Goal: Task Accomplishment & Management: Manage account settings

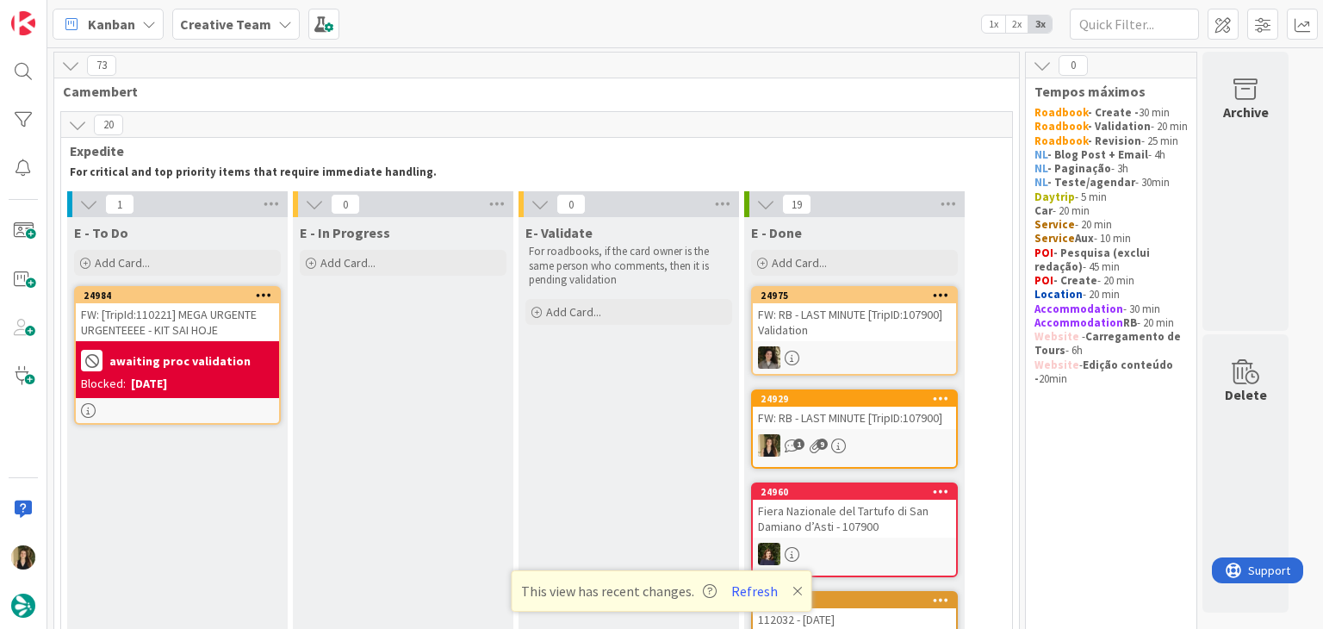
scroll to position [1809, 0]
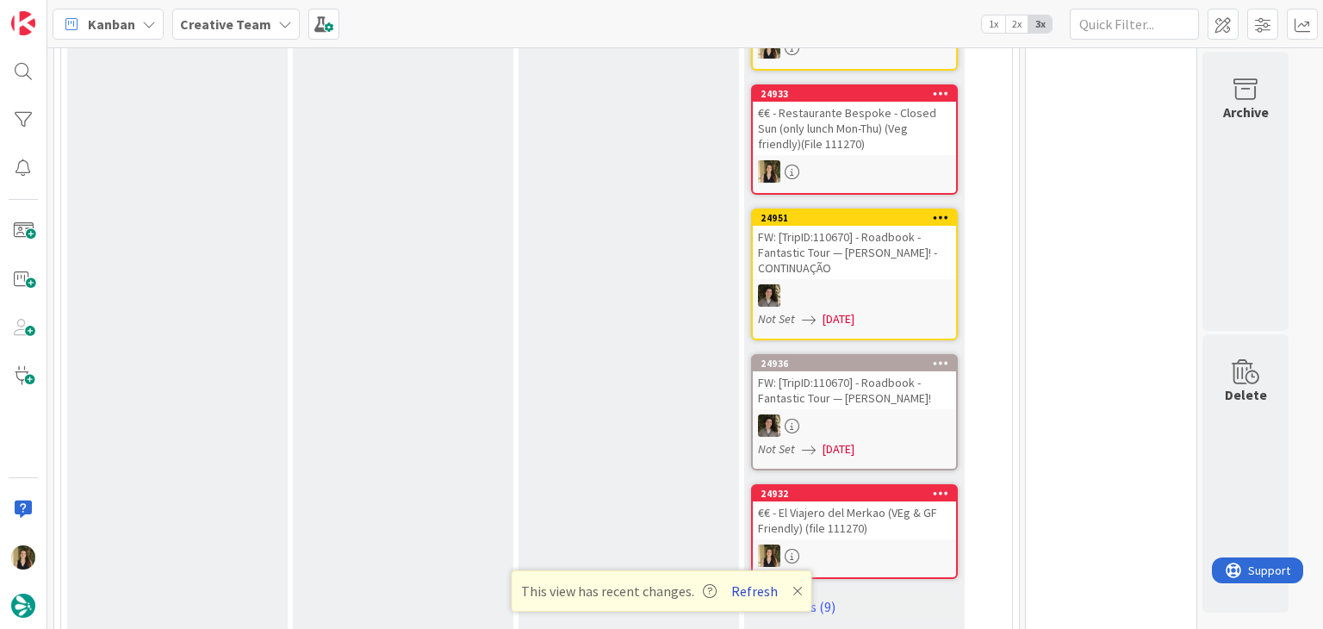
click at [767, 590] on button "Refresh" at bounding box center [754, 591] width 59 height 22
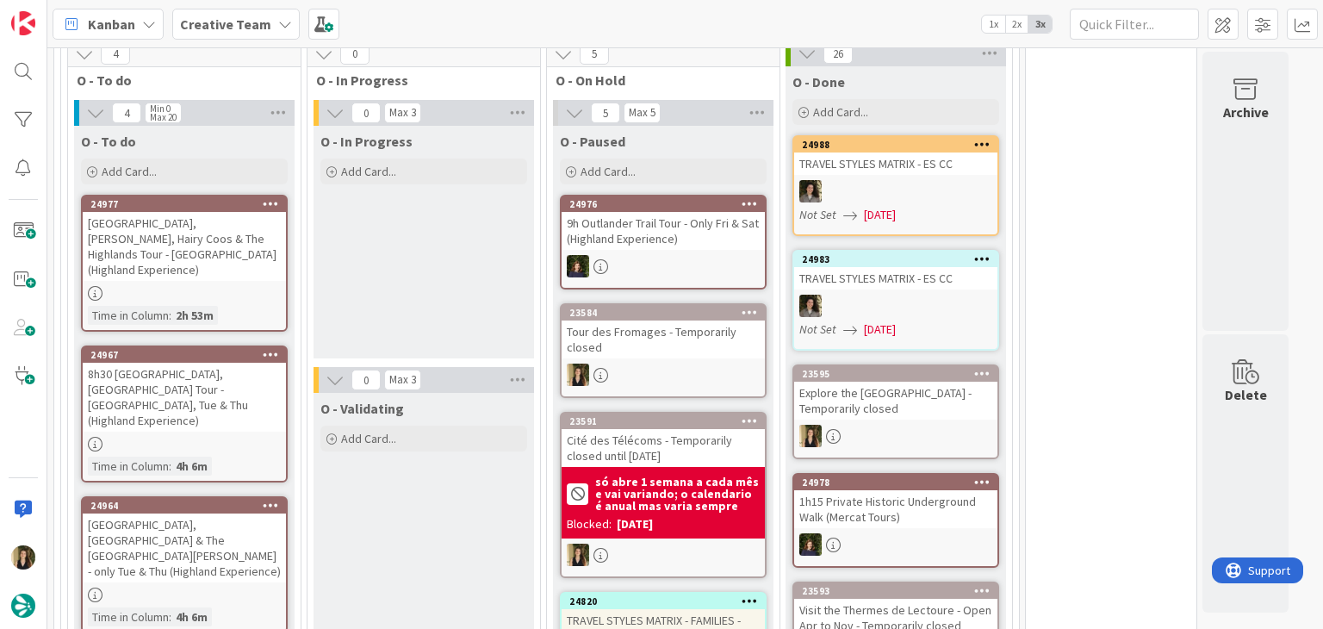
click at [443, 251] on div "O - In Progress Add Card..." at bounding box center [423, 242] width 220 height 233
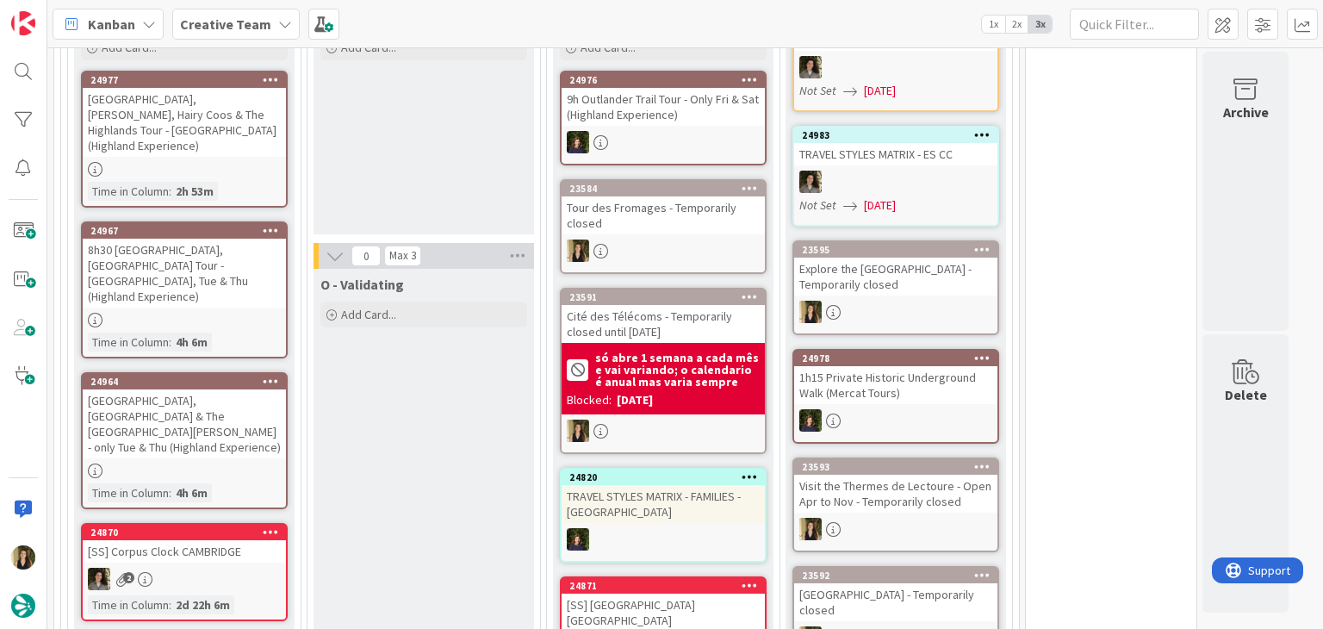
scroll to position [1636, 0]
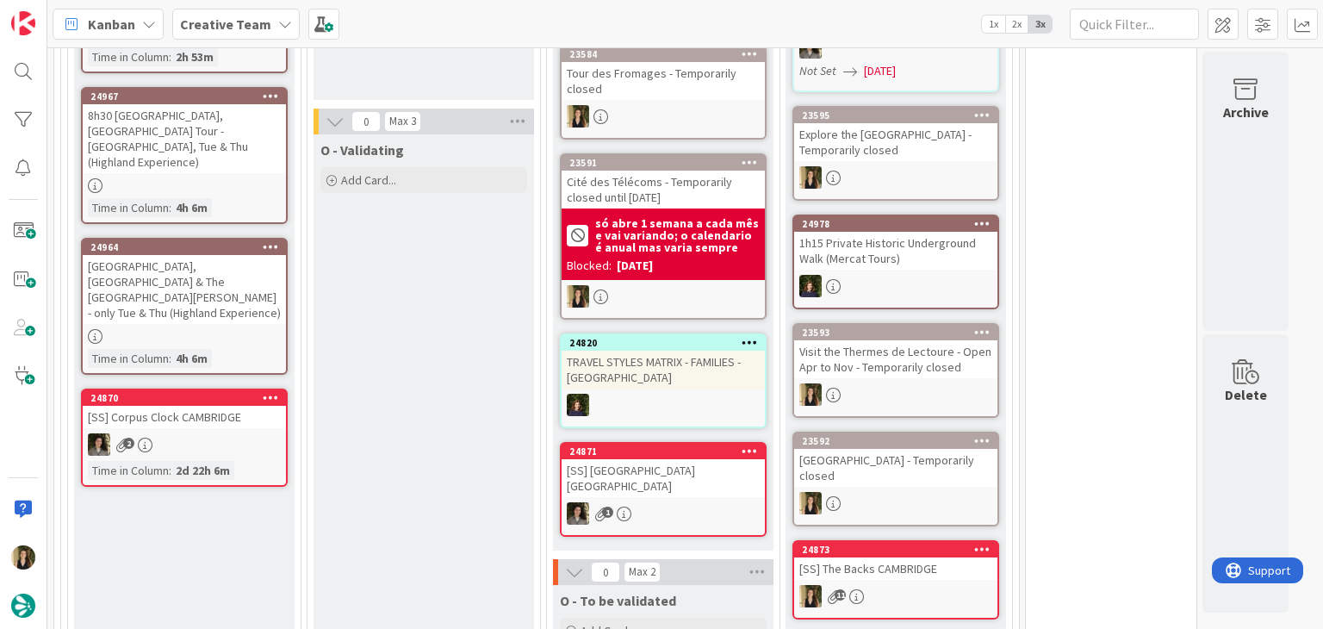
click at [448, 334] on div "O - Validating Add Card..." at bounding box center [423, 609] width 220 height 950
click at [379, 318] on div "O - Validating Add Card..." at bounding box center [423, 609] width 220 height 950
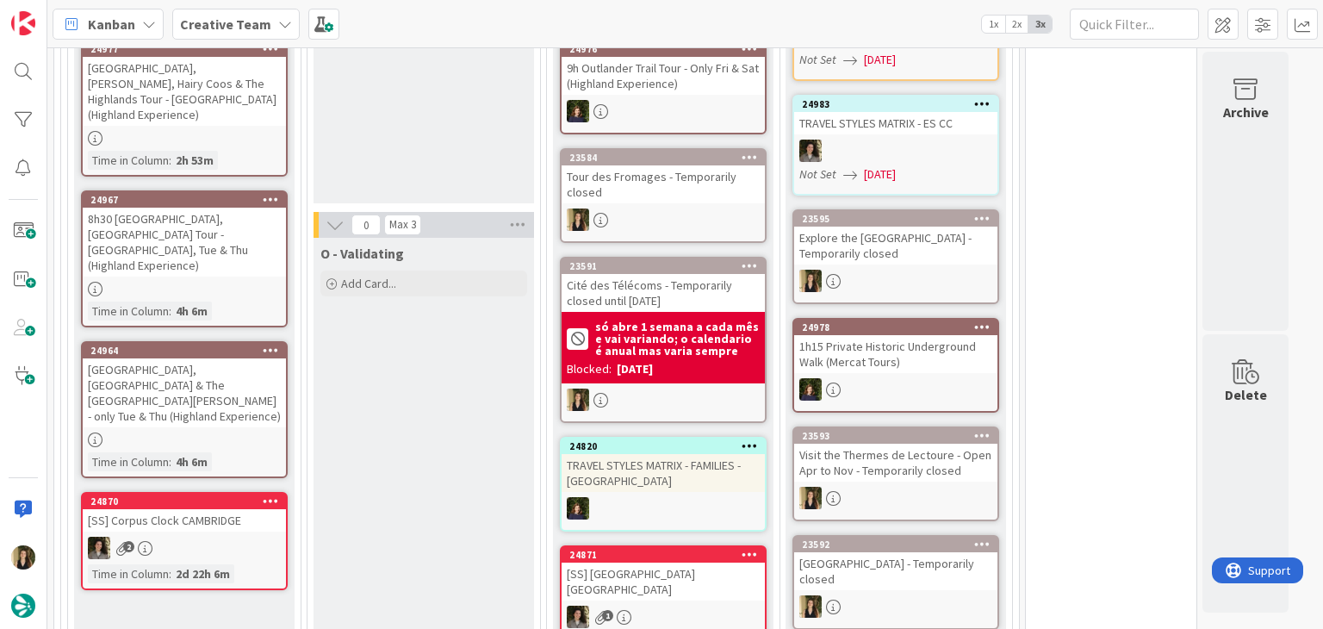
scroll to position [1378, 0]
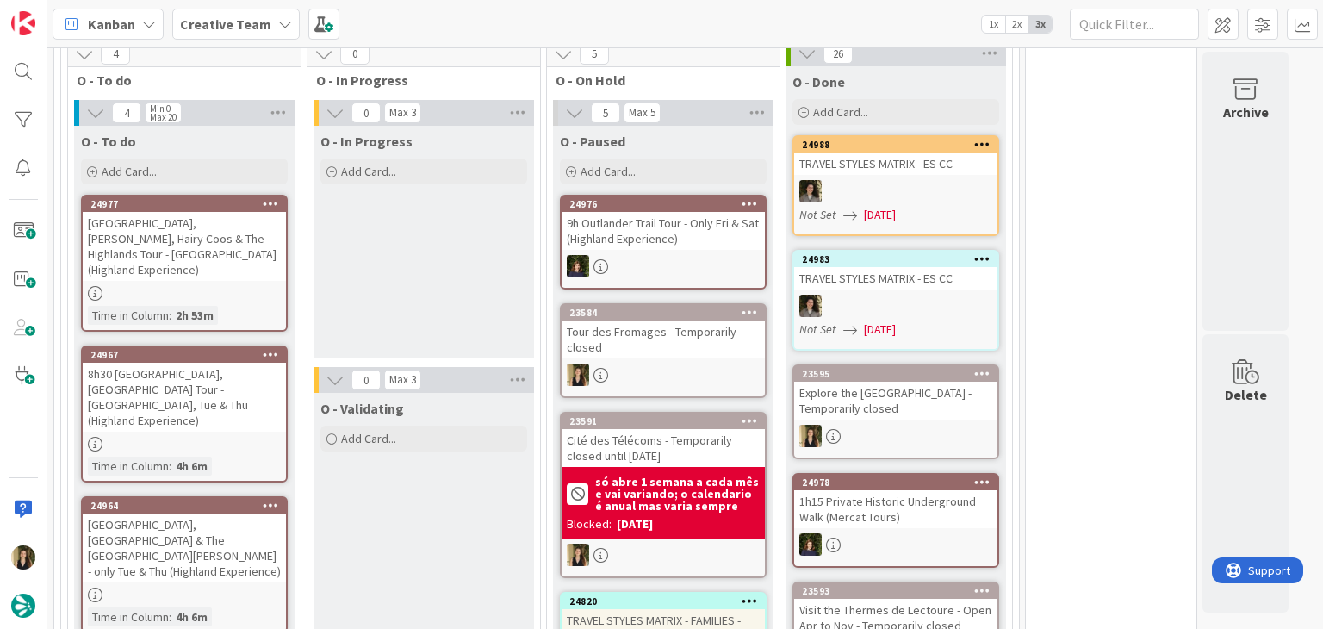
click at [477, 270] on div "O - In Progress Add Card..." at bounding box center [423, 242] width 220 height 233
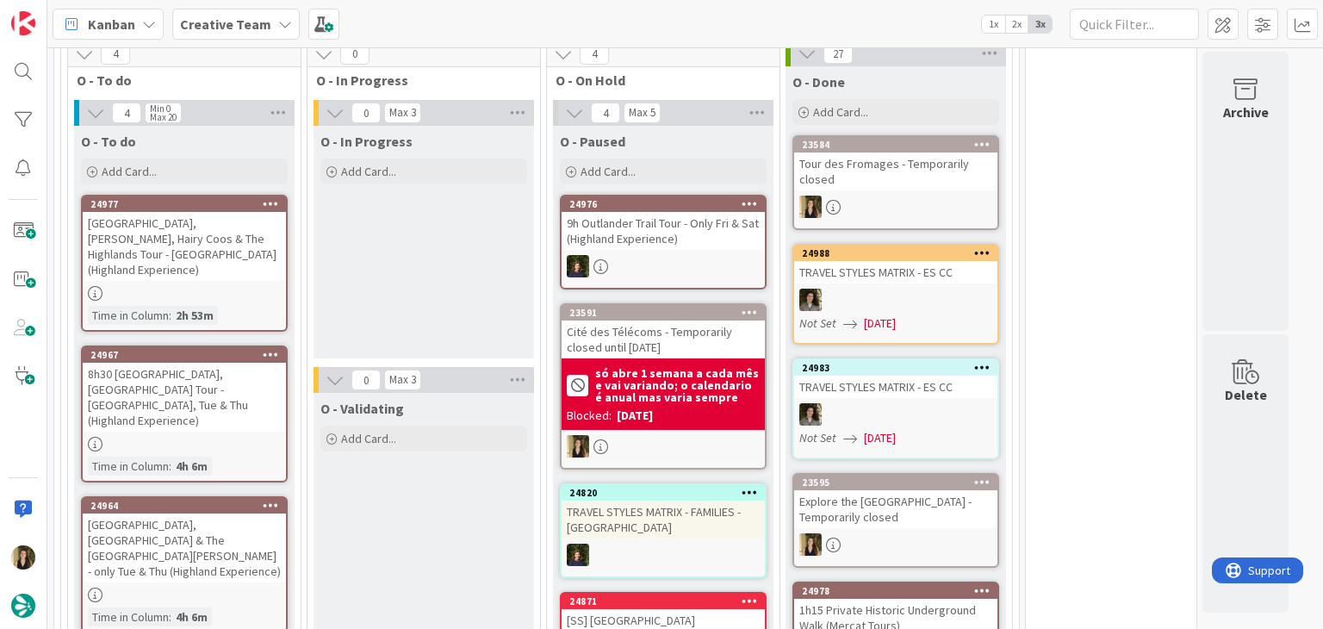
click at [493, 238] on div "O - In Progress Add Card..." at bounding box center [423, 242] width 220 height 233
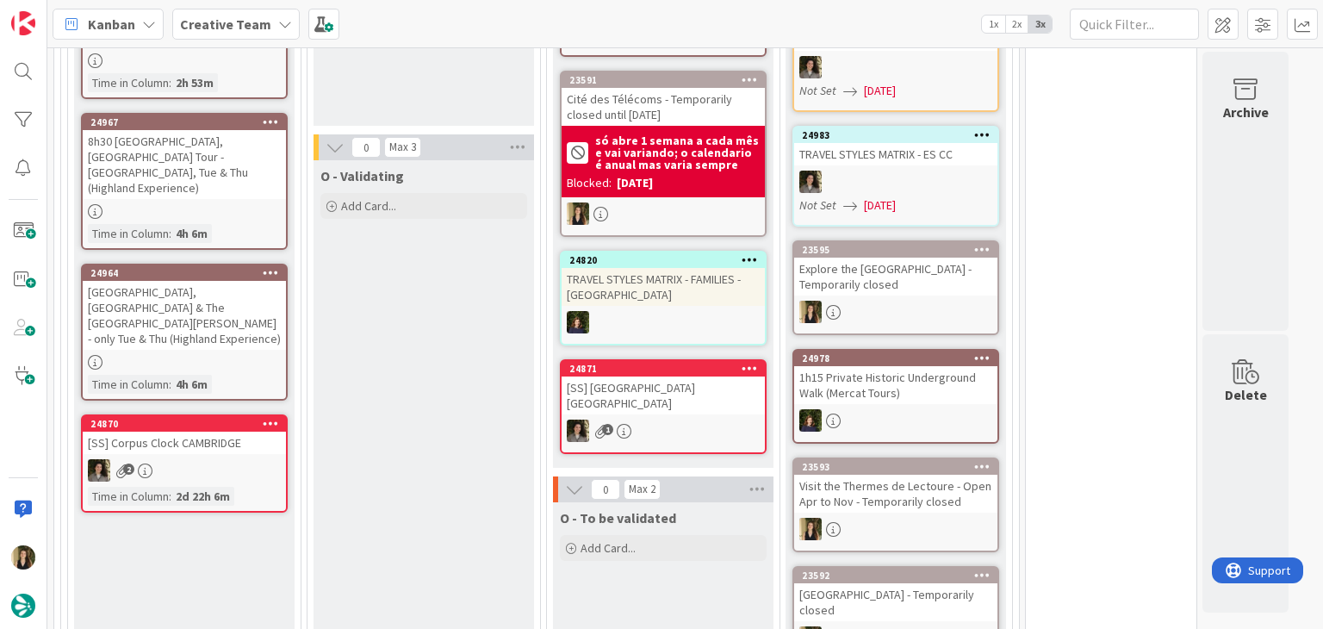
scroll to position [1636, 0]
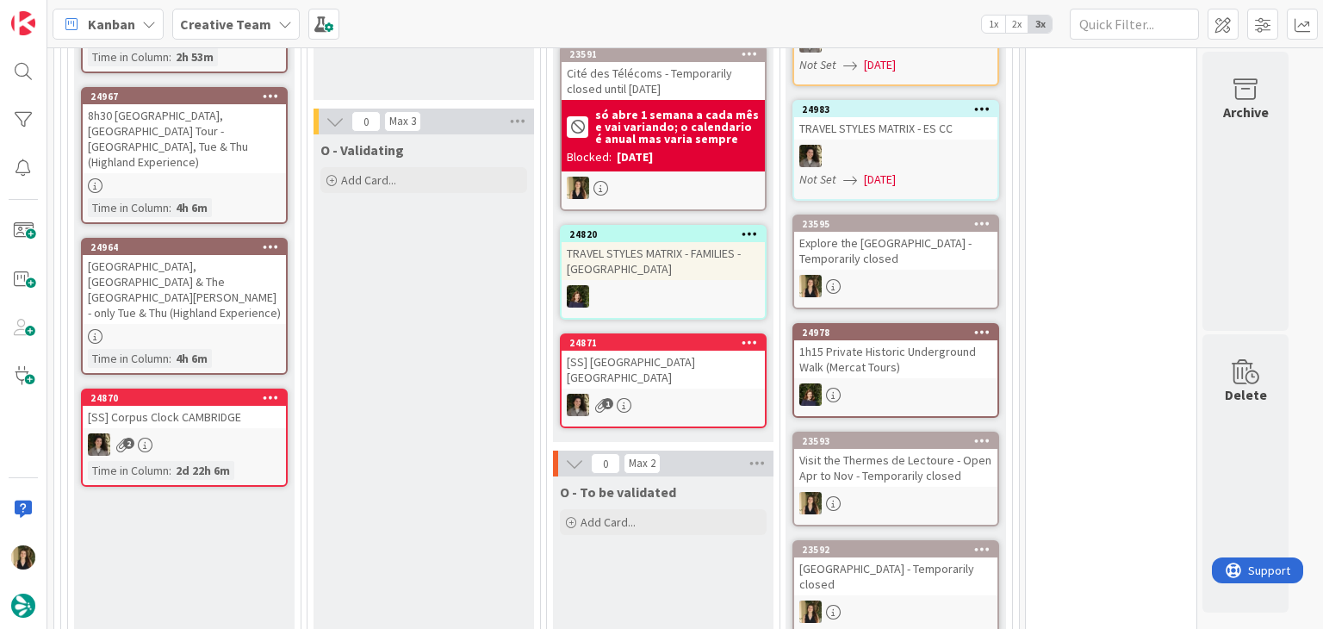
click at [897, 383] on div at bounding box center [895, 394] width 203 height 22
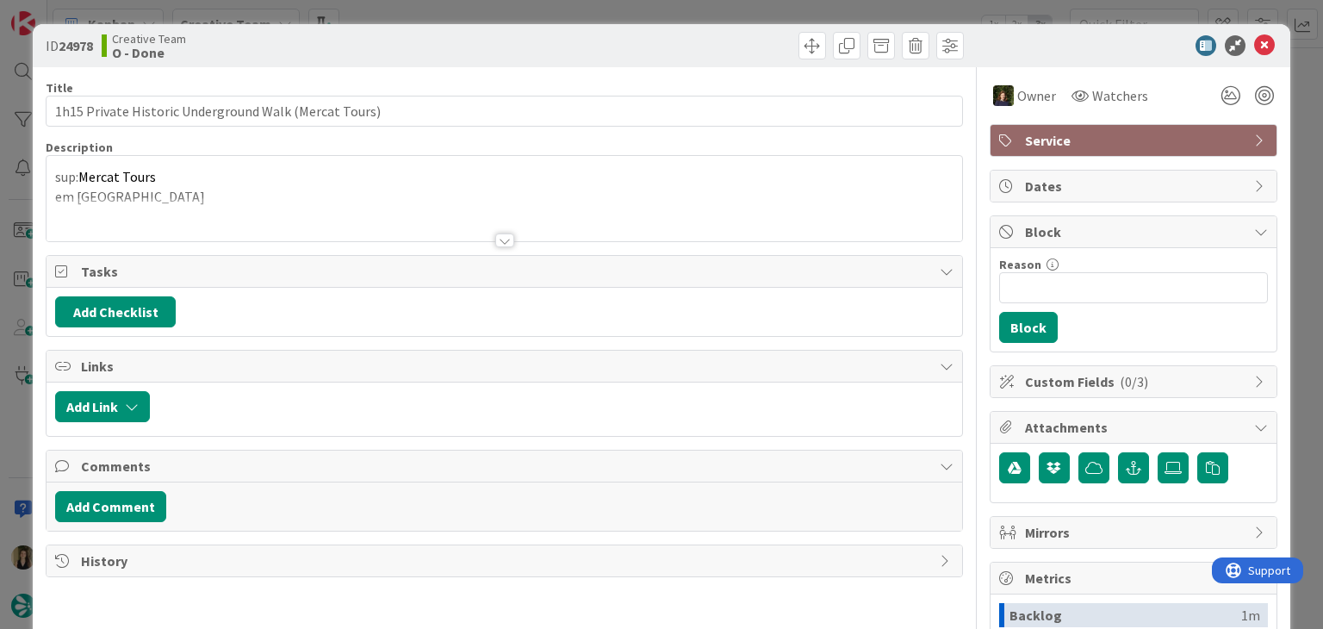
click at [402, 10] on div "ID 24978 Creative Team O - Done Title 53 / 128 1h15 Private Historic Undergroun…" at bounding box center [661, 314] width 1323 height 629
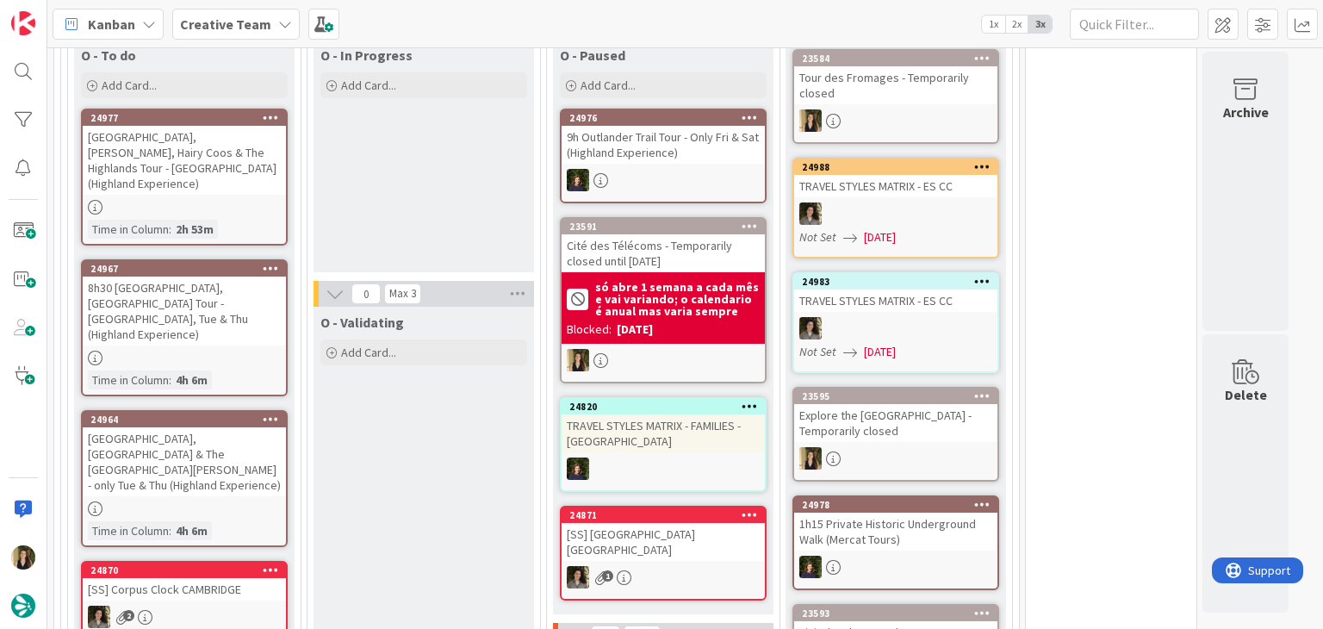
click at [434, 203] on div "O - In Progress Add Card..." at bounding box center [423, 156] width 220 height 233
click at [239, 431] on div "[GEOGRAPHIC_DATA], [GEOGRAPHIC_DATA] & The [GEOGRAPHIC_DATA][PERSON_NAME] - onl…" at bounding box center [184, 461] width 203 height 69
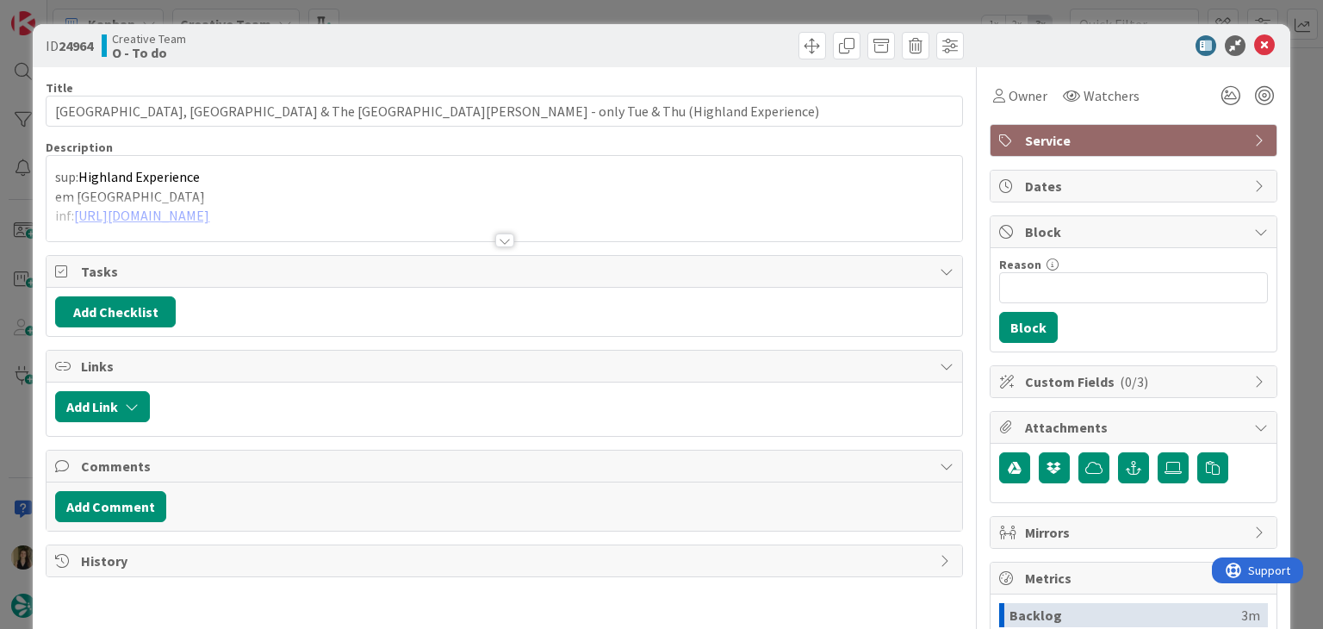
drag, startPoint x: 503, startPoint y: 238, endPoint x: 487, endPoint y: 226, distance: 19.6
click at [500, 238] on div at bounding box center [504, 240] width 19 height 14
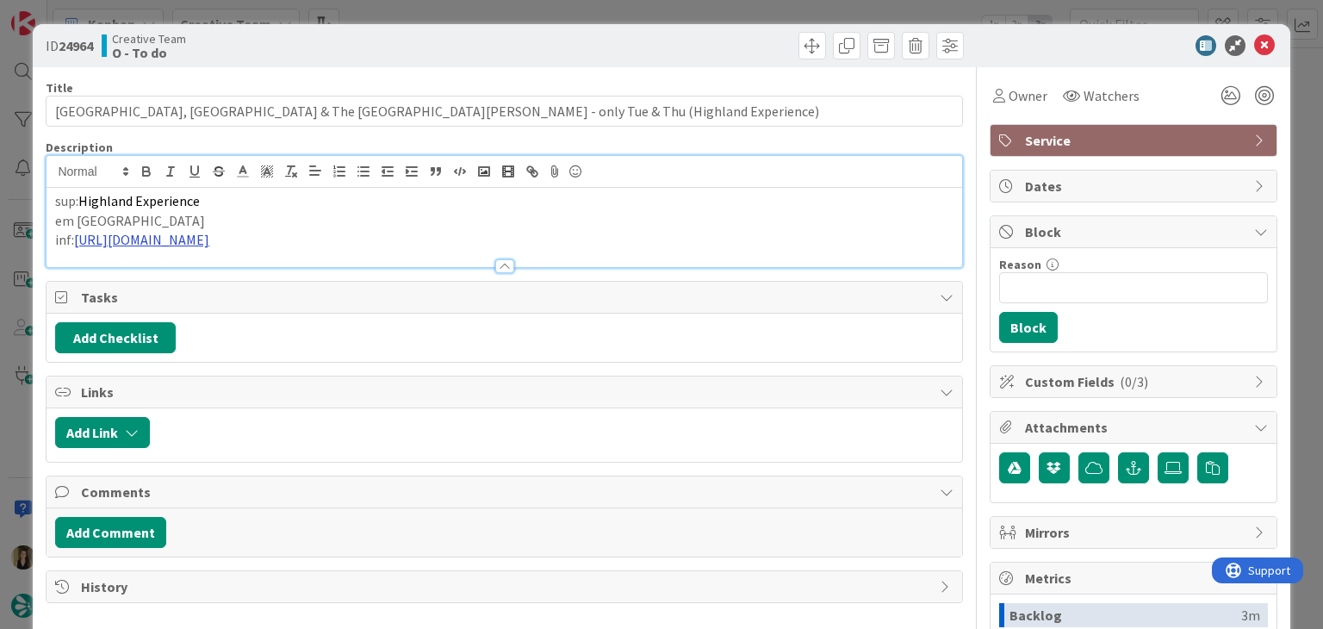
click at [209, 233] on link "[URL][DOMAIN_NAME]" at bounding box center [141, 239] width 135 height 17
click at [410, 276] on link "[URL][DOMAIN_NAME]" at bounding box center [351, 273] width 118 height 22
click at [1008, 87] on span "Owner" at bounding box center [1027, 95] width 39 height 21
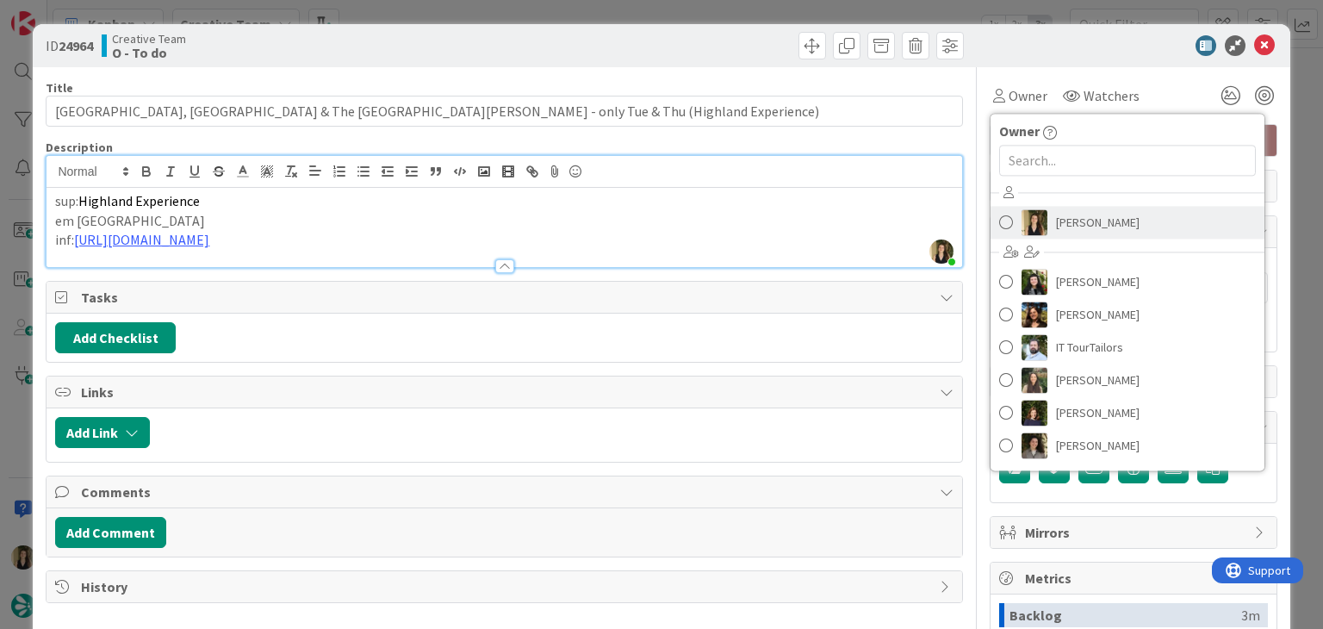
click at [1064, 217] on span "[PERSON_NAME]" at bounding box center [1098, 222] width 84 height 26
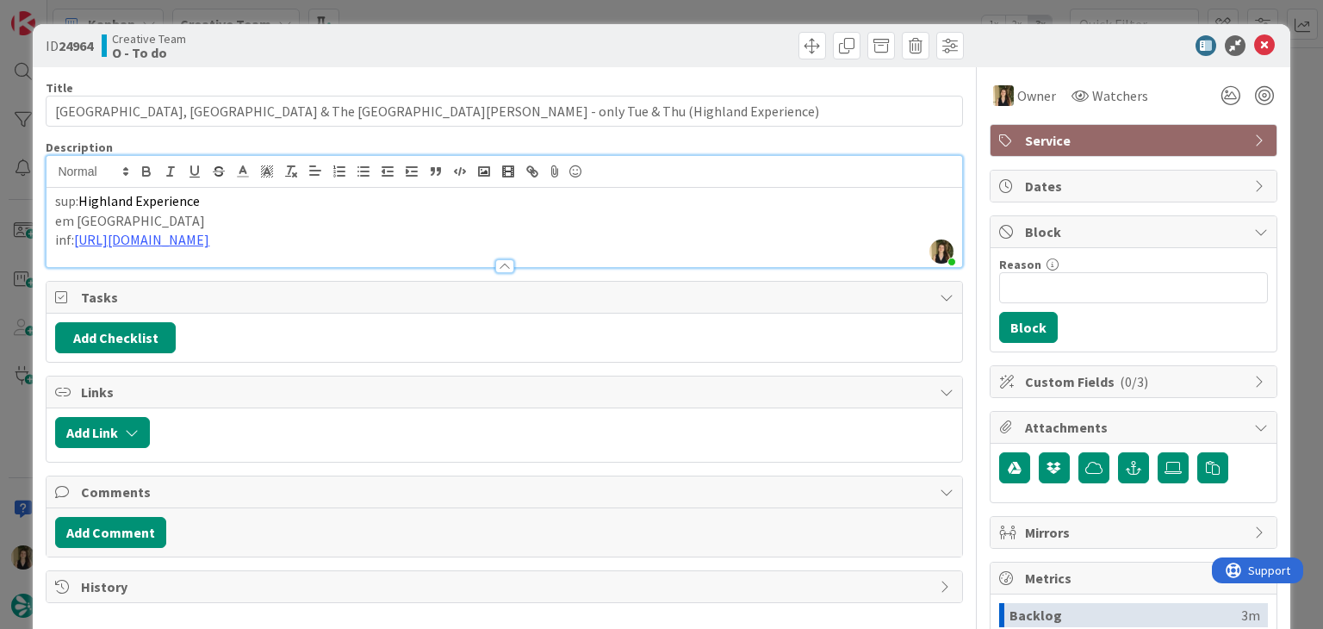
click at [637, 24] on div "ID 24964 Creative Team O - To do" at bounding box center [661, 45] width 1257 height 43
drag, startPoint x: 646, startPoint y: 30, endPoint x: 642, endPoint y: 5, distance: 25.2
click at [642, 21] on div "ID 24964 Creative Team O - To do Title 89 / 128 11h [GEOGRAPHIC_DATA], [GEOGRAP…" at bounding box center [661, 314] width 1323 height 629
click at [643, 4] on div "ID 24964 Creative Team O - To do Title 89 / 128 11h [GEOGRAPHIC_DATA], [GEOGRAP…" at bounding box center [661, 314] width 1323 height 629
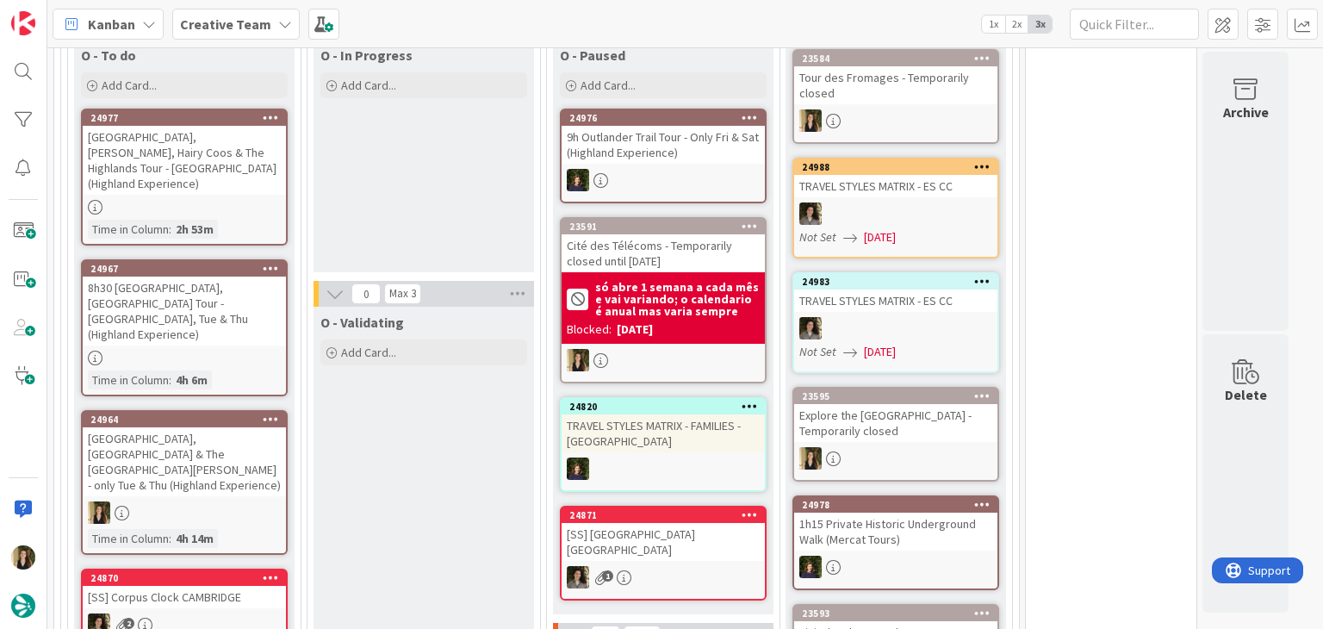
click at [479, 169] on div "O - In Progress Add Card..." at bounding box center [423, 156] width 220 height 233
click at [478, 149] on div "O - In Progress Add Card..." at bounding box center [423, 156] width 220 height 233
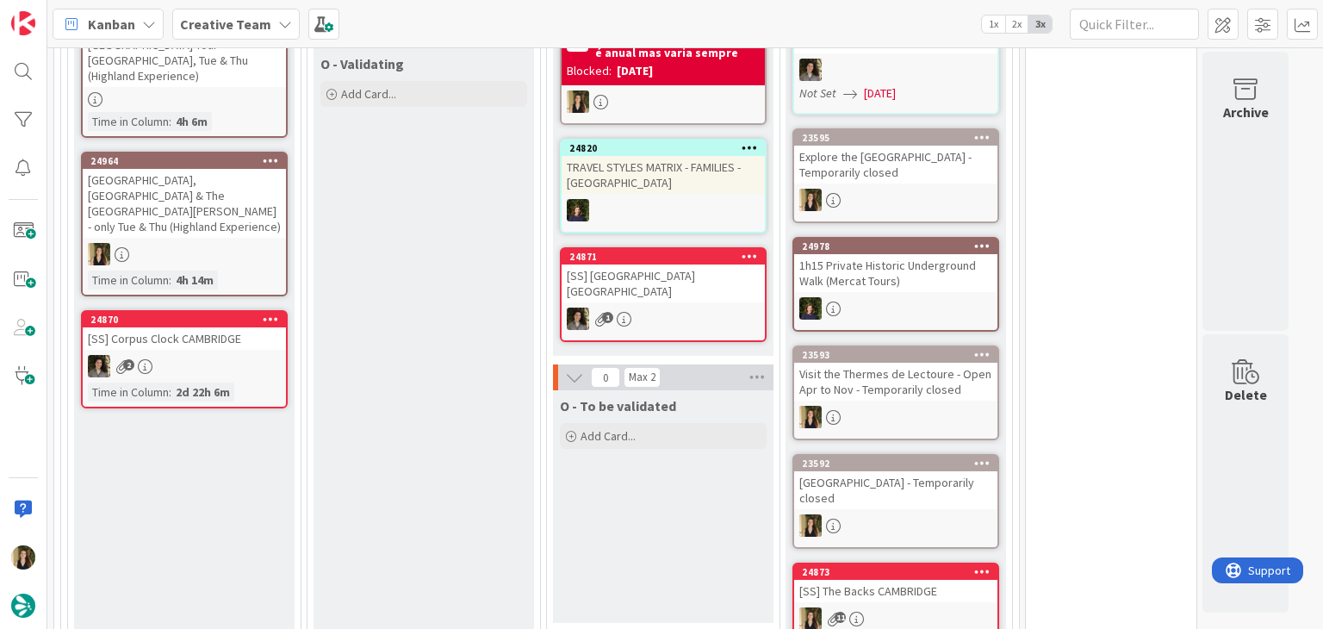
click at [417, 272] on div "O - Validating Add Card..." at bounding box center [423, 476] width 220 height 856
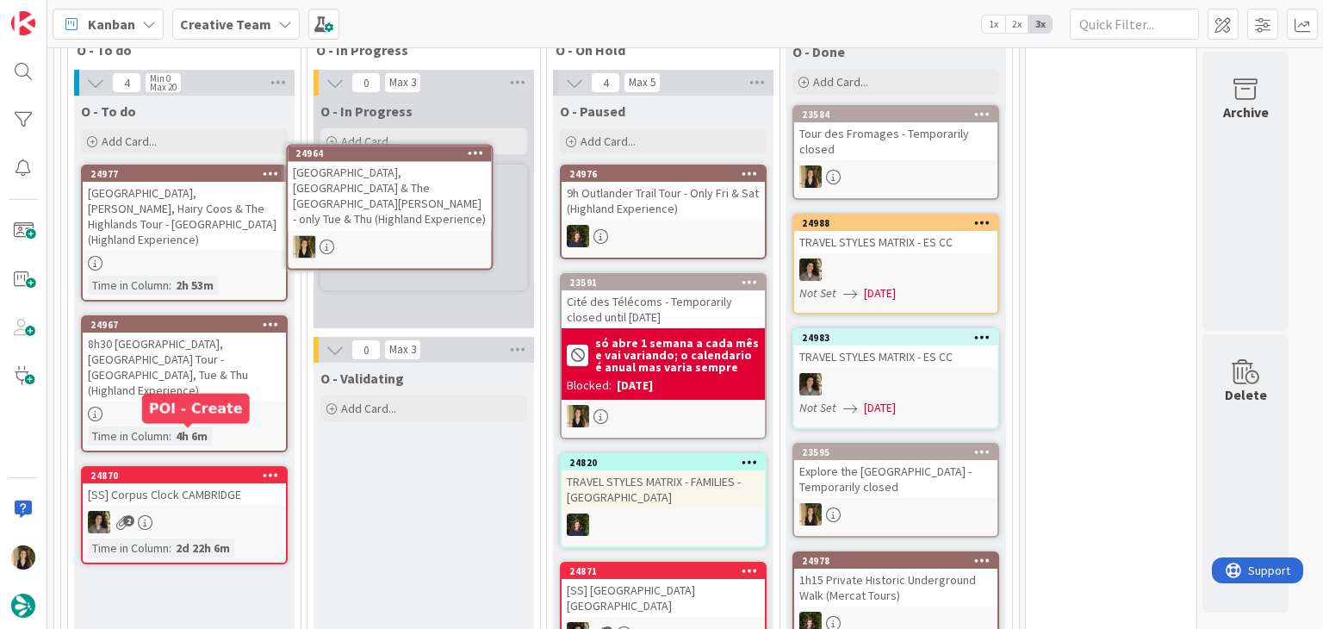
scroll to position [1340, 0]
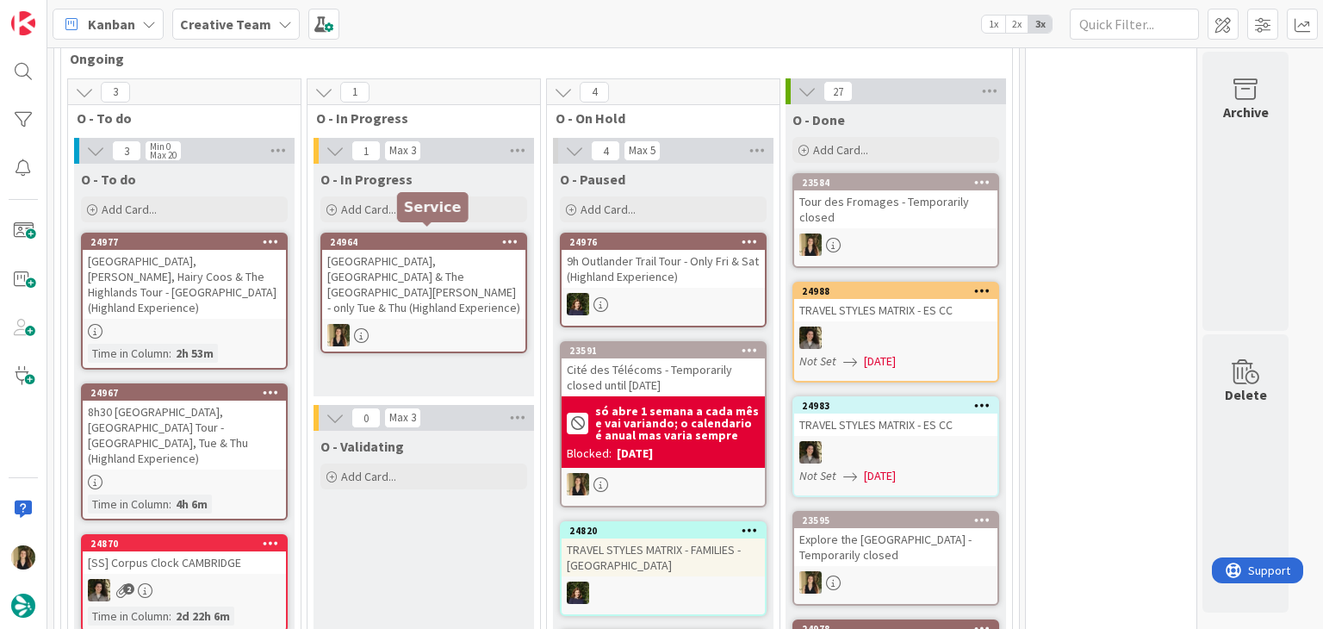
click at [441, 281] on div "[GEOGRAPHIC_DATA], [GEOGRAPHIC_DATA] & The [GEOGRAPHIC_DATA][PERSON_NAME] - onl…" at bounding box center [423, 284] width 203 height 69
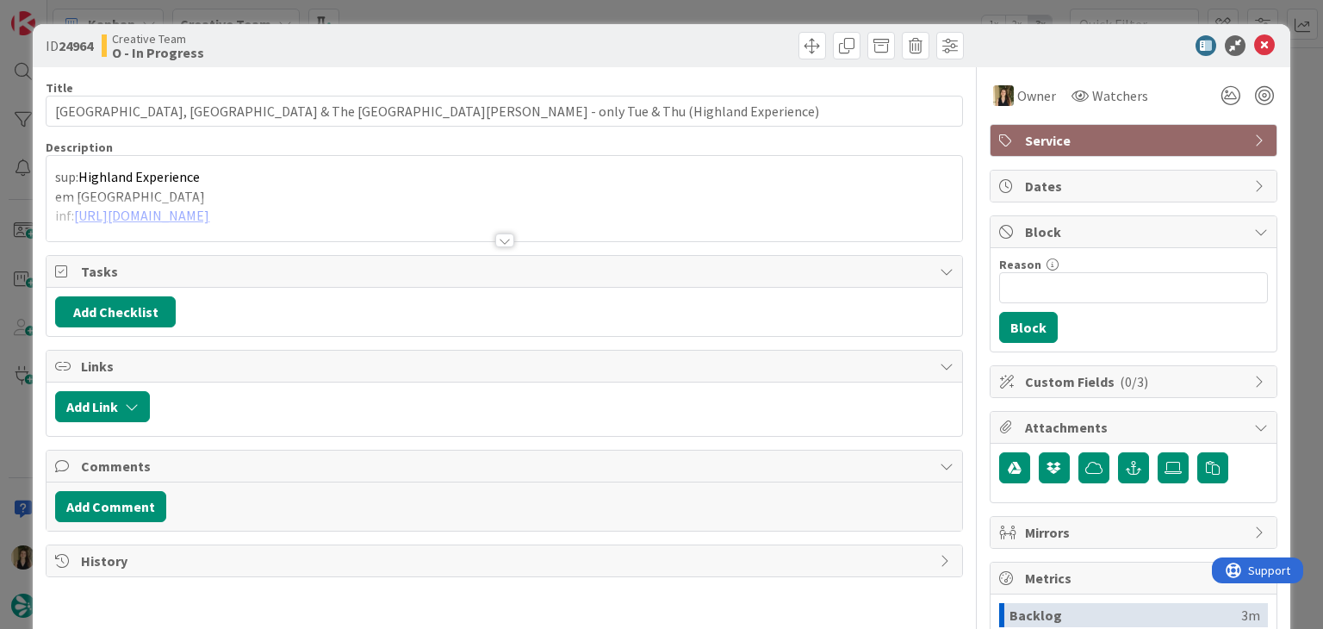
click at [500, 244] on div at bounding box center [504, 240] width 19 height 14
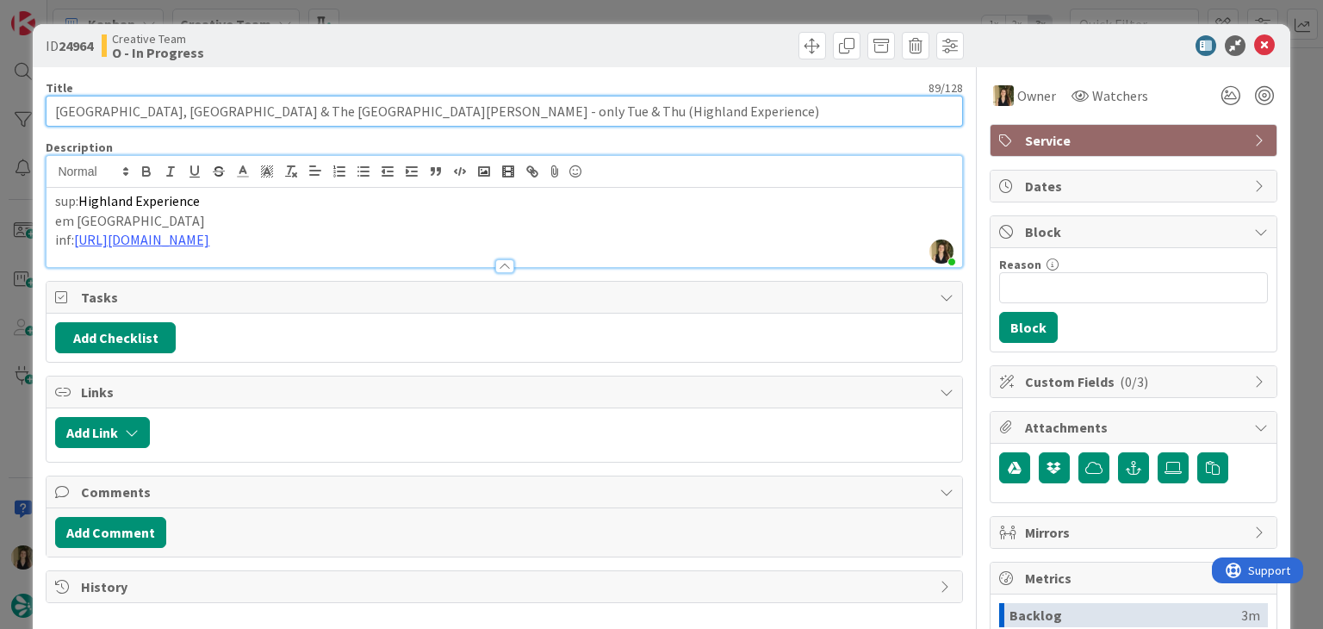
drag, startPoint x: 596, startPoint y: 115, endPoint x: 32, endPoint y: 116, distance: 564.1
click at [33, 116] on div "ID 24964 Creative Team O - In Progress Title 89 / [GEOGRAPHIC_DATA], [GEOGRAPHI…" at bounding box center [661, 462] width 1257 height 877
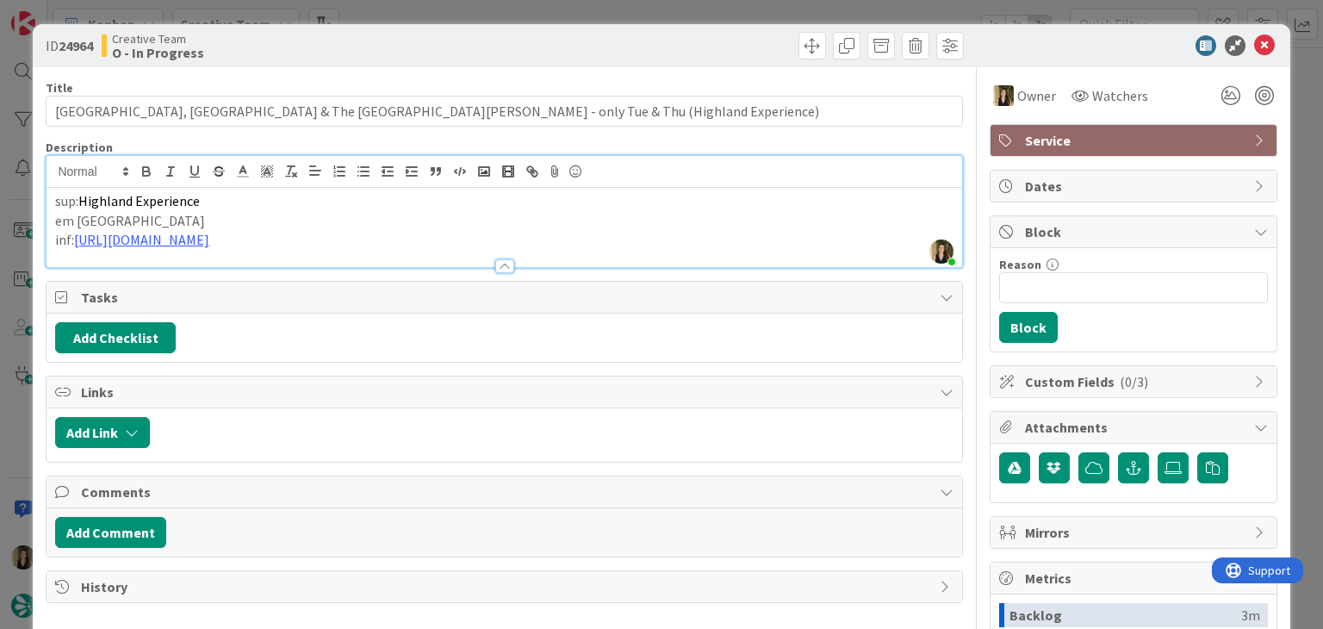
click at [512, 35] on div at bounding box center [736, 46] width 455 height 28
click at [518, 11] on div "ID 24964 Creative Team O - In Progress Title 89 / [GEOGRAPHIC_DATA], [GEOGRAPHI…" at bounding box center [661, 314] width 1323 height 629
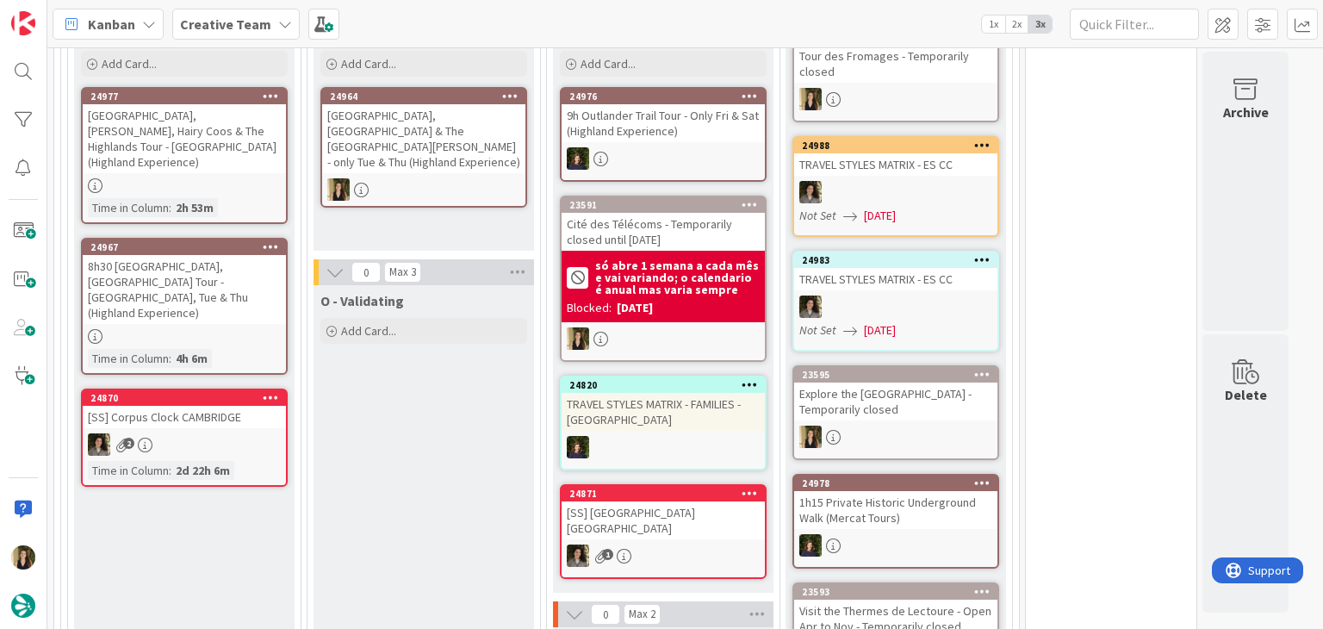
scroll to position [1598, 0]
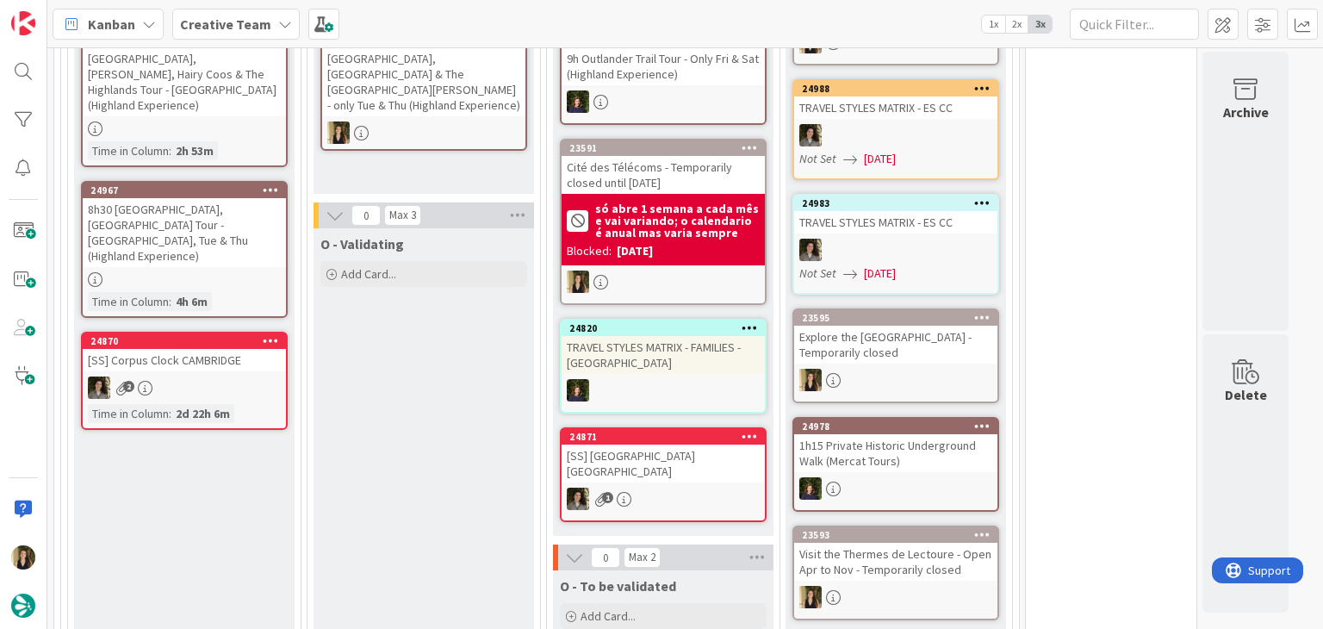
scroll to position [1512, 0]
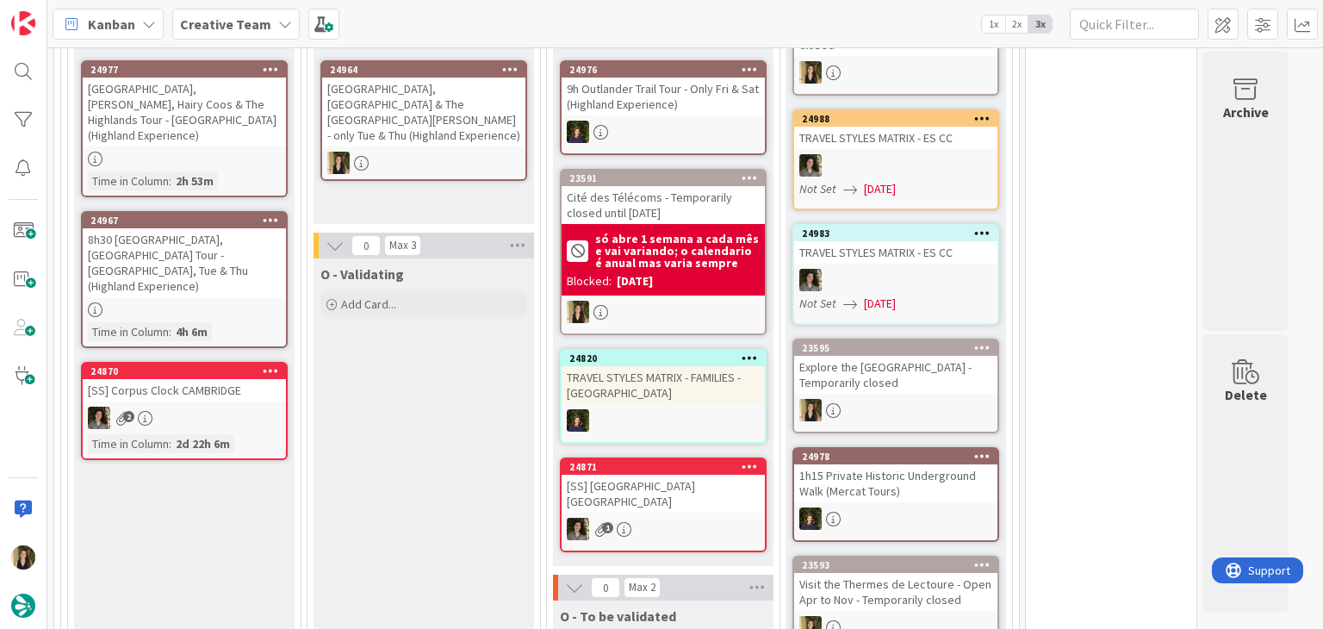
click at [645, 194] on div "Cité des Télécoms - Temporarily closed until [DATE]" at bounding box center [663, 205] width 203 height 38
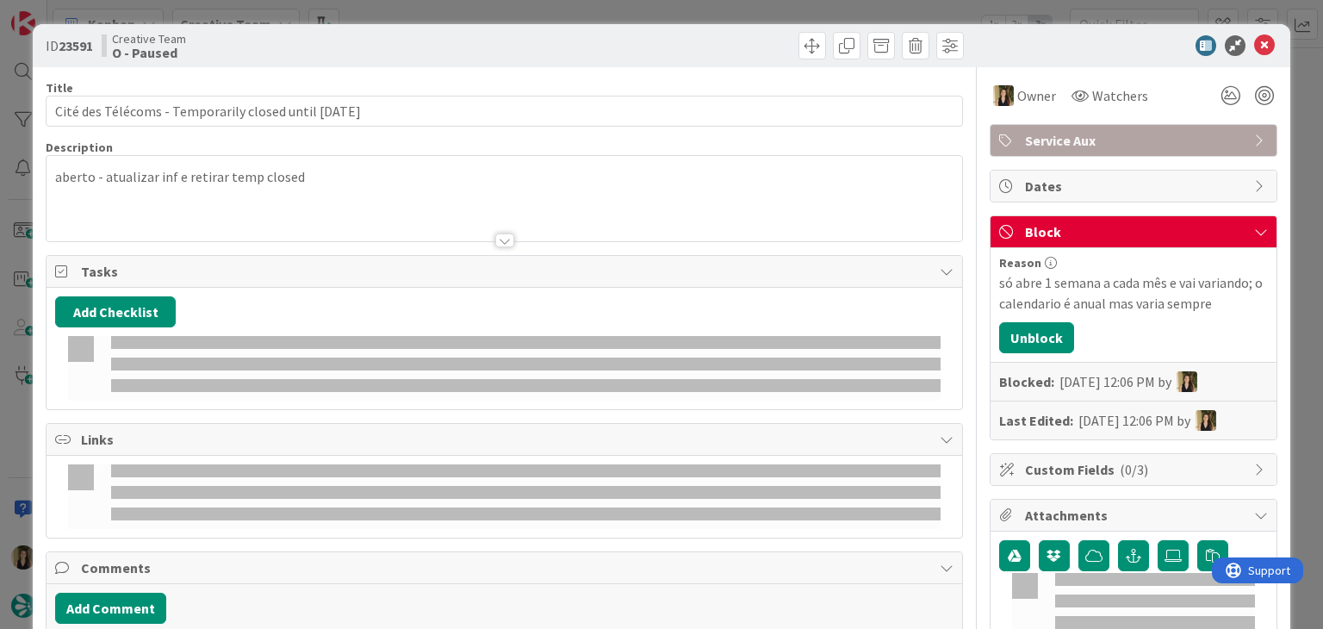
click at [486, 56] on div "Creative Team O - Paused" at bounding box center [301, 46] width 399 height 28
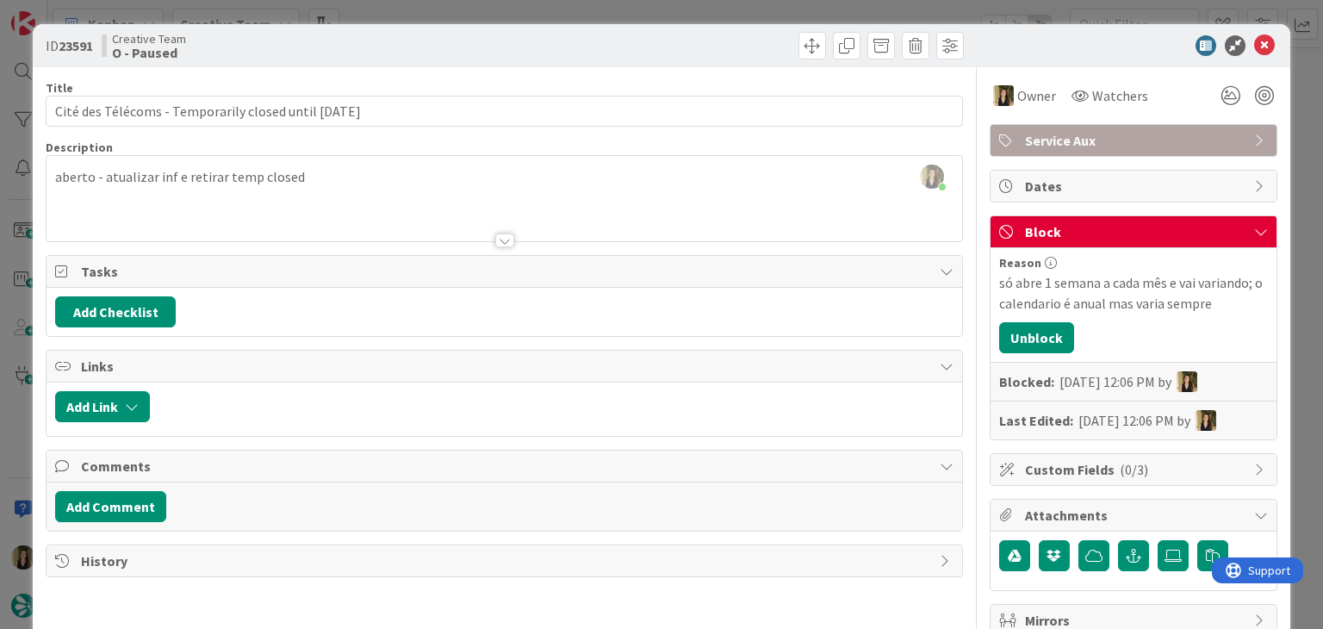
drag, startPoint x: 549, startPoint y: 63, endPoint x: 546, endPoint y: 53, distance: 10.9
click at [549, 63] on div "ID 23591 Creative Team O - Paused" at bounding box center [661, 45] width 1257 height 43
click at [658, 56] on div at bounding box center [736, 46] width 455 height 28
drag, startPoint x: 463, startPoint y: 31, endPoint x: 457, endPoint y: 3, distance: 29.1
click at [459, 26] on div "ID 23591 Creative Team O - Paused" at bounding box center [661, 45] width 1257 height 43
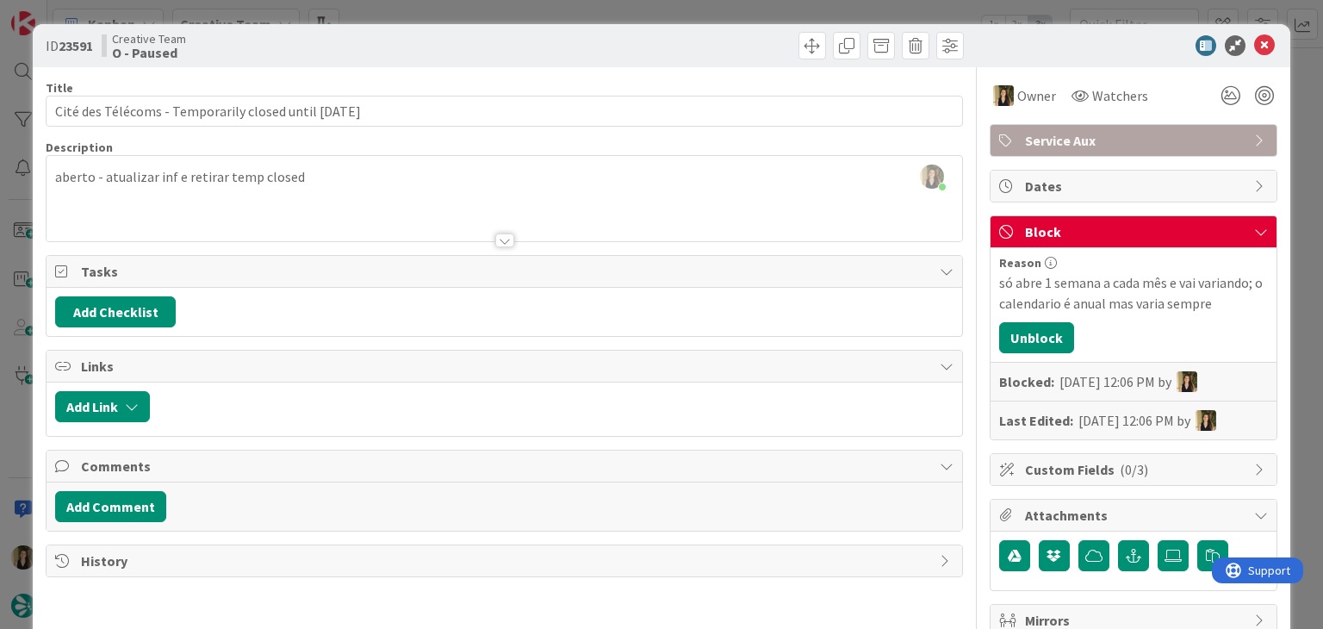
click at [458, 2] on div "ID 23591 Creative Team O - Paused Title 63 / 128 Cité des Télécoms - Temporaril…" at bounding box center [661, 314] width 1323 height 629
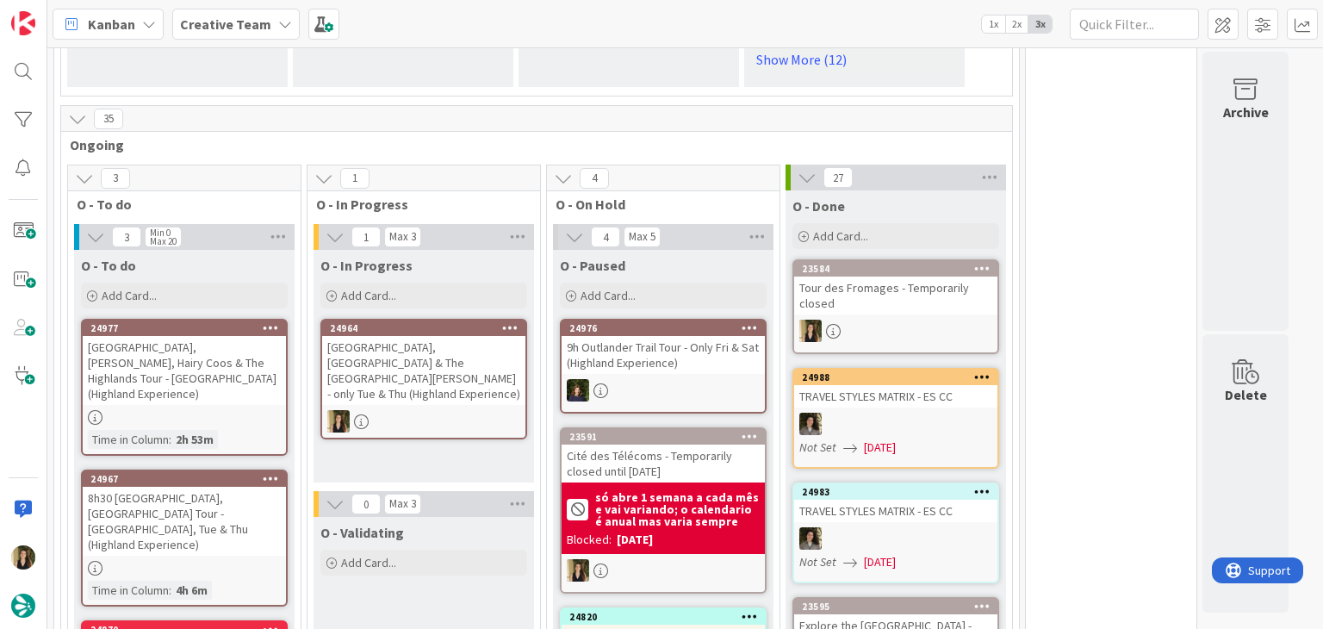
click at [667, 466] on div "Cité des Télécoms - Temporarily closed until [DATE]" at bounding box center [663, 463] width 203 height 38
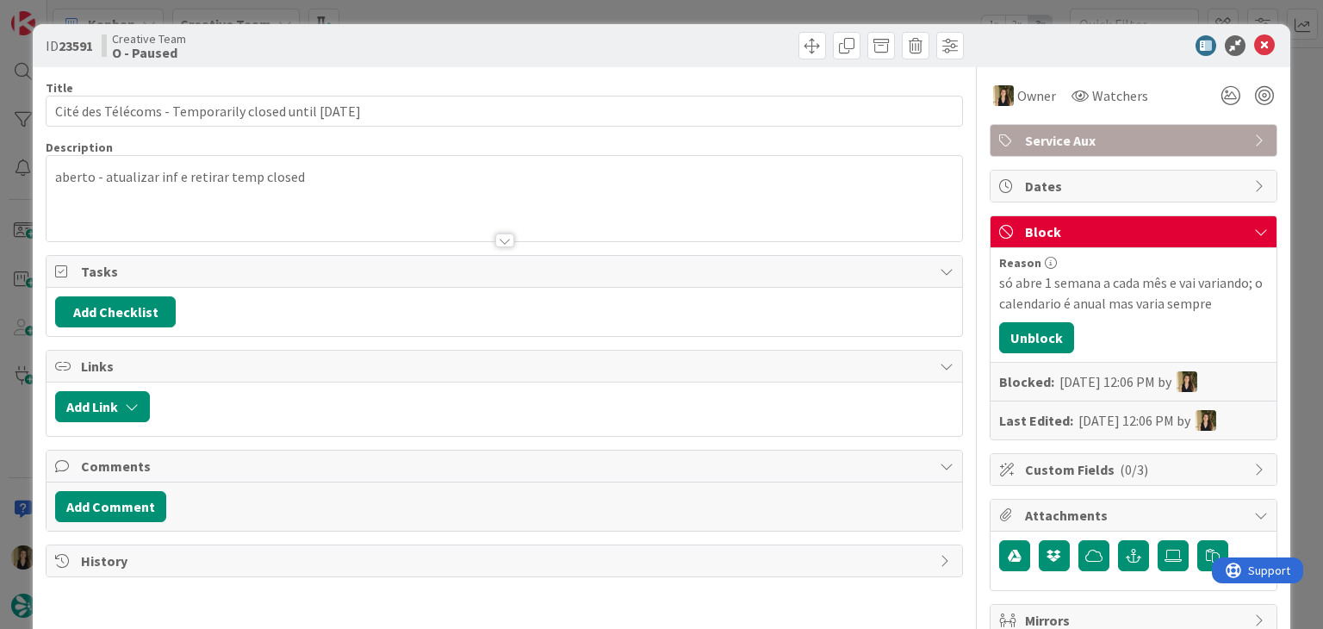
drag, startPoint x: 696, startPoint y: 15, endPoint x: 686, endPoint y: 15, distance: 10.3
click at [695, 15] on div "ID 23591 Creative Team O - Paused Title 63 / 128 Cité des Télécoms - Temporaril…" at bounding box center [661, 314] width 1323 height 629
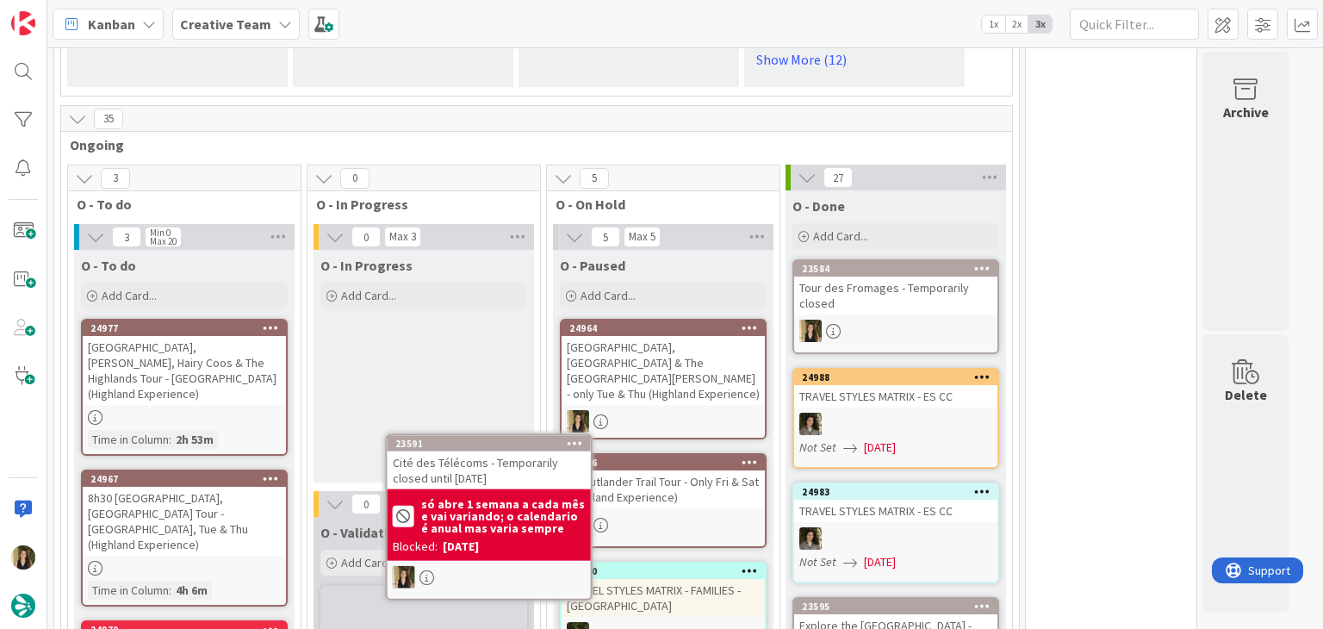
scroll to position [1319, 0]
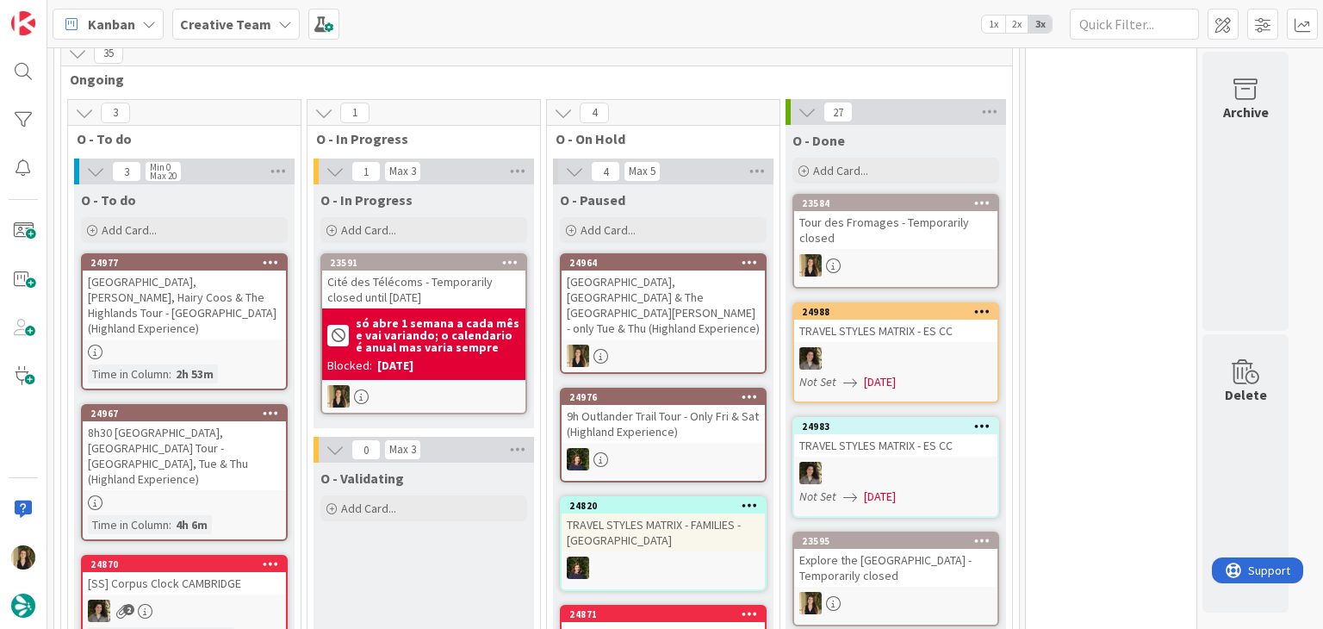
click at [441, 275] on div "Cité des Télécoms - Temporarily closed until [DATE]" at bounding box center [423, 289] width 203 height 38
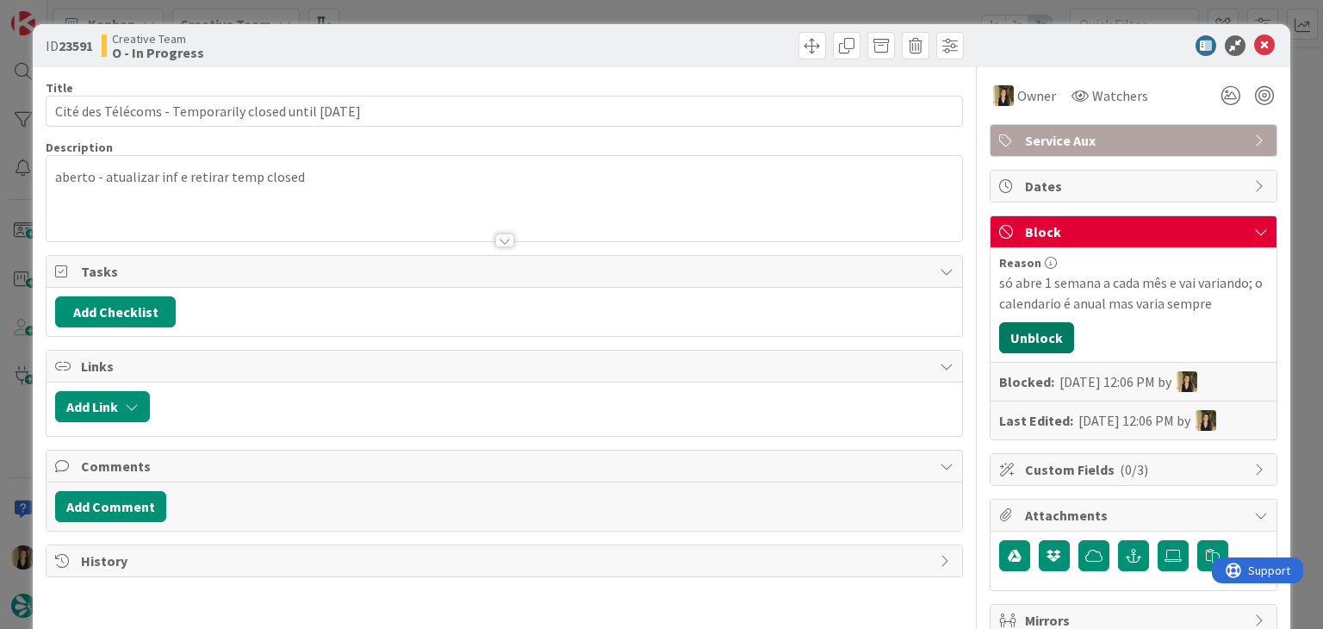
click at [1027, 339] on button "Unblock" at bounding box center [1036, 337] width 75 height 31
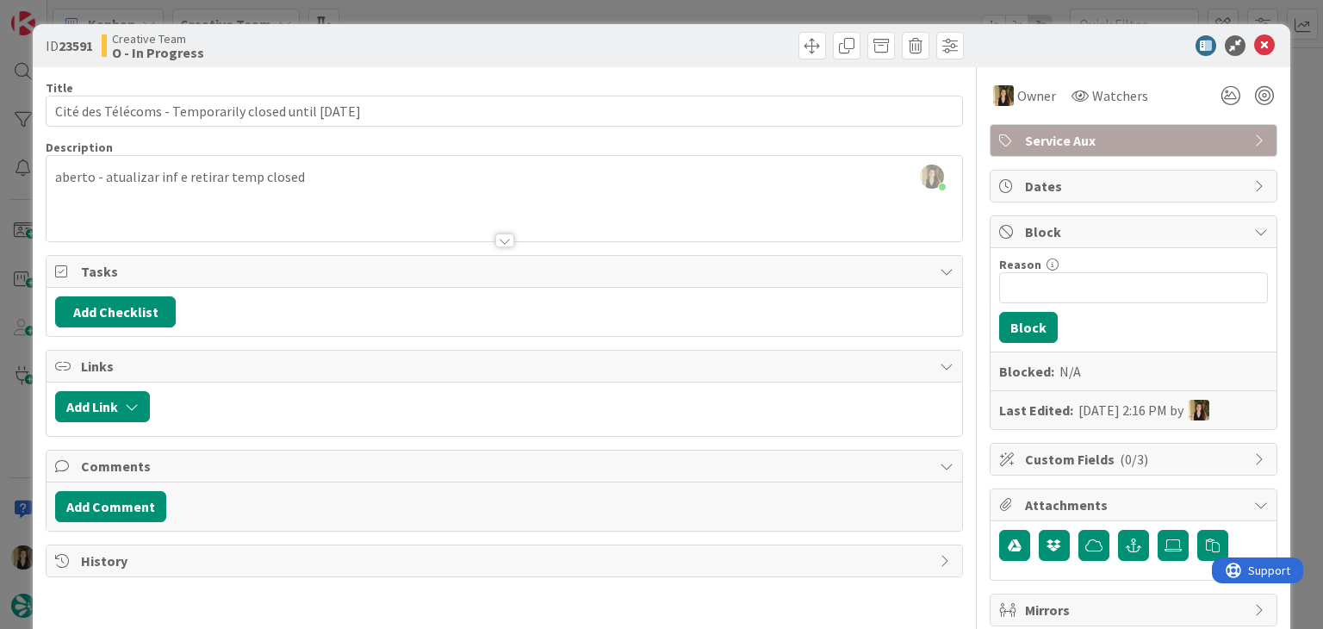
drag, startPoint x: 438, startPoint y: 39, endPoint x: 435, endPoint y: 20, distance: 19.3
click at [437, 38] on div "Creative Team O - In Progress" at bounding box center [301, 46] width 399 height 28
click at [434, 13] on div "ID 23591 Creative Team O - In Progress Title 63 / 128 Cité des Télécoms - Tempo…" at bounding box center [661, 314] width 1323 height 629
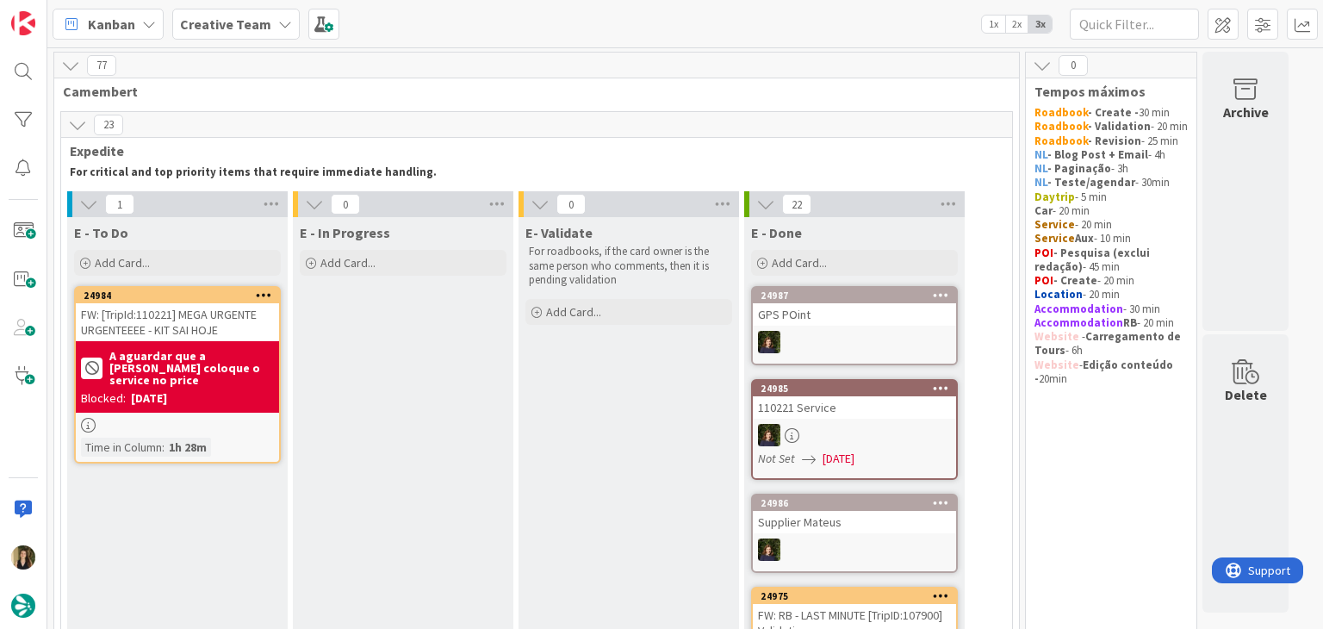
click at [239, 312] on div "FW: [TripId:110221] MEGA URGENTE URGENTEEEE - KIT SAI HOJE" at bounding box center [177, 322] width 203 height 38
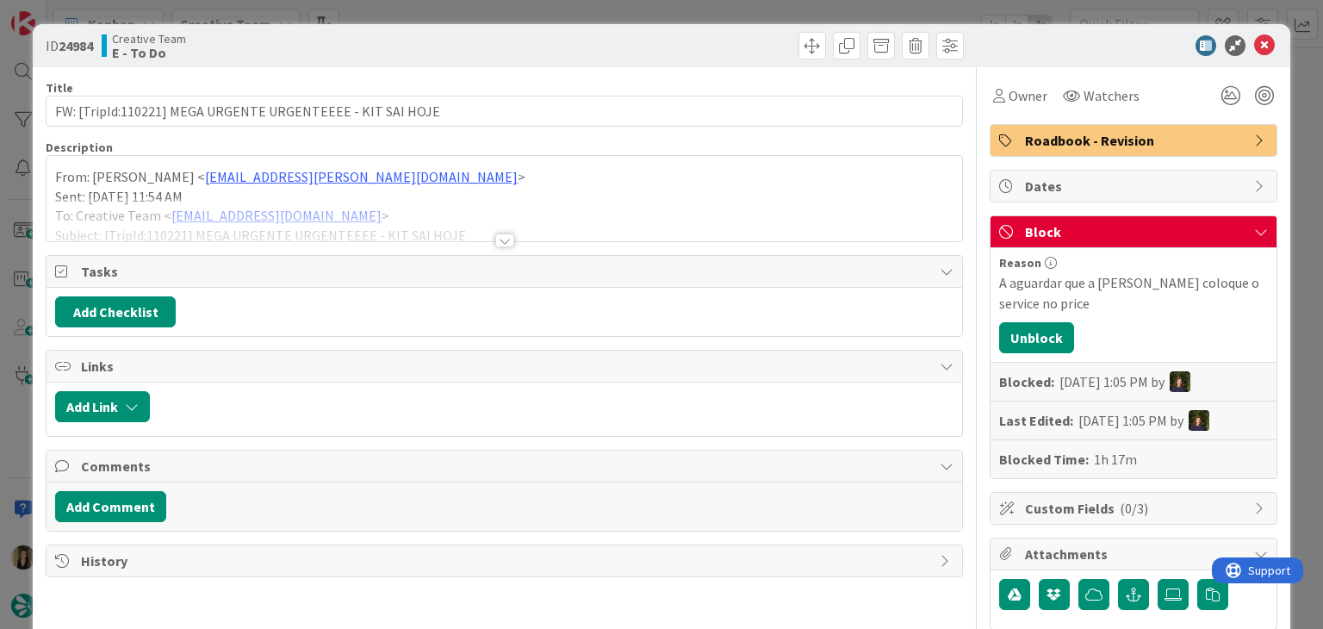
click at [496, 235] on div at bounding box center [504, 240] width 19 height 14
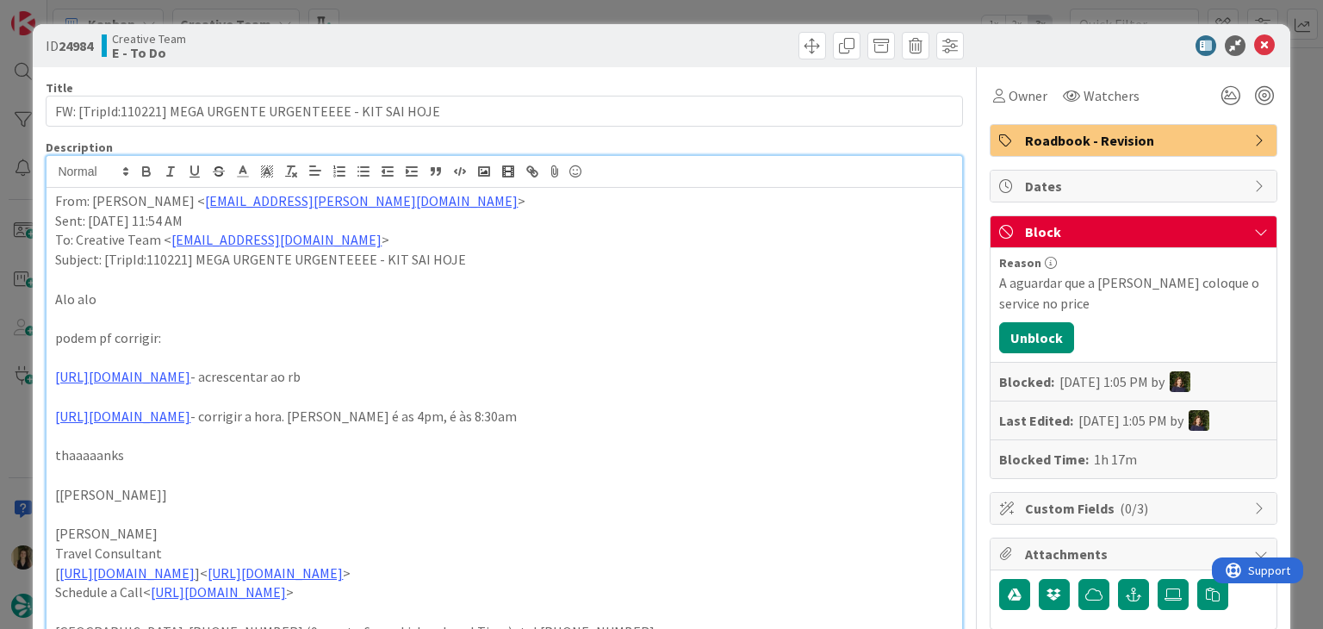
click at [637, 18] on div "ID 24984 Creative Team E - To Do Title 58 / 128 FW: [TripId:110221] MEGA URGENT…" at bounding box center [661, 314] width 1323 height 629
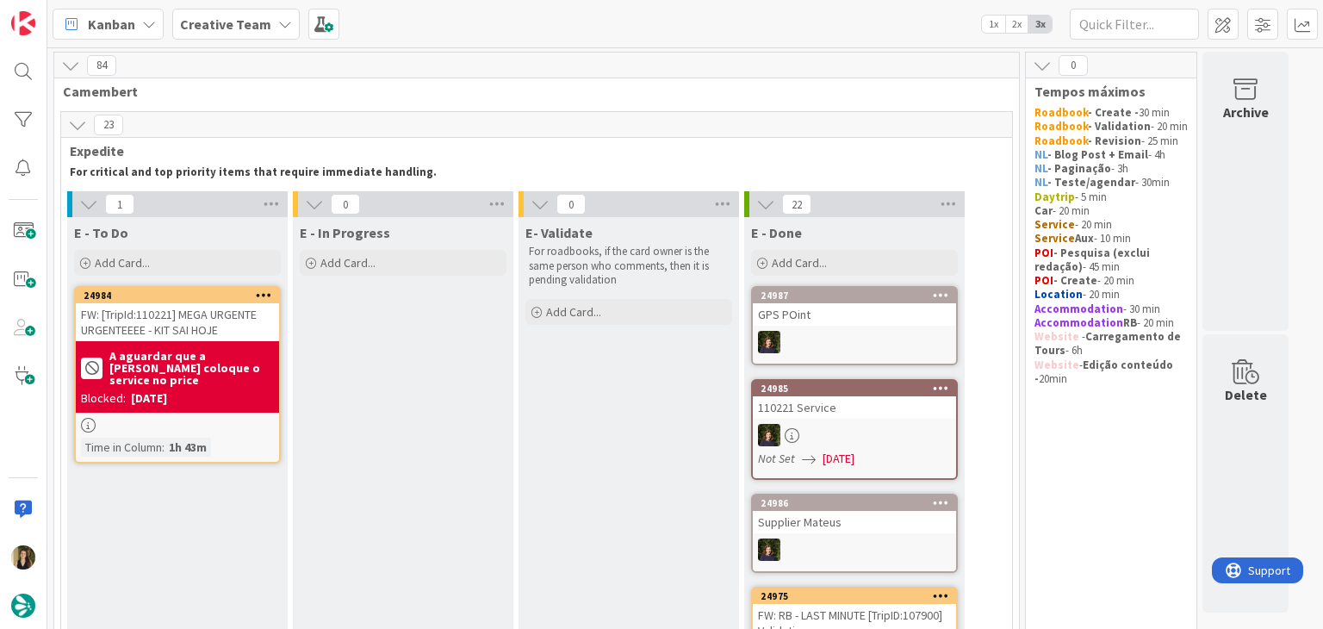
click at [246, 438] on div "Time in Column : 1h 43m" at bounding box center [177, 446] width 193 height 19
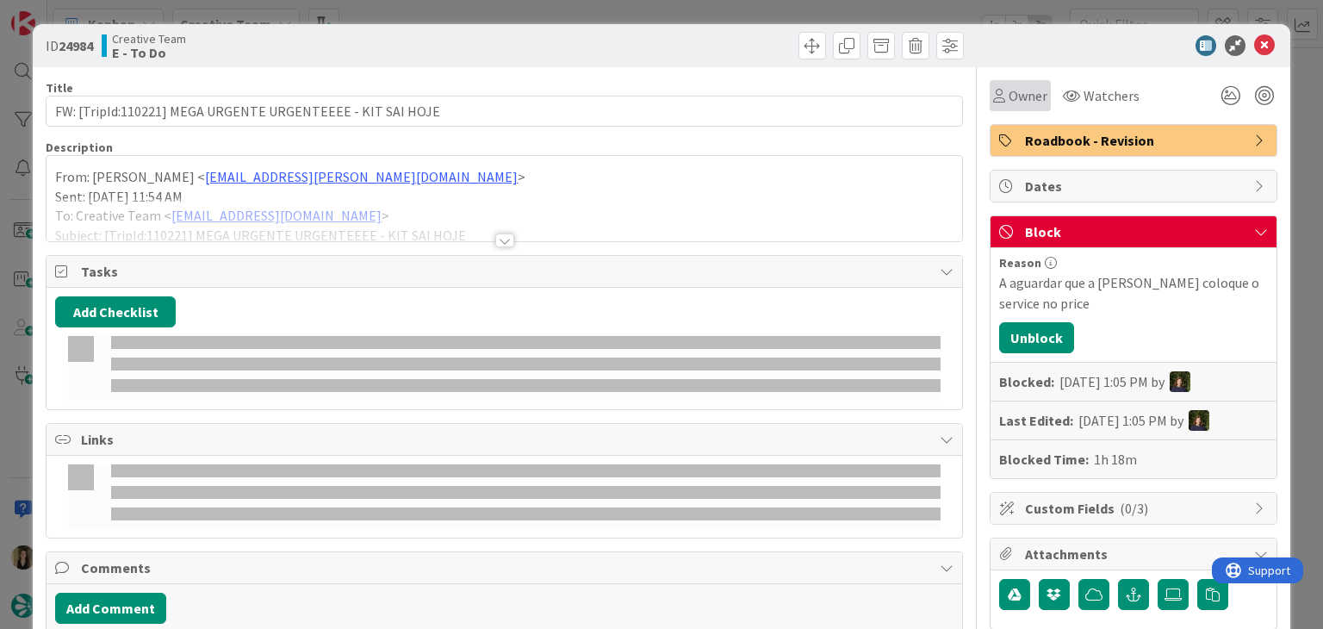
drag, startPoint x: 995, startPoint y: 86, endPoint x: 1012, endPoint y: 110, distance: 29.6
click at [1008, 87] on span "Owner" at bounding box center [1027, 95] width 39 height 21
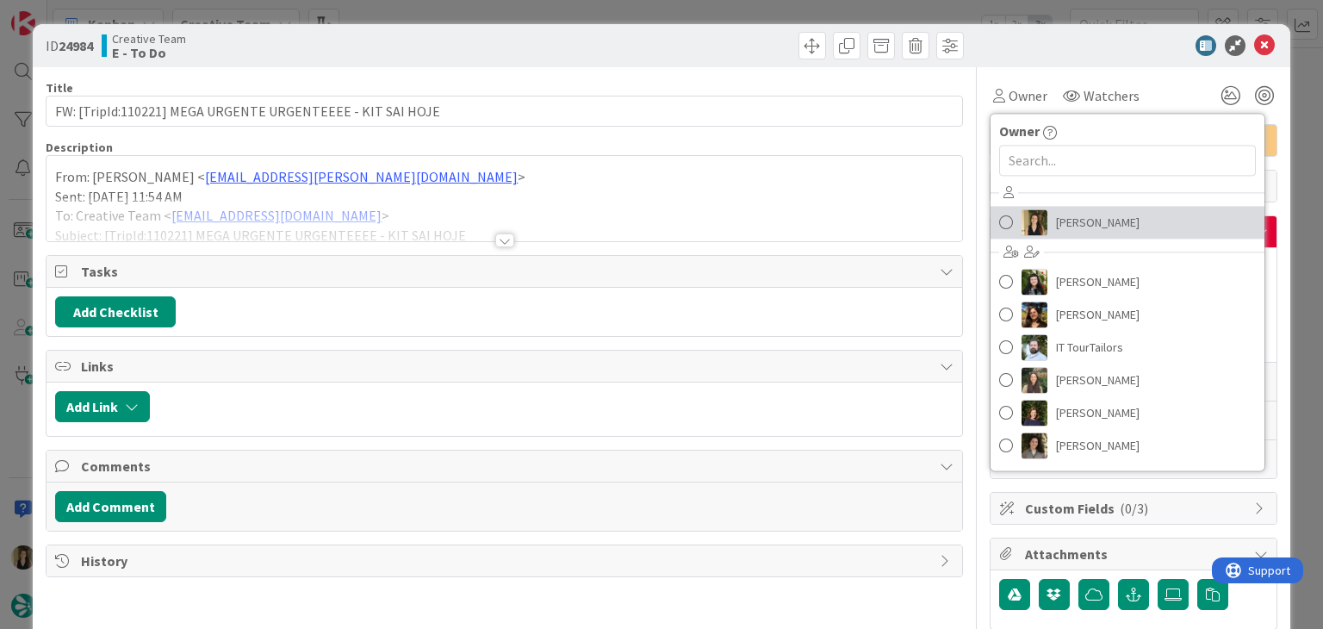
drag, startPoint x: 1068, startPoint y: 210, endPoint x: 1052, endPoint y: 206, distance: 16.9
click at [1068, 211] on span "[PERSON_NAME]" at bounding box center [1098, 222] width 84 height 26
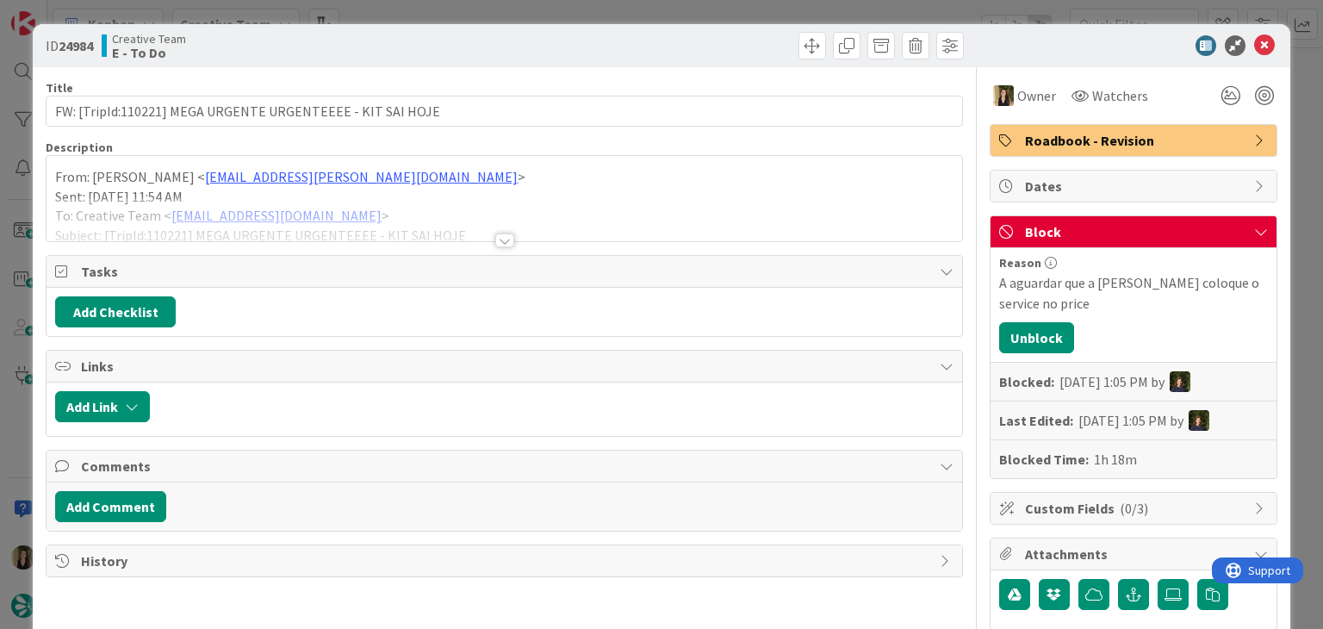
click at [500, 238] on div at bounding box center [504, 240] width 19 height 14
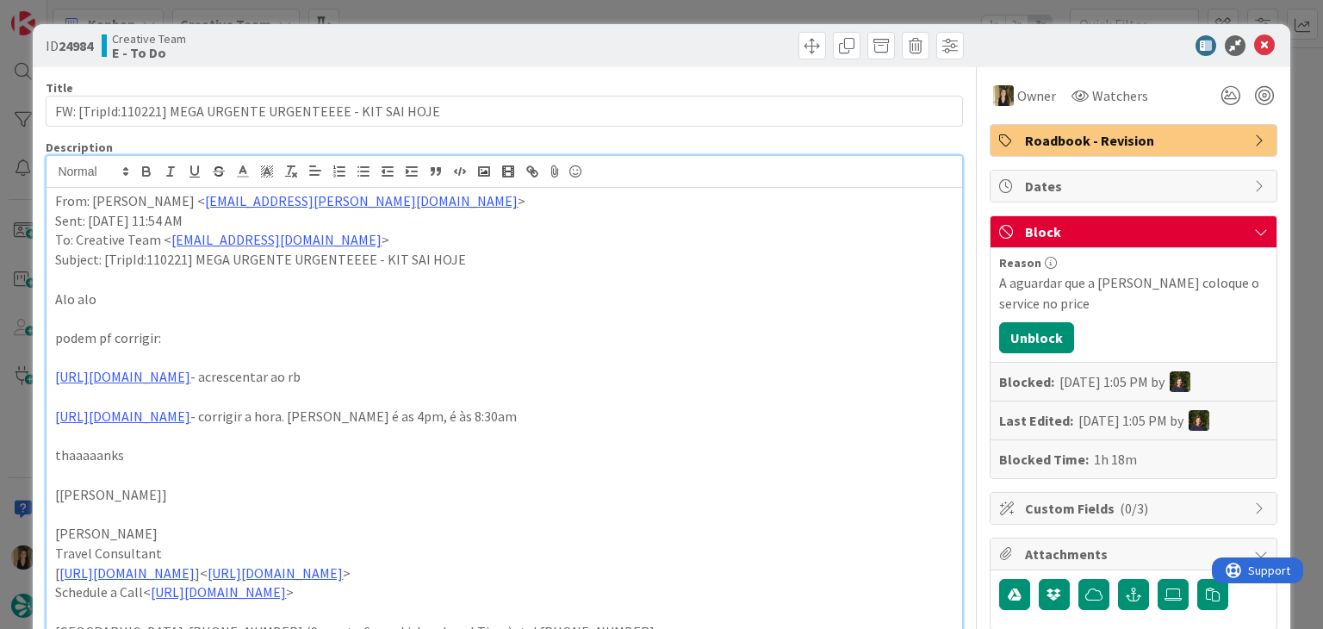
click at [506, 313] on p at bounding box center [503, 318] width 897 height 20
click at [500, 59] on div "ID 24984 Creative Team E - To Do" at bounding box center [661, 45] width 1257 height 43
click at [496, 13] on div "ID 24984 Creative Team E - To Do Title 58 / 128 FW: [TripId:110221] MEGA URGENT…" at bounding box center [661, 314] width 1323 height 629
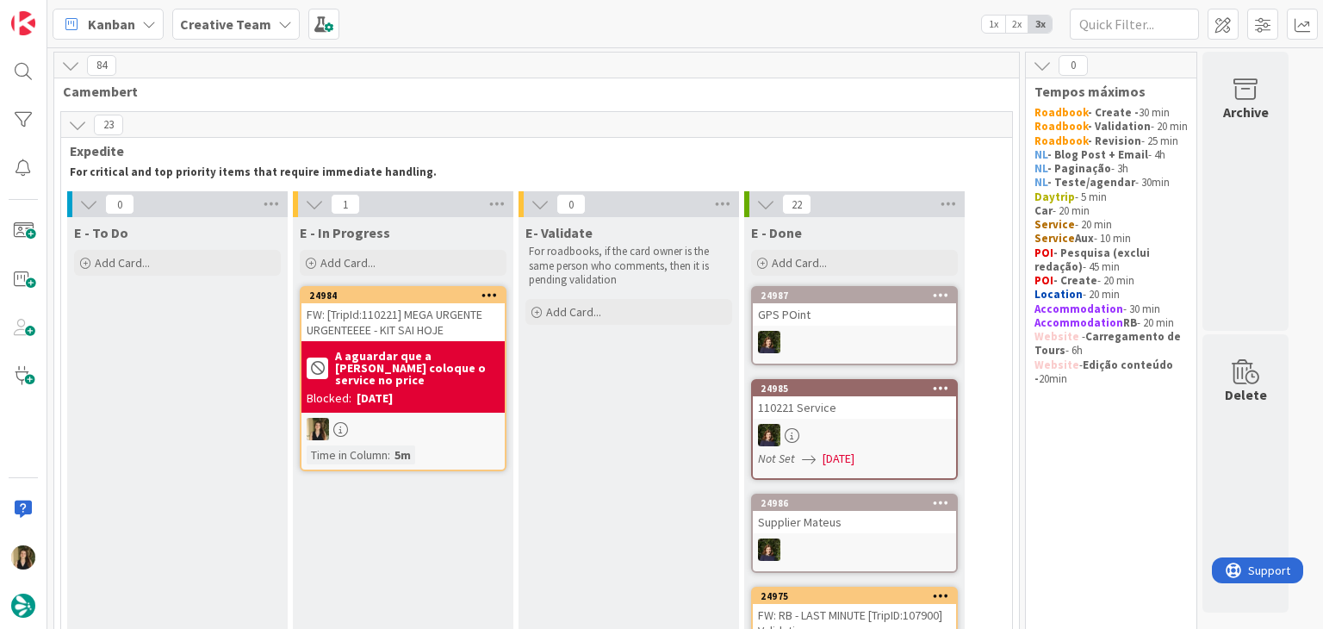
click at [472, 403] on div "24984 FW: [TripId:110221] MEGA URGENTE URGENTEEEE - KIT SAI HOJE A aguardar que…" at bounding box center [403, 378] width 207 height 185
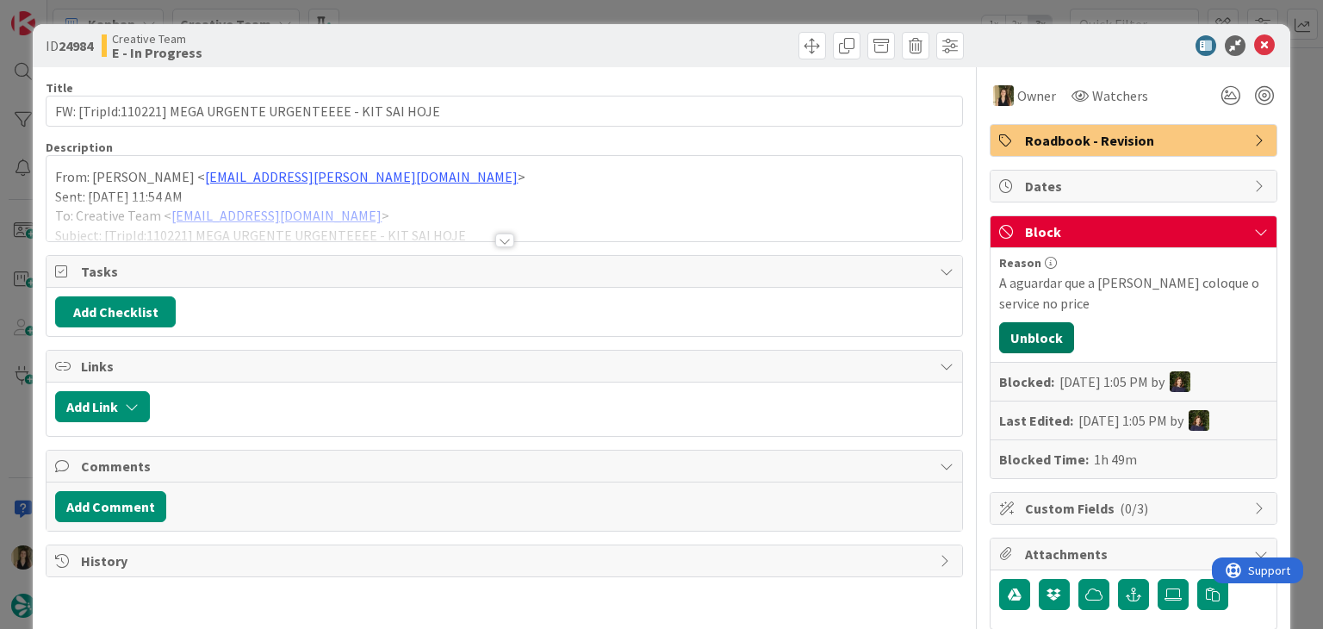
click at [1031, 345] on button "Unblock" at bounding box center [1036, 337] width 75 height 31
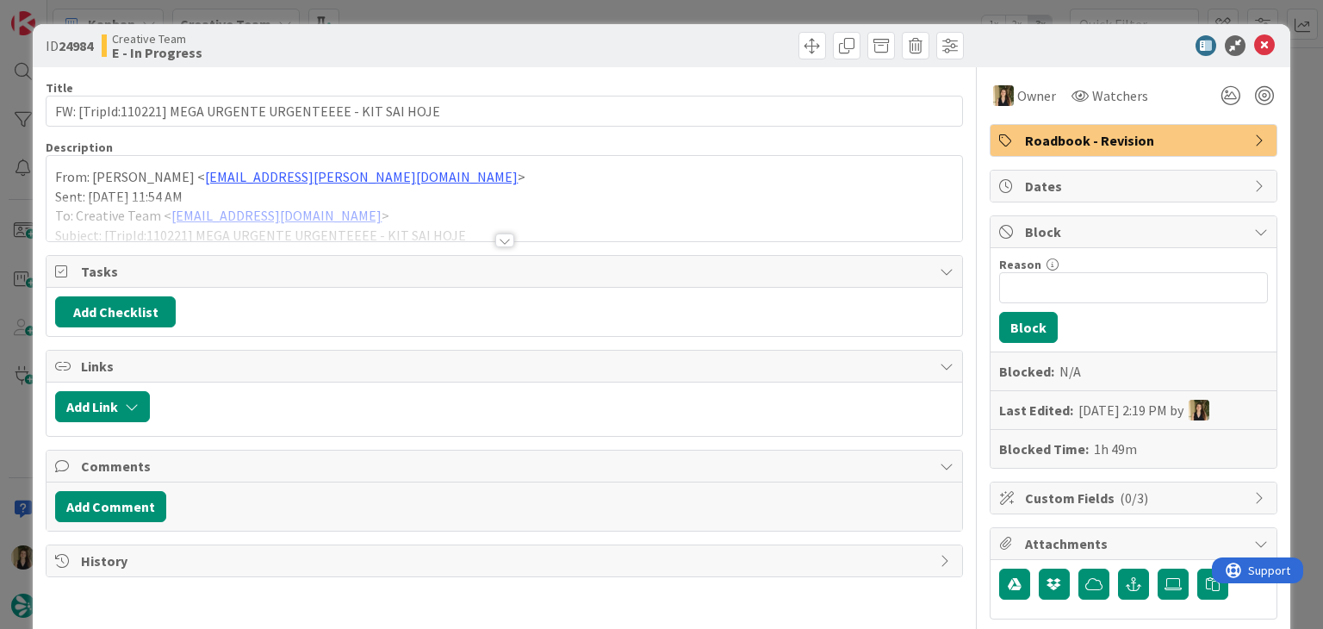
click at [639, 25] on div "ID 24984 Creative Team E - In Progress" at bounding box center [661, 45] width 1257 height 43
click at [637, 14] on div "ID 24984 Creative Team E - In Progress Title 58 / 128 FW: [TripId:110221] MEGA …" at bounding box center [661, 314] width 1323 height 629
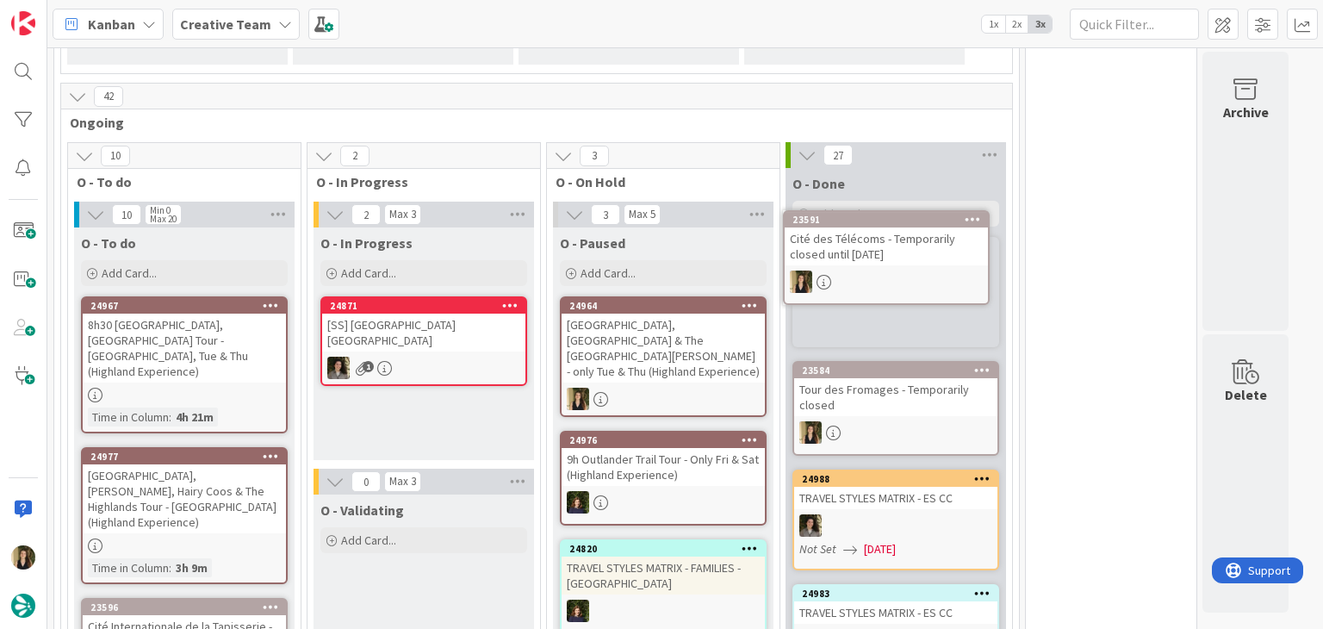
scroll to position [1271, 0]
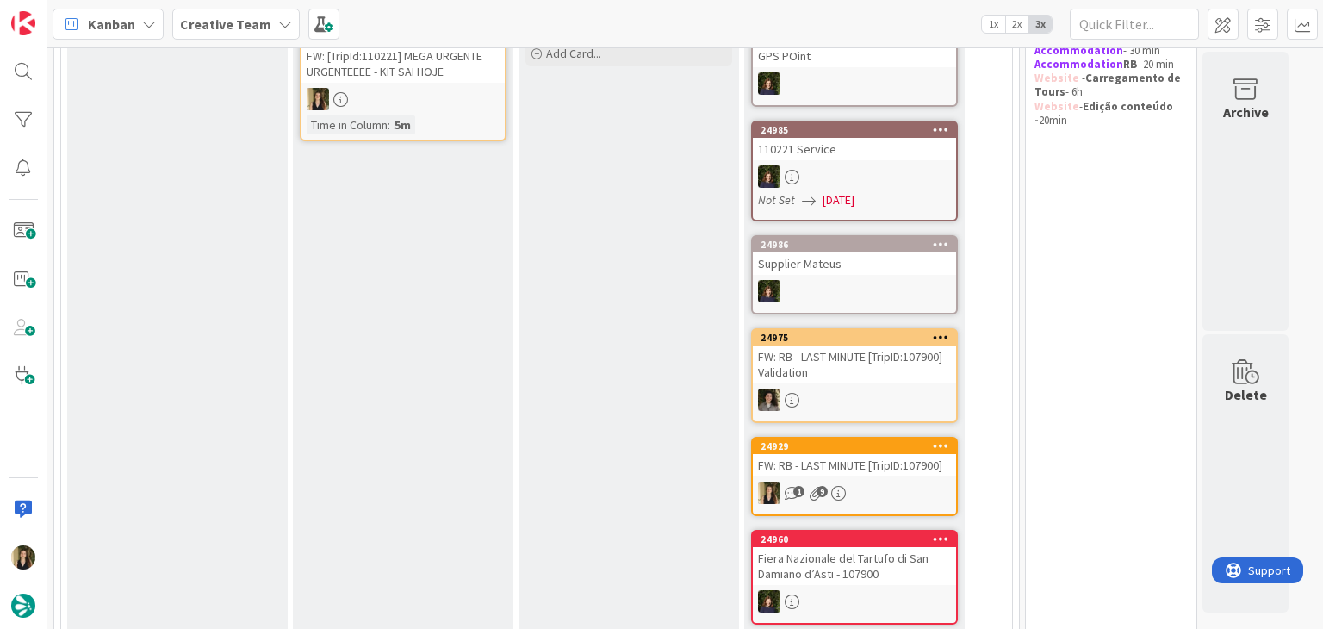
scroll to position [0, 0]
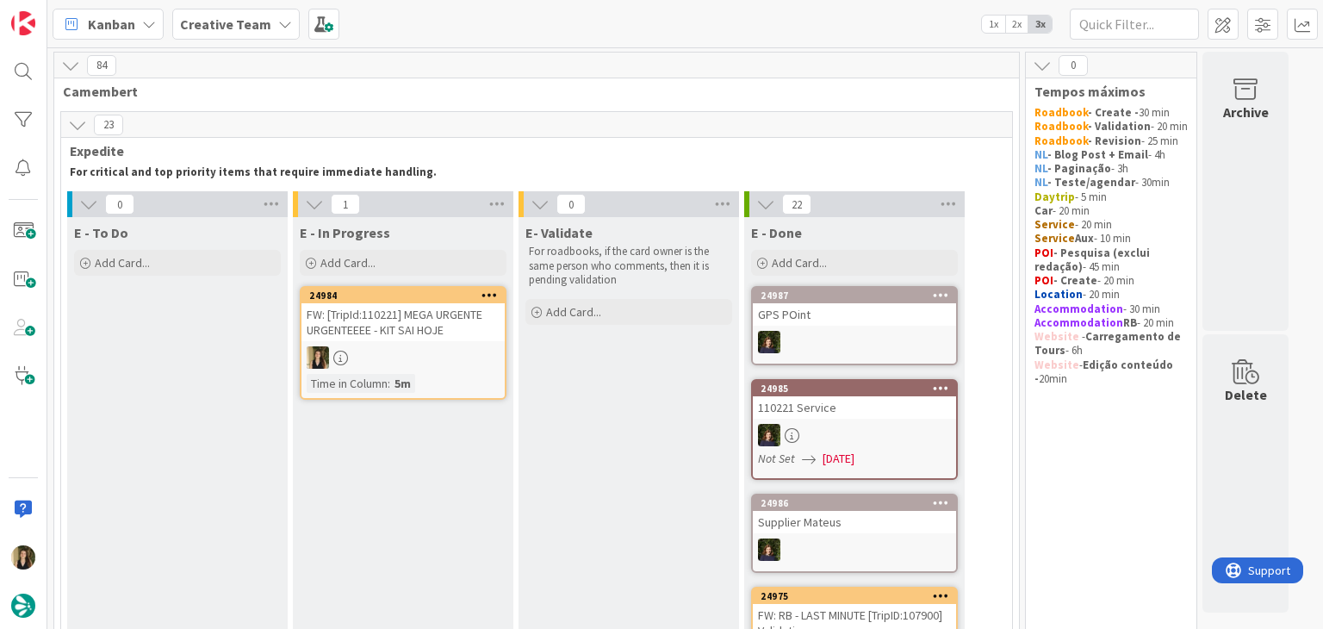
click at [434, 354] on div at bounding box center [402, 357] width 203 height 22
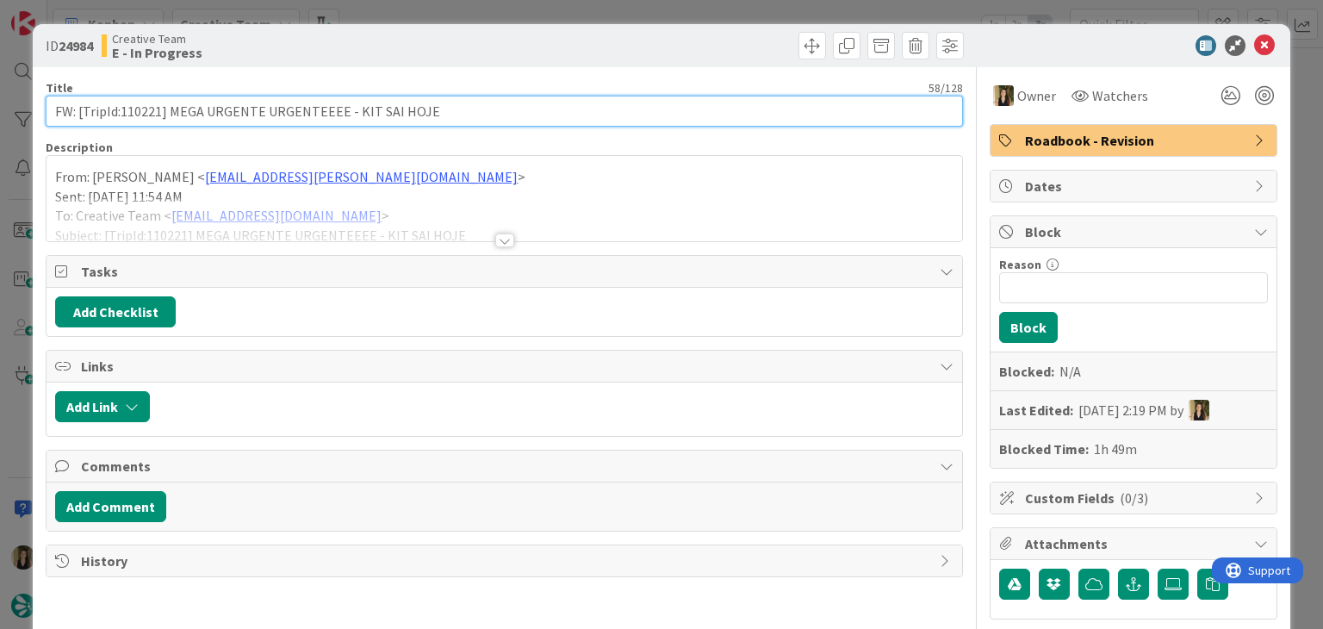
click at [140, 113] on input "FW: [TripId:110221] MEGA URGENTE URGENTEEEE - KIT SAI HOJE" at bounding box center [504, 111] width 916 height 31
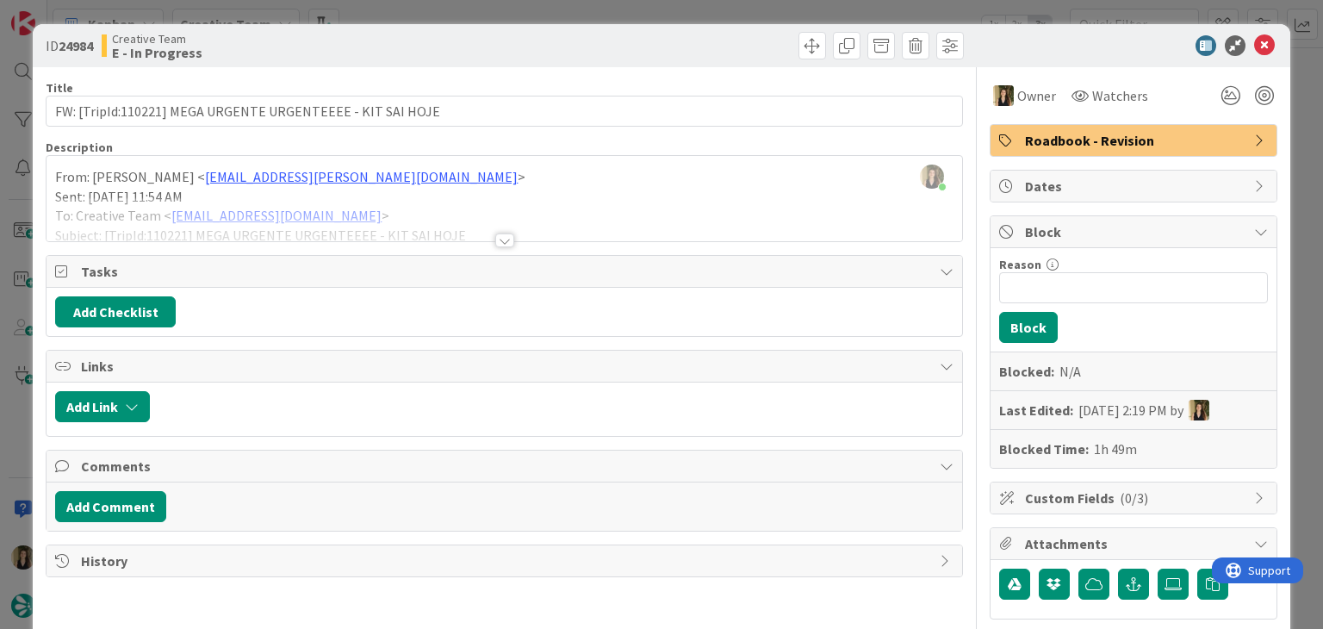
click at [479, 240] on div at bounding box center [504, 232] width 916 height 19
click at [495, 233] on div at bounding box center [504, 240] width 19 height 14
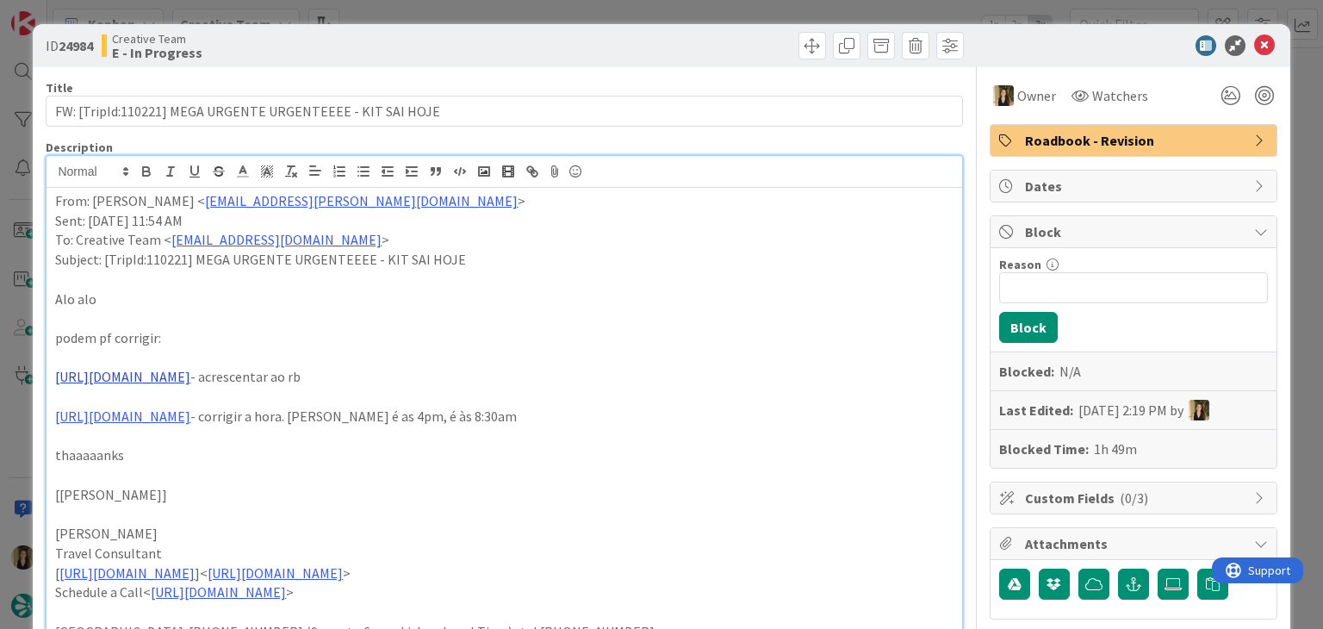
click at [190, 379] on link "[URL][DOMAIN_NAME]" at bounding box center [122, 376] width 135 height 17
click at [220, 409] on link "[URL][DOMAIN_NAME]" at bounding box center [161, 410] width 118 height 22
click at [468, 372] on p "[URL][DOMAIN_NAME] - acrescentar ao rb" at bounding box center [503, 377] width 897 height 20
click at [190, 412] on link "[URL][DOMAIN_NAME]" at bounding box center [122, 415] width 135 height 17
click at [220, 447] on link "[URL][DOMAIN_NAME]" at bounding box center [161, 449] width 118 height 22
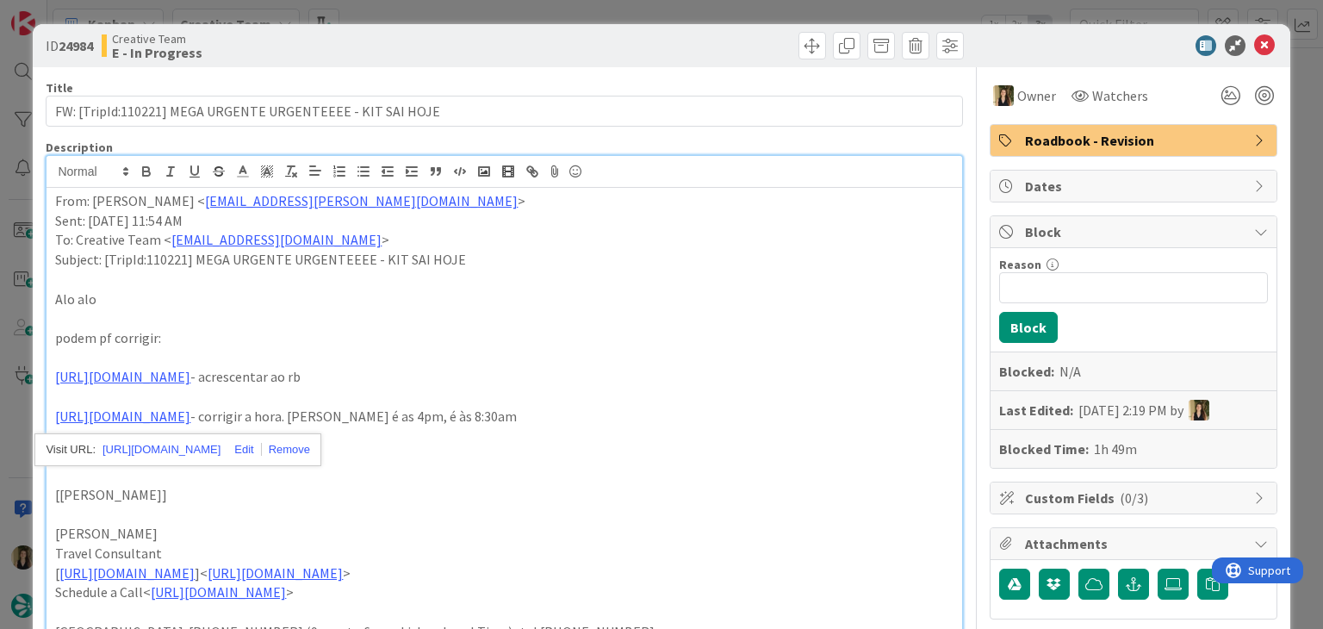
click at [516, 357] on p at bounding box center [503, 358] width 897 height 20
click at [511, 15] on div "ID 24984 Creative Team E - In Progress Title 58 / 128 FW: [TripId:110221] MEGA …" at bounding box center [661, 314] width 1323 height 629
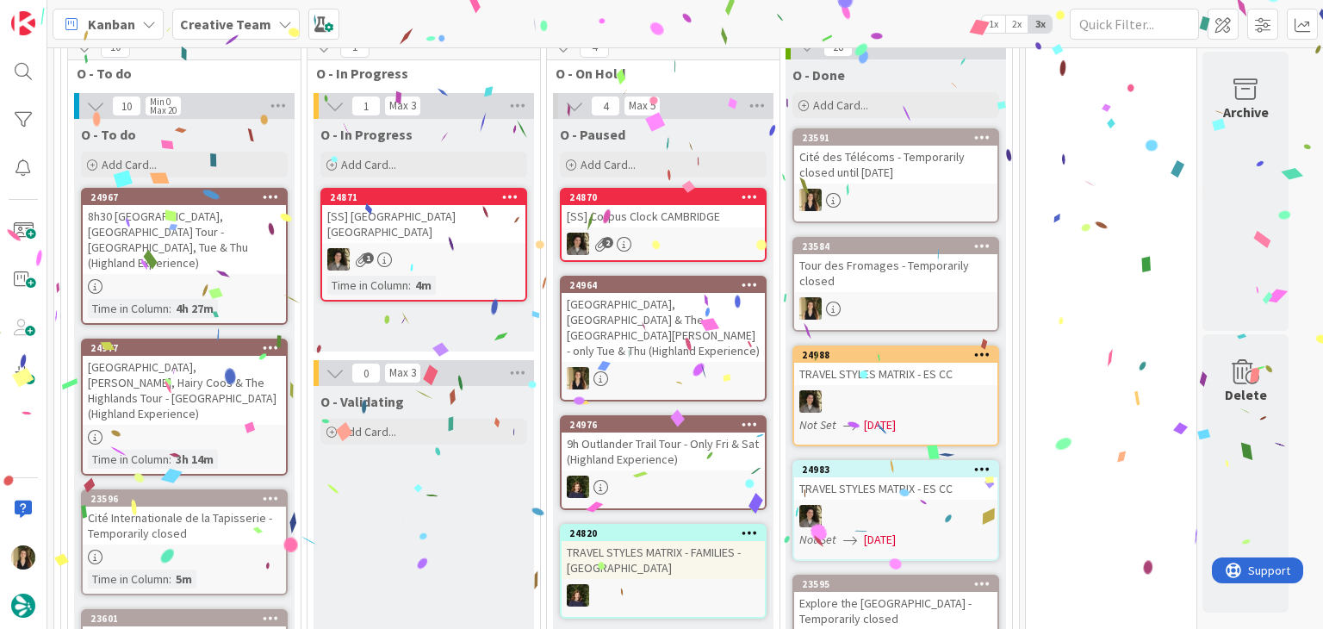
scroll to position [1464, 0]
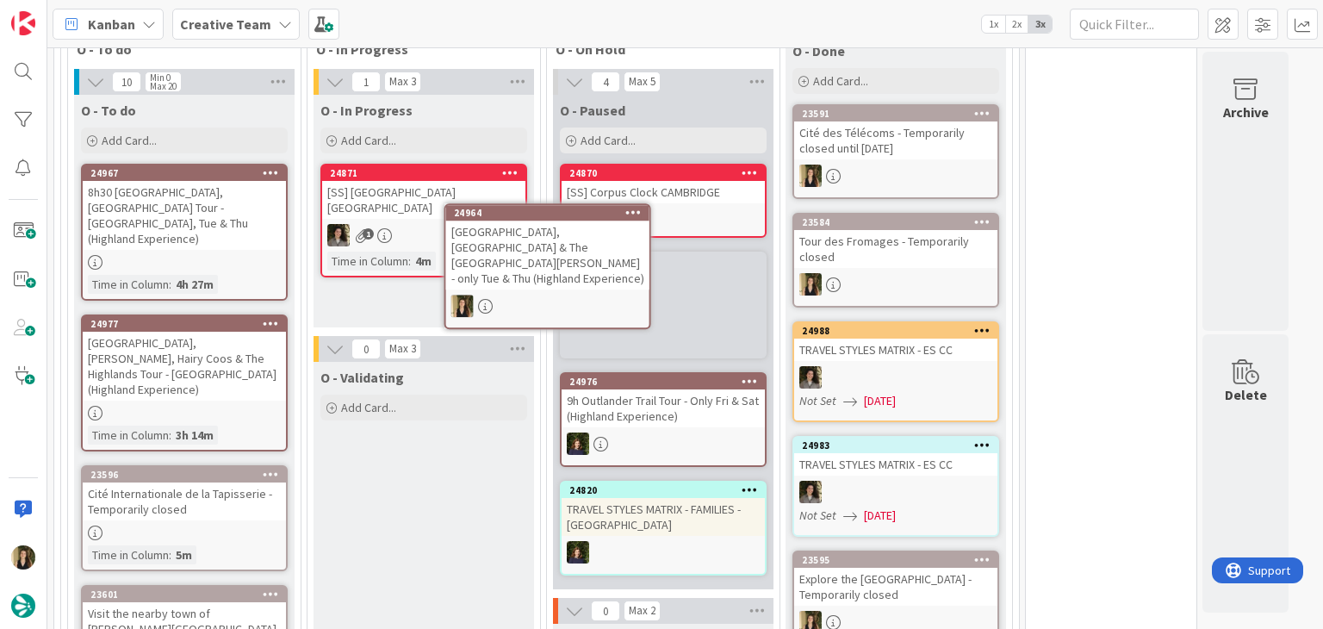
scroll to position [1419, 0]
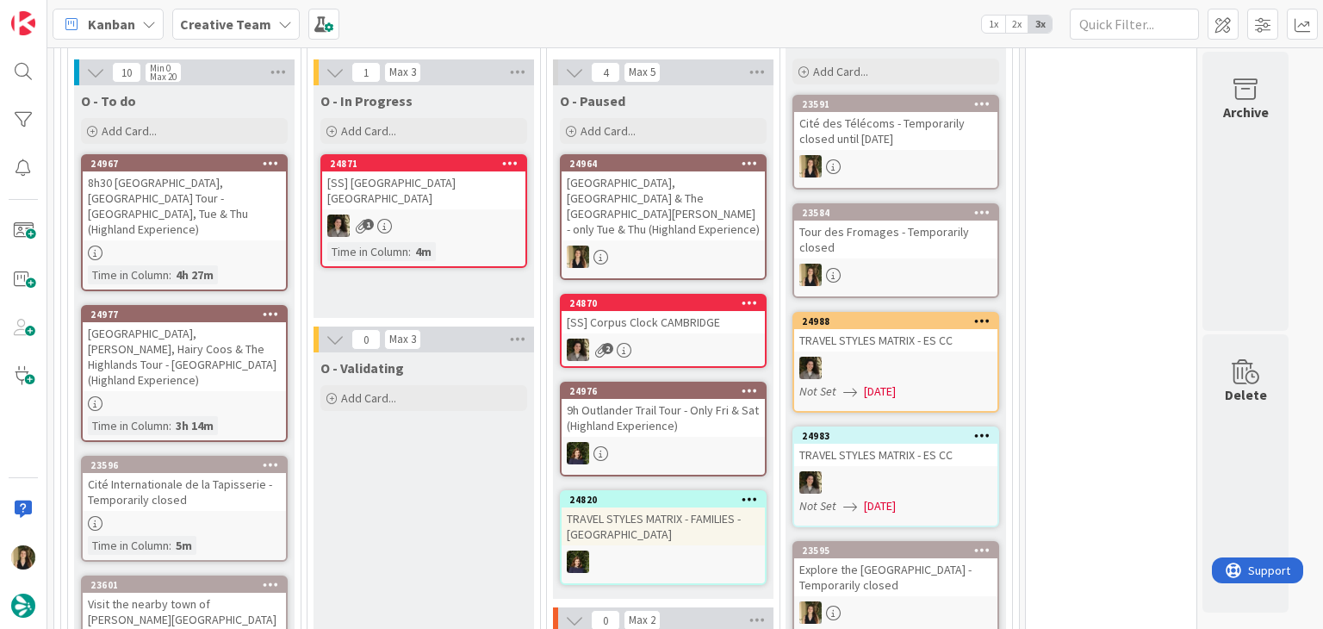
scroll to position [1415, 0]
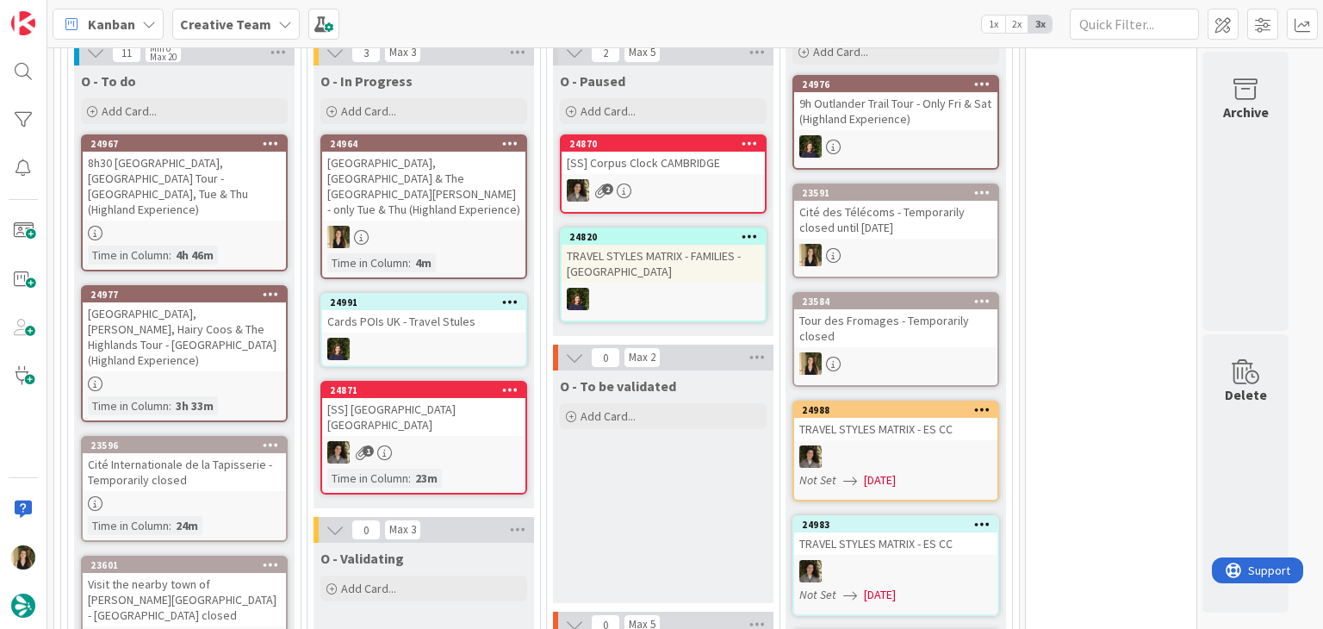
scroll to position [1409, 0]
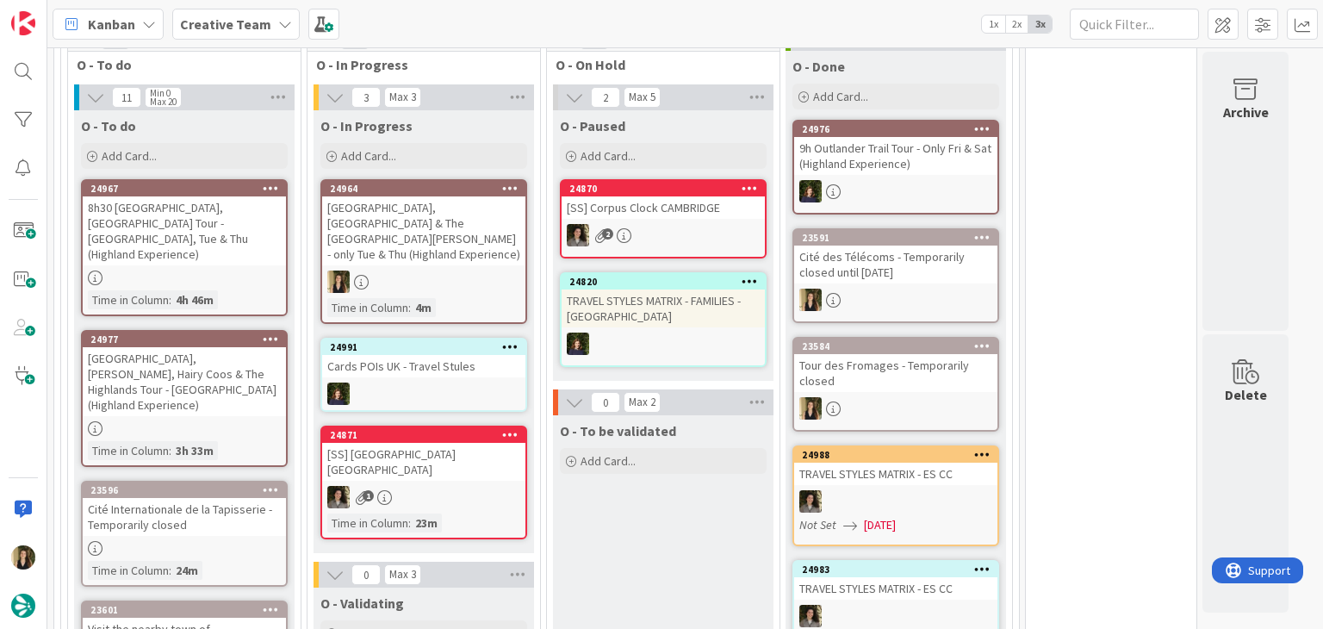
click at [476, 239] on div "[GEOGRAPHIC_DATA], [GEOGRAPHIC_DATA] & The [GEOGRAPHIC_DATA][PERSON_NAME] - onl…" at bounding box center [423, 230] width 203 height 69
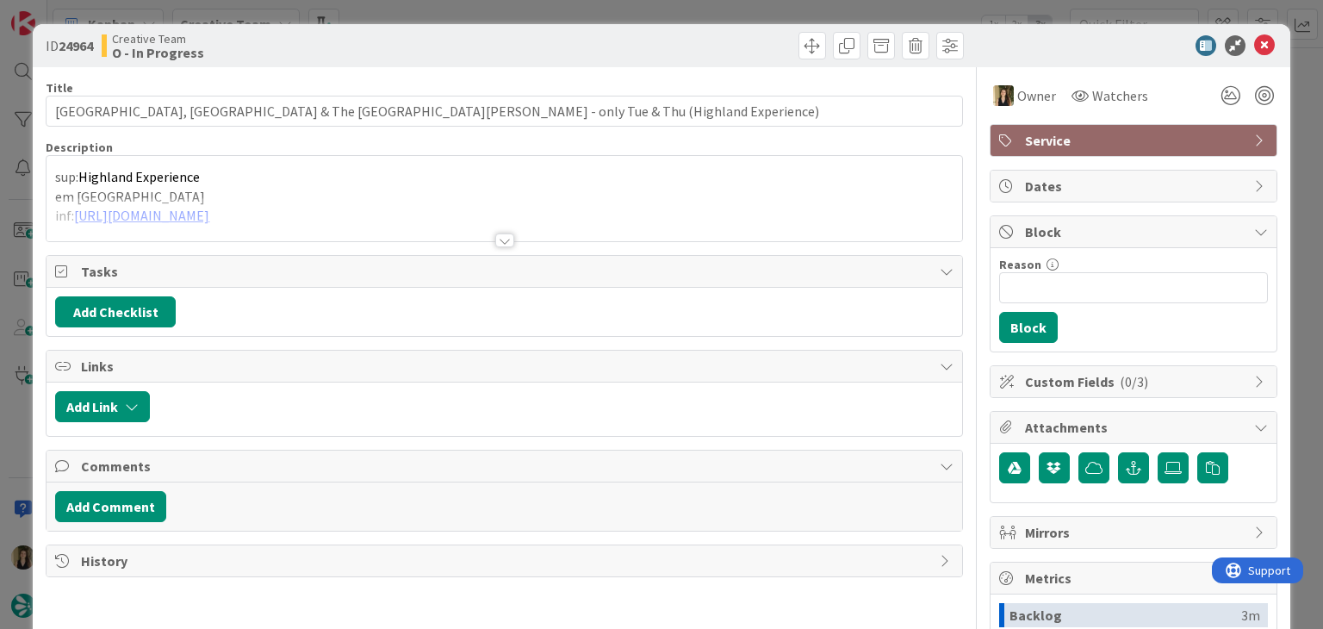
click at [495, 241] on div at bounding box center [504, 240] width 19 height 14
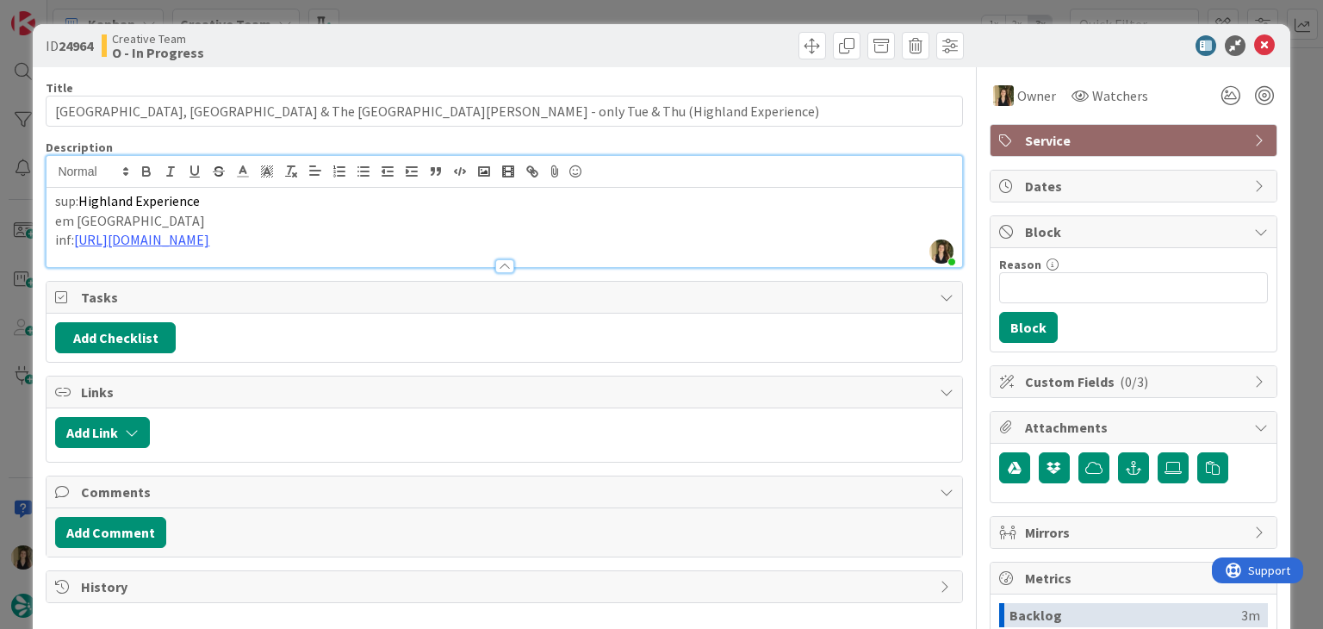
click at [444, 42] on div "Creative Team O - In Progress" at bounding box center [301, 46] width 399 height 28
click at [472, 14] on div "ID 24964 Creative Team O - In Progress Title 89 / [GEOGRAPHIC_DATA], [GEOGRAPHI…" at bounding box center [661, 314] width 1323 height 629
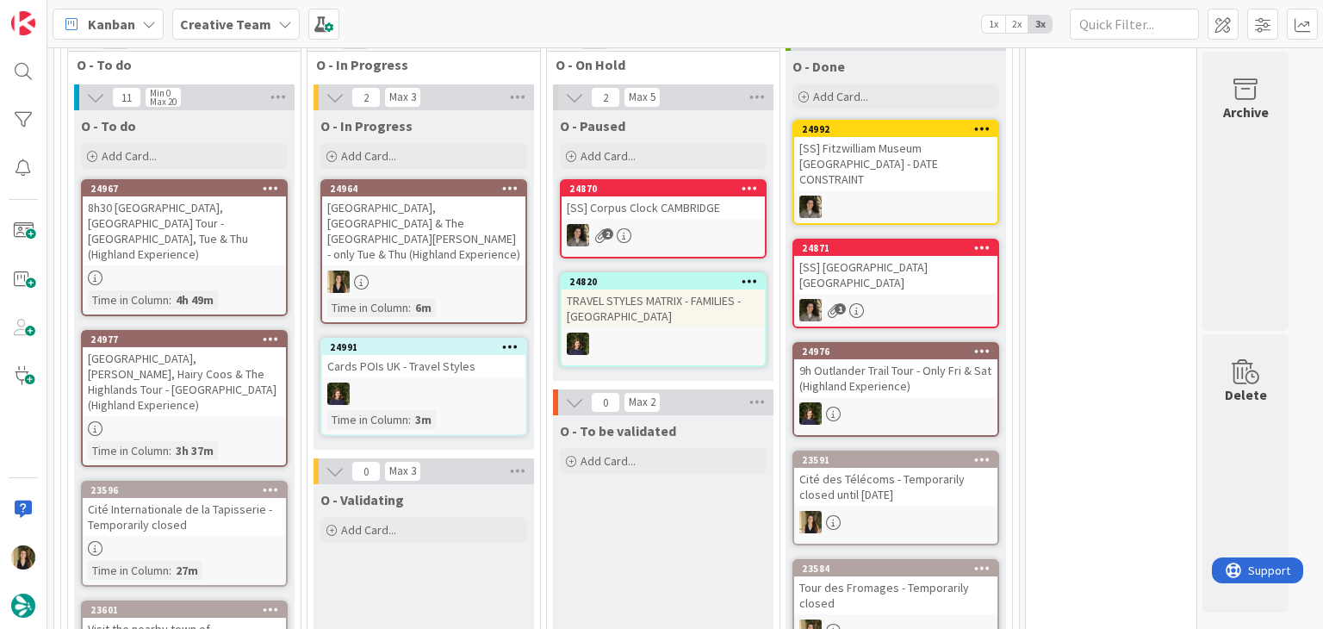
click at [455, 219] on div "[GEOGRAPHIC_DATA], [GEOGRAPHIC_DATA] & The [GEOGRAPHIC_DATA][PERSON_NAME] - onl…" at bounding box center [423, 230] width 203 height 69
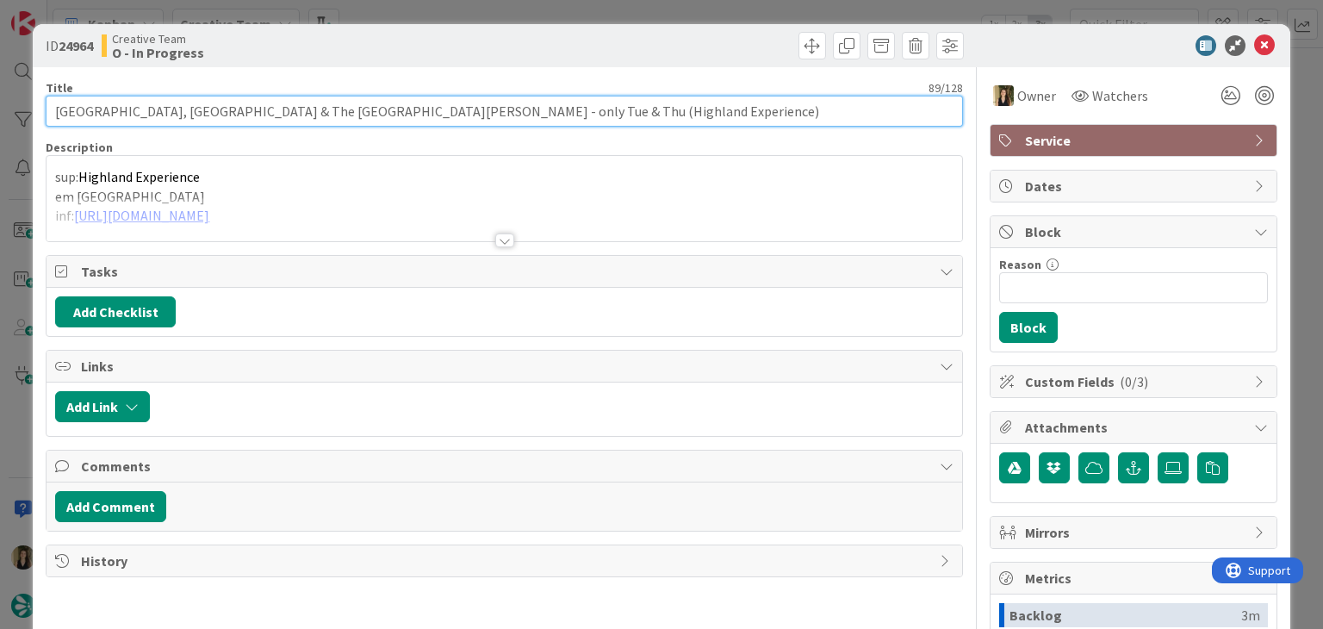
drag, startPoint x: 351, startPoint y: 104, endPoint x: 34, endPoint y: 113, distance: 317.0
click at [35, 115] on div "ID 24964 Creative Team O - In Progress Title 89 / [GEOGRAPHIC_DATA], [GEOGRAPHI…" at bounding box center [661, 462] width 1257 height 877
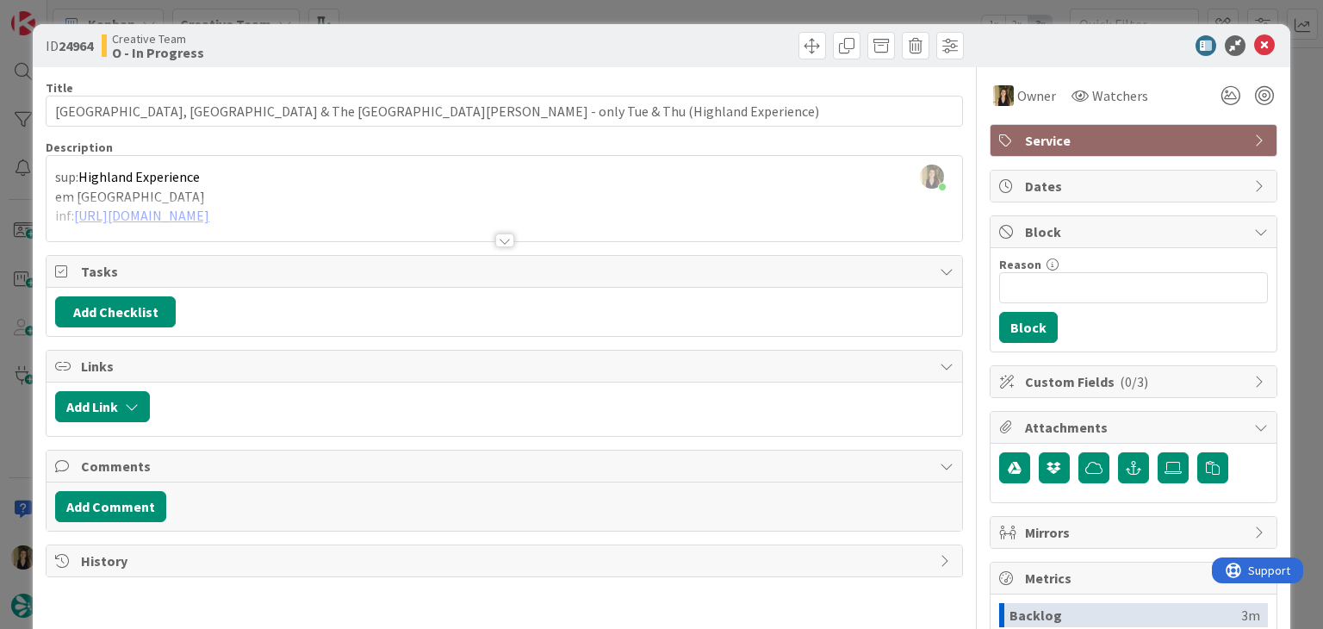
click at [404, 11] on div "ID 24964 Creative Team O - In Progress Title 89 / 128 11h [GEOGRAPHIC_DATA], [G…" at bounding box center [661, 314] width 1323 height 629
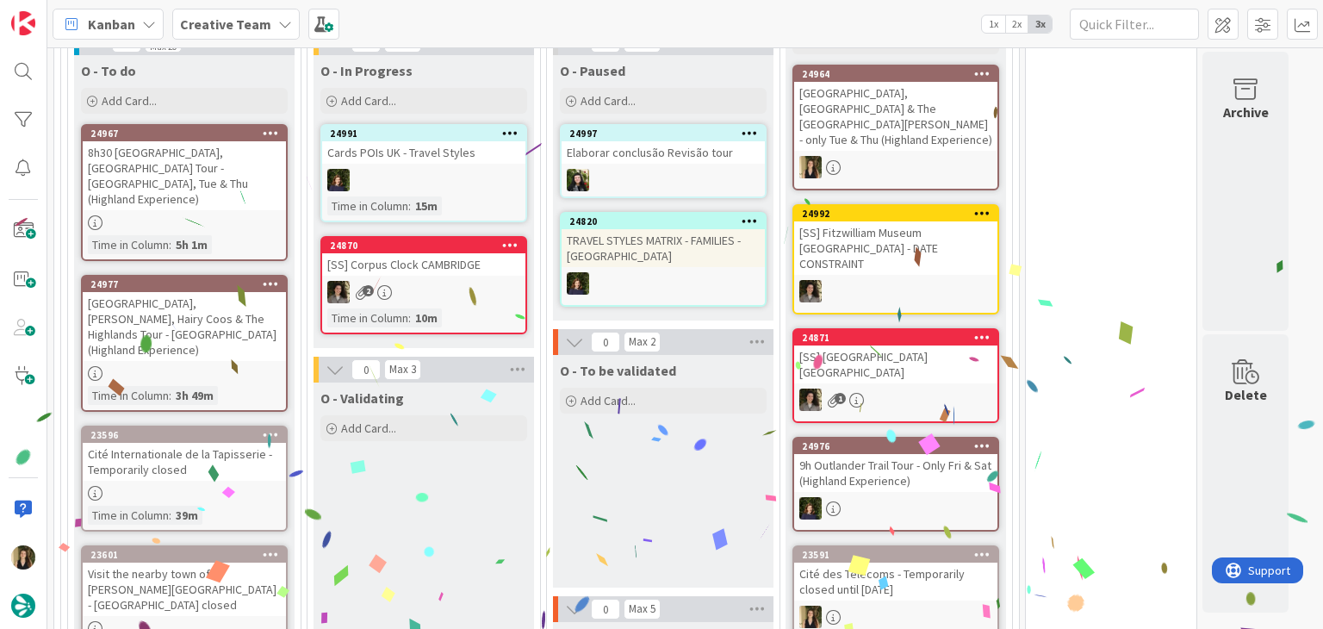
scroll to position [1809, 0]
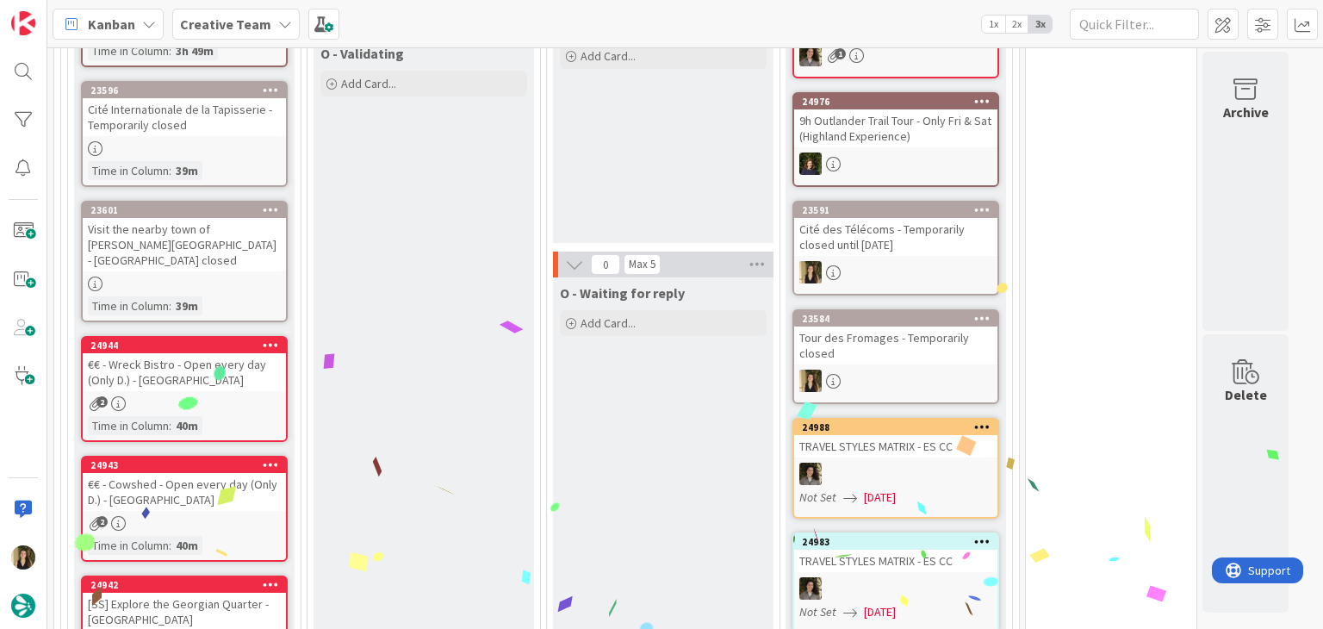
click at [415, 399] on div "O - Validating Add Card..." at bounding box center [423, 624] width 220 height 1173
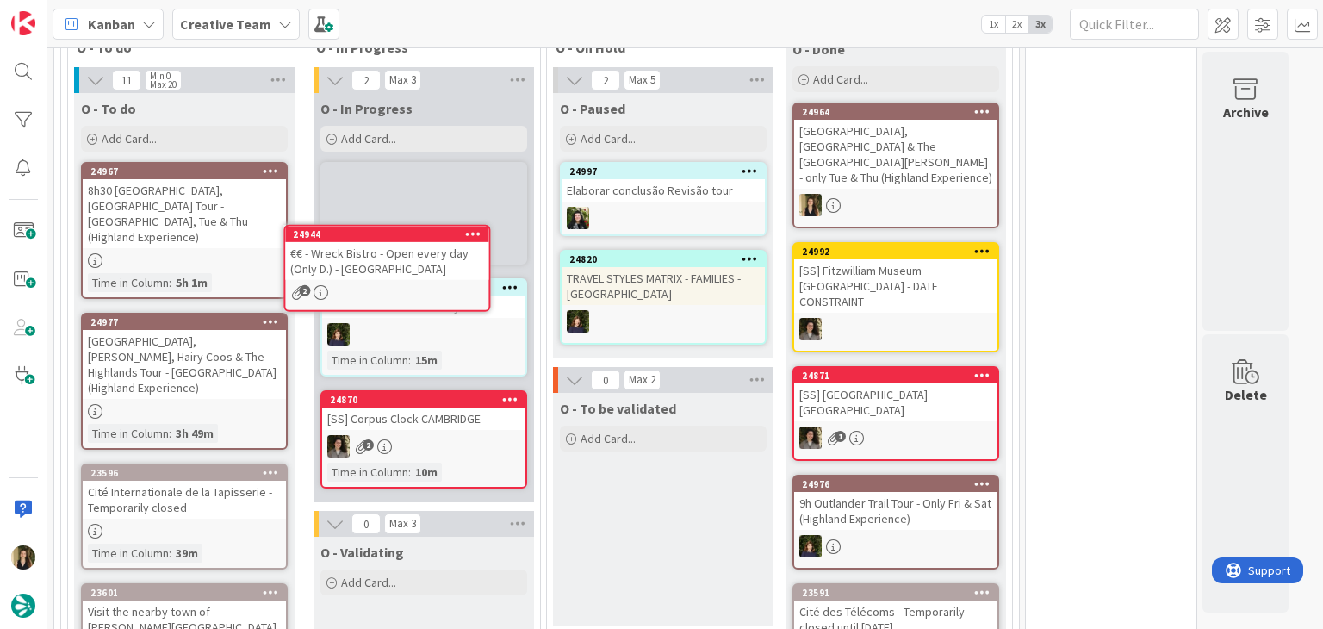
scroll to position [1357, 0]
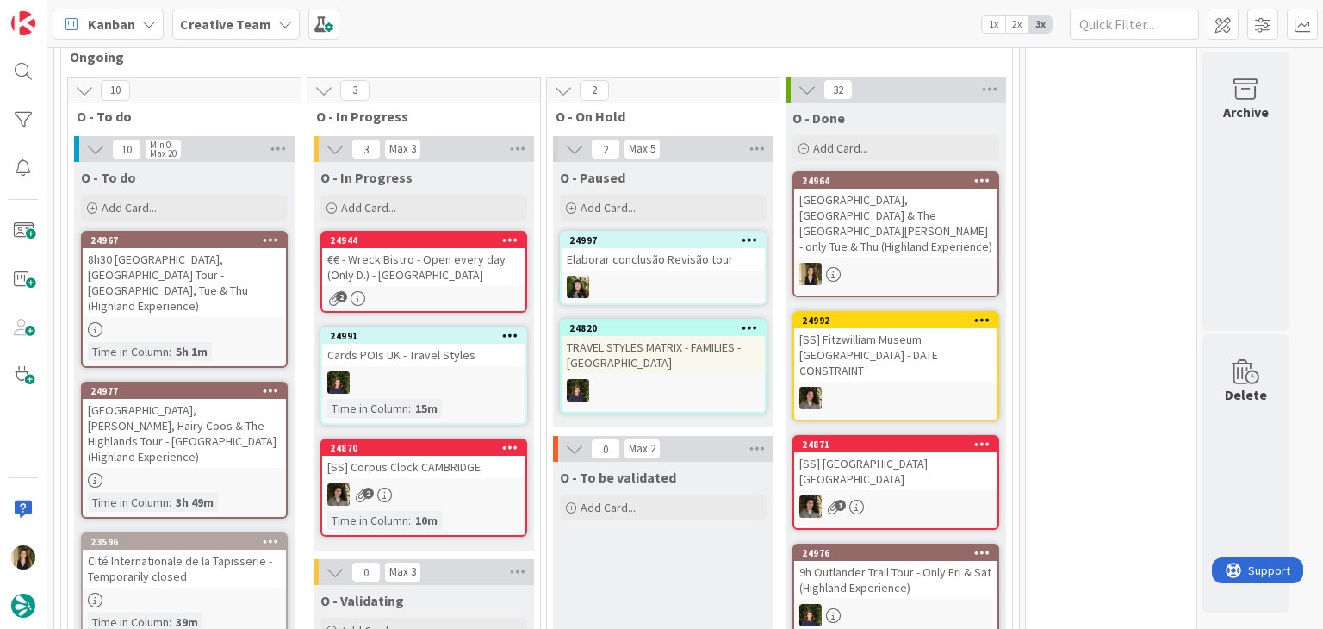
click at [468, 274] on div "€€ - Wreck Bistro - Open every day (Only D.) - [GEOGRAPHIC_DATA]" at bounding box center [423, 267] width 203 height 38
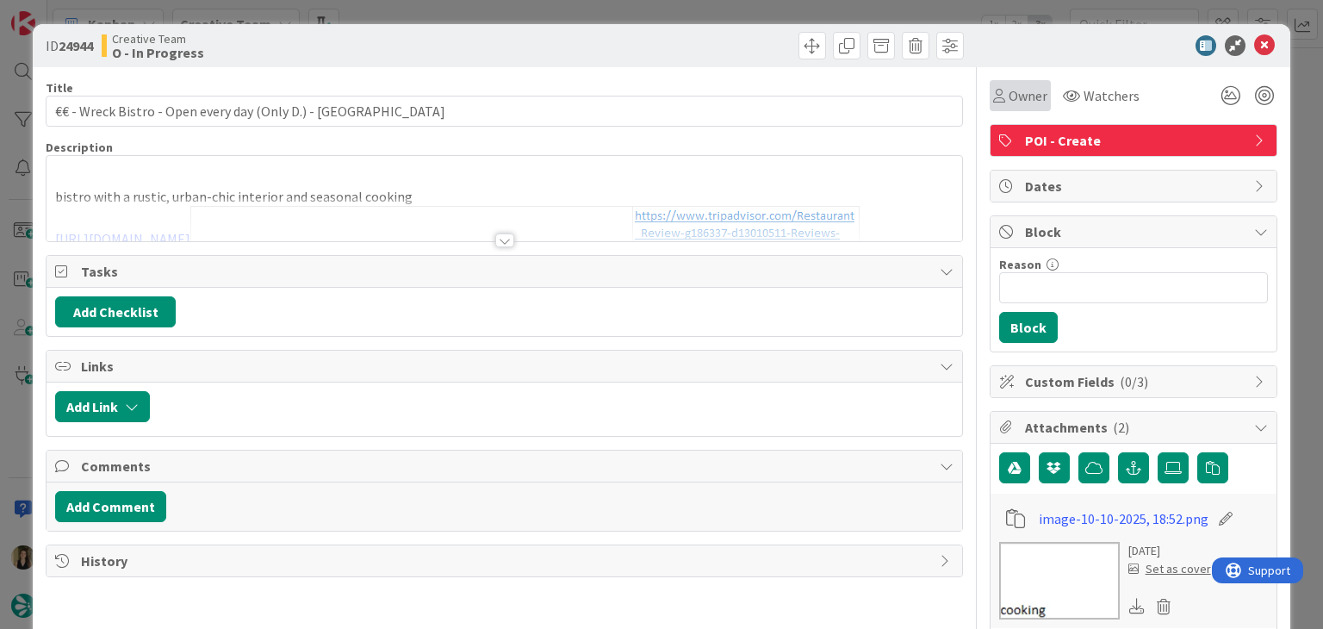
drag, startPoint x: 1023, startPoint y: 95, endPoint x: 1021, endPoint y: 110, distance: 15.6
click at [1022, 94] on span "Owner" at bounding box center [1027, 95] width 39 height 21
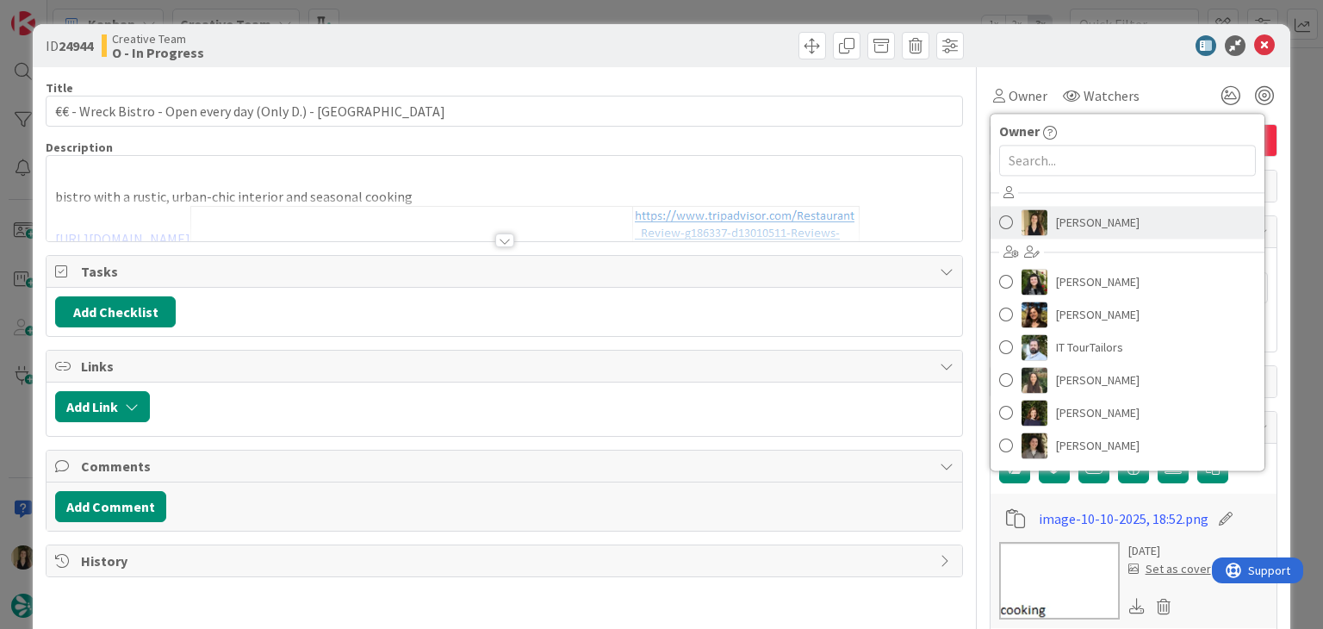
click at [1063, 229] on span "[PERSON_NAME]" at bounding box center [1098, 222] width 84 height 26
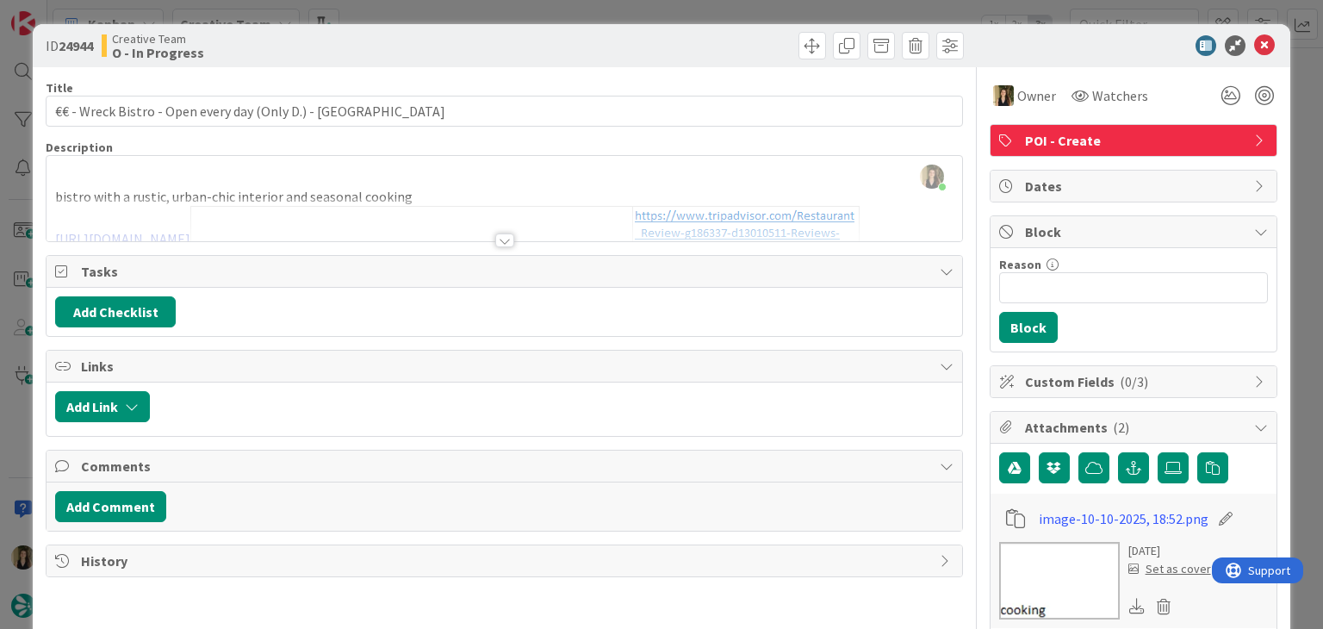
click at [500, 242] on div at bounding box center [504, 240] width 19 height 14
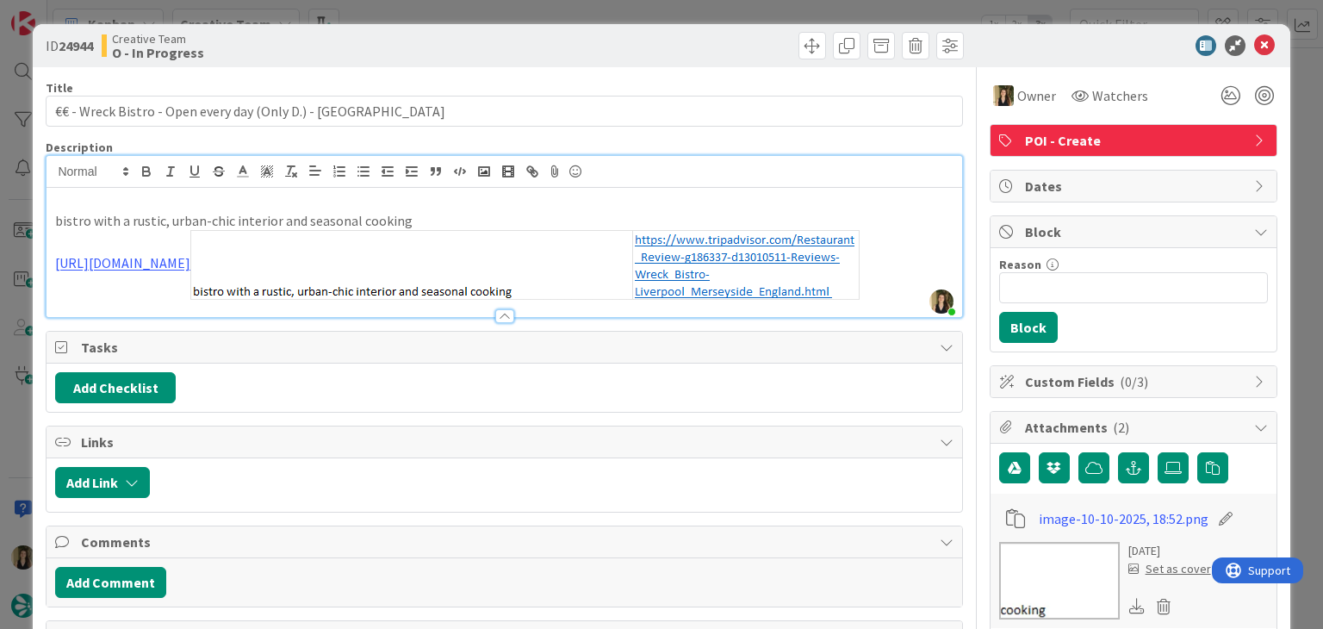
click at [454, 45] on div "Creative Team O - In Progress" at bounding box center [301, 46] width 399 height 28
click at [450, 9] on div "ID 24944 Creative Team O - In Progress Title 56 / 128 €€ - Wreck Bistro - Open …" at bounding box center [661, 314] width 1323 height 629
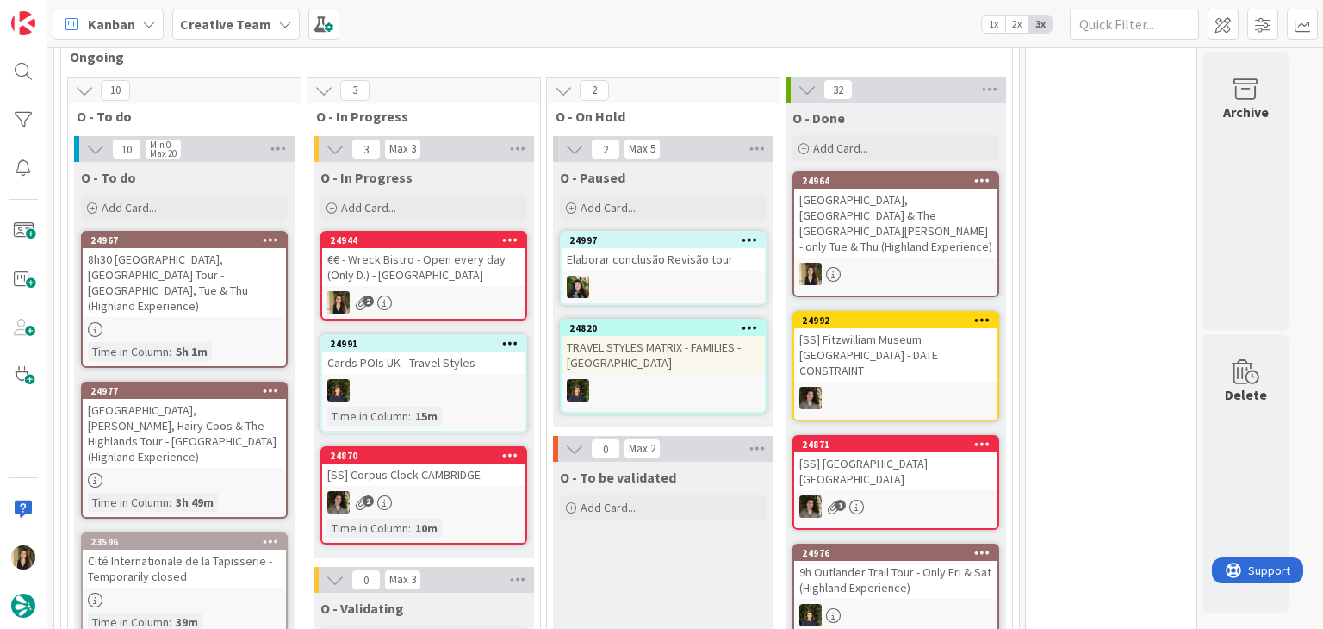
click at [456, 264] on div "€€ - Wreck Bistro - Open every day (Only D.) - [GEOGRAPHIC_DATA]" at bounding box center [423, 267] width 203 height 38
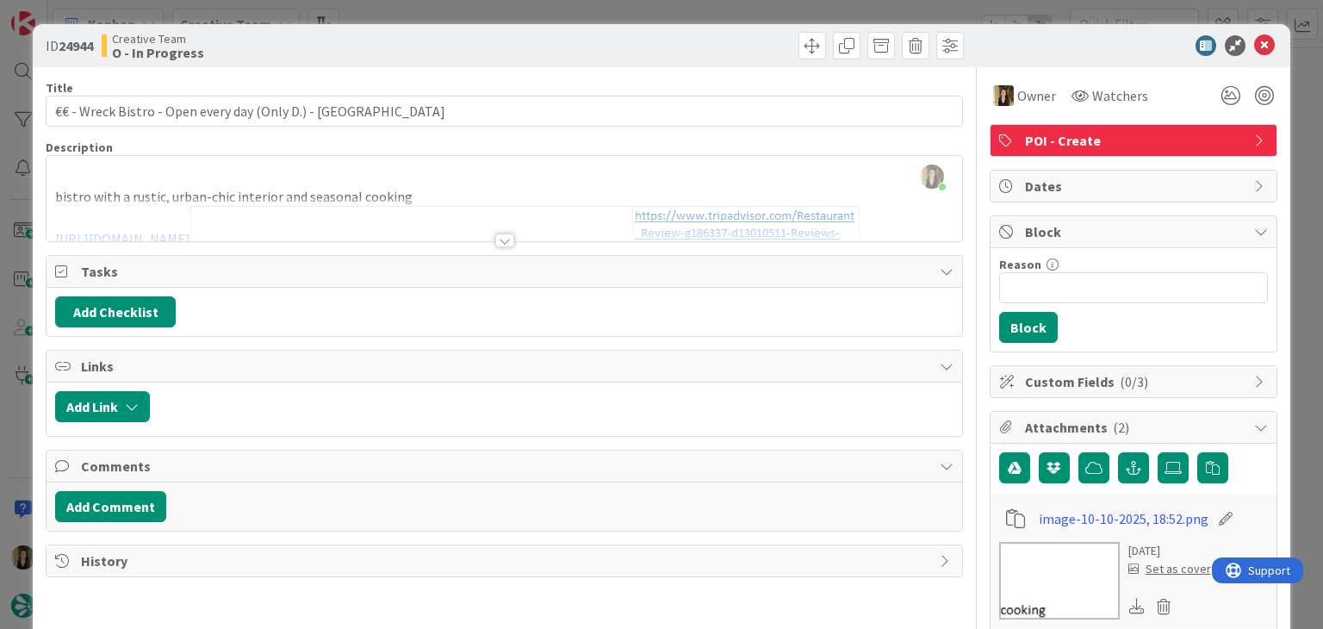
click at [505, 236] on div at bounding box center [504, 240] width 19 height 14
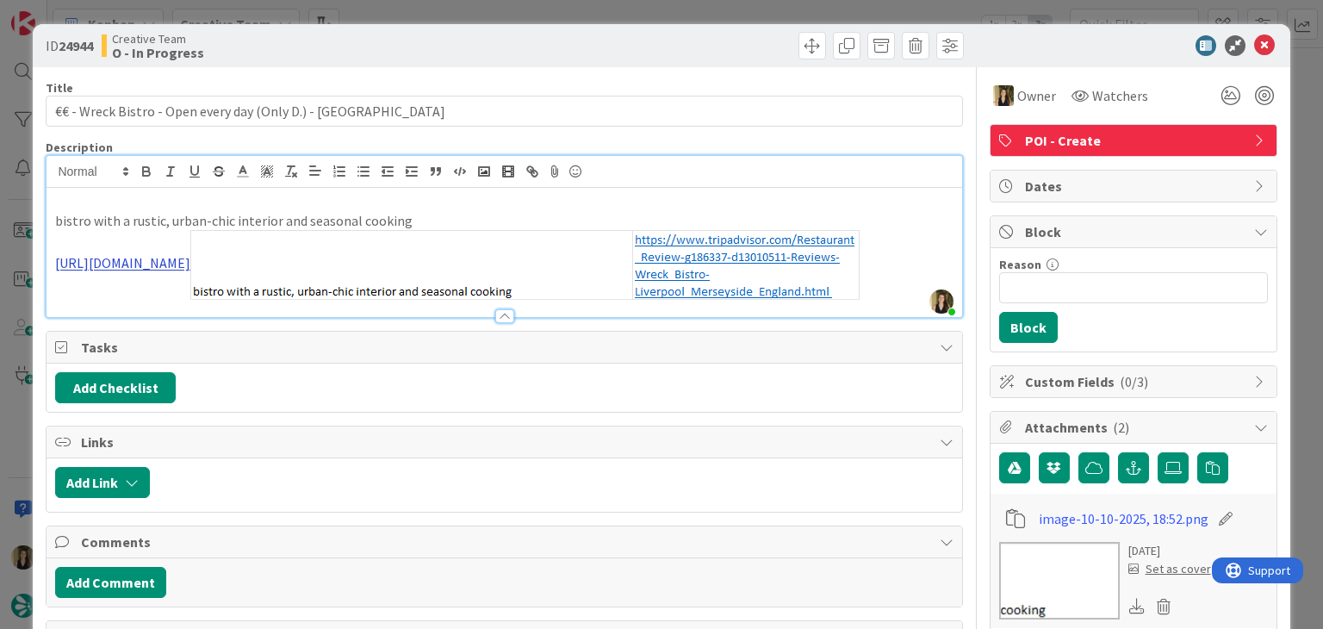
click at [190, 255] on link "[URL][DOMAIN_NAME]" at bounding box center [122, 263] width 135 height 17
click at [370, 273] on link "[URL][DOMAIN_NAME]" at bounding box center [386, 273] width 118 height 22
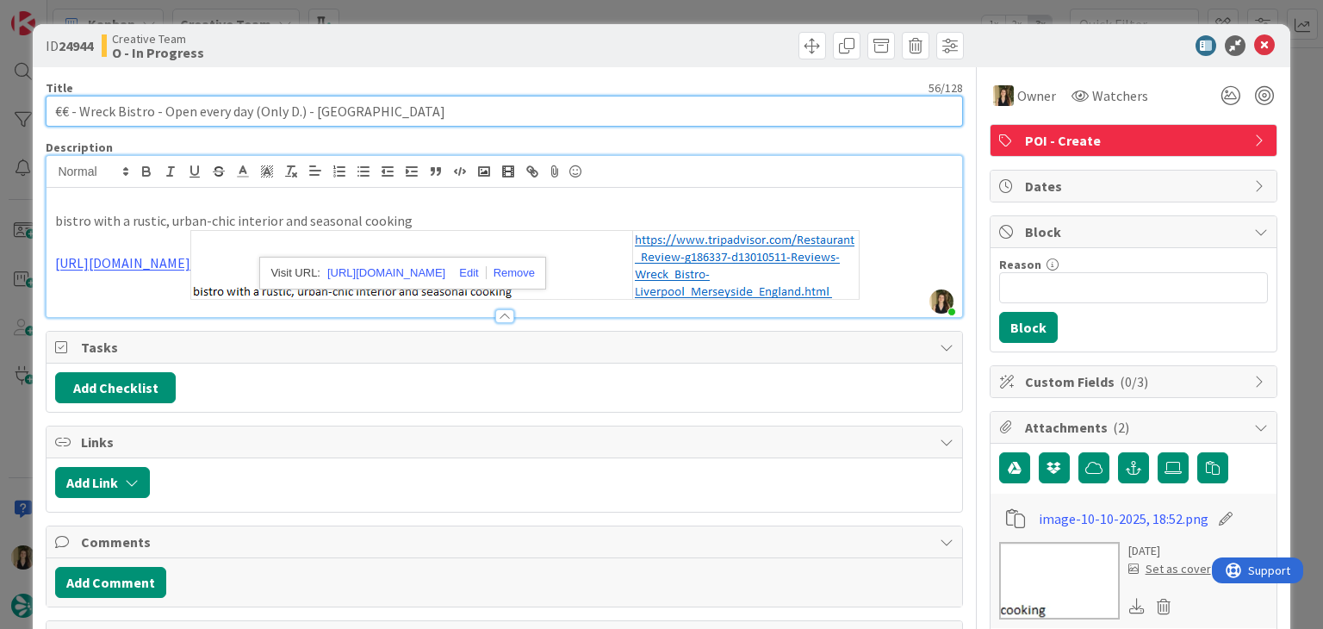
drag, startPoint x: 148, startPoint y: 107, endPoint x: 79, endPoint y: 104, distance: 68.9
click at [79, 104] on input "€€ - Wreck Bistro - Open every day (Only D.) - [GEOGRAPHIC_DATA]" at bounding box center [504, 111] width 916 height 31
drag, startPoint x: 302, startPoint y: 111, endPoint x: 362, endPoint y: 73, distance: 70.5
click at [251, 103] on input "€€ - Wreck Bistro - Open every day (Only D.) - [GEOGRAPHIC_DATA]" at bounding box center [504, 111] width 916 height 31
type input "€€ - Wreck Bistro - Open every day - [GEOGRAPHIC_DATA]"
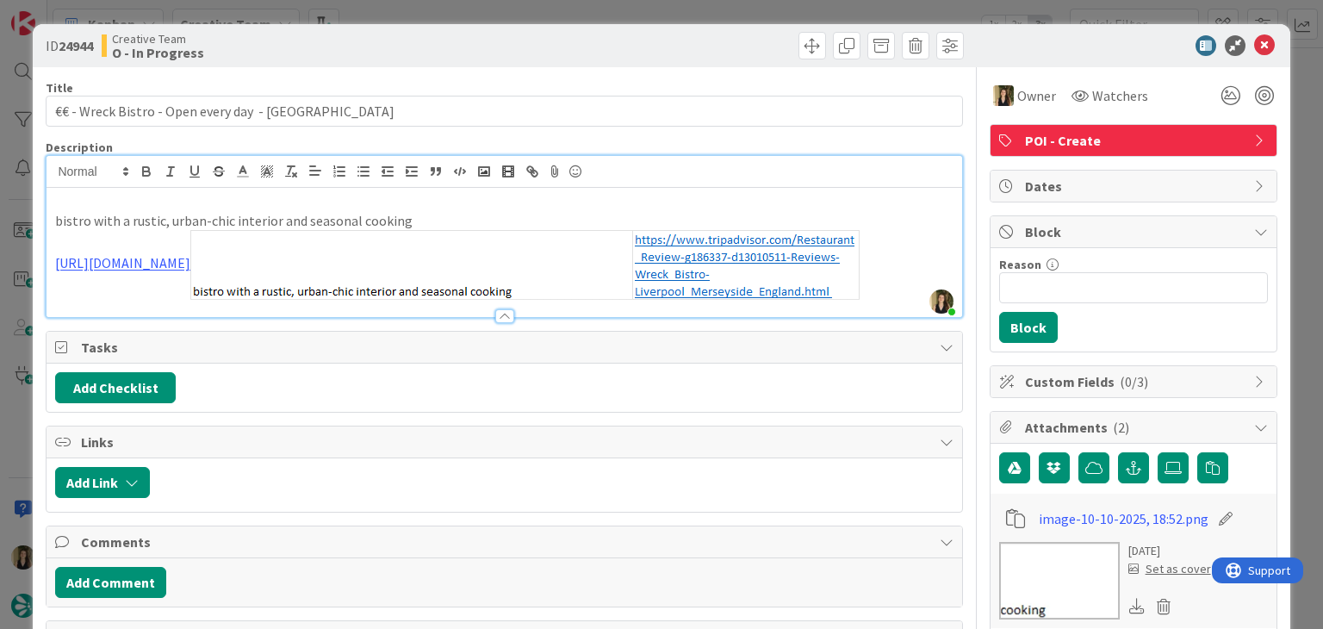
drag, startPoint x: 477, startPoint y: 51, endPoint x: 518, endPoint y: 30, distance: 46.2
click at [480, 49] on div "Creative Team O - In Progress" at bounding box center [301, 46] width 399 height 28
click at [433, 208] on p at bounding box center [503, 201] width 897 height 20
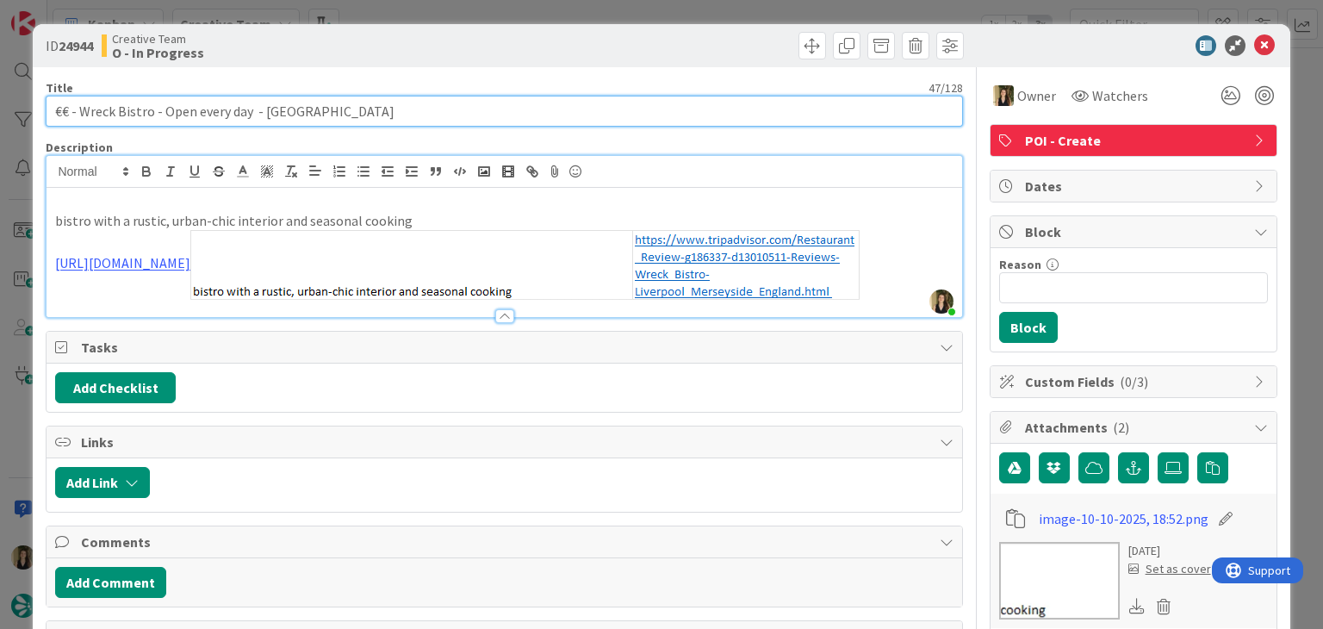
drag, startPoint x: 250, startPoint y: 112, endPoint x: 46, endPoint y: 109, distance: 204.1
click at [47, 109] on input "€€ - Wreck Bistro - Open every day - [GEOGRAPHIC_DATA]" at bounding box center [504, 111] width 916 height 31
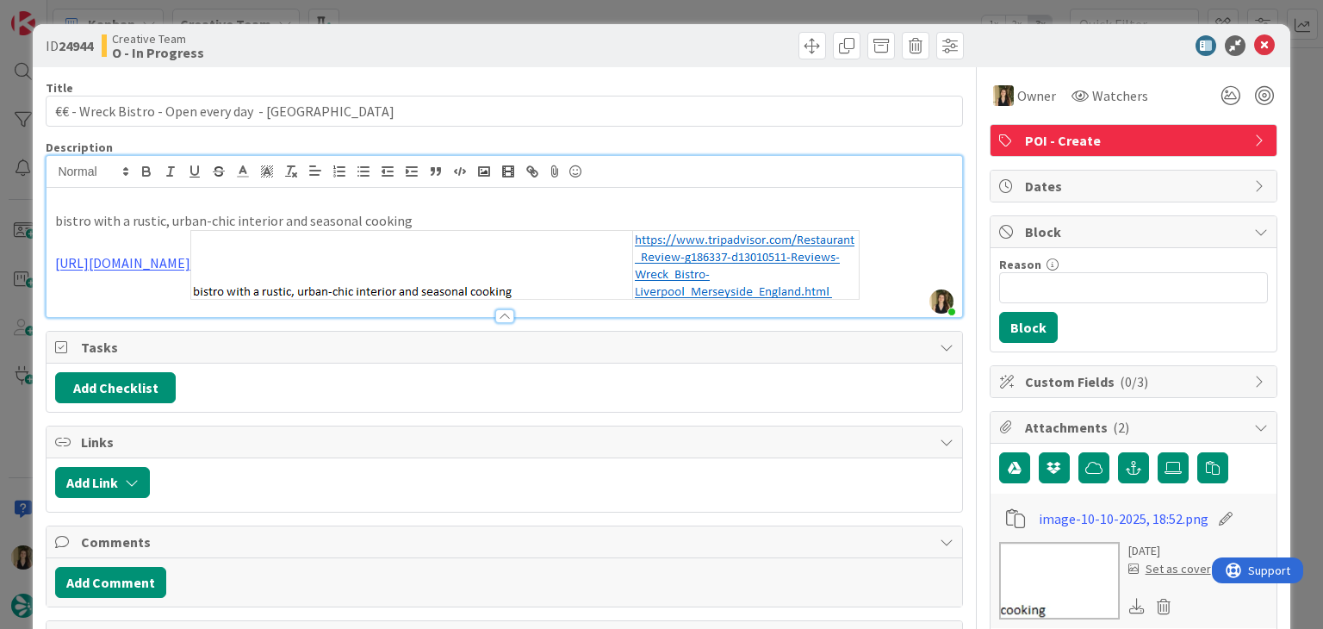
drag, startPoint x: 376, startPoint y: 56, endPoint x: 382, endPoint y: 26, distance: 30.6
click at [375, 56] on div "Creative Team O - In Progress" at bounding box center [301, 46] width 399 height 28
click at [383, 8] on div "ID 24944 Creative Team O - In Progress Title 47 / 128 €€ - Wreck Bistro - Open …" at bounding box center [661, 314] width 1323 height 629
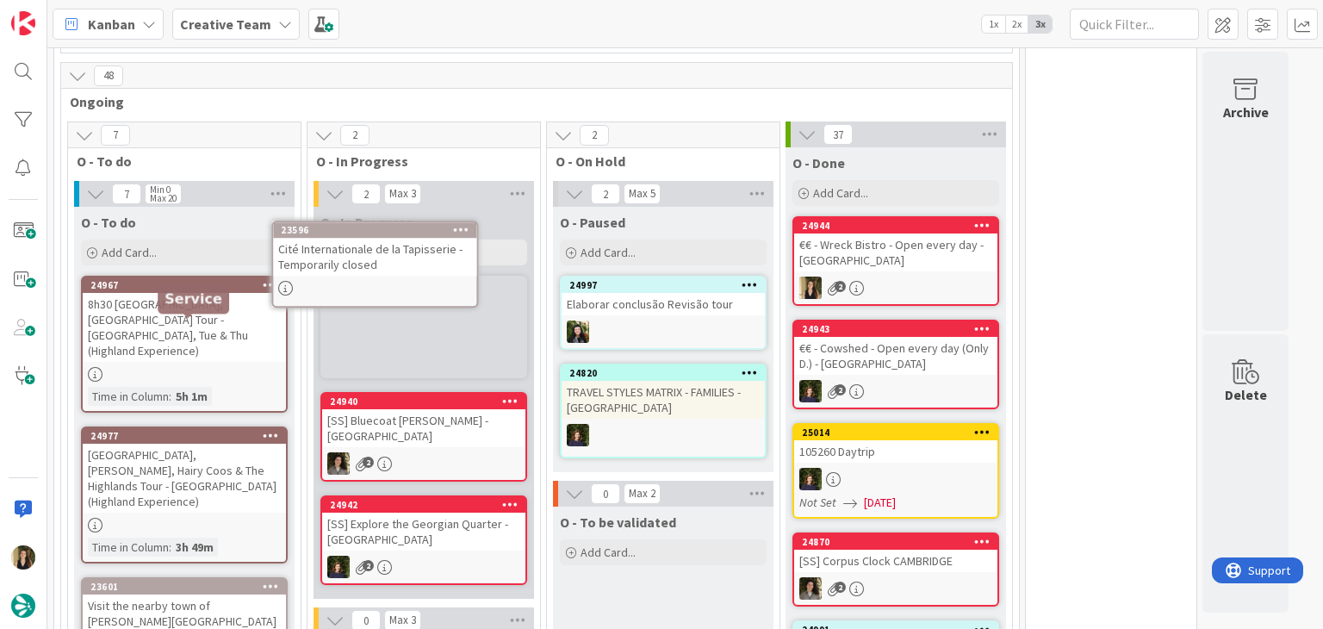
scroll to position [1302, 0]
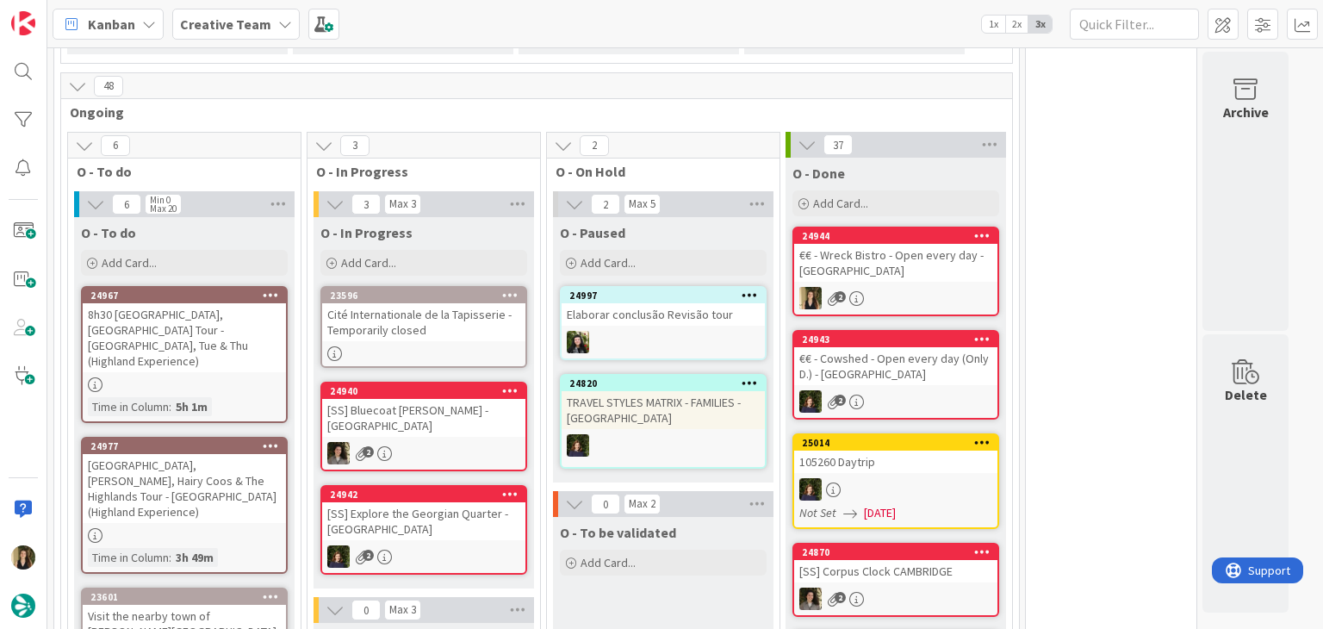
click at [462, 308] on div "Cité Internationale de la Tapisserie - Temporarily closed" at bounding box center [423, 322] width 203 height 38
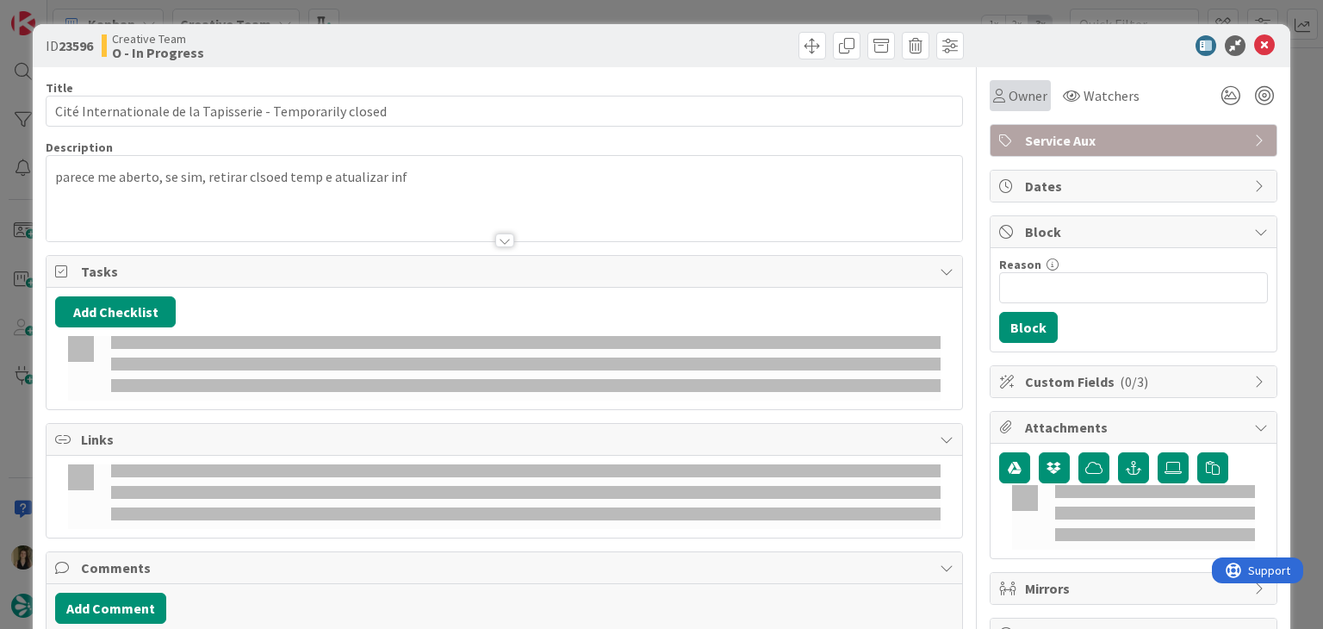
click at [1008, 90] on span "Owner" at bounding box center [1027, 95] width 39 height 21
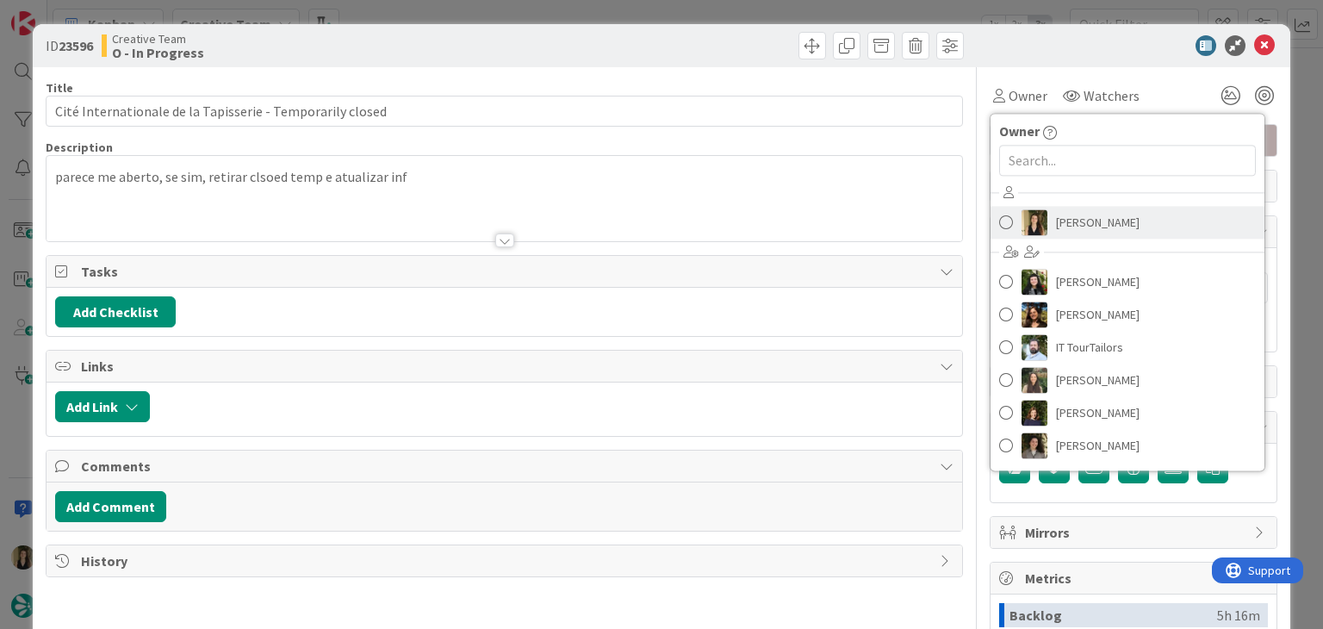
click at [1093, 222] on span "[PERSON_NAME]" at bounding box center [1098, 222] width 84 height 26
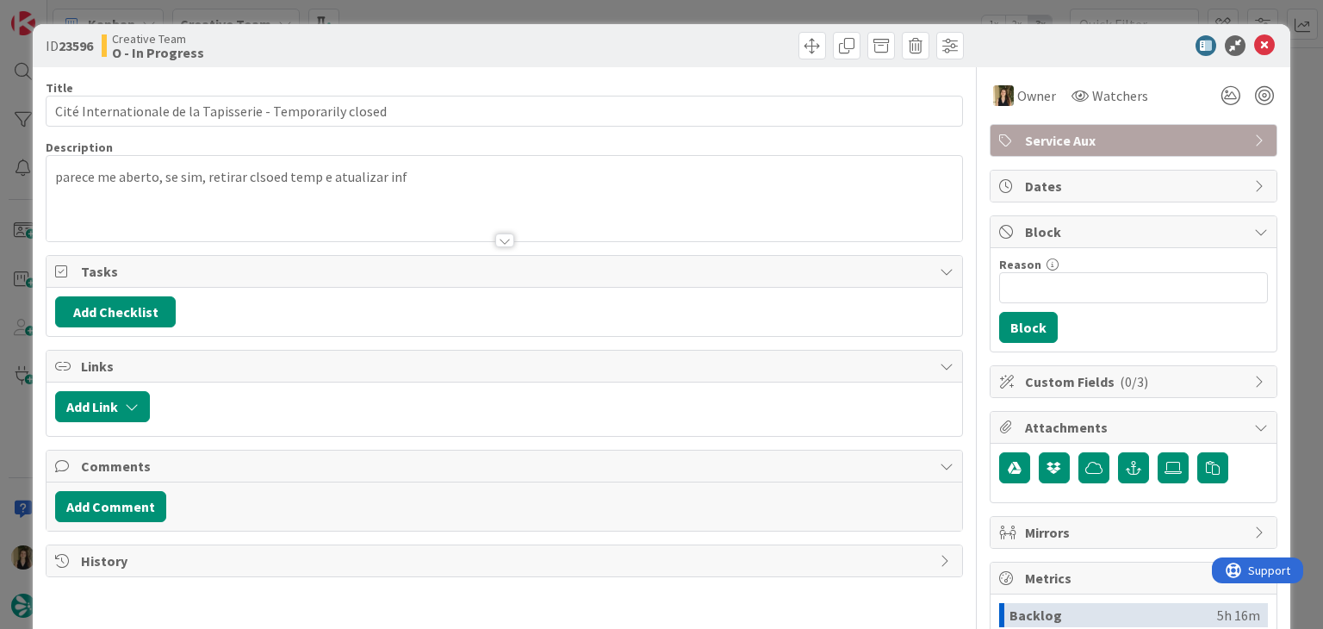
click at [698, 56] on div at bounding box center [736, 46] width 455 height 28
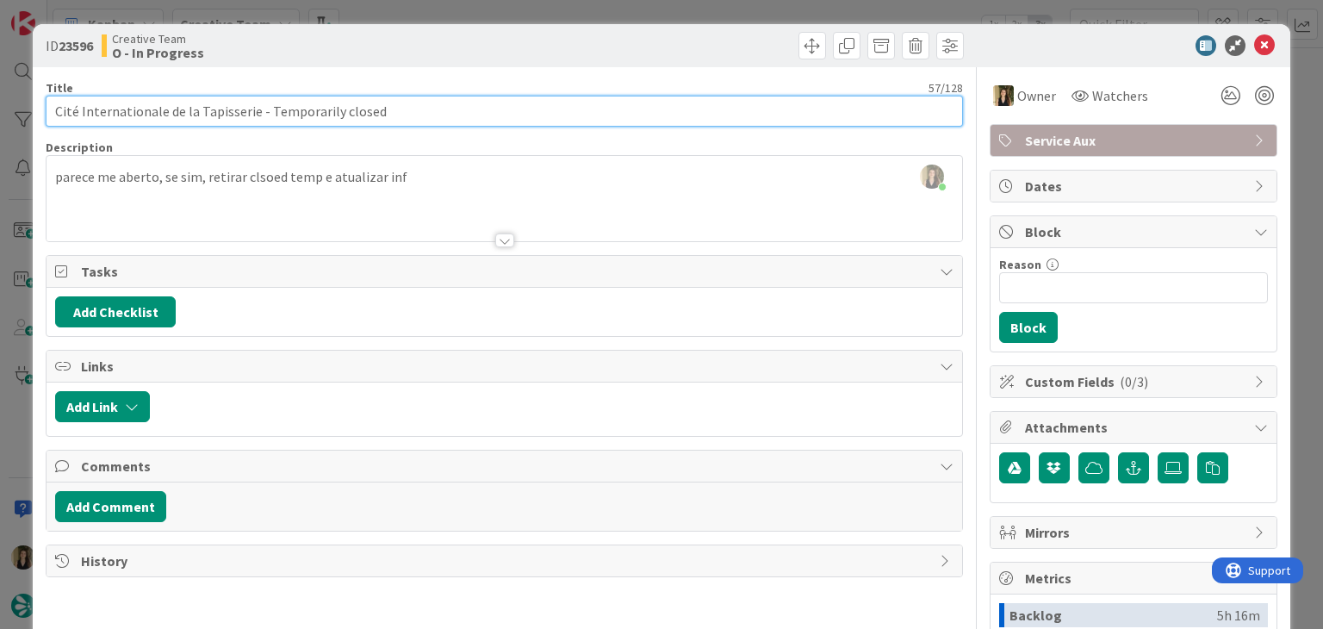
drag, startPoint x: 255, startPoint y: 109, endPoint x: -9, endPoint y: 109, distance: 263.5
click at [0, 109] on html "Kanban Creative Team 1x 2x 3x 90 Camembert 23 Expedite For critical and top pri…" at bounding box center [661, 314] width 1323 height 629
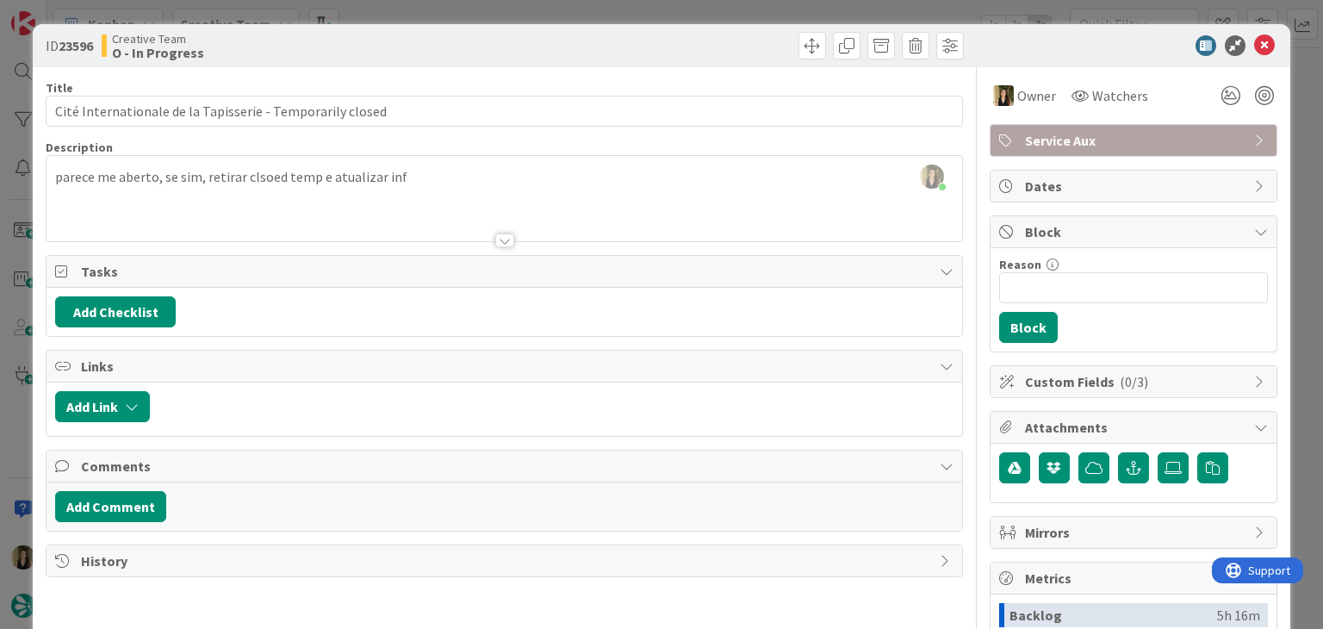
drag, startPoint x: 446, startPoint y: 58, endPoint x: 445, endPoint y: 34, distance: 24.1
click at [448, 56] on div "Creative Team O - In Progress" at bounding box center [301, 46] width 399 height 28
click at [444, 16] on div "ID 23596 Creative Team O - In Progress Title 57 / 128 Cité Internationale de la…" at bounding box center [661, 314] width 1323 height 629
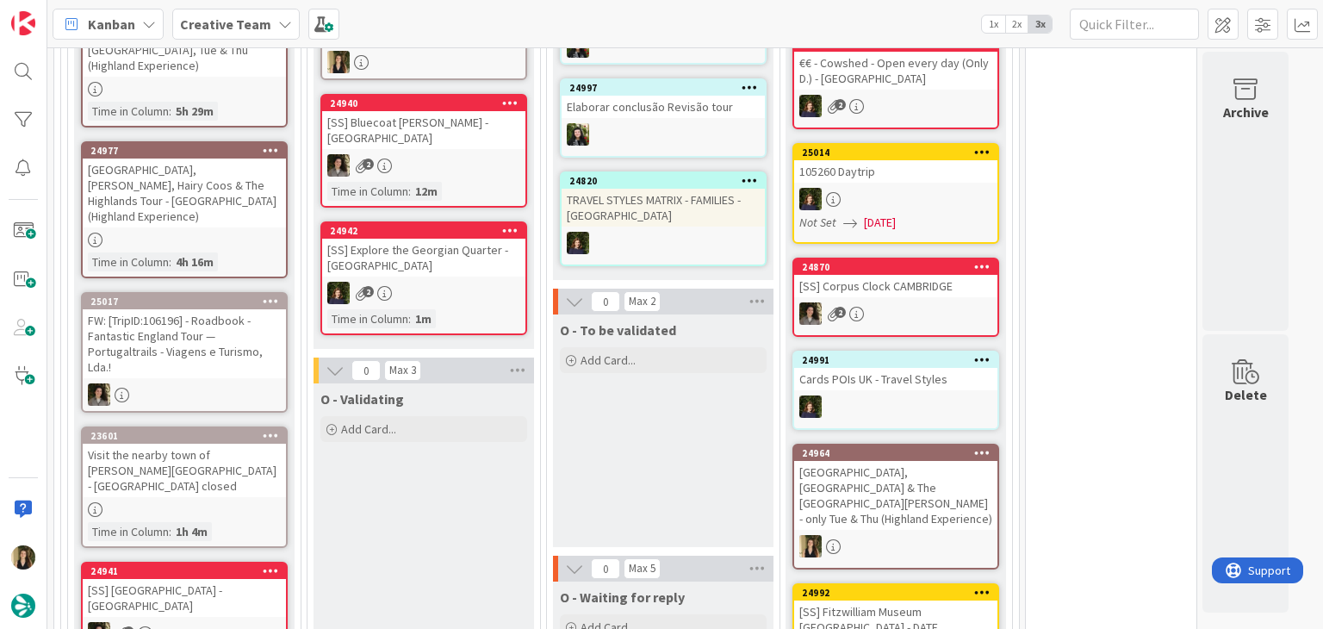
scroll to position [1733, 0]
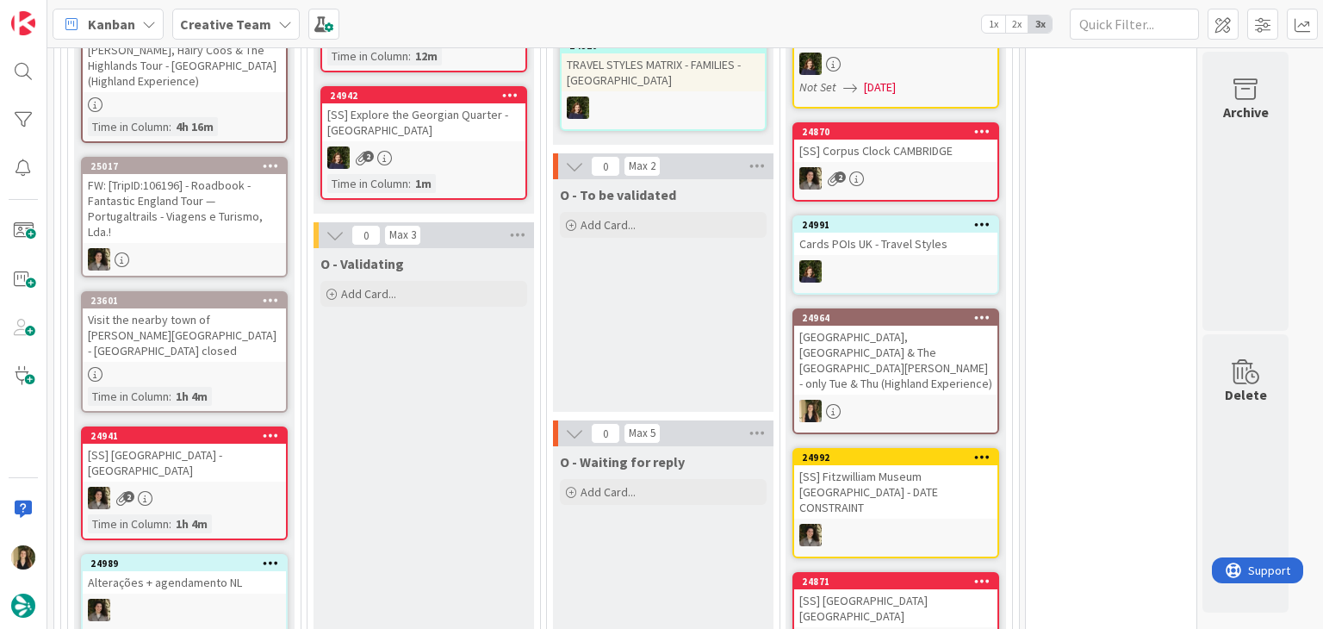
click at [229, 308] on div "Visit the nearby town of [PERSON_NAME][GEOGRAPHIC_DATA] - [GEOGRAPHIC_DATA] clo…" at bounding box center [184, 334] width 203 height 53
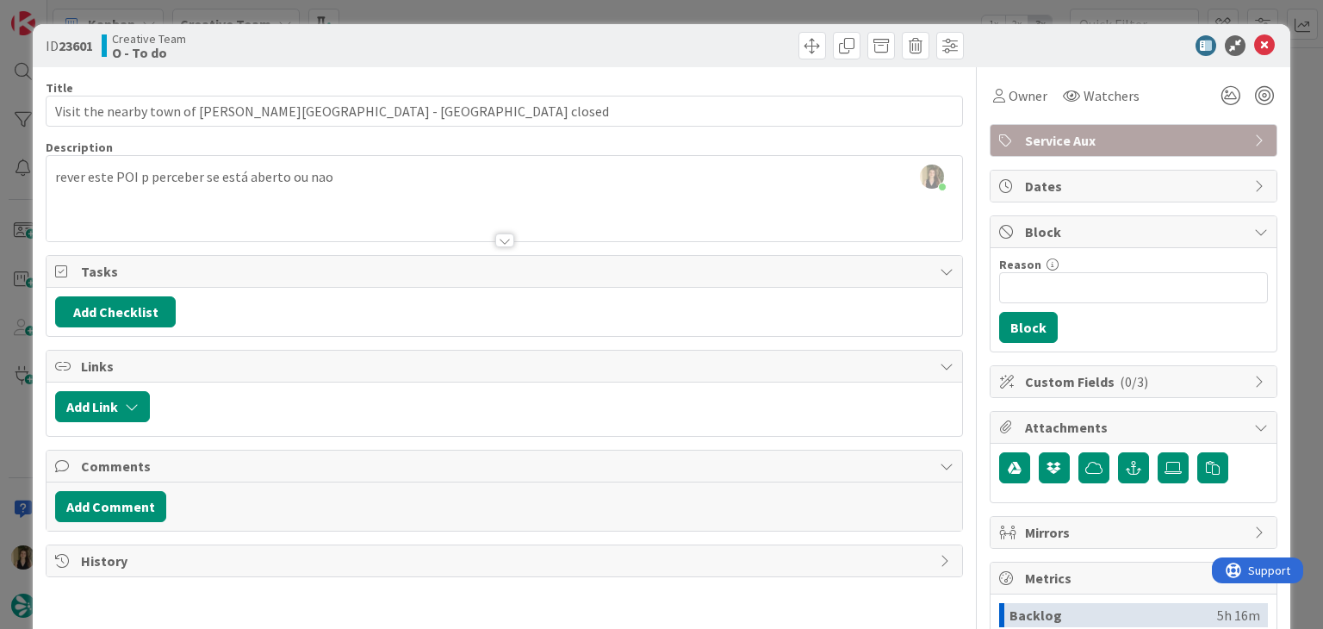
drag, startPoint x: 816, startPoint y: 11, endPoint x: 806, endPoint y: 9, distance: 9.6
click at [815, 11] on div "ID 23601 Creative Team O - To do Title 54 / 128 Visit the nearby town of [PERSO…" at bounding box center [661, 314] width 1323 height 629
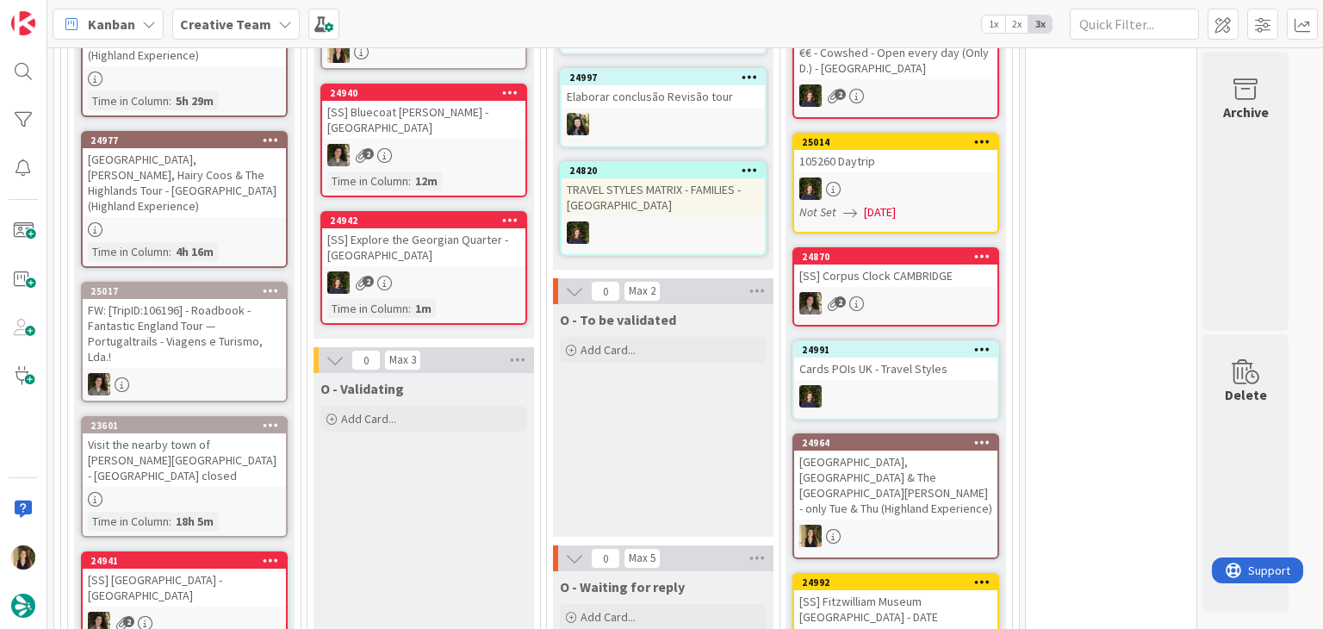
scroll to position [1647, 0]
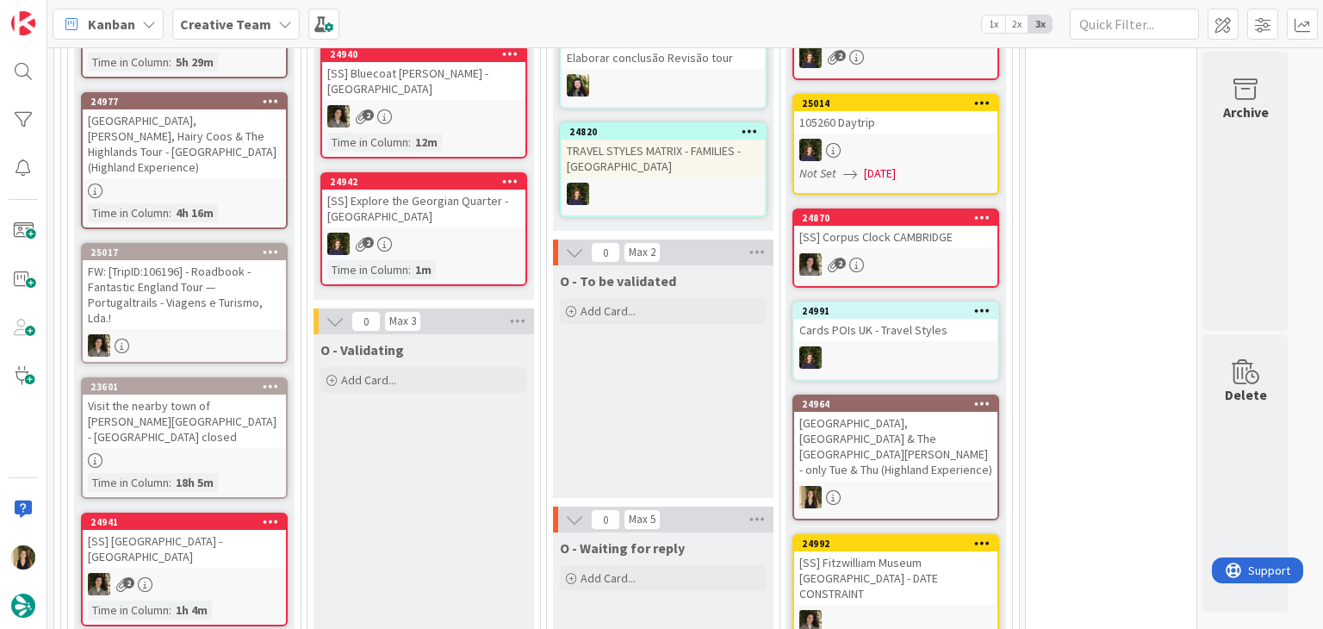
click at [241, 394] on div "23601 Visit the nearby town of [PERSON_NAME][GEOGRAPHIC_DATA] - [GEOGRAPHIC_DAT…" at bounding box center [184, 437] width 207 height 121
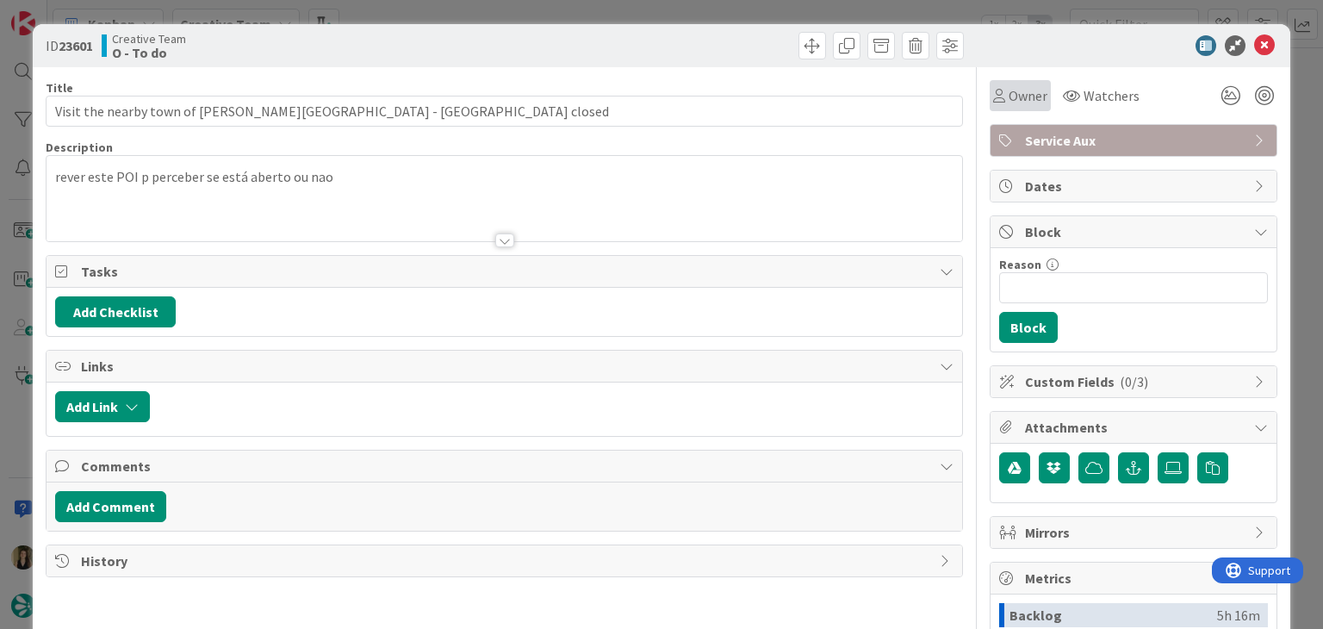
click at [1008, 90] on span "Owner" at bounding box center [1027, 95] width 39 height 21
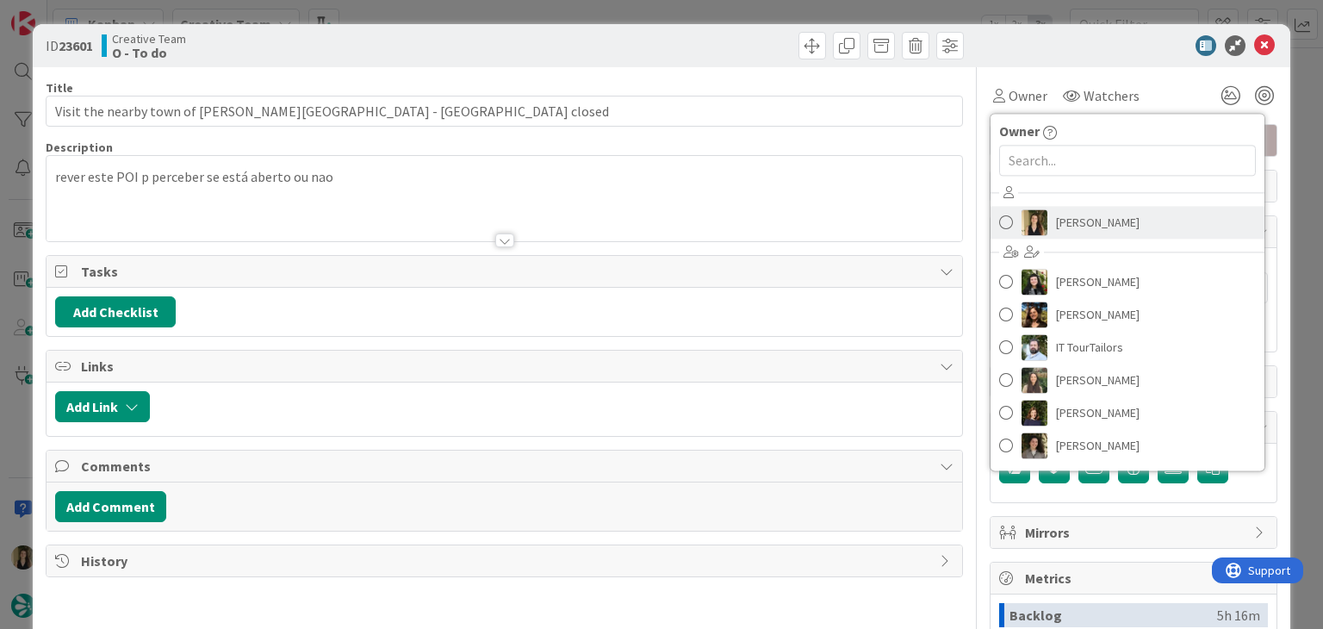
drag, startPoint x: 1064, startPoint y: 225, endPoint x: 773, endPoint y: 107, distance: 314.9
click at [1062, 225] on span "[PERSON_NAME]" at bounding box center [1098, 222] width 84 height 26
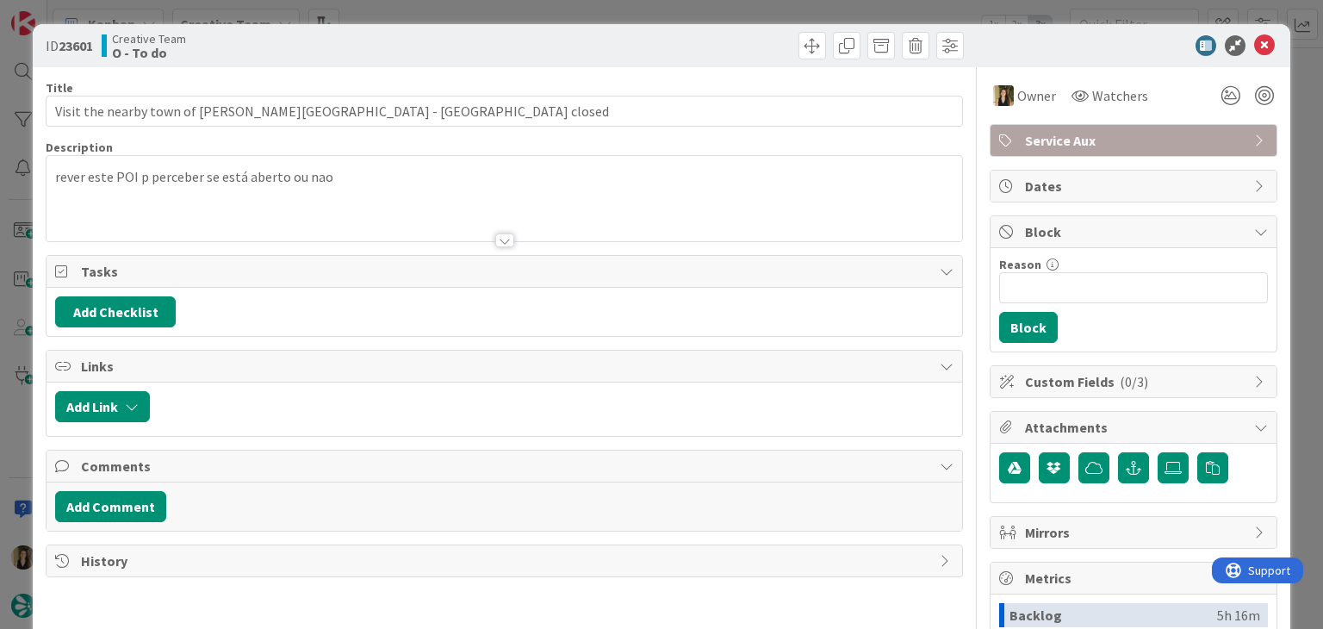
click at [657, 16] on div "ID 23601 Creative Team O - To do Title 54 / 128 Visit the nearby town of [PERSO…" at bounding box center [661, 314] width 1323 height 629
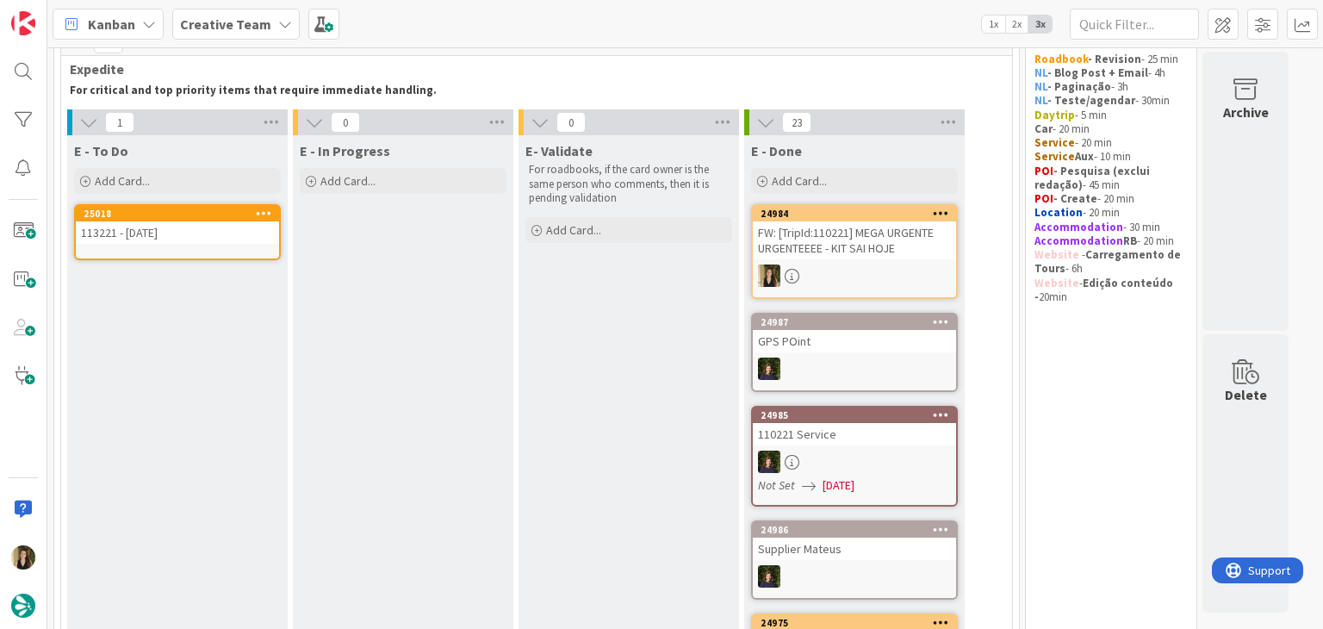
scroll to position [80, 0]
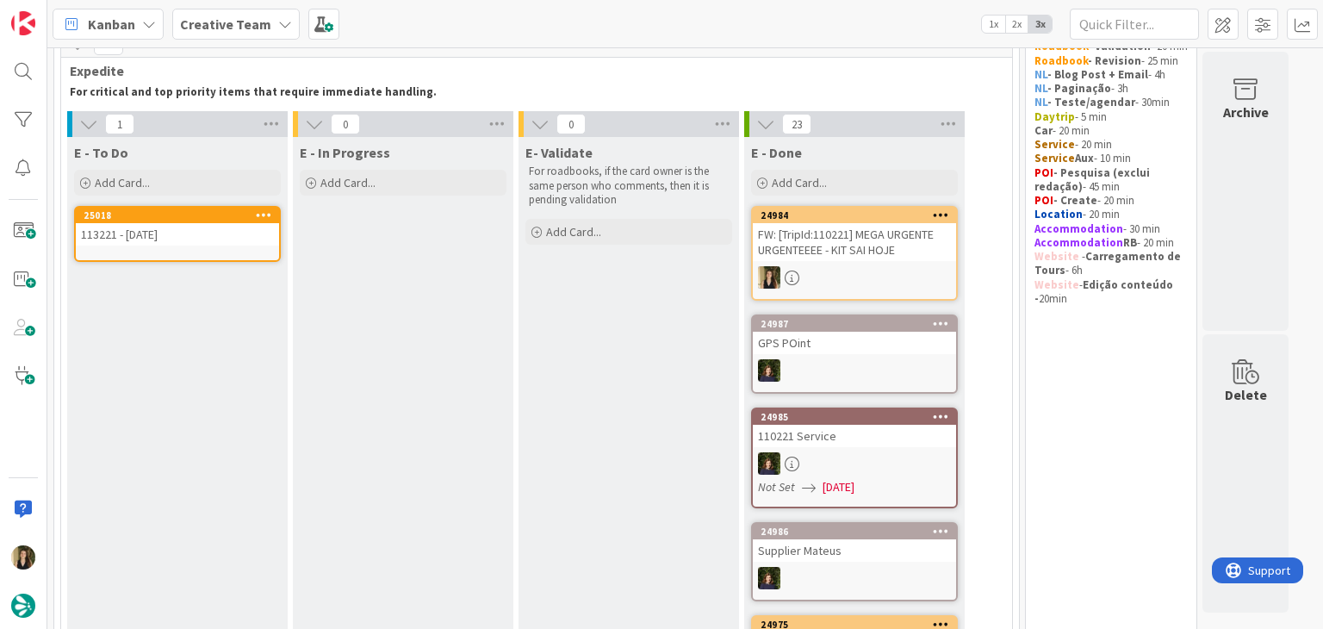
click at [203, 244] on div "113221 - [DATE]" at bounding box center [177, 234] width 203 height 22
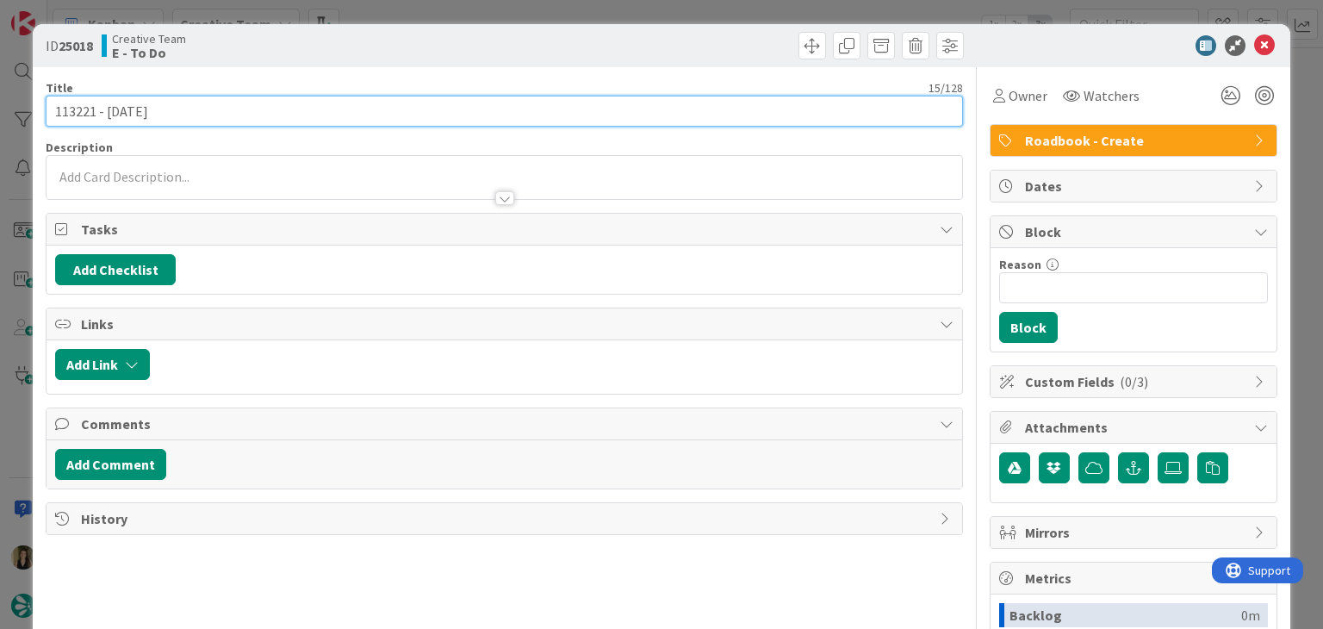
click at [68, 108] on input "113221 - [DATE]" at bounding box center [504, 111] width 916 height 31
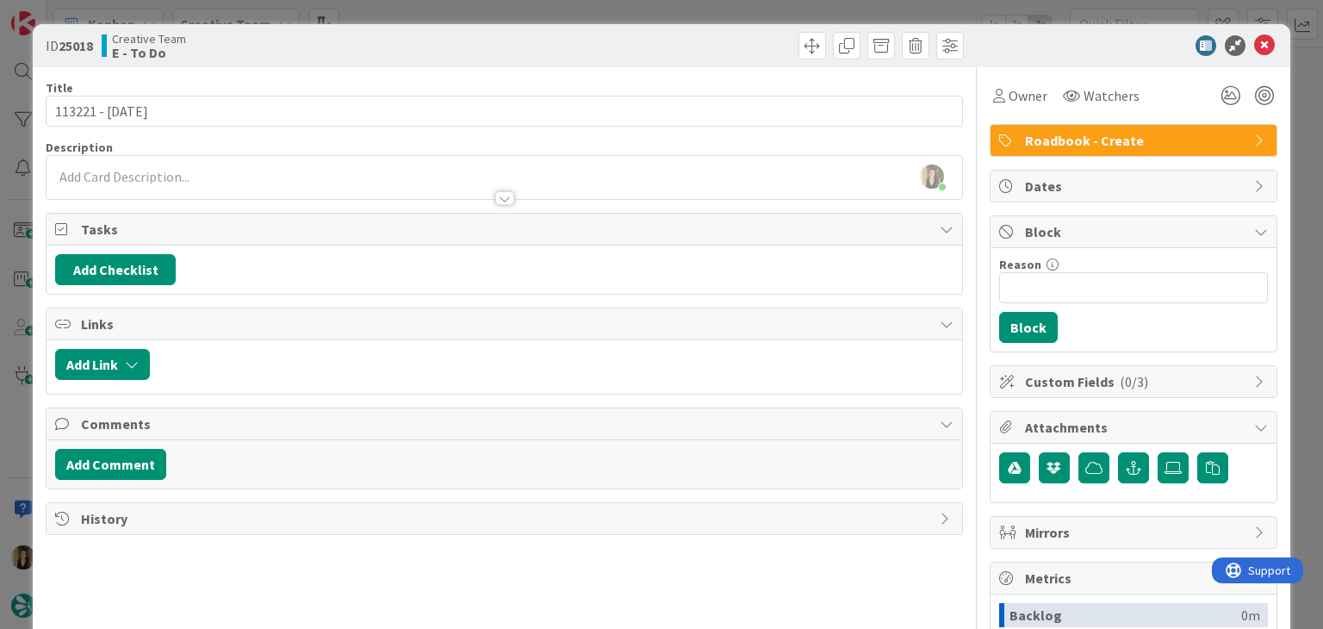
click at [537, 11] on div "ID 25018 Creative Team E - To Do Title 15 / 128 113221 - [DATE] Description [PE…" at bounding box center [661, 314] width 1323 height 629
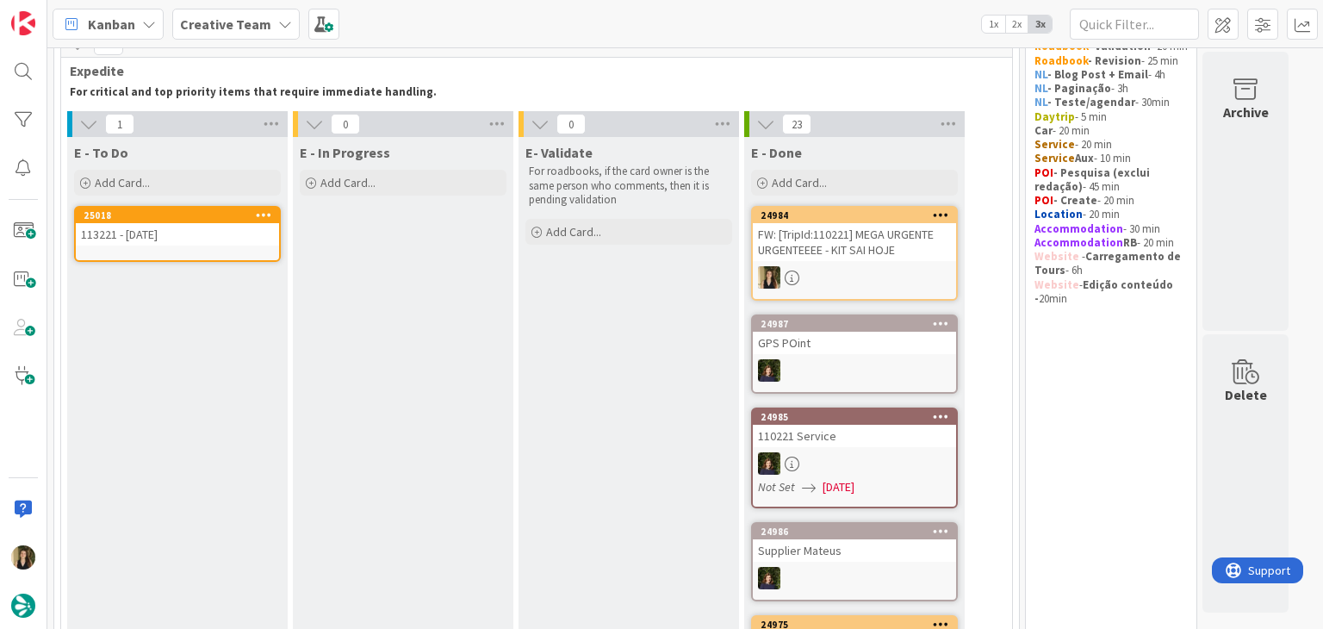
click at [211, 245] on div "25018 113221 - [DATE]" at bounding box center [177, 234] width 207 height 56
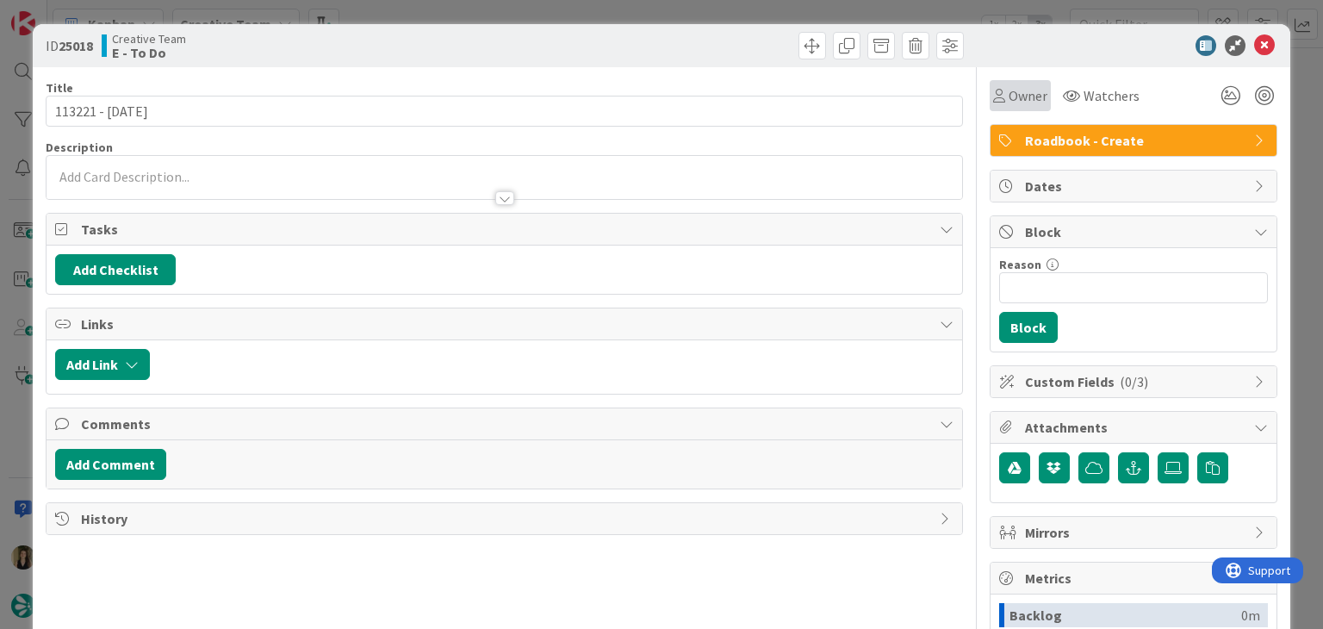
click at [1008, 96] on span "Owner" at bounding box center [1027, 95] width 39 height 21
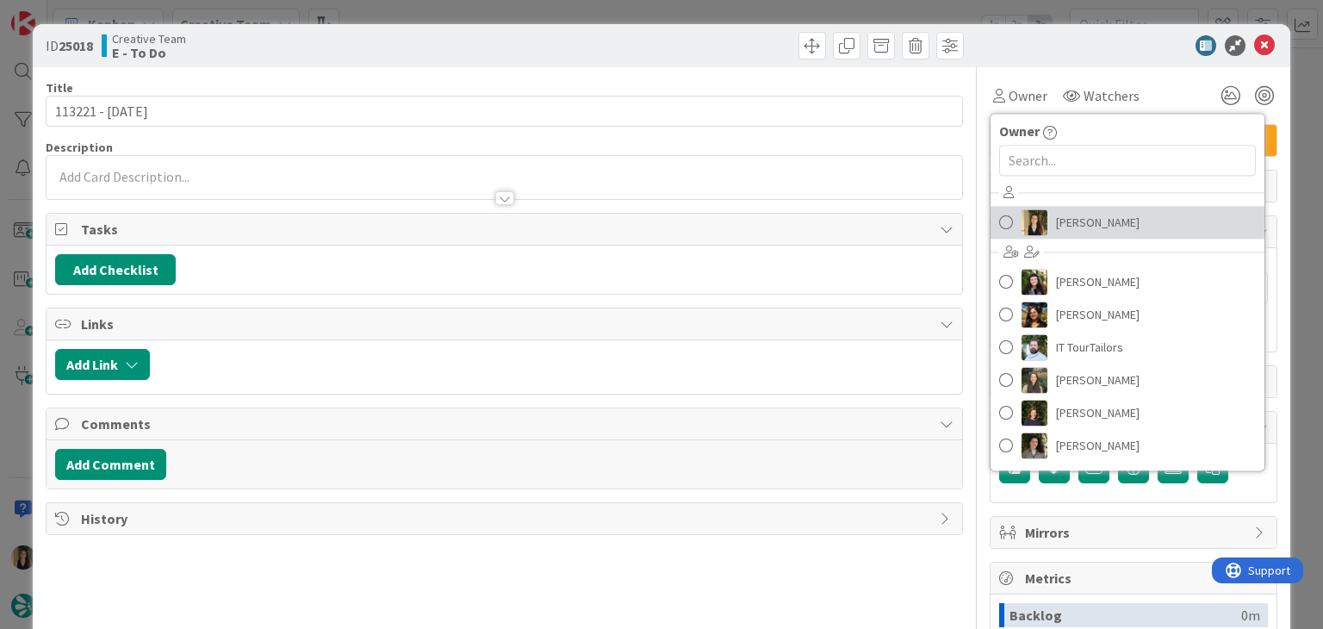
click at [1056, 213] on span "[PERSON_NAME]" at bounding box center [1098, 222] width 84 height 26
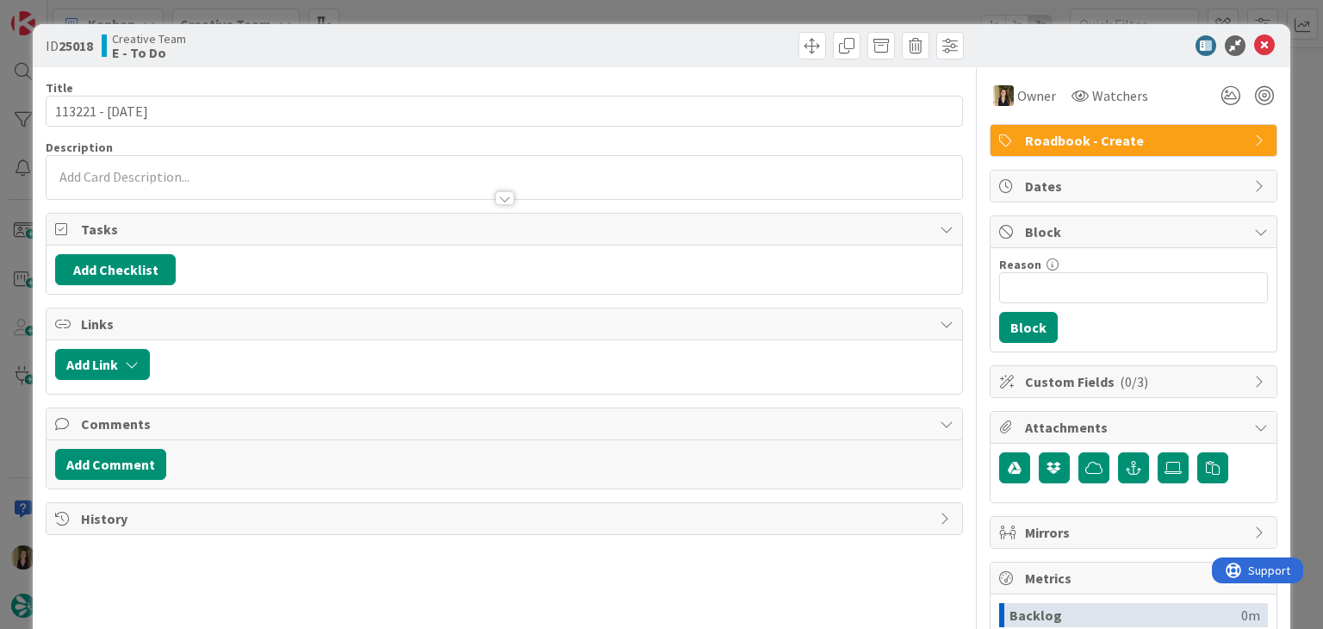
drag, startPoint x: 724, startPoint y: 62, endPoint x: 598, endPoint y: 30, distance: 130.5
click at [720, 59] on div "ID 25018 Creative Team E - To Do" at bounding box center [661, 45] width 1257 height 43
click at [511, 3] on div "ID 25018 Creative Team E - To Do Title 15 / 128 113221 - [DATE] Description [PE…" at bounding box center [661, 314] width 1323 height 629
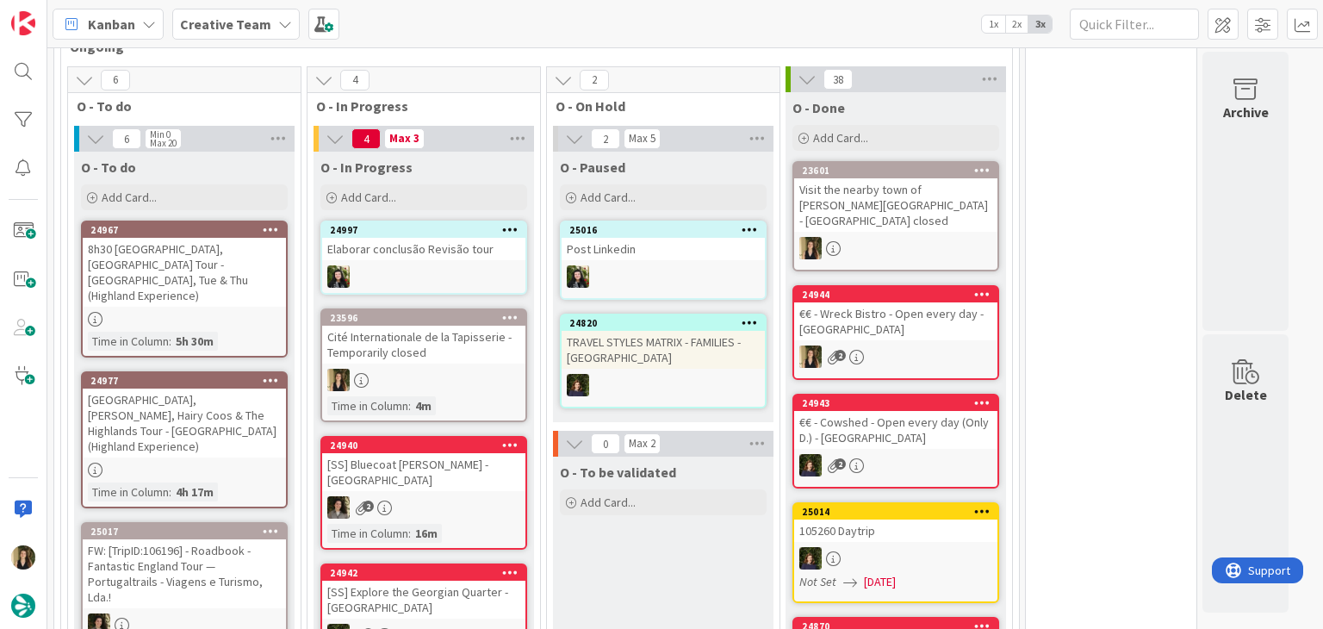
scroll to position [1418, 0]
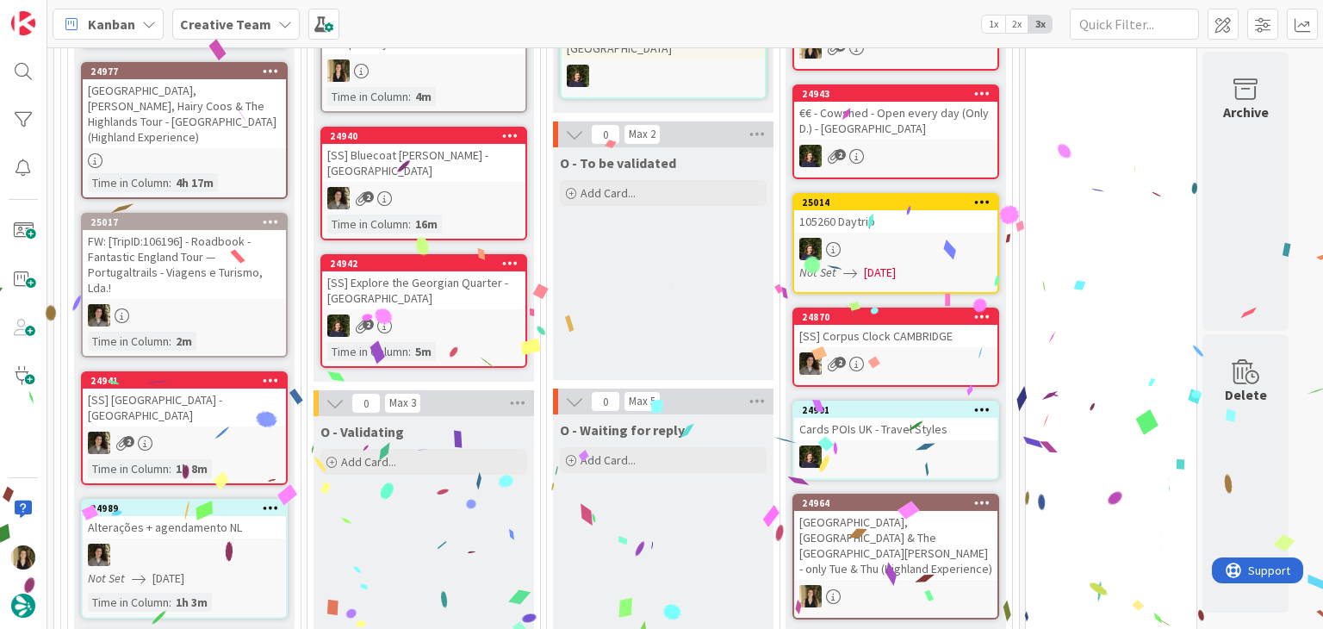
click at [627, 309] on div "O - To be validated Add Card..." at bounding box center [663, 263] width 220 height 233
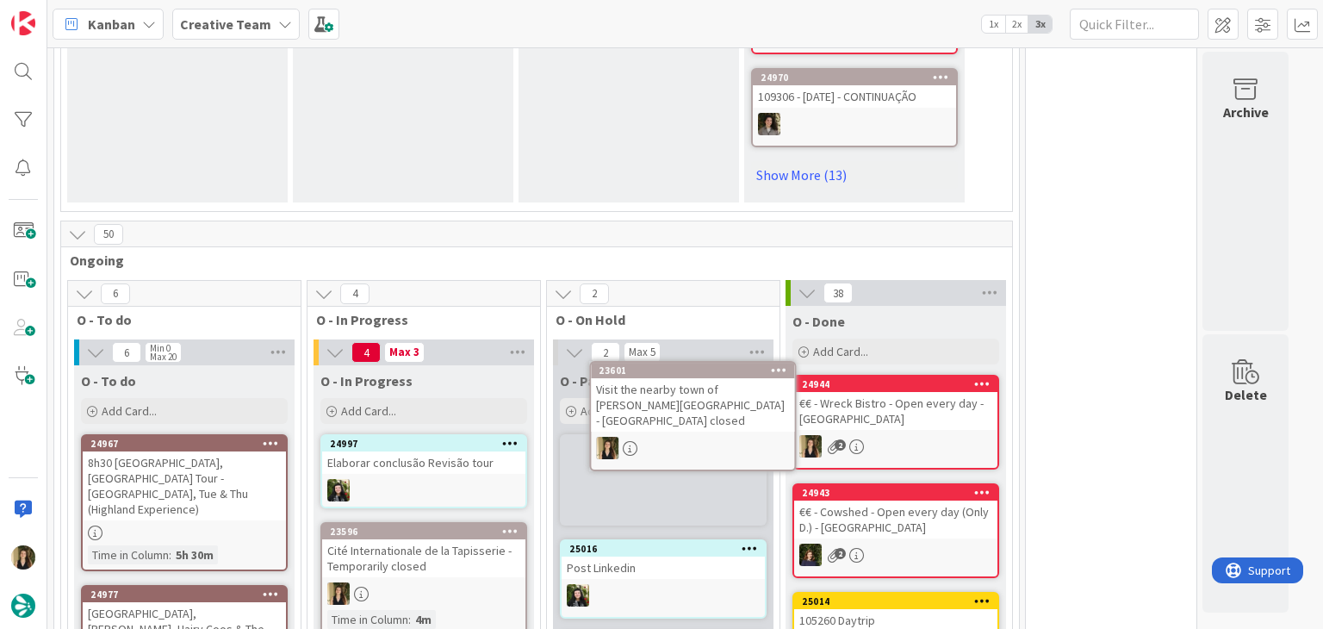
scroll to position [1161, 0]
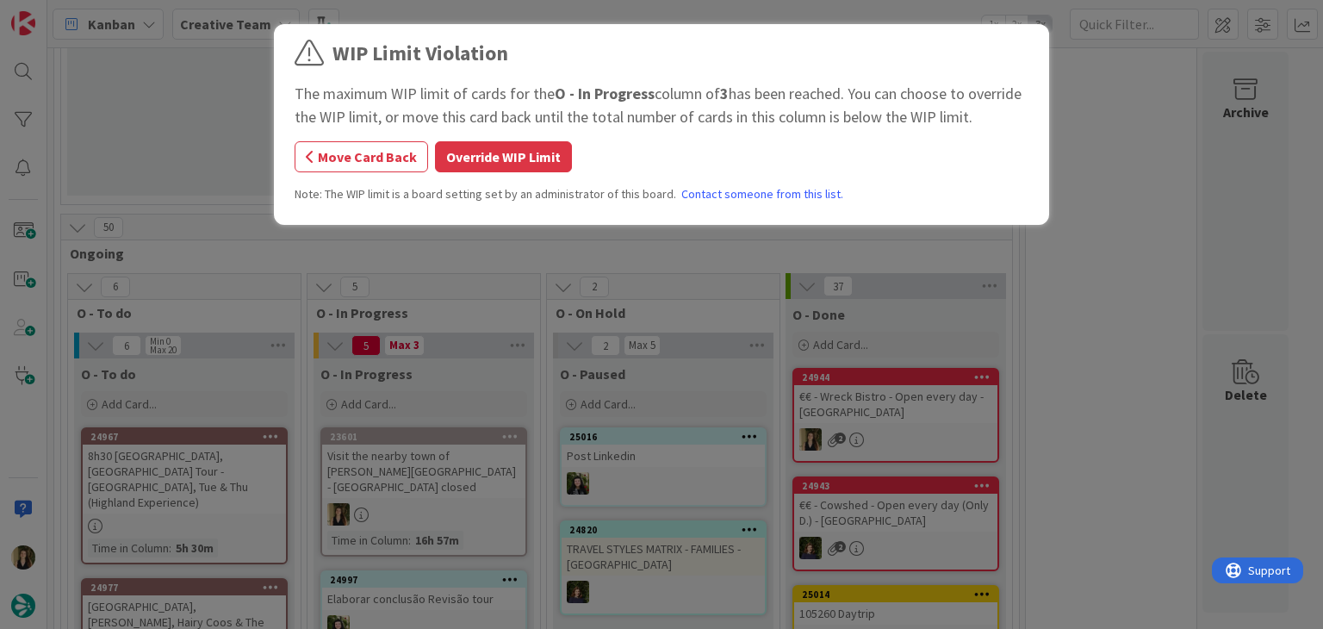
click at [485, 163] on button "Override WIP Limit" at bounding box center [503, 156] width 137 height 31
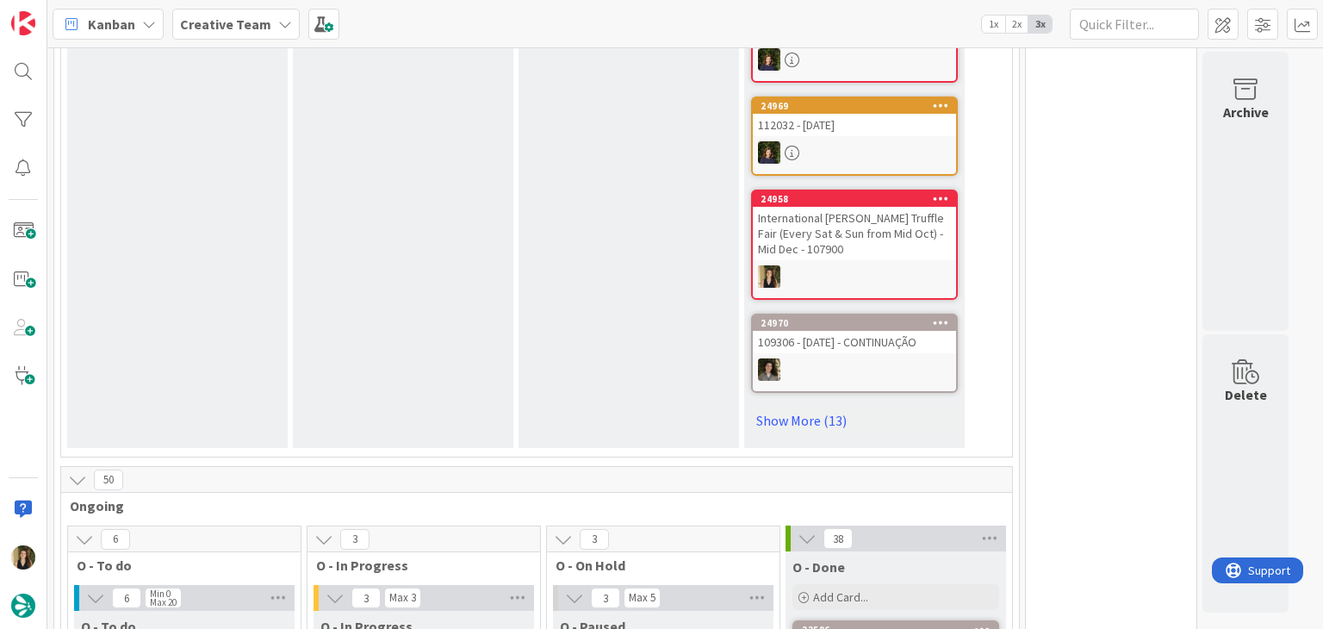
scroll to position [947, 0]
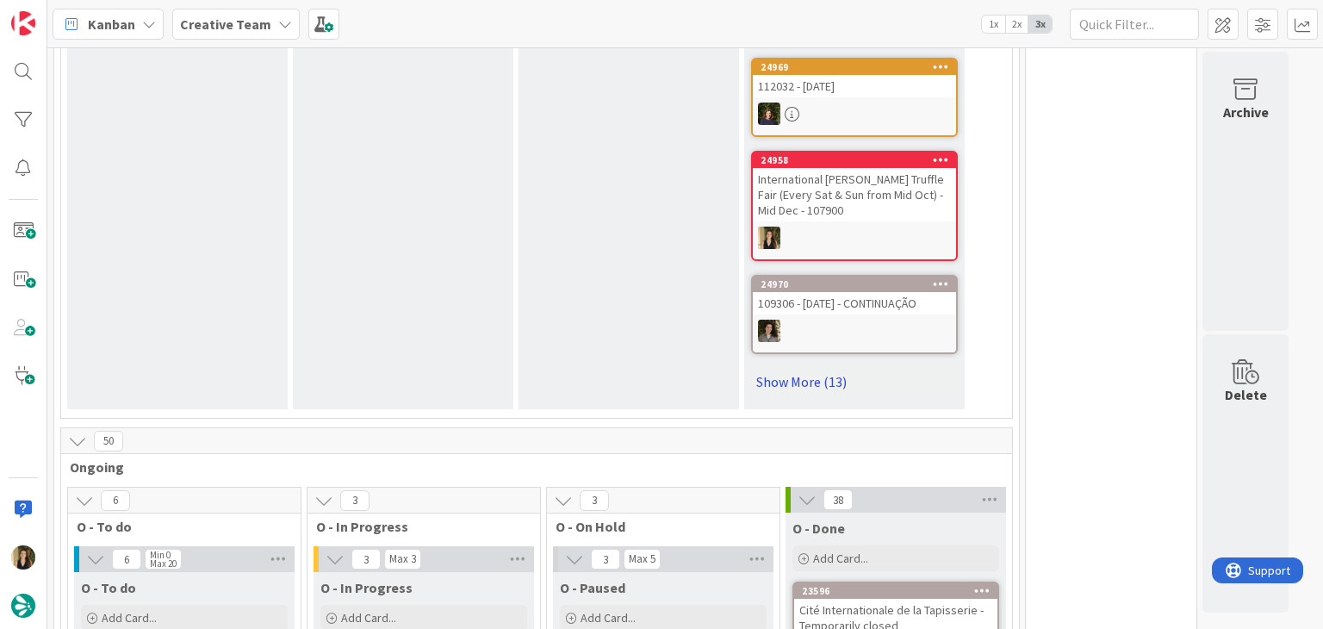
click at [779, 381] on link "Show More (13)" at bounding box center [854, 382] width 207 height 28
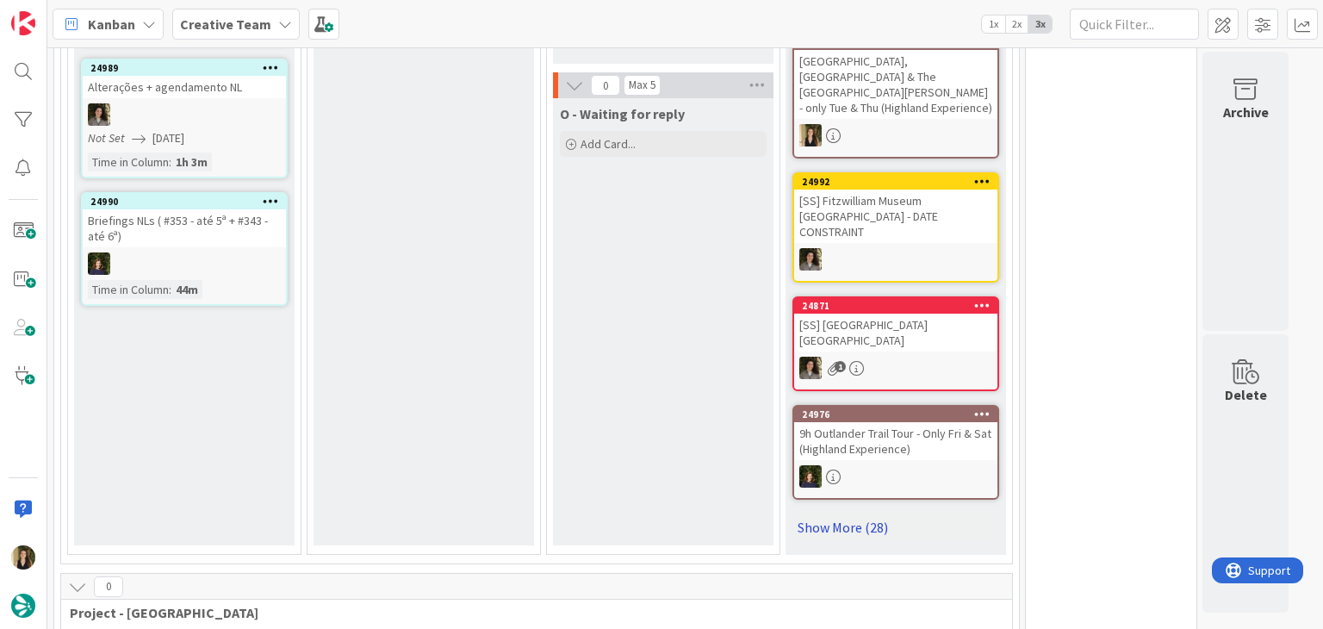
click at [878, 513] on link "Show More (28)" at bounding box center [895, 527] width 207 height 28
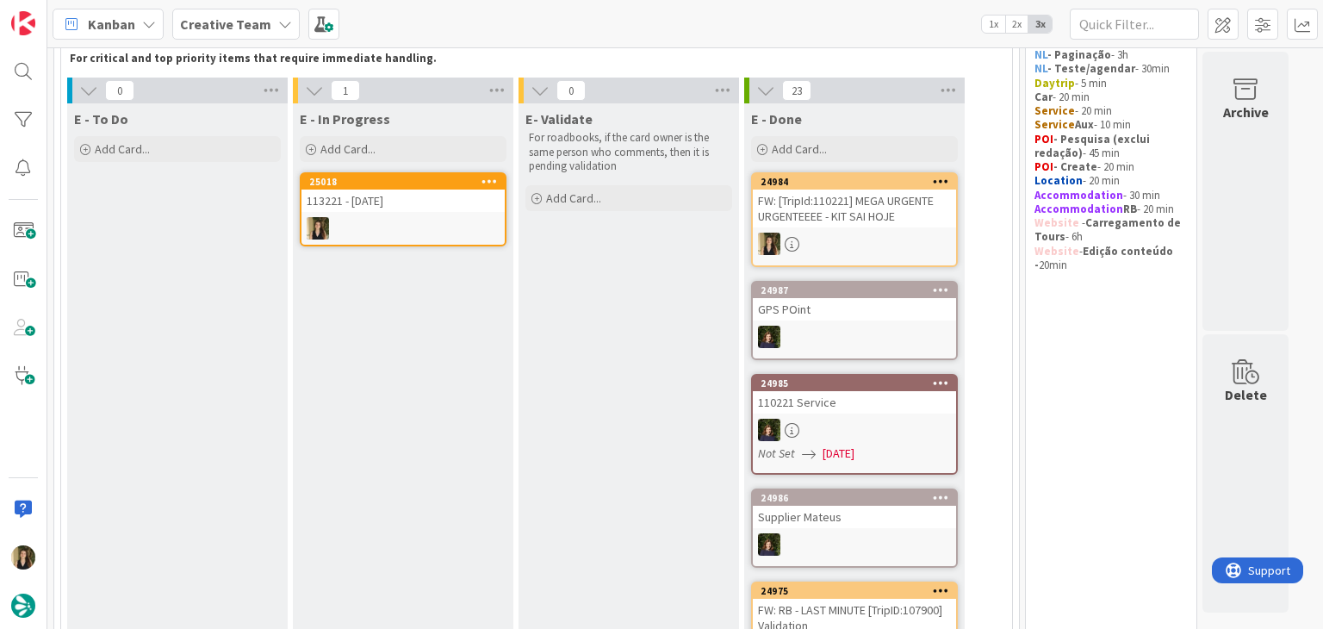
scroll to position [56, 0]
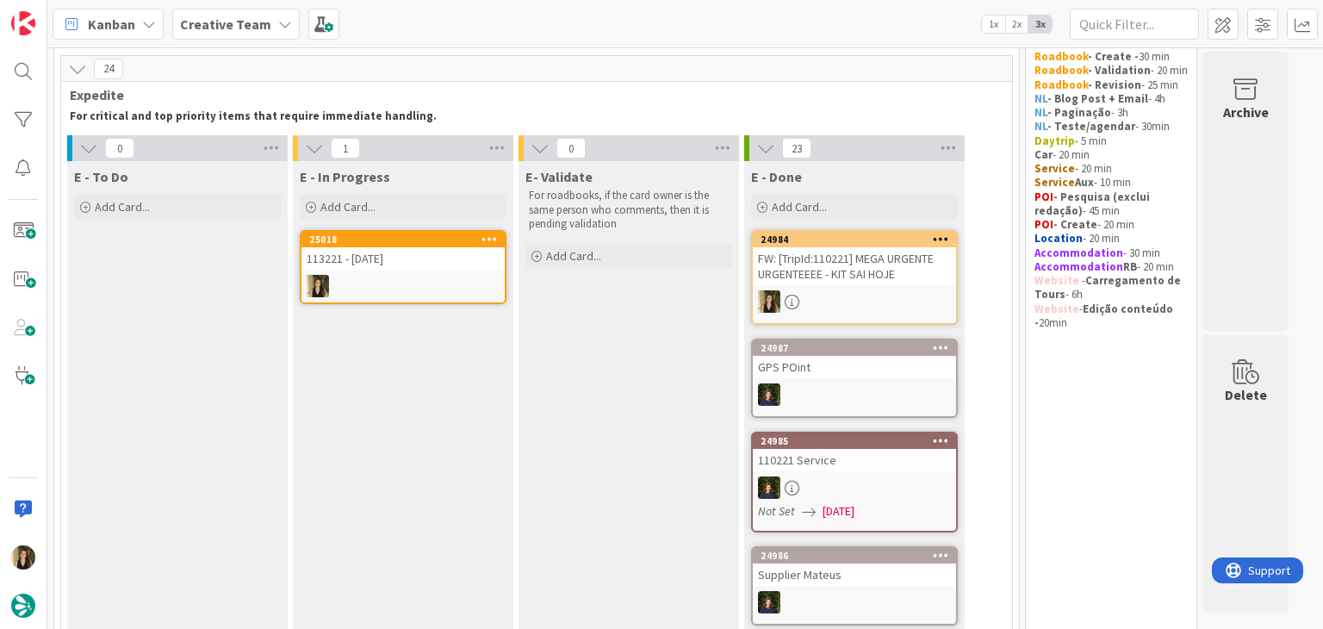
click at [475, 259] on div "113221 - [DATE]" at bounding box center [402, 258] width 203 height 22
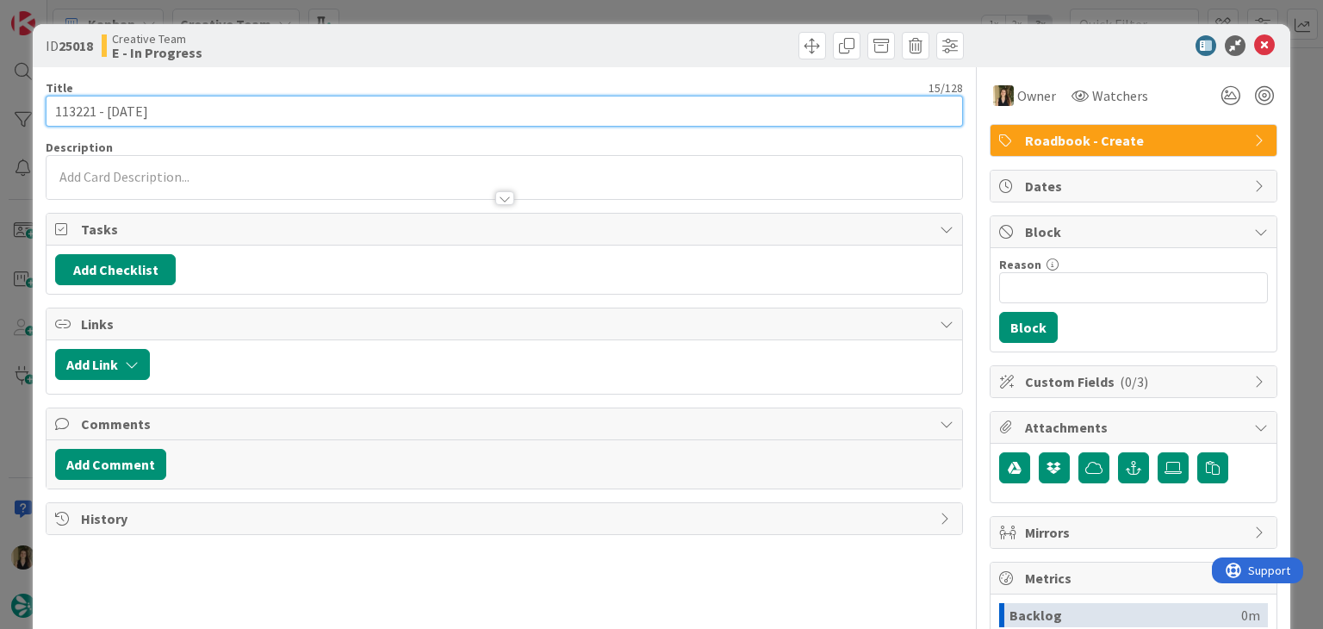
click at [66, 105] on input "113221 - [DATE]" at bounding box center [504, 111] width 916 height 31
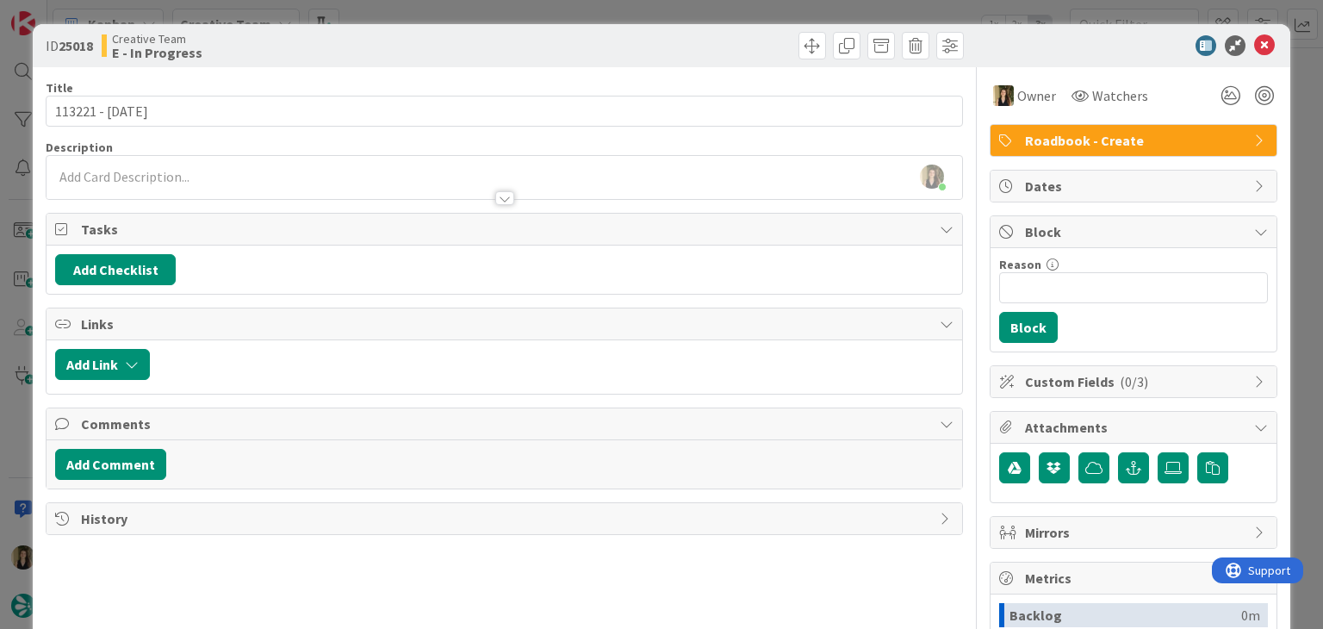
click at [397, 8] on div "ID 25018 Creative Team E - In Progress Title 15 / 128 113221 - [DATE] Descripti…" at bounding box center [661, 314] width 1323 height 629
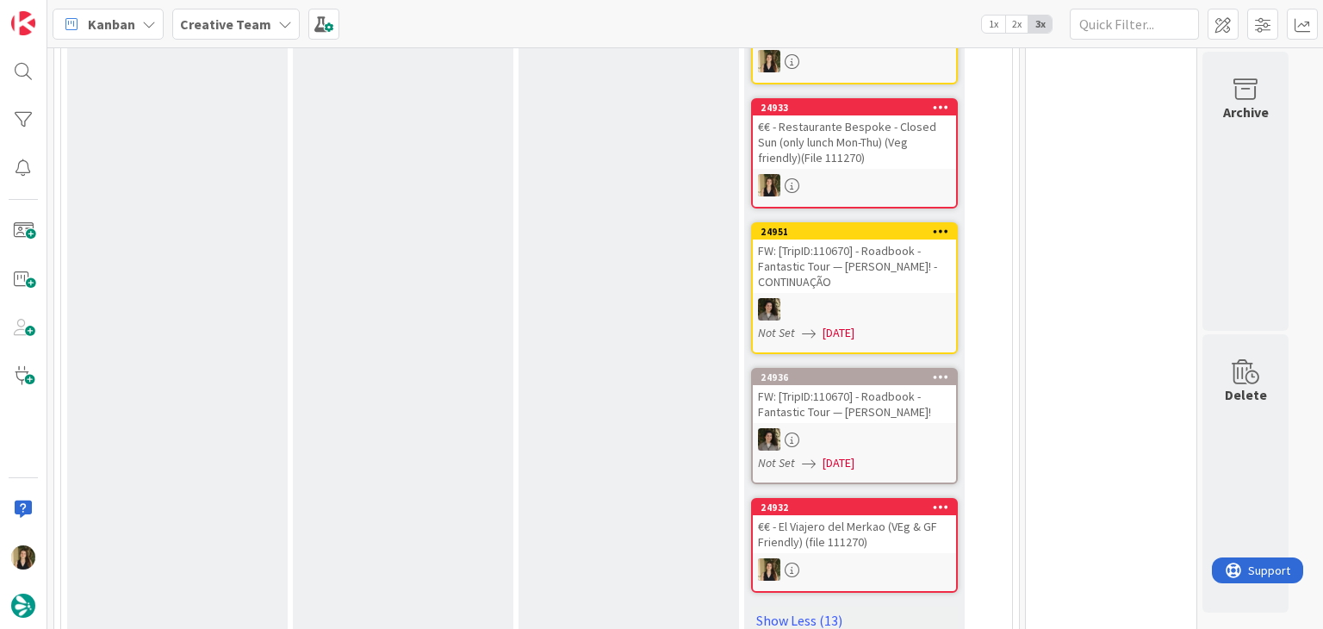
scroll to position [2898, 0]
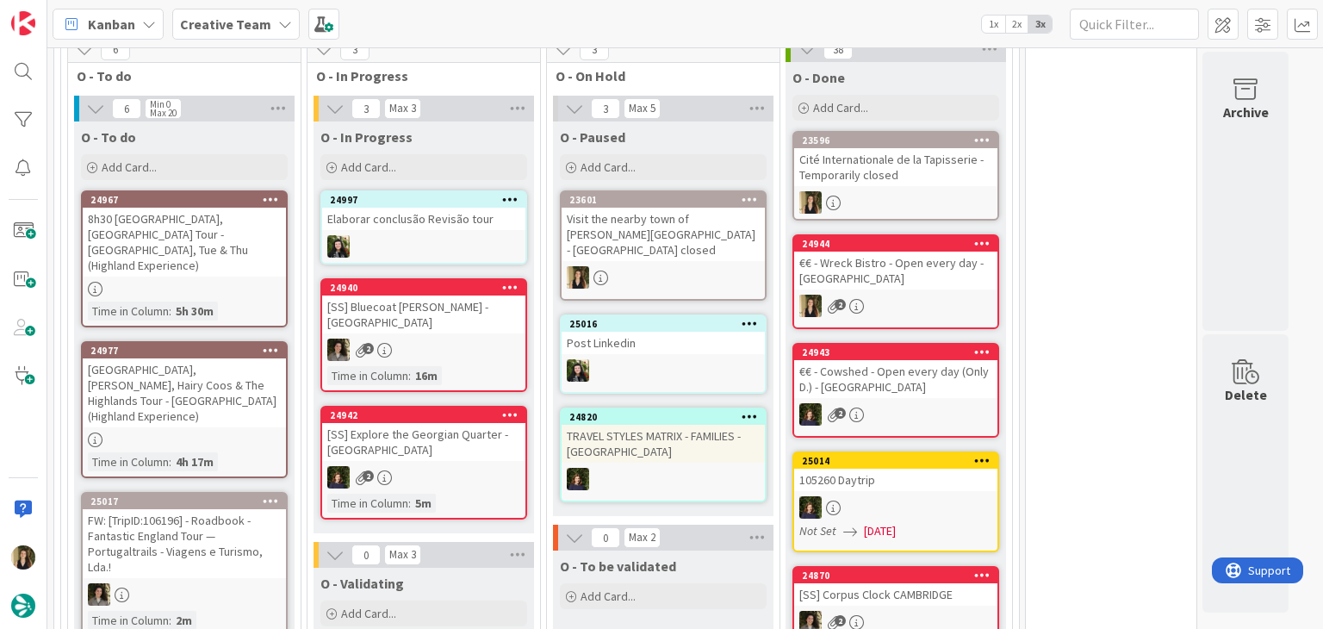
click at [690, 208] on div "Visit the nearby town of [PERSON_NAME][GEOGRAPHIC_DATA] - [GEOGRAPHIC_DATA] clo…" at bounding box center [663, 234] width 203 height 53
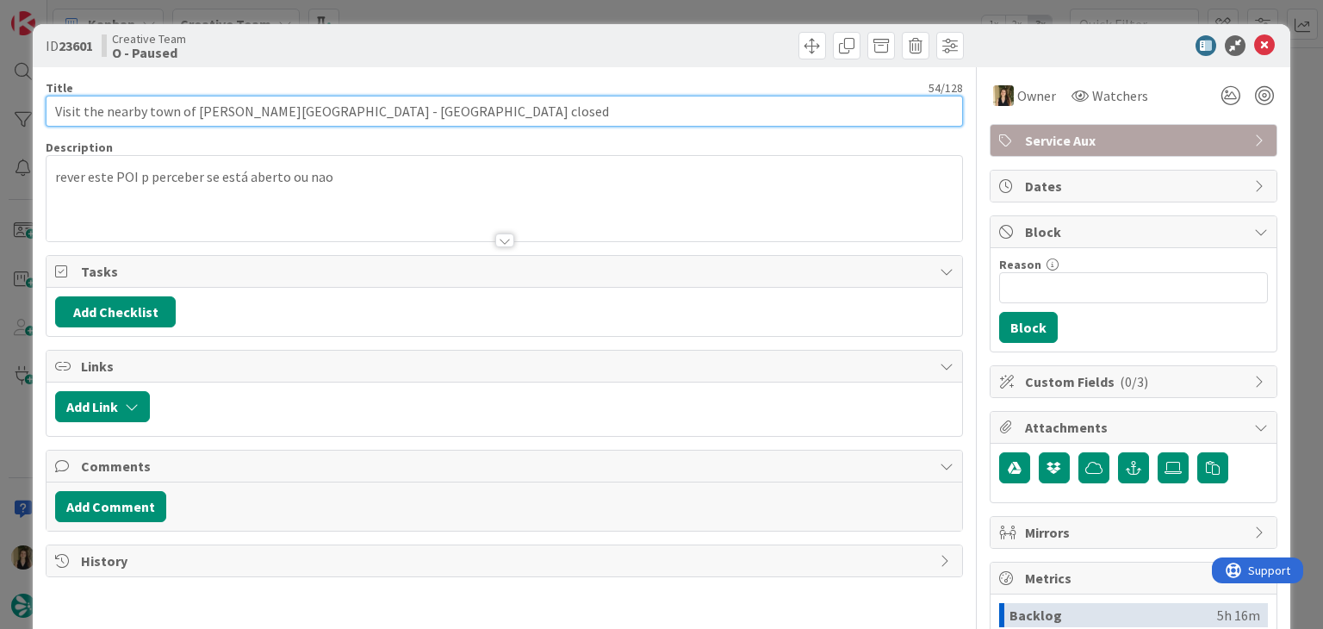
drag, startPoint x: 288, startPoint y: 108, endPoint x: 120, endPoint y: 108, distance: 167.9
click at [119, 108] on input "Visit the nearby town of [PERSON_NAME][GEOGRAPHIC_DATA] - [GEOGRAPHIC_DATA] clo…" at bounding box center [504, 111] width 916 height 31
drag, startPoint x: 292, startPoint y: 108, endPoint x: 192, endPoint y: 110, distance: 99.9
click at [192, 110] on input "Visit the nearby town of [PERSON_NAME][GEOGRAPHIC_DATA] - [GEOGRAPHIC_DATA] clo…" at bounding box center [504, 111] width 916 height 31
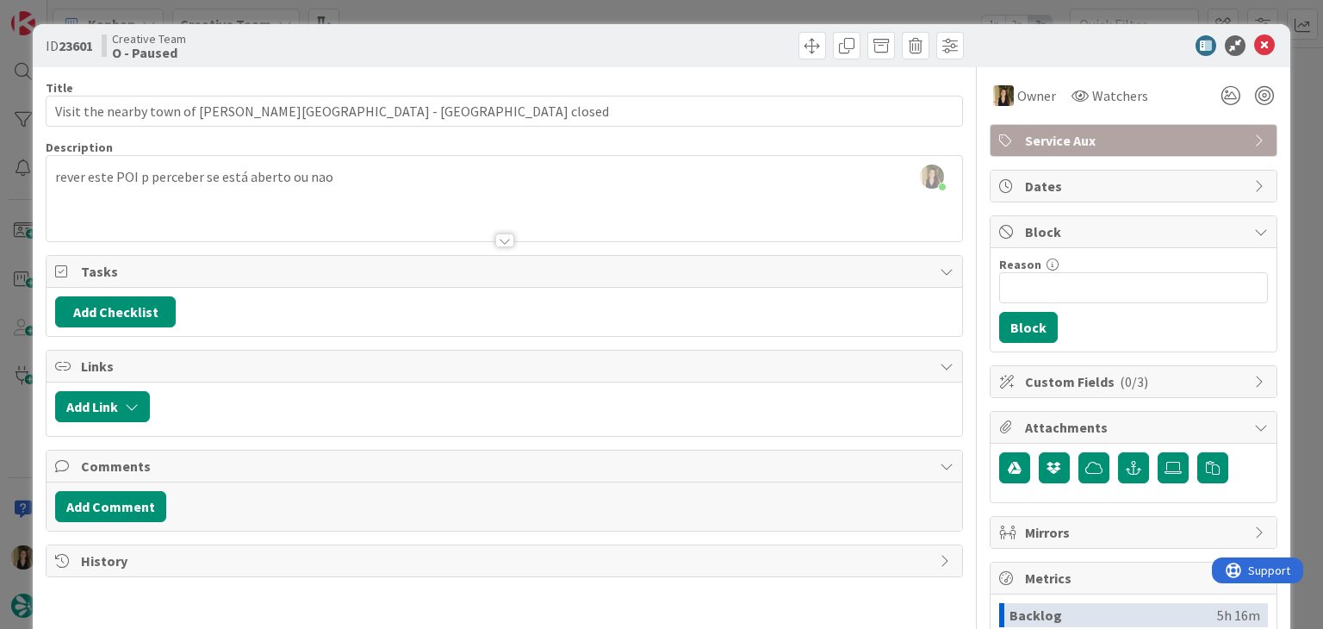
click at [371, 40] on div "Creative Team O - Paused" at bounding box center [301, 46] width 399 height 28
click at [380, 11] on div "ID 23601 Creative Team O - Paused Title 54 / 128 Visit the nearby town of [PERS…" at bounding box center [661, 314] width 1323 height 629
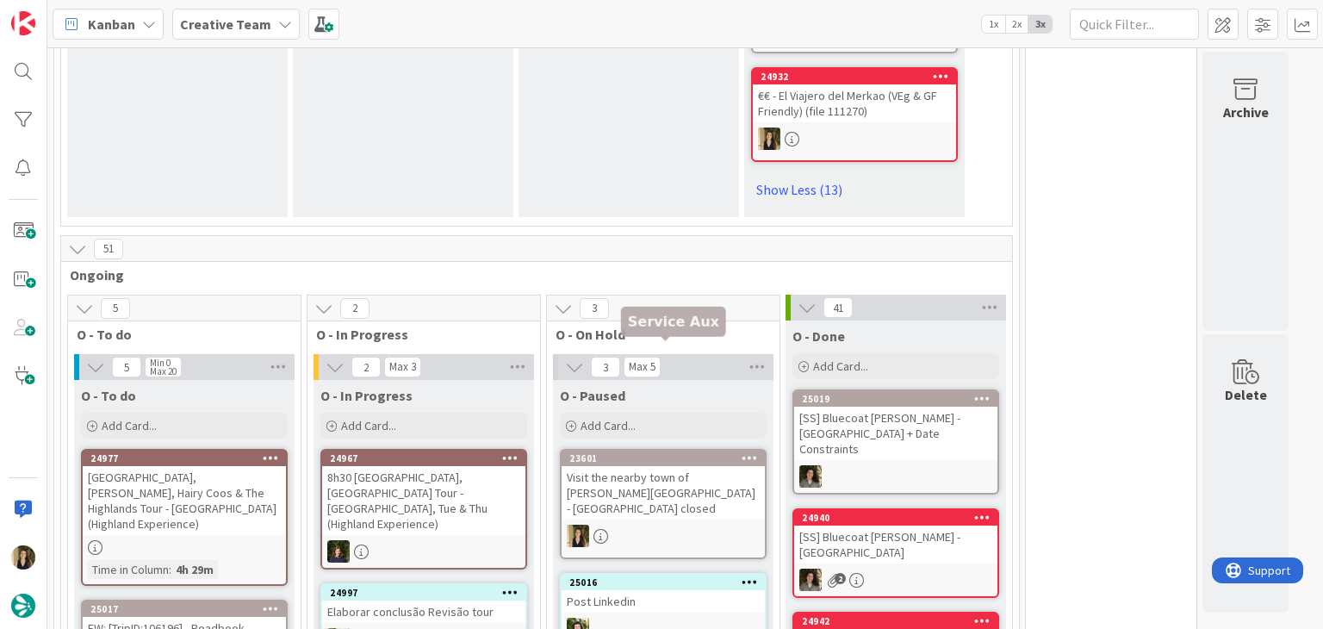
click at [695, 466] on div "Visit the nearby town of [PERSON_NAME][GEOGRAPHIC_DATA] - [GEOGRAPHIC_DATA] clo…" at bounding box center [663, 492] width 203 height 53
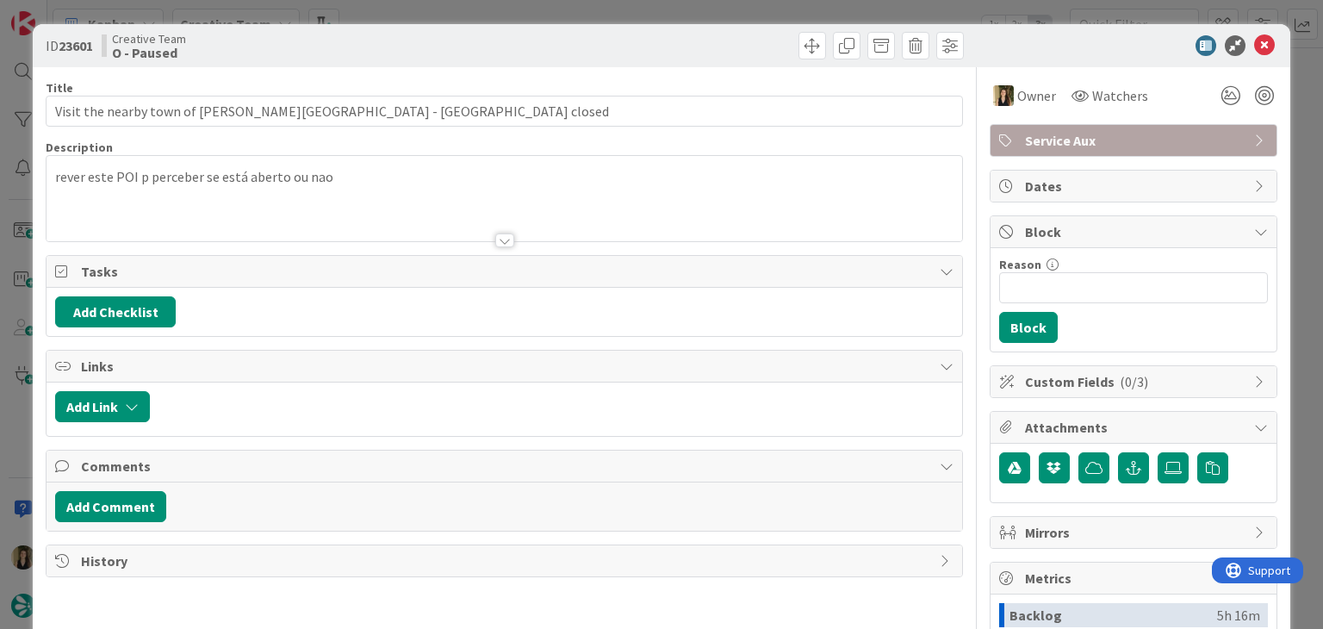
drag, startPoint x: 683, startPoint y: 20, endPoint x: 671, endPoint y: 24, distance: 12.8
click at [682, 19] on div "ID 23601 Creative Team O - Paused Title 54 / 128 Visit the nearby town of [PERS…" at bounding box center [661, 314] width 1323 height 629
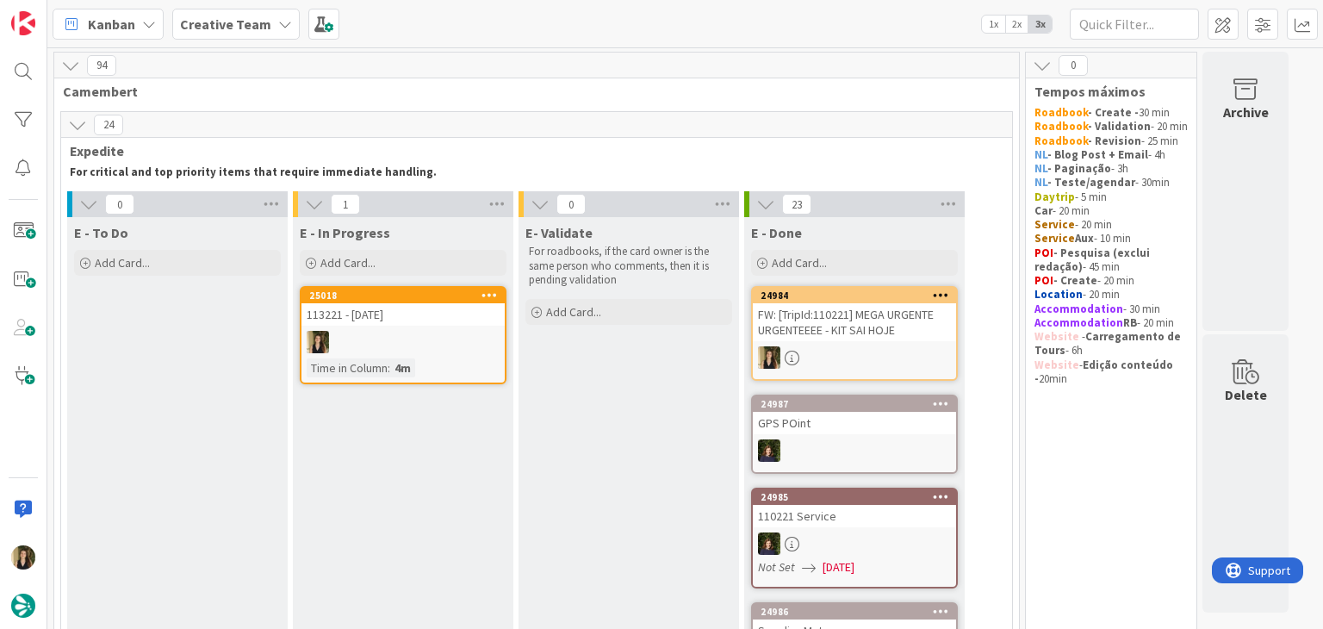
click at [414, 343] on div at bounding box center [402, 342] width 203 height 22
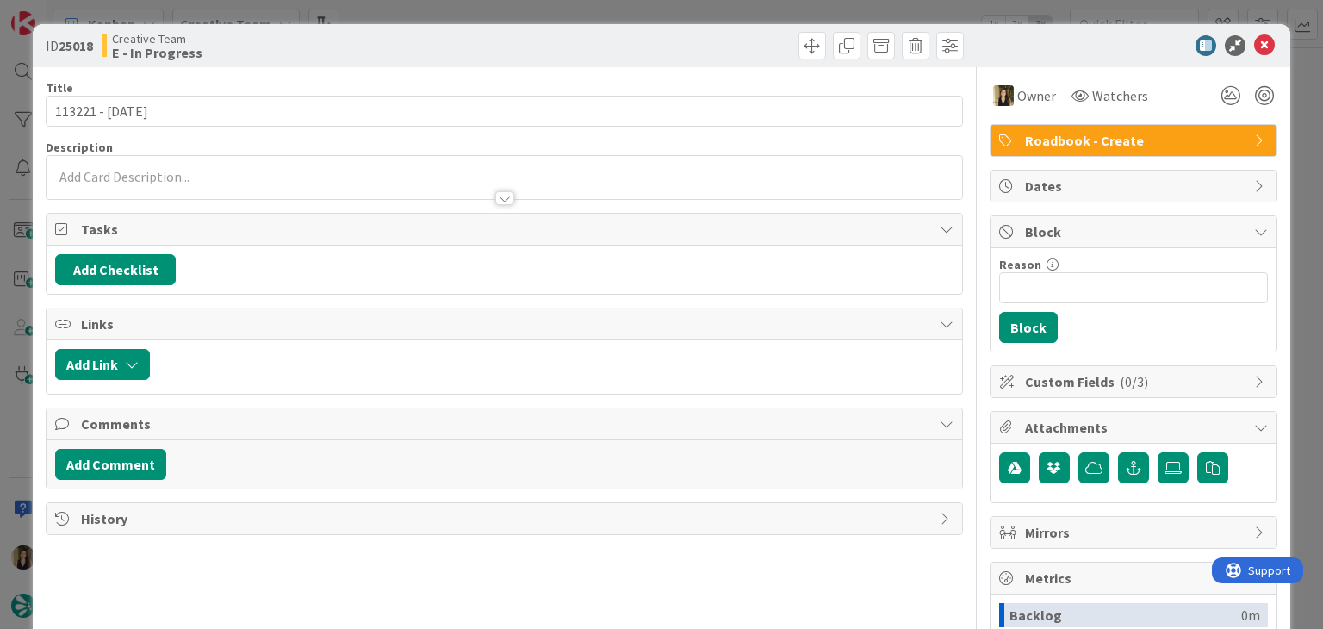
drag, startPoint x: 491, startPoint y: 19, endPoint x: 458, endPoint y: 1, distance: 37.4
click at [490, 18] on div "ID 25018 Creative Team E - In Progress Title 15 / 128 113221 - [DATE] Descripti…" at bounding box center [661, 314] width 1323 height 629
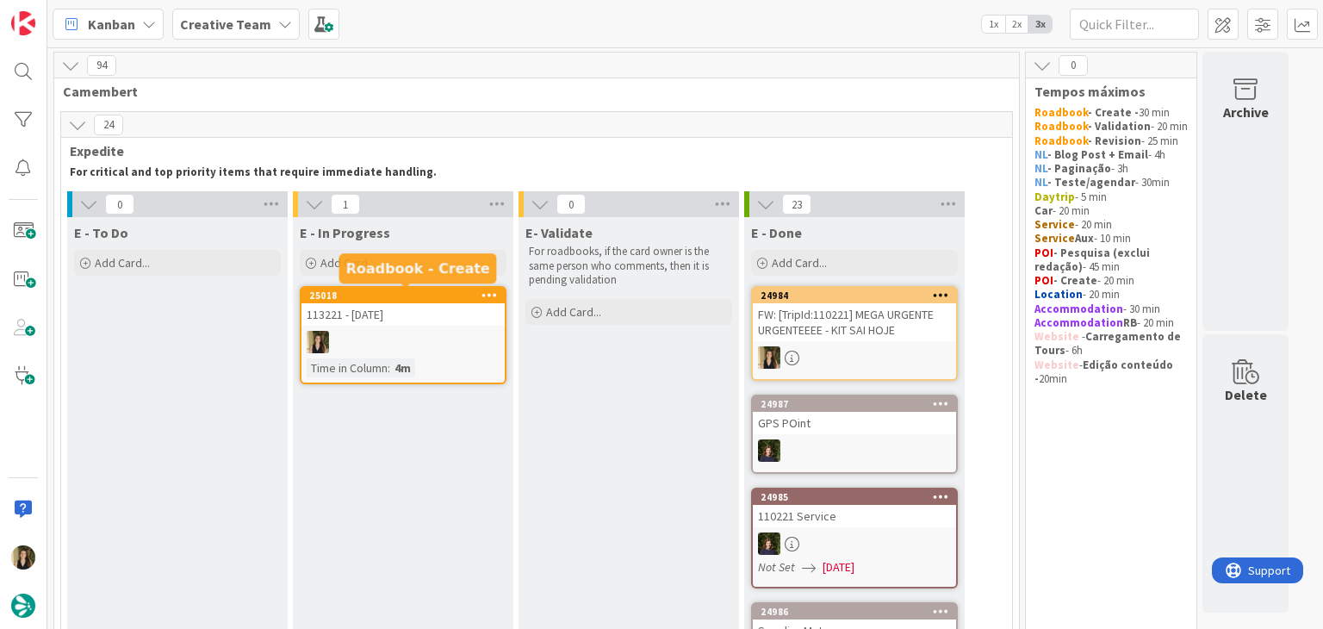
click at [458, 323] on div "113221 - [DATE]" at bounding box center [402, 314] width 203 height 22
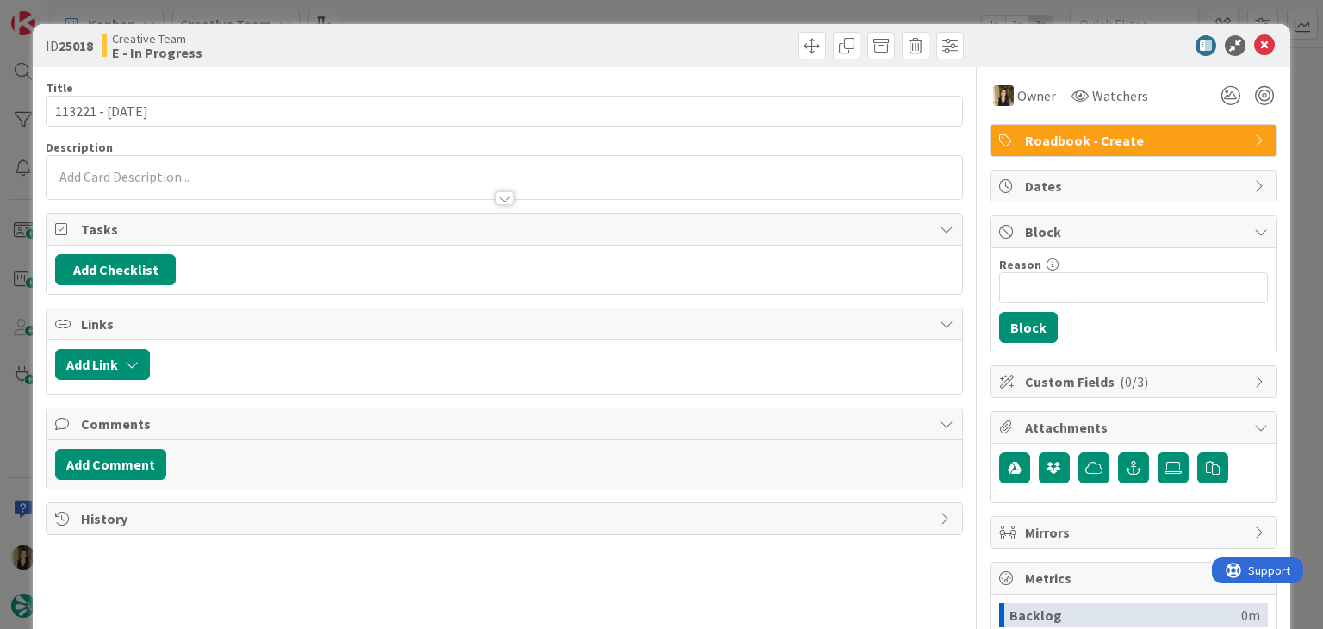
drag, startPoint x: 269, startPoint y: 171, endPoint x: 269, endPoint y: 190, distance: 18.9
click at [268, 175] on p at bounding box center [503, 177] width 897 height 20
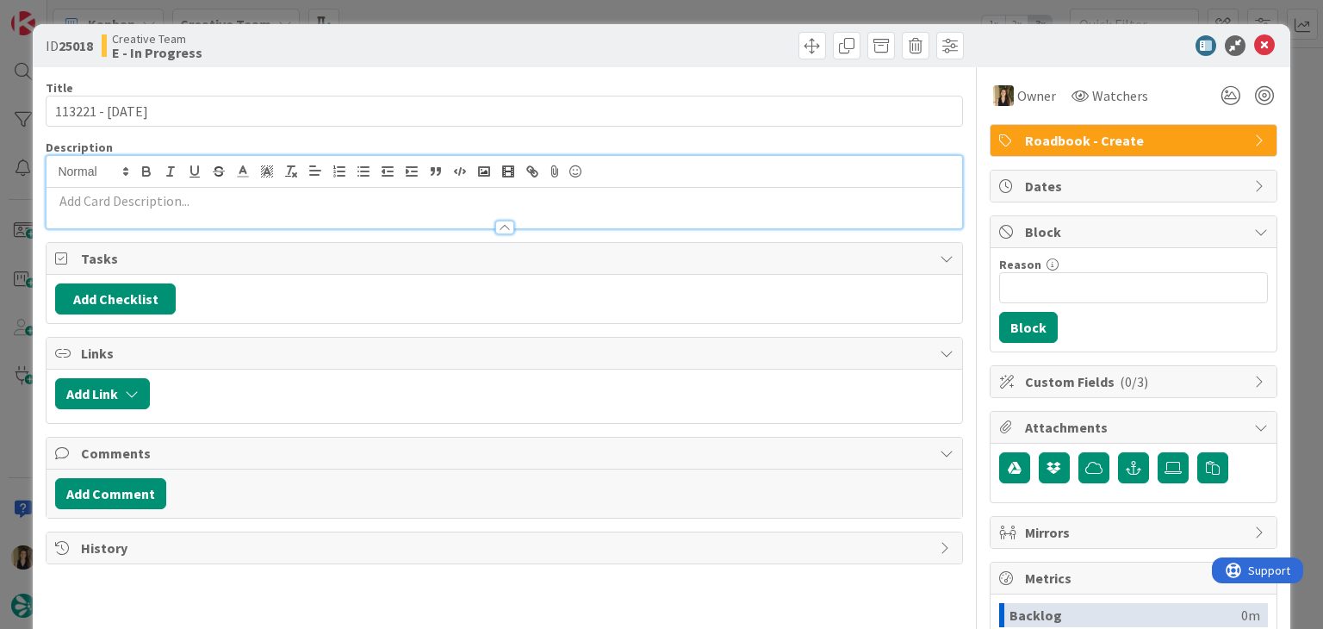
click at [270, 201] on p at bounding box center [503, 201] width 897 height 20
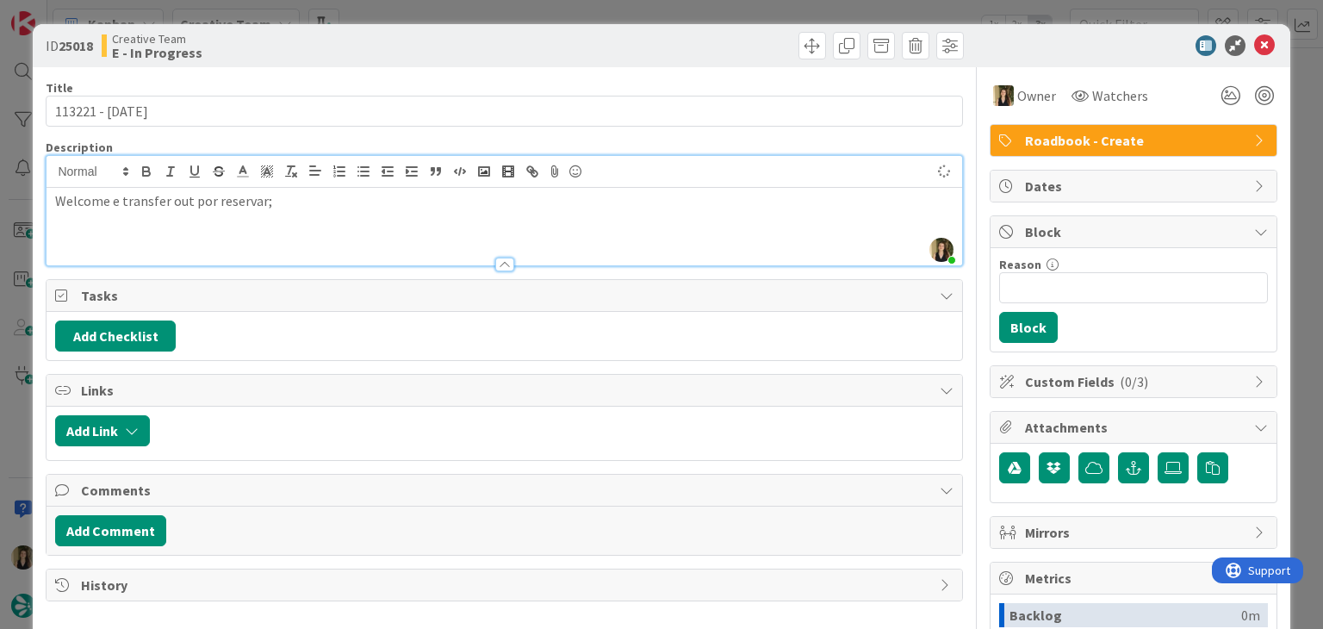
drag, startPoint x: 637, startPoint y: 45, endPoint x: 599, endPoint y: 7, distance: 54.2
click at [636, 44] on div at bounding box center [736, 46] width 455 height 28
click at [317, 214] on div "Welcome e transfer out por reservar;" at bounding box center [504, 227] width 915 height 78
drag, startPoint x: 184, startPoint y: 216, endPoint x: 198, endPoint y: 216, distance: 13.8
click at [186, 218] on p "281379 - transfer pot reervar;" at bounding box center [503, 221] width 897 height 20
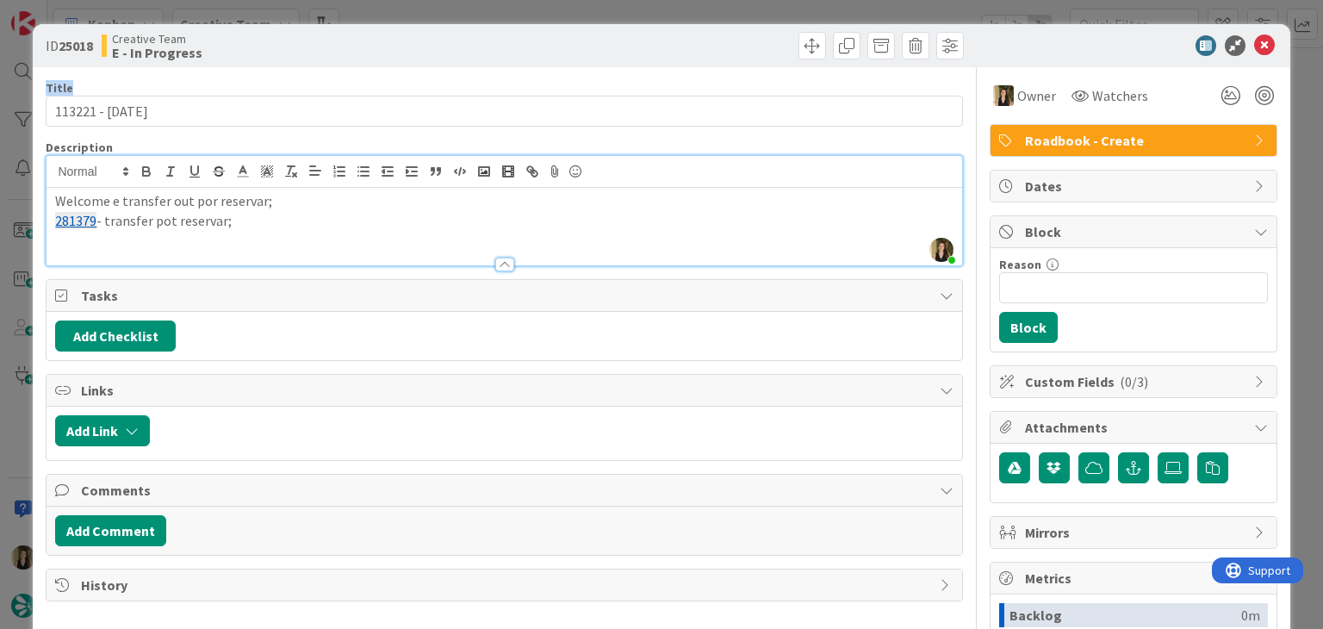
drag, startPoint x: 294, startPoint y: 66, endPoint x: 296, endPoint y: 49, distance: 17.4
click at [294, 65] on div "ID 25018 Creative Team E - In Progress Title 15 / 128 113221 - [DATE] Descripti…" at bounding box center [661, 462] width 1257 height 877
click at [286, 225] on p "281379 - transfer pot reservar;" at bounding box center [503, 221] width 897 height 20
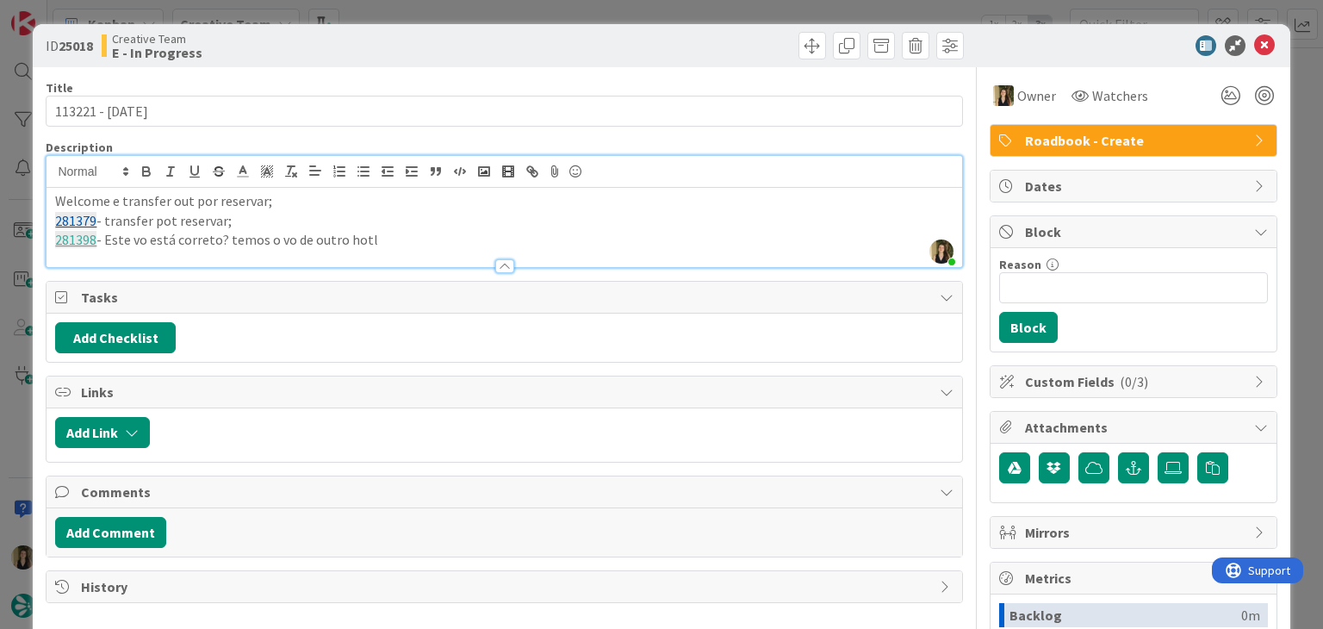
drag, startPoint x: 291, startPoint y: 239, endPoint x: 379, endPoint y: 237, distance: 87.9
click at [379, 237] on p "281398 - Este vo está correto? temos o vo de outro hotl" at bounding box center [503, 240] width 897 height 20
click at [269, 237] on p "281398 - Este vo está correto? temos o vo" at bounding box center [503, 240] width 897 height 20
click at [324, 236] on p "281398 - Este vo está correto? temos um vo" at bounding box center [503, 240] width 897 height 20
drag, startPoint x: 506, startPoint y: 242, endPoint x: 344, endPoint y: 242, distance: 162.8
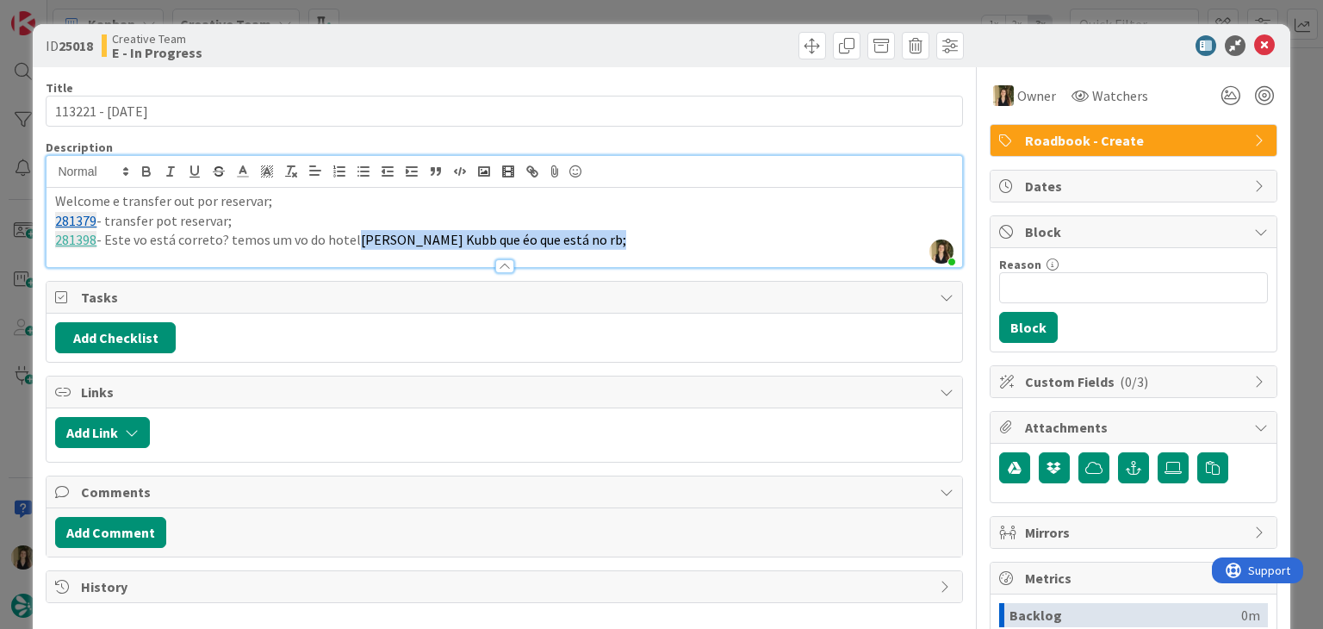
click at [344, 242] on p "281398 - Este vo está correto? temos um vo do hotel [PERSON_NAME] Kubb que éo q…" at bounding box center [503, 240] width 897 height 20
click at [286, 170] on icon "button" at bounding box center [291, 172] width 16 height 16
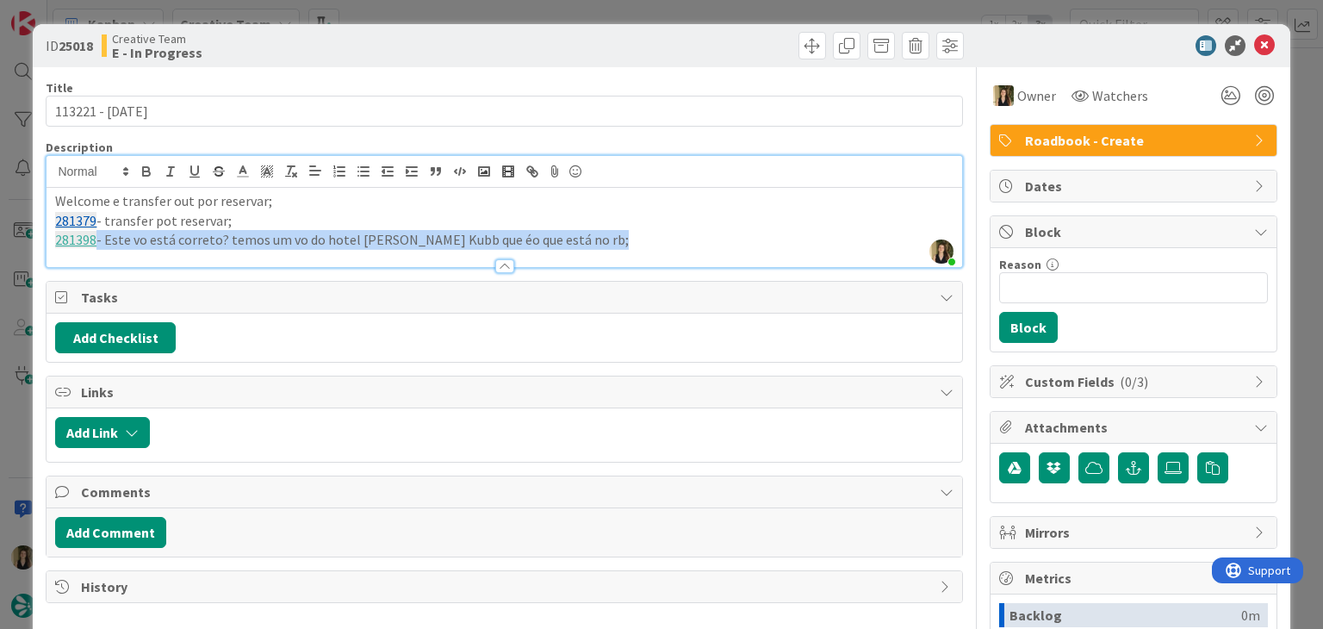
click at [606, 231] on p "281398 - Este vo está correto? temos um vo do hotel [PERSON_NAME] Kubb que éo q…" at bounding box center [503, 240] width 897 height 20
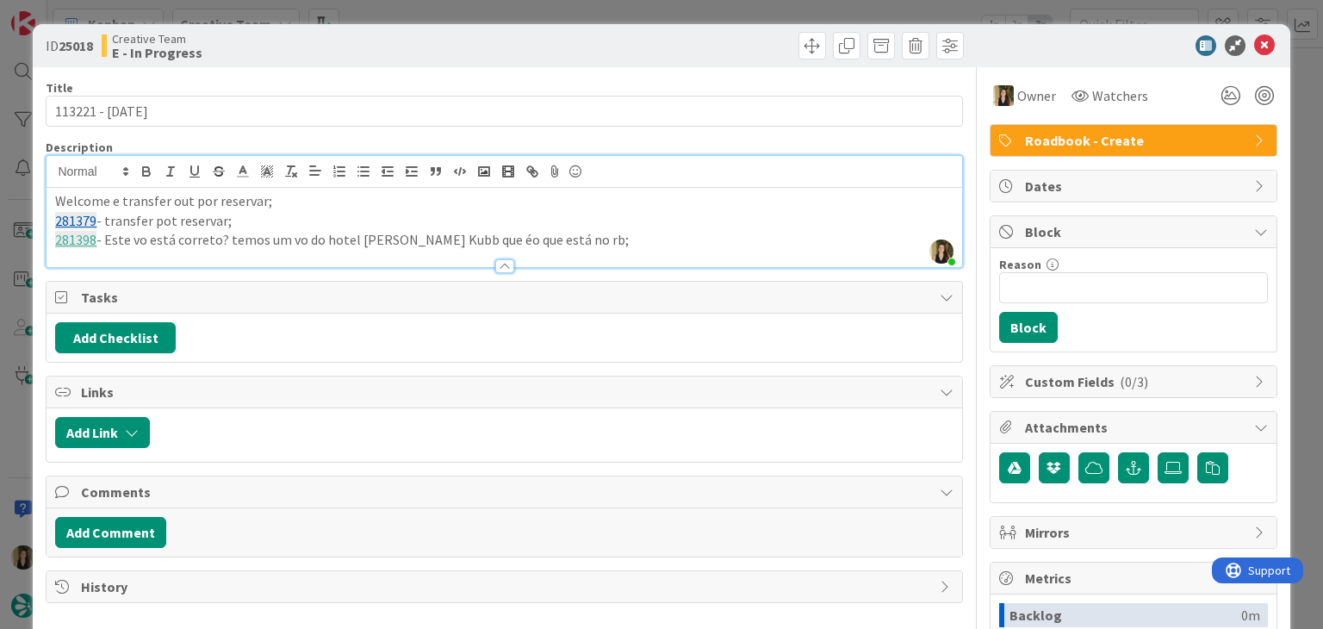
click at [639, 221] on p "281379 - transfer pot reservar;" at bounding box center [503, 221] width 897 height 20
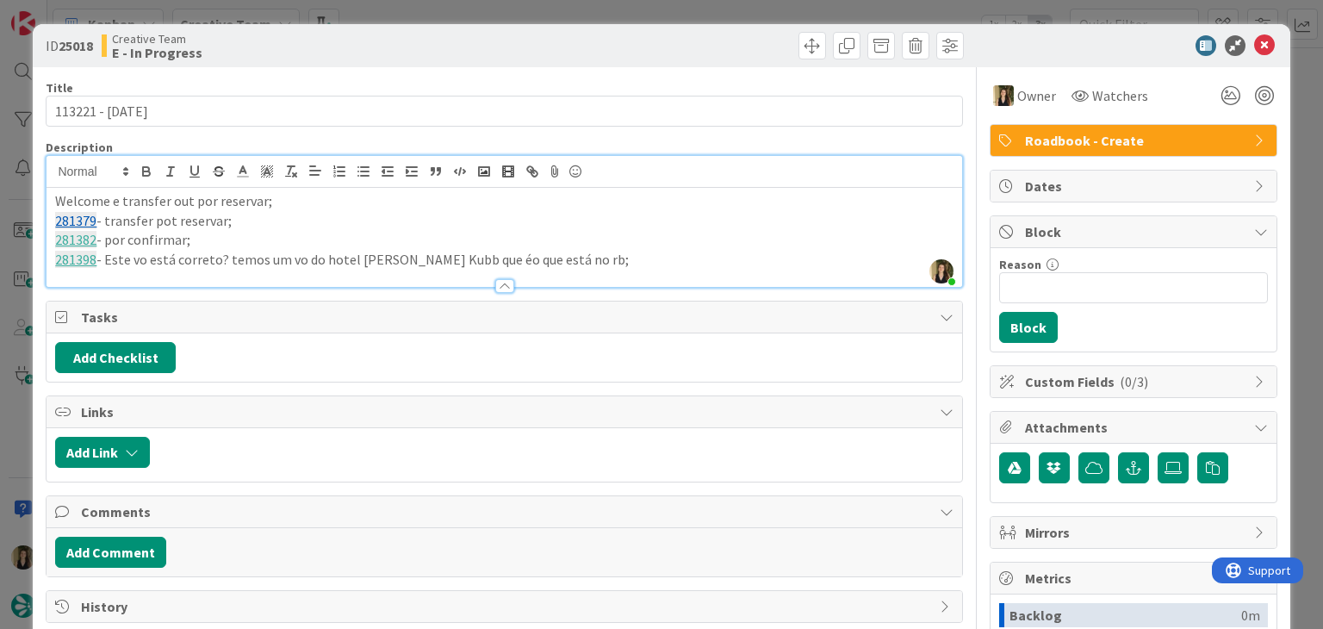
drag, startPoint x: 586, startPoint y: 38, endPoint x: 516, endPoint y: 1, distance: 79.0
click at [585, 36] on div at bounding box center [736, 46] width 455 height 28
click at [626, 260] on p "281398 - Este vo está correto? temos um vo do hotel [PERSON_NAME] Kubb que éo q…" at bounding box center [503, 260] width 897 height 20
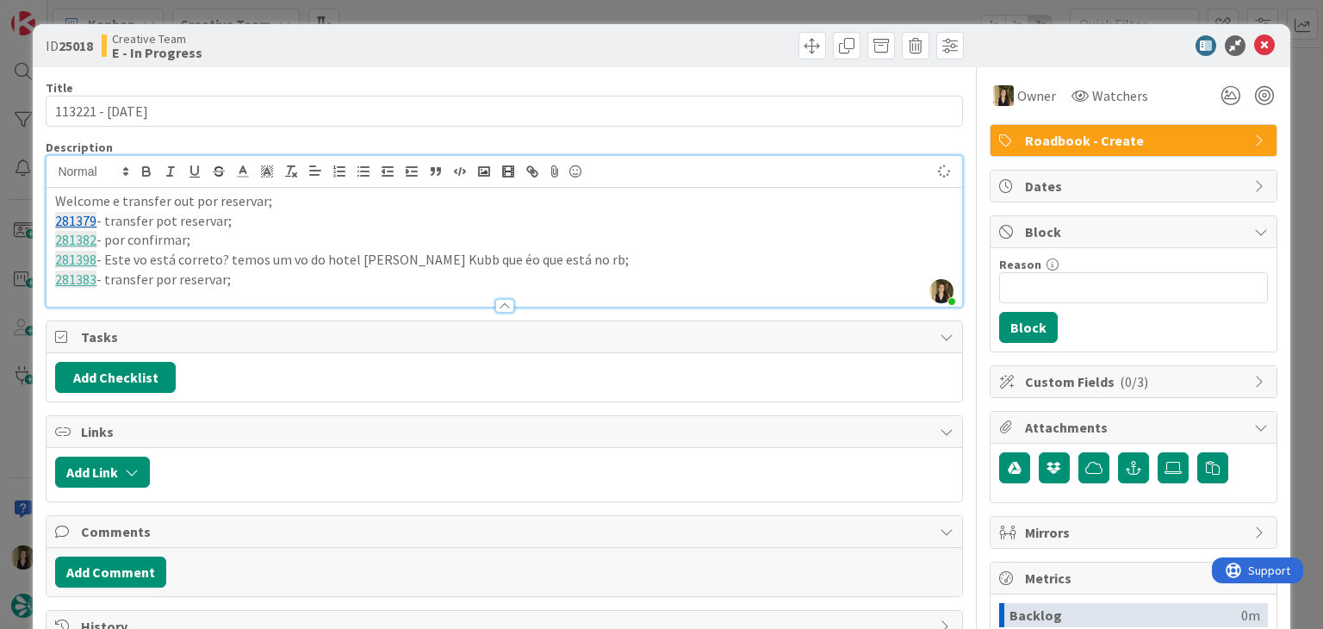
drag, startPoint x: 668, startPoint y: 61, endPoint x: 542, endPoint y: 0, distance: 140.6
click at [666, 59] on div "ID 25018 Creative Team E - In Progress" at bounding box center [661, 45] width 1257 height 43
drag, startPoint x: 238, startPoint y: 277, endPoint x: 51, endPoint y: 276, distance: 186.9
click at [51, 276] on div "Welcome e transfer out por reservar; 281379 - transfer pot reservar; 281382 - p…" at bounding box center [504, 247] width 915 height 119
click at [62, 276] on p "9 .11 -" at bounding box center [503, 280] width 897 height 20
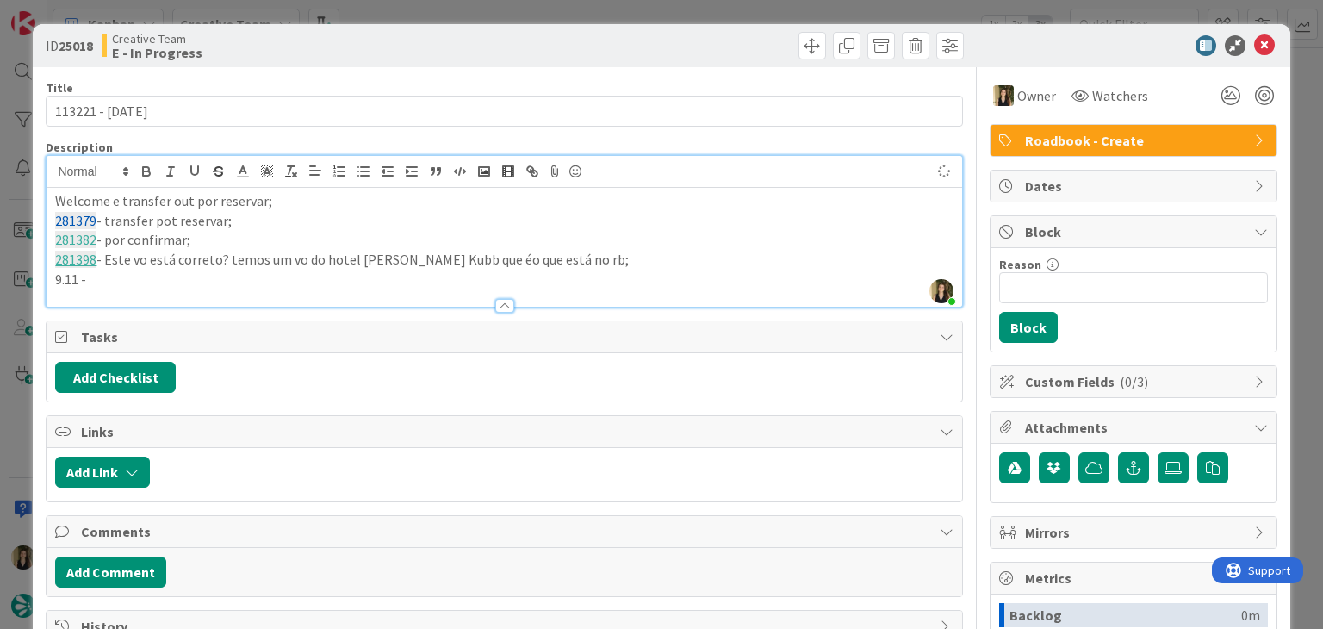
click at [153, 294] on div at bounding box center [504, 298] width 915 height 18
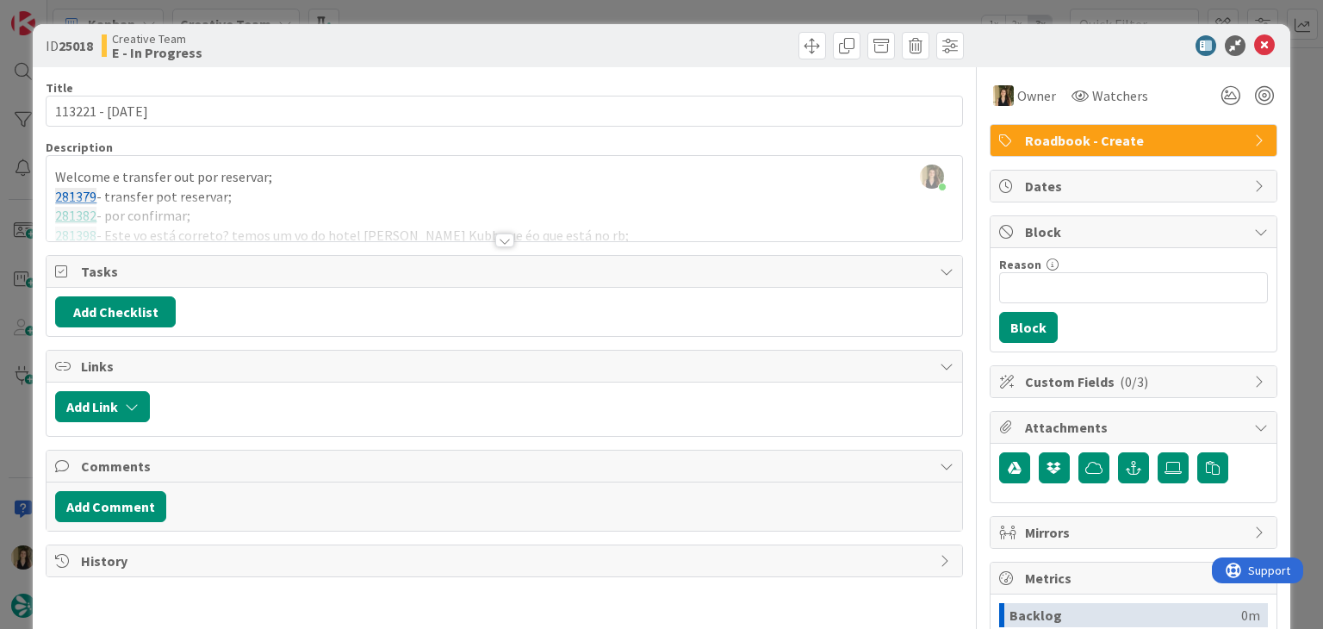
click at [301, 205] on div at bounding box center [504, 219] width 915 height 44
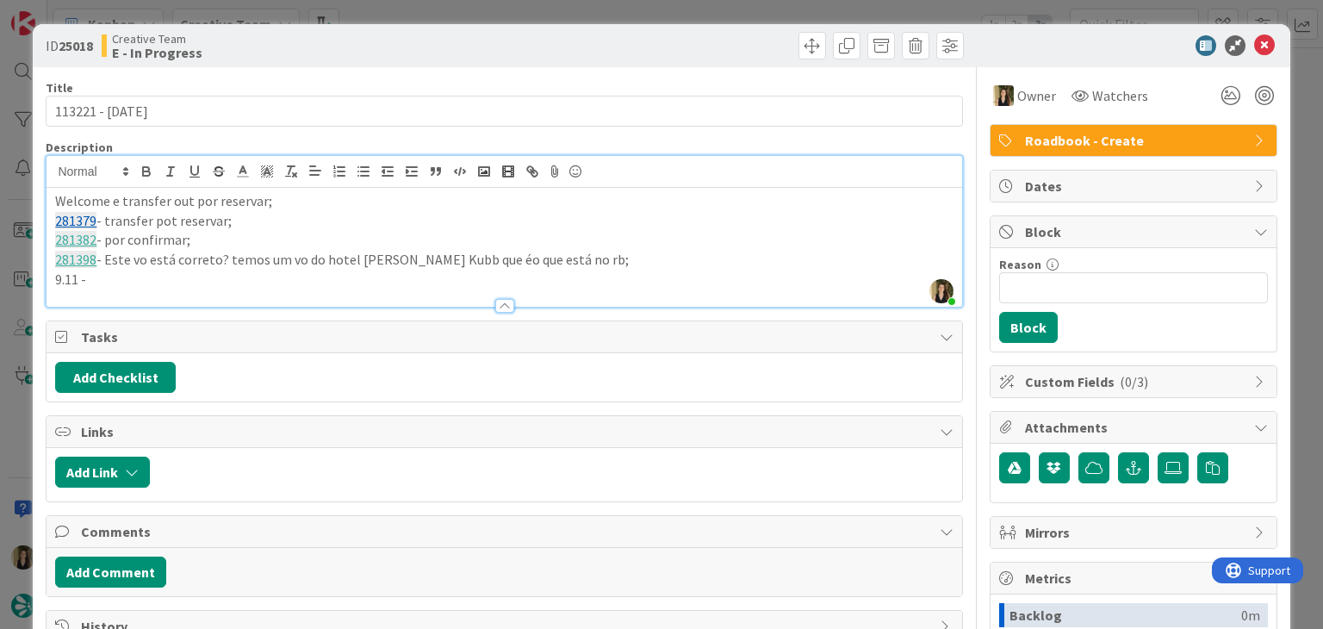
click at [167, 270] on p "9.11 -" at bounding box center [503, 280] width 897 height 20
click at [351, 43] on div "Creative Team E - In Progress" at bounding box center [301, 46] width 399 height 28
click at [462, 45] on div "Creative Team E - In Progress" at bounding box center [301, 46] width 399 height 28
click at [463, 13] on div "ID 25018 Creative Team E - In Progress Title 15 / 128 113221 - [DATE] Descripti…" at bounding box center [661, 314] width 1323 height 629
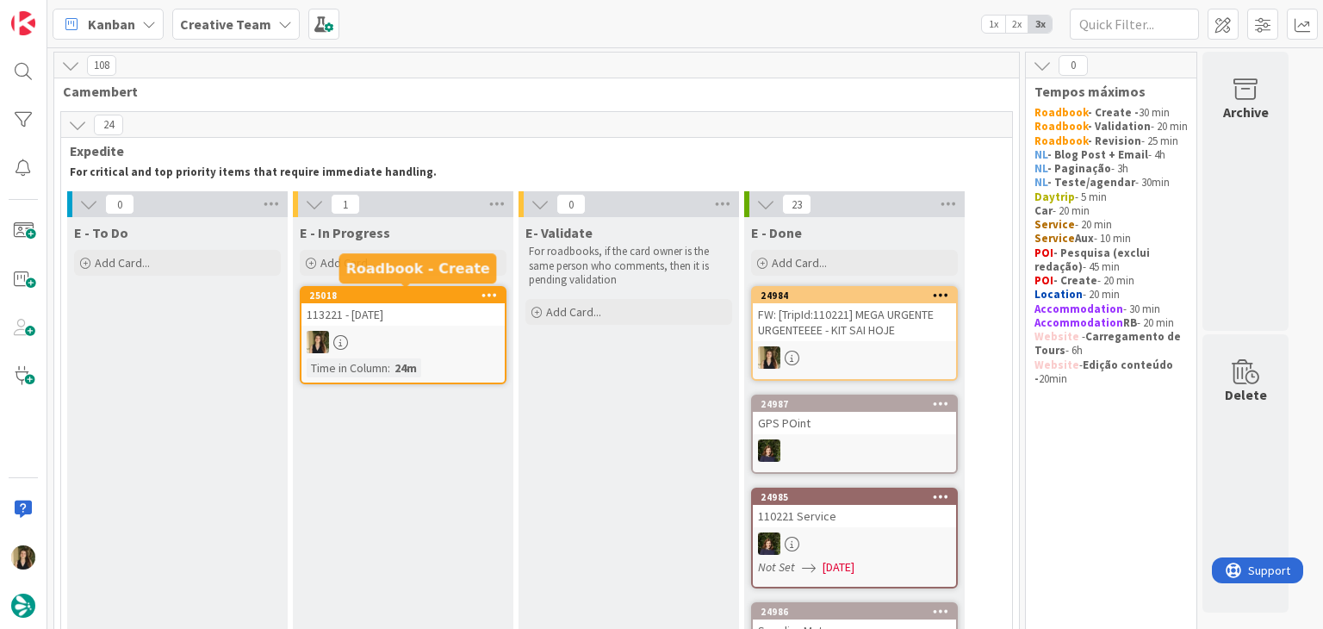
click at [437, 338] on div at bounding box center [402, 342] width 203 height 22
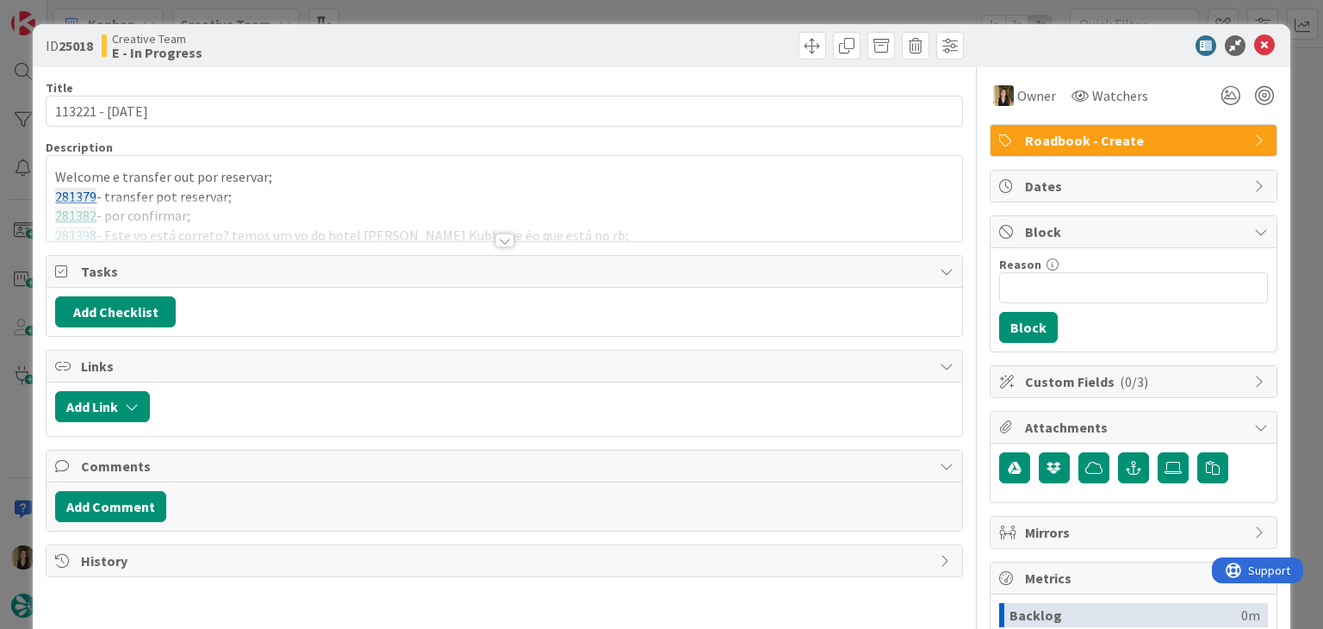
click at [749, 15] on div "ID 25018 Creative Team E - In Progress Title 15 / 128 113221 - [DATE] Descripti…" at bounding box center [661, 314] width 1323 height 629
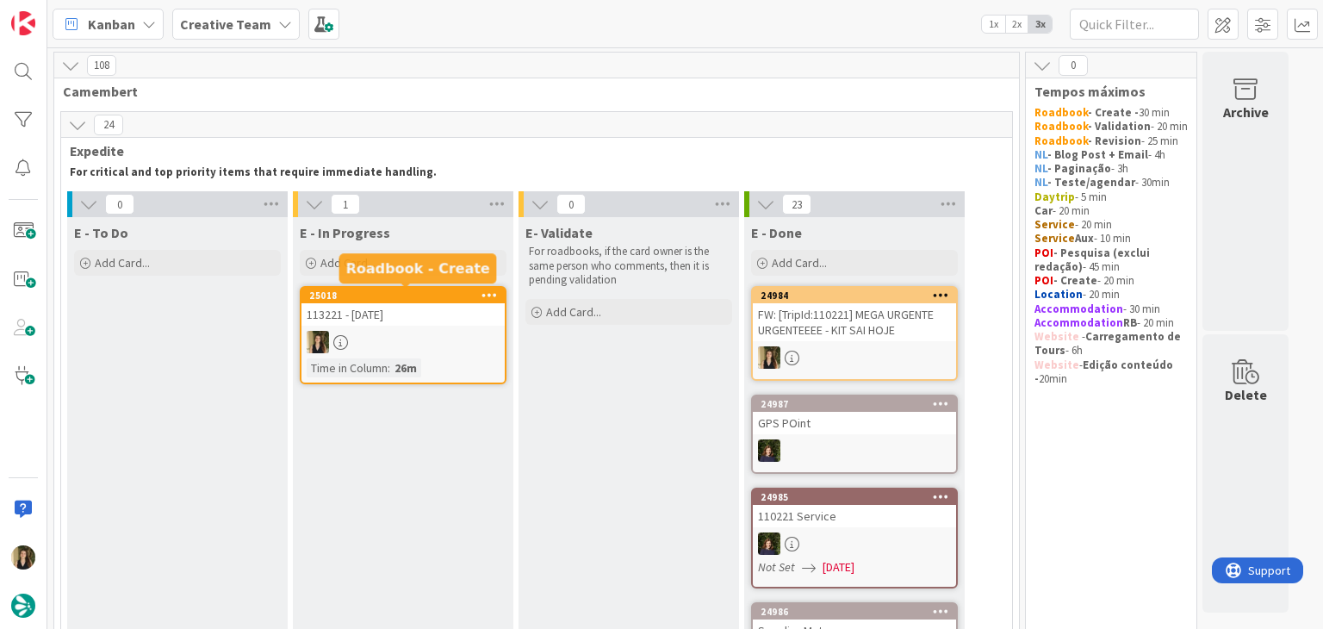
click at [434, 313] on div "113221 - [DATE]" at bounding box center [402, 314] width 203 height 22
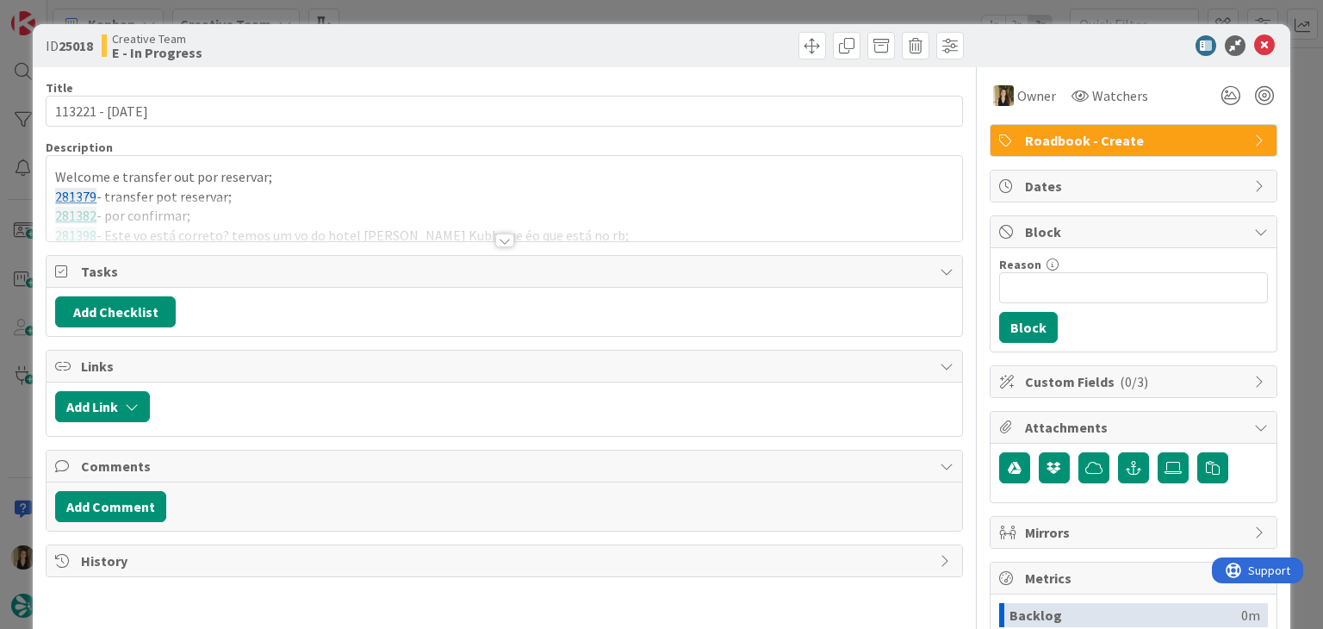
click at [499, 245] on div at bounding box center [504, 240] width 19 height 14
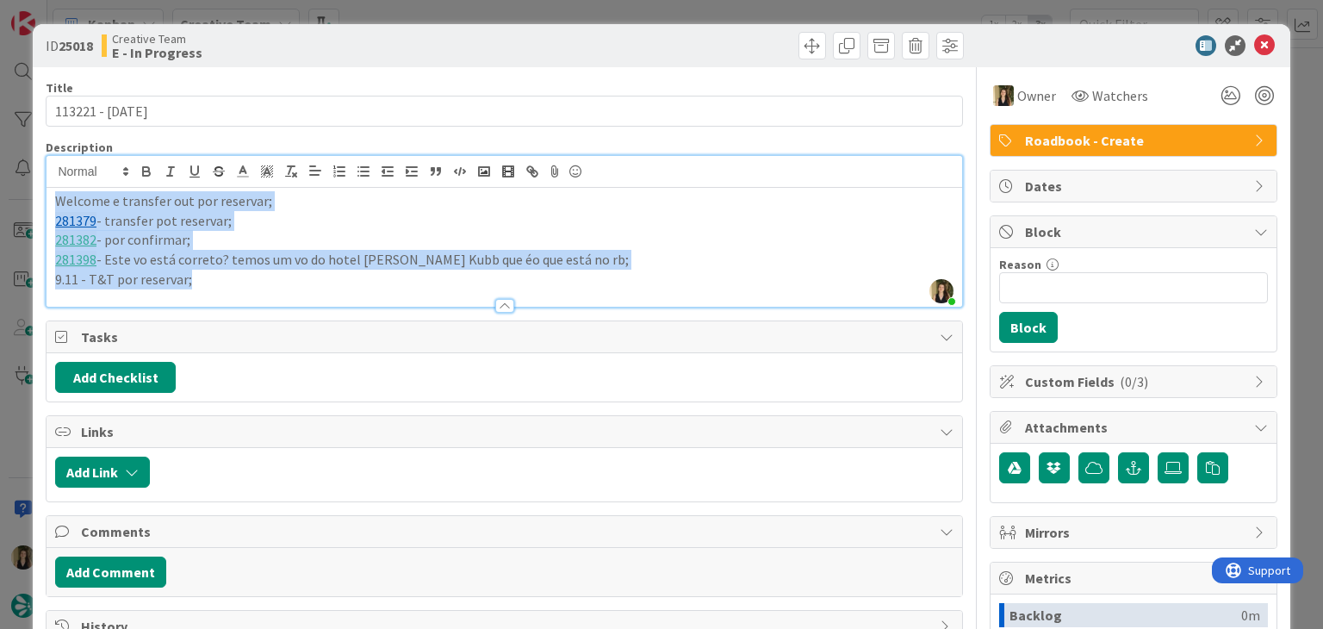
drag, startPoint x: 125, startPoint y: 282, endPoint x: -10, endPoint y: 195, distance: 160.8
click at [0, 195] on html "Kanban Creative Team 1x 2x 3x 108 Camembert 24 Expedite For critical and top pr…" at bounding box center [661, 314] width 1323 height 629
copy div "Welcome e transfer out por reservar; 281379 - transfer pot reservar; 281382 - p…"
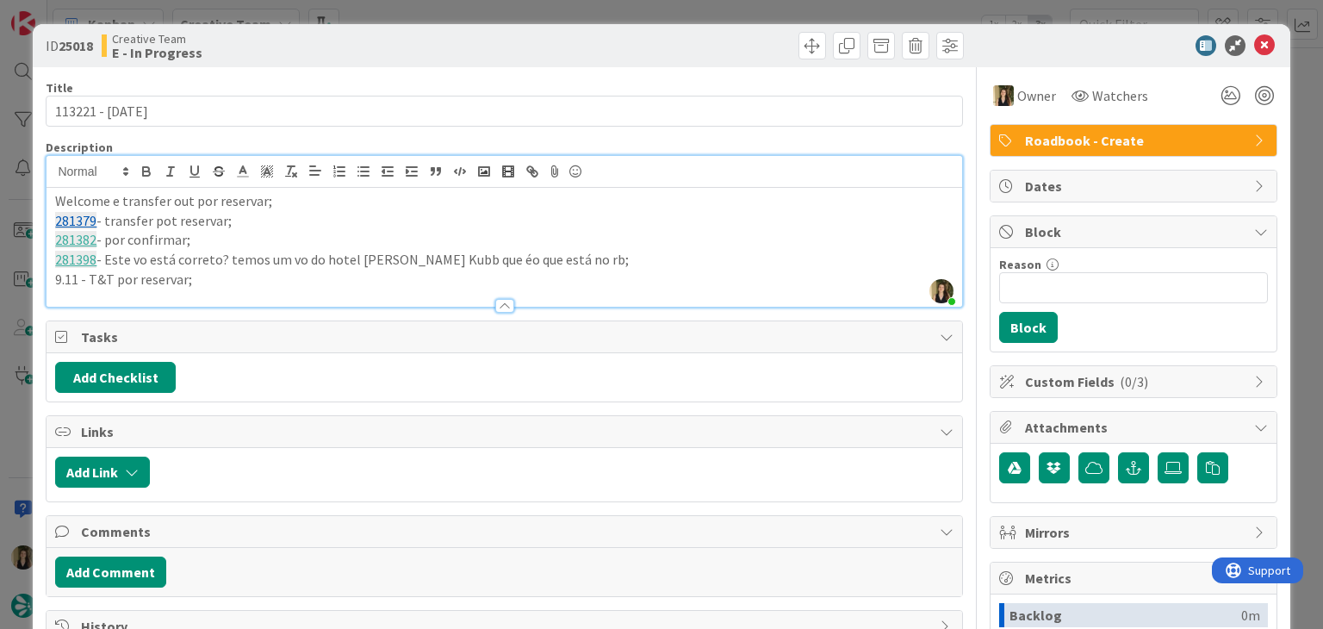
click at [427, 31] on div "ID 25018 Creative Team E - In Progress" at bounding box center [661, 45] width 1257 height 43
click at [431, 8] on div "ID 25018 Creative Team E - In Progress Title 15 / 128 113221 - [DATE] Descripti…" at bounding box center [661, 314] width 1323 height 629
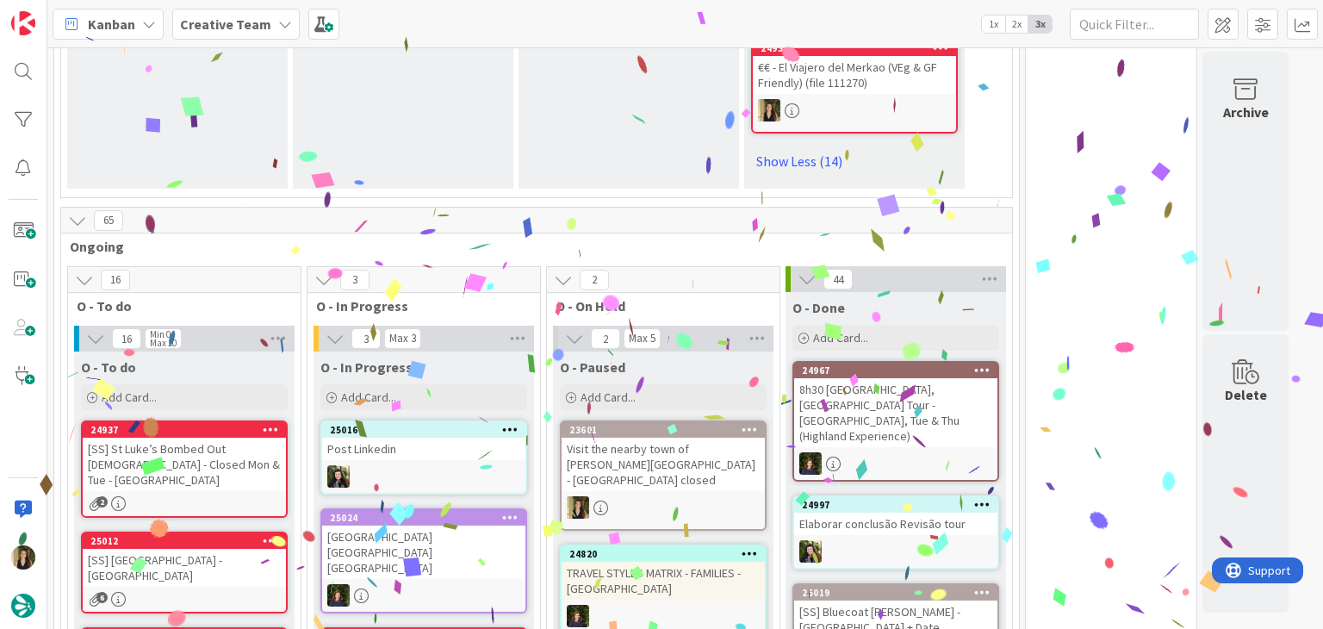
scroll to position [3014, 0]
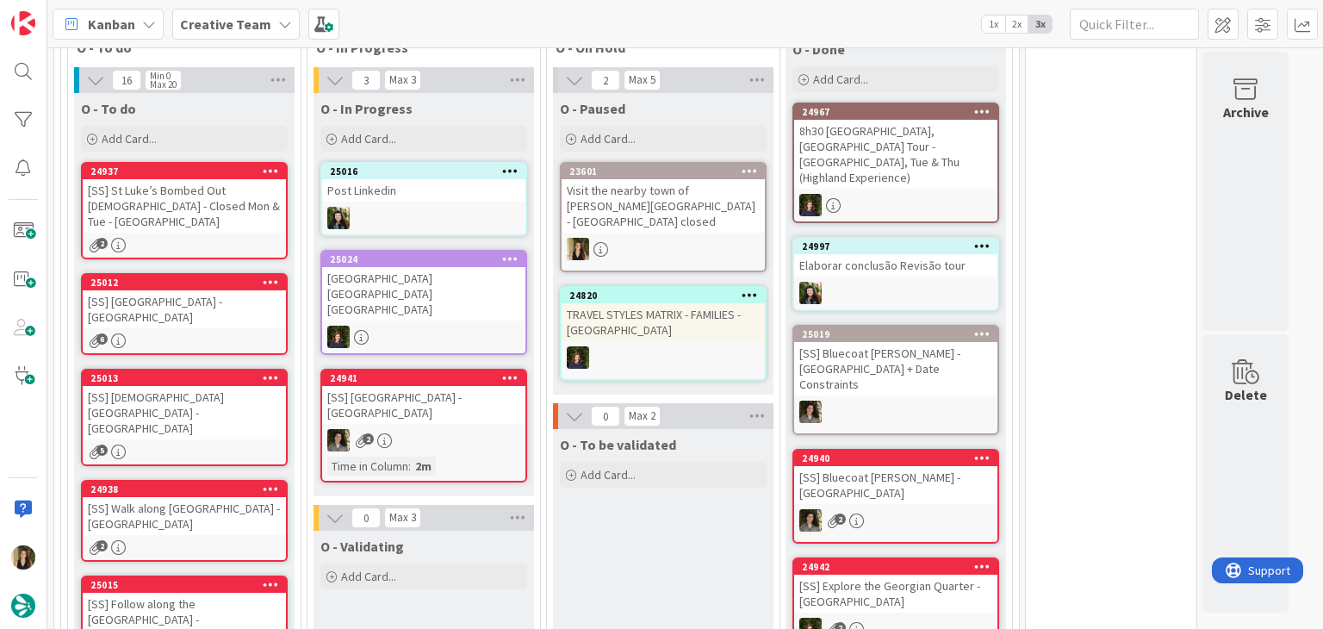
click at [652, 435] on div "O - To be validated Add Card..." at bounding box center [663, 545] width 220 height 233
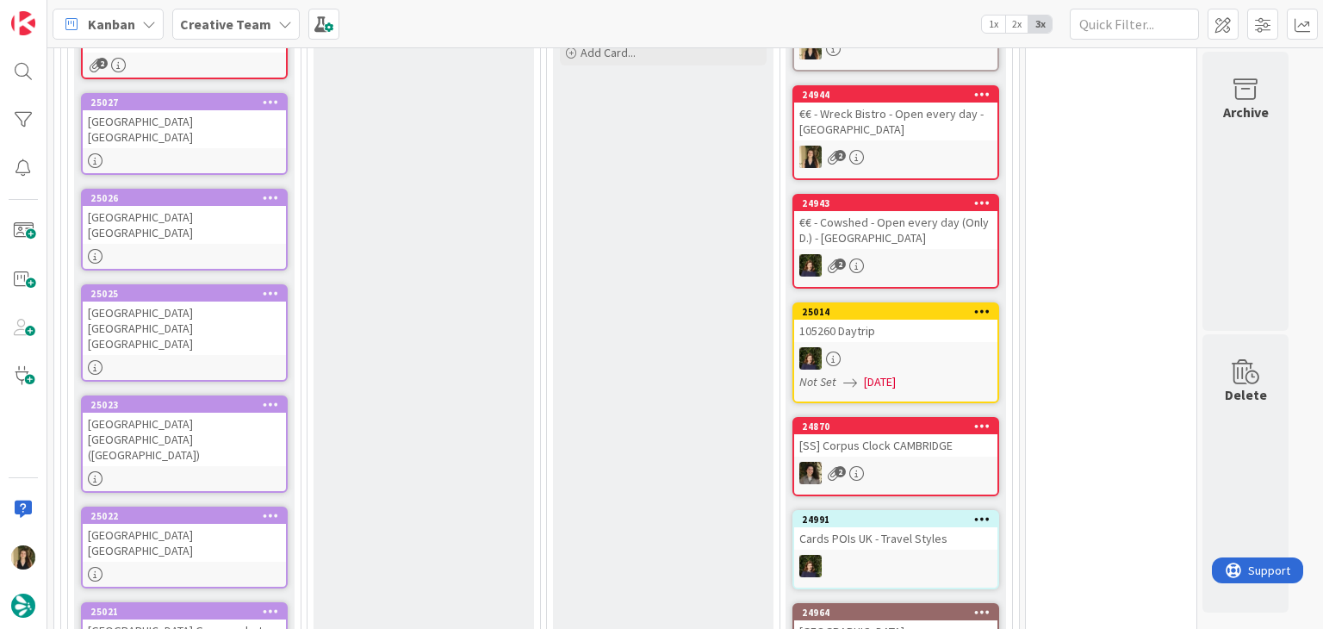
scroll to position [3359, 0]
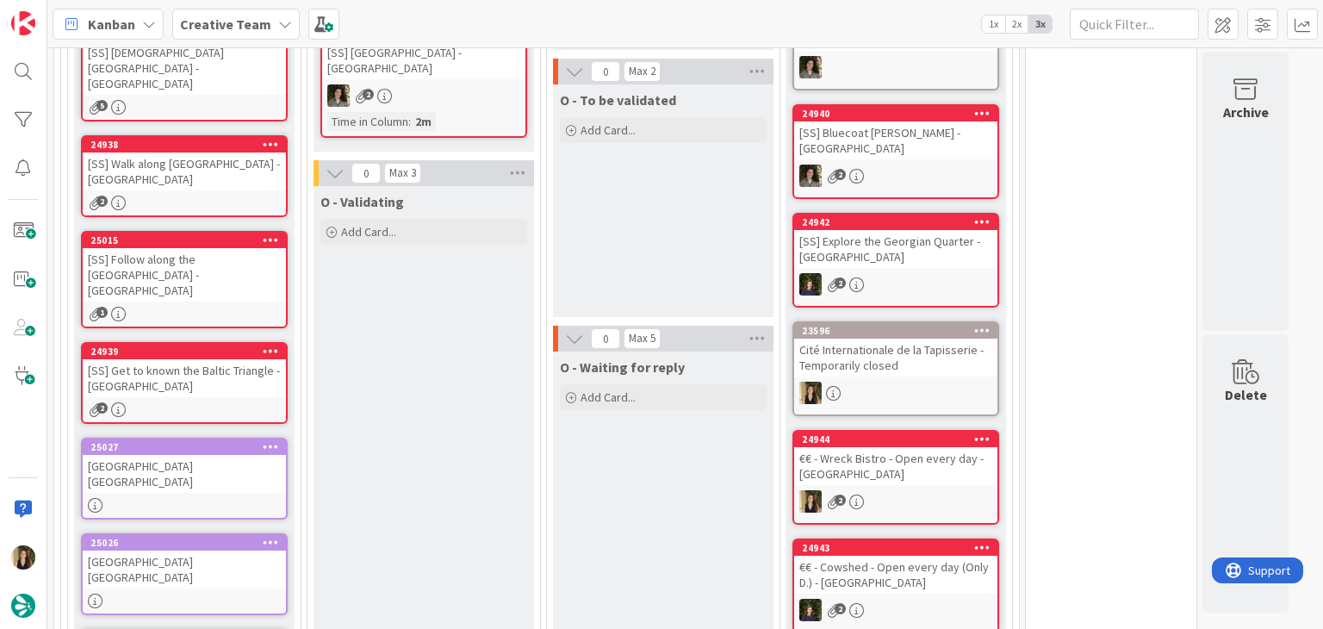
click at [228, 498] on div at bounding box center [184, 505] width 203 height 15
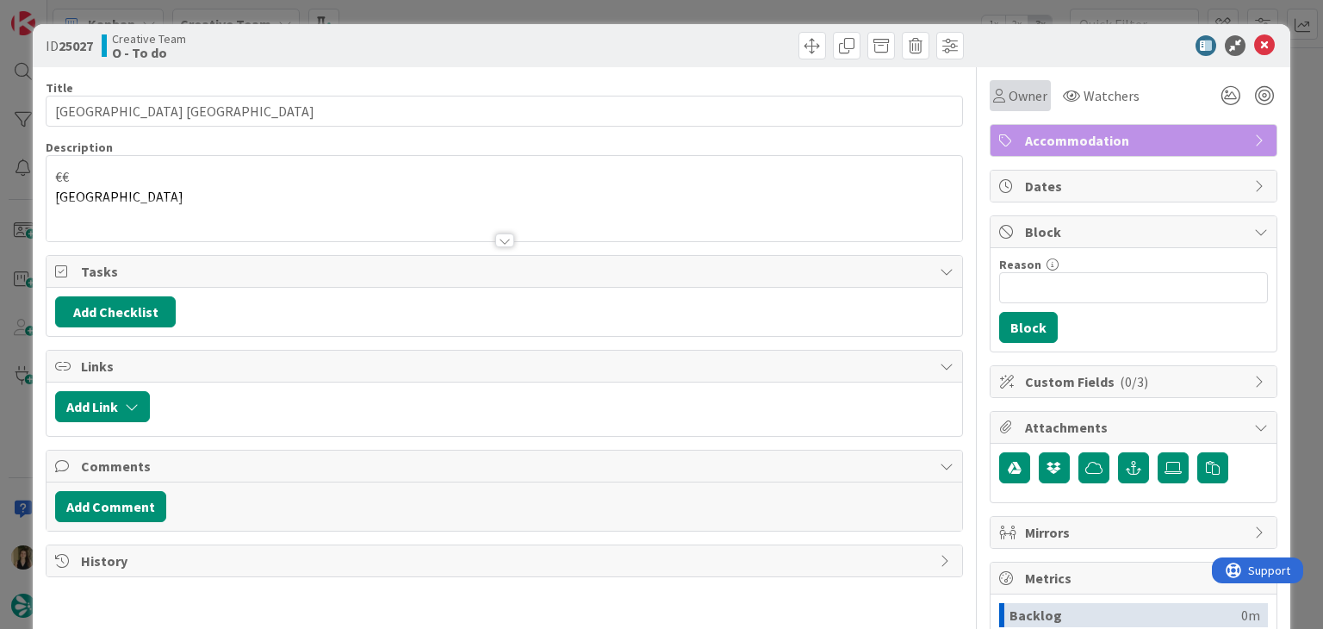
click at [993, 102] on icon at bounding box center [999, 96] width 12 height 14
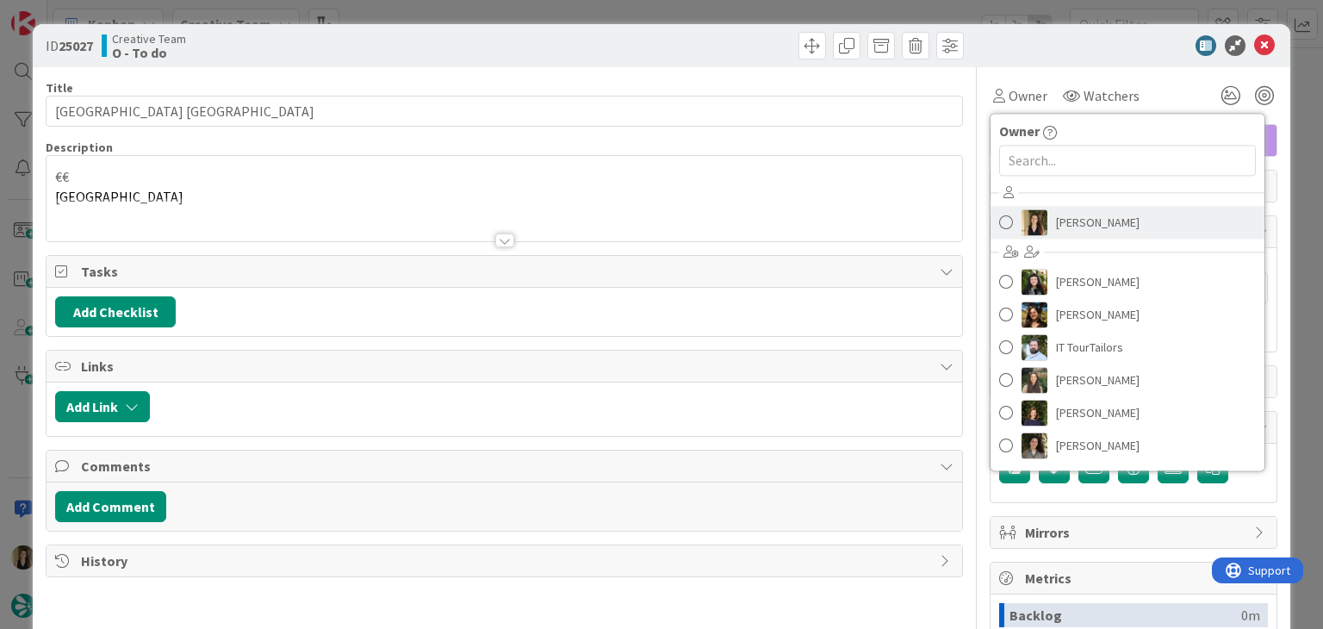
click at [1130, 214] on link "[PERSON_NAME]" at bounding box center [1127, 222] width 274 height 33
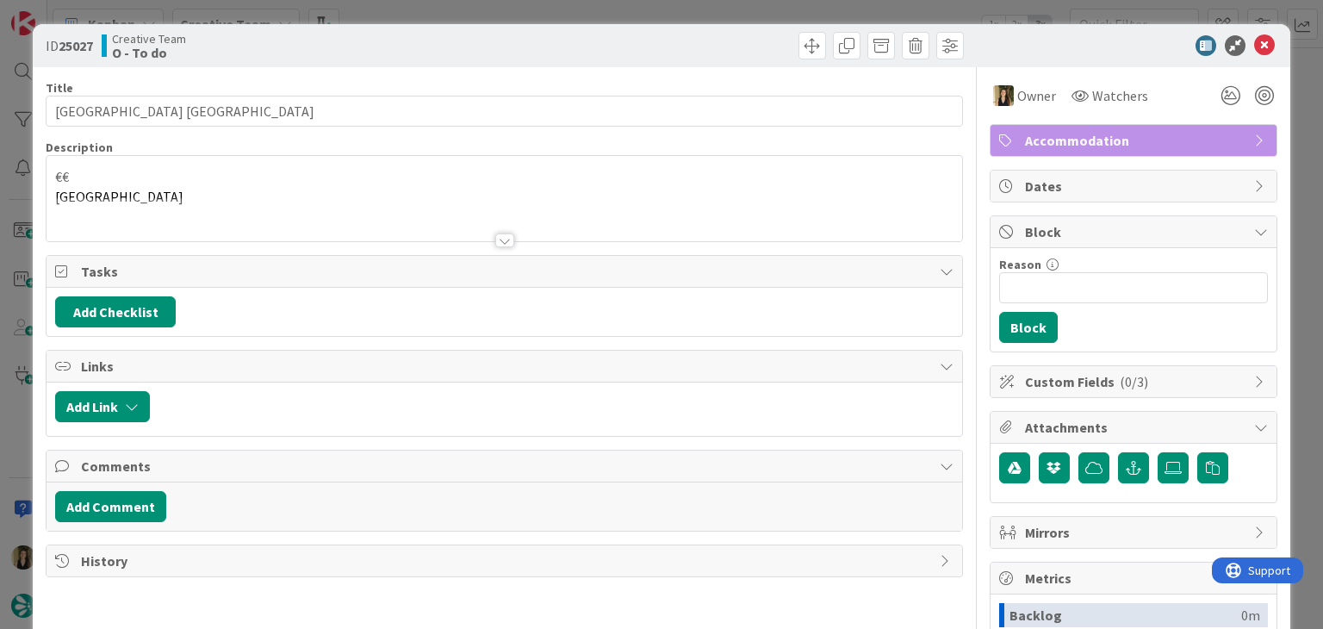
click at [696, 3] on div "ID 25027 Creative Team O - To do Title 40 / 128 Wilde Aparthotels [GEOGRAPHIC_D…" at bounding box center [661, 314] width 1323 height 629
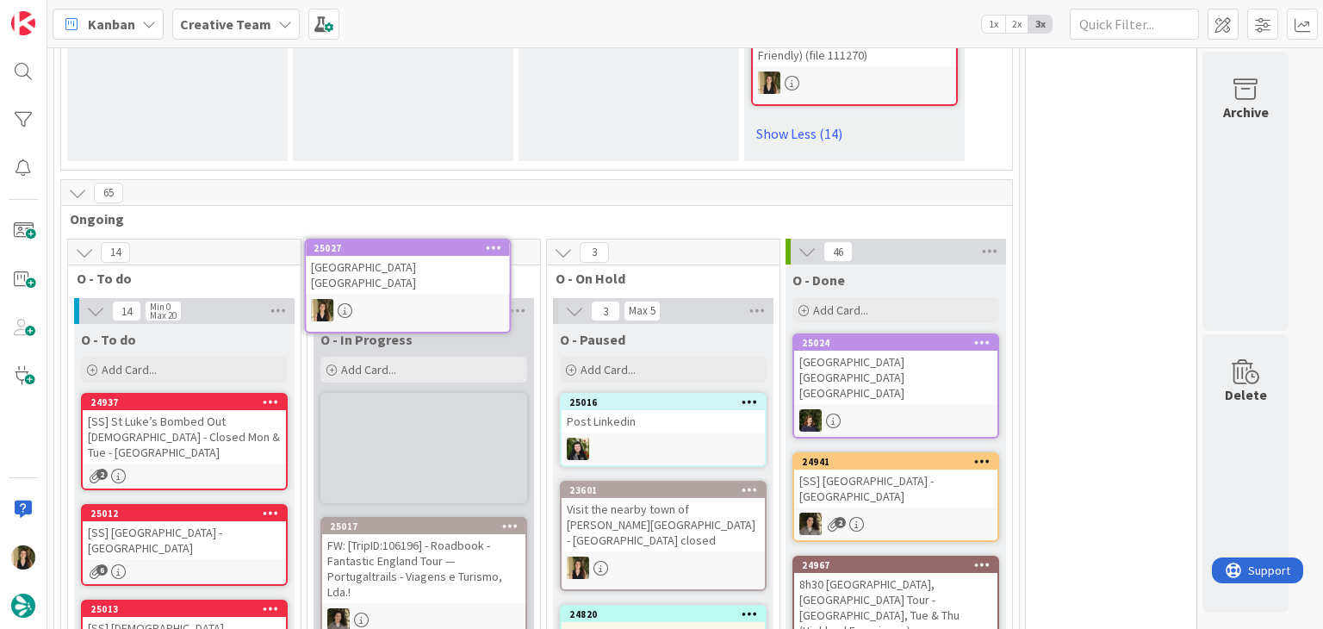
scroll to position [2778, 0]
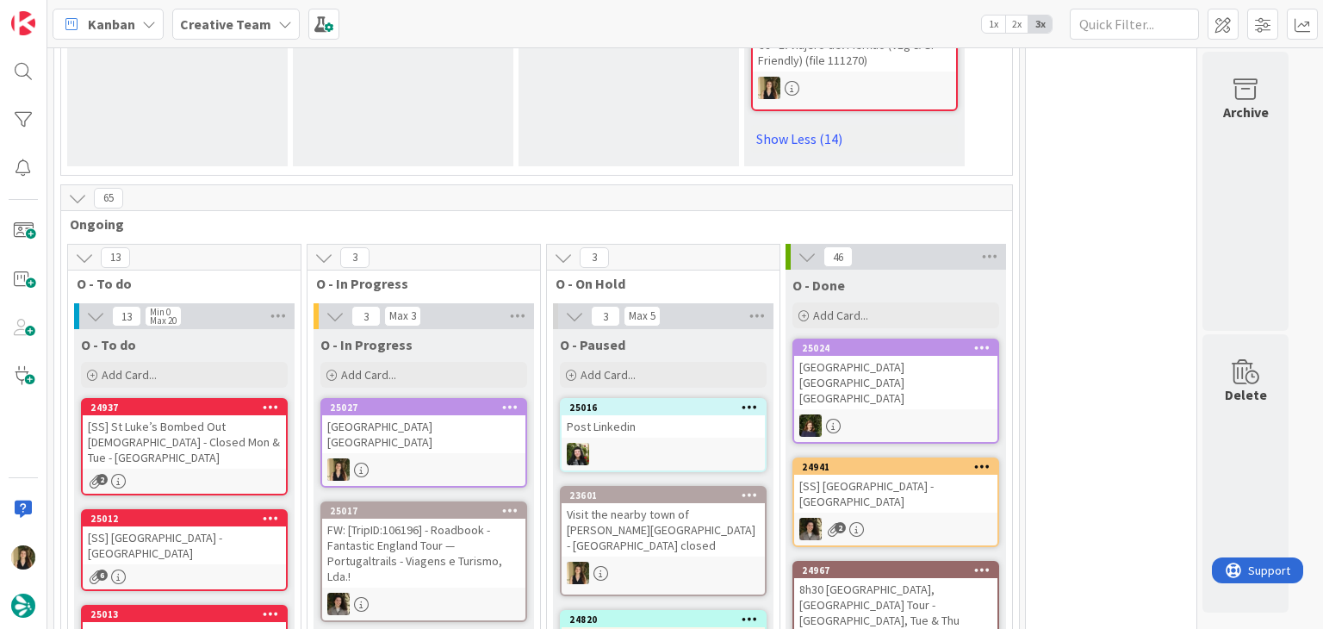
click at [421, 398] on div "[GEOGRAPHIC_DATA] [GEOGRAPHIC_DATA]" at bounding box center [423, 443] width 207 height 90
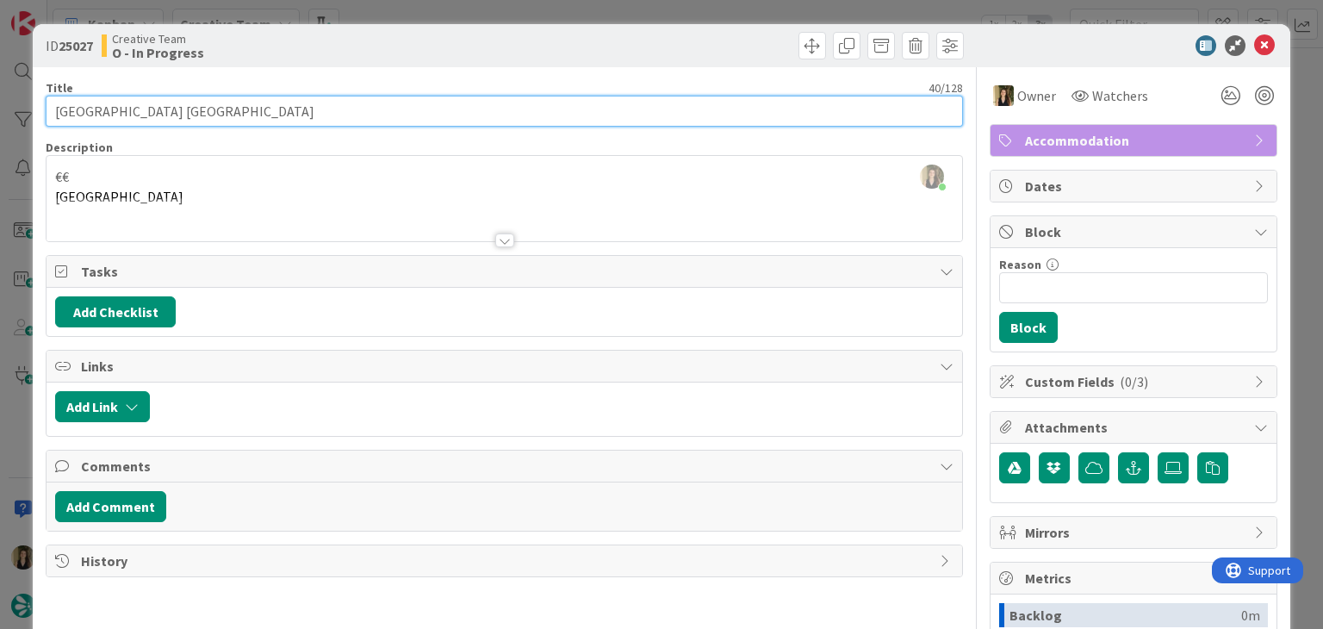
drag, startPoint x: 282, startPoint y: 115, endPoint x: 334, endPoint y: 92, distance: 57.1
click at [131, 118] on input "[GEOGRAPHIC_DATA] [GEOGRAPHIC_DATA]" at bounding box center [504, 111] width 916 height 31
drag, startPoint x: 327, startPoint y: 113, endPoint x: 8, endPoint y: 113, distance: 319.5
click at [9, 115] on div "ID 25027 Creative Team O - In Progress Title 40 / 128 Wilde Aparthotels [GEOGRA…" at bounding box center [661, 314] width 1323 height 629
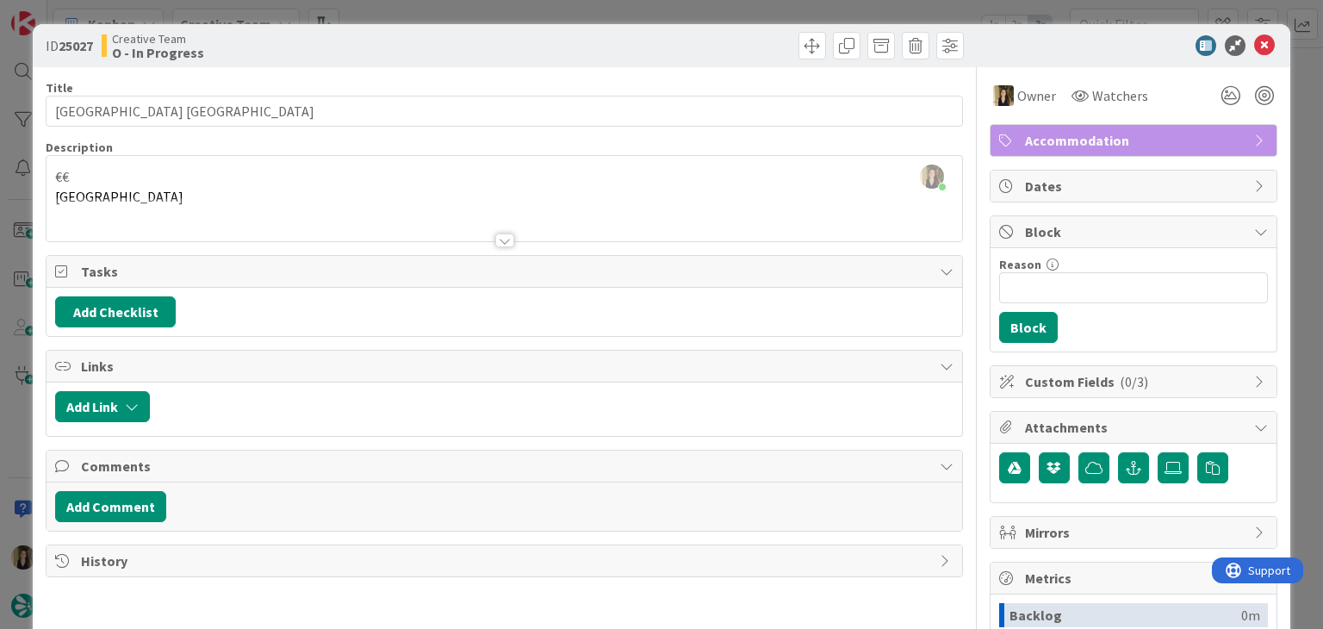
click at [376, 41] on div "Creative Team O - In Progress" at bounding box center [301, 46] width 399 height 28
click at [358, 206] on div at bounding box center [504, 219] width 915 height 44
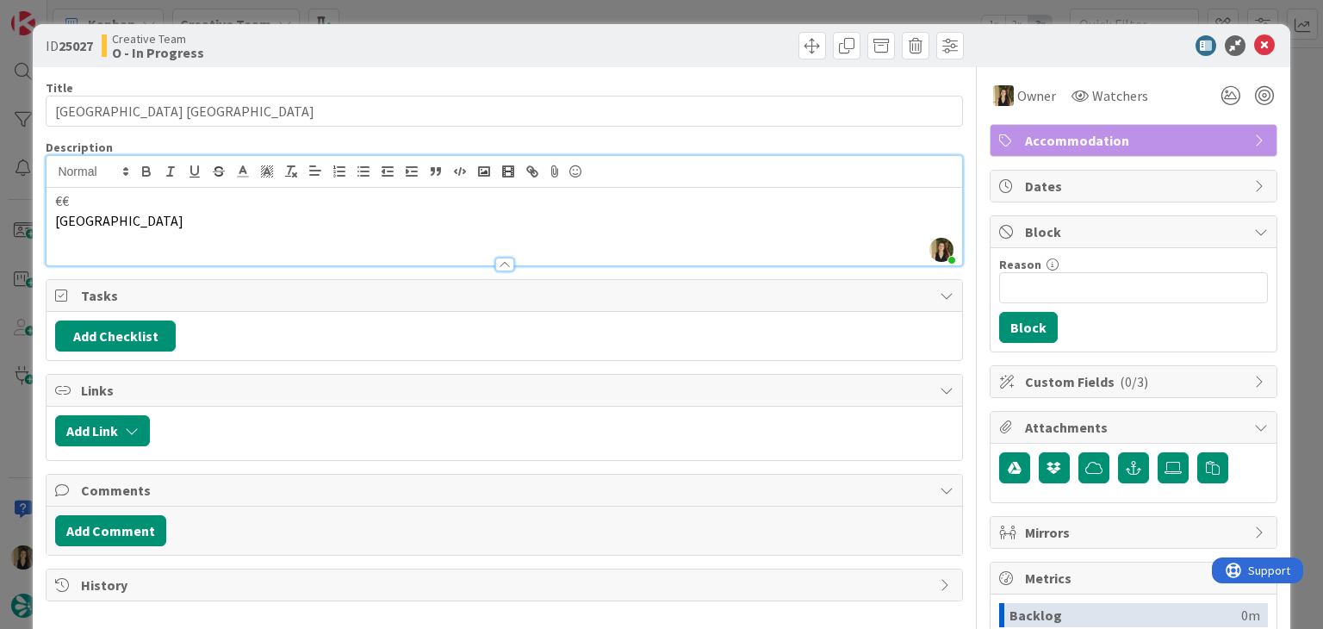
click at [405, 46] on div "Creative Team O - In Progress" at bounding box center [301, 46] width 399 height 28
drag, startPoint x: 368, startPoint y: 39, endPoint x: 382, endPoint y: 14, distance: 28.9
click at [369, 36] on div "Creative Team O - In Progress" at bounding box center [301, 46] width 399 height 28
click at [382, 11] on div "ID 25027 Creative Team O - In Progress Title 40 / 128 Wilde Aparthotels [GEOGRA…" at bounding box center [661, 314] width 1323 height 629
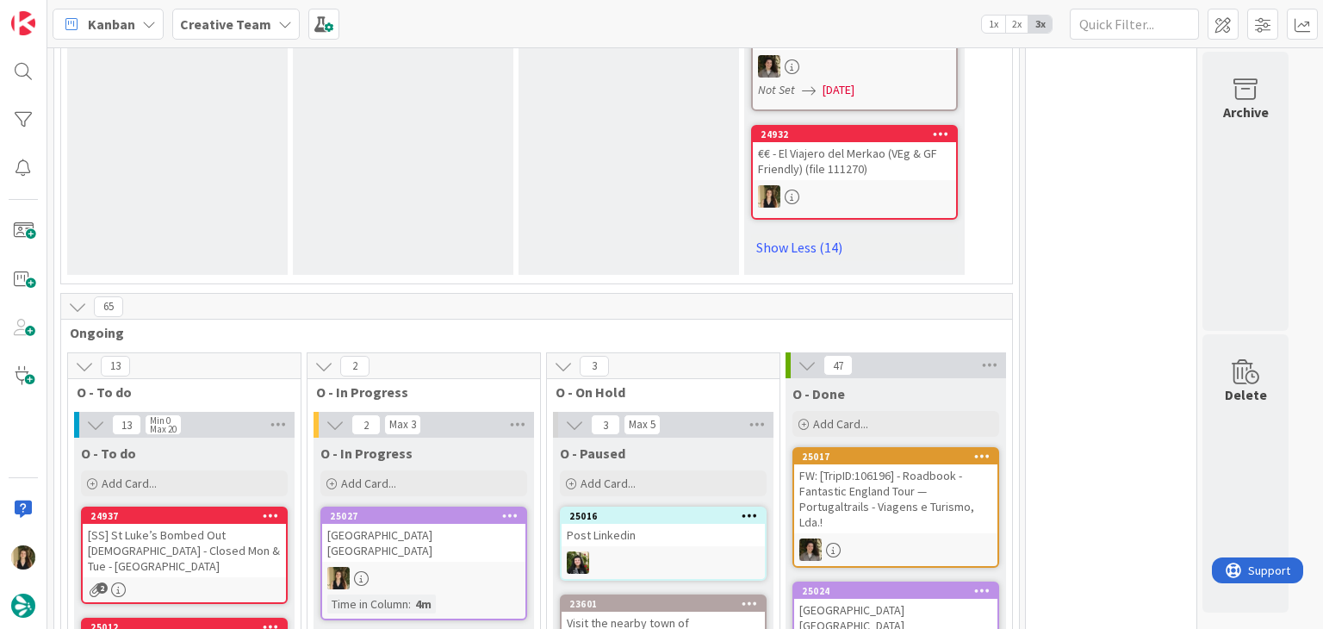
scroll to position [2778, 0]
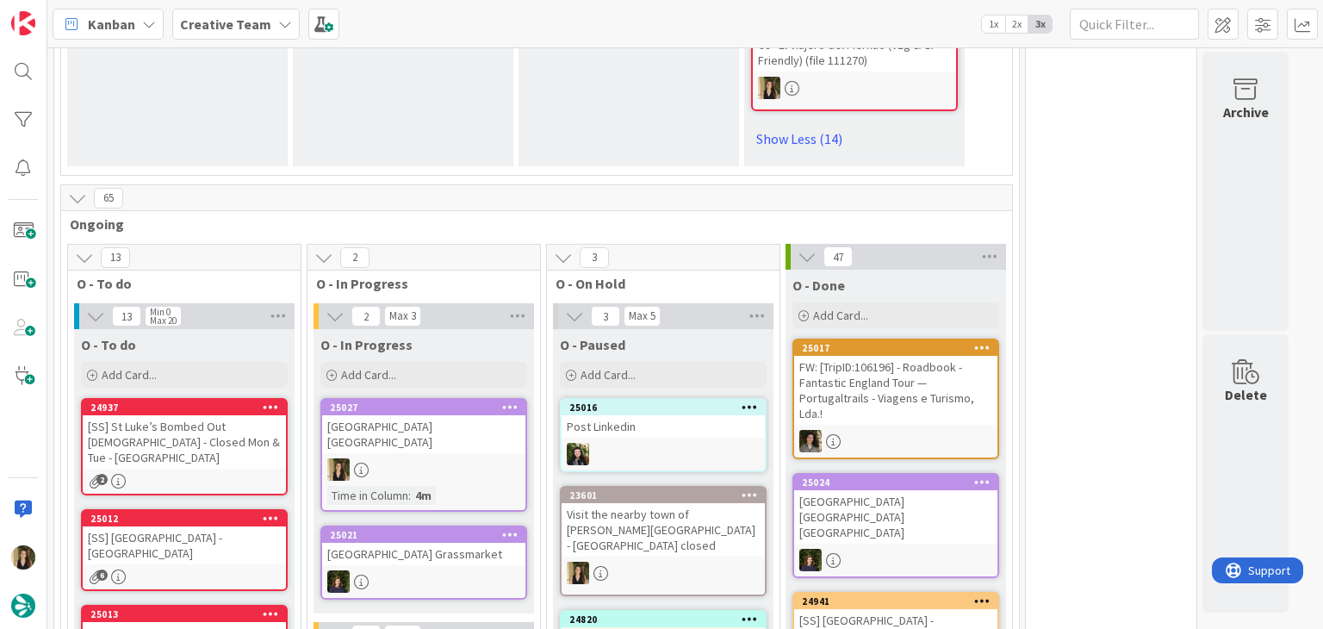
click at [484, 458] on div at bounding box center [423, 469] width 203 height 22
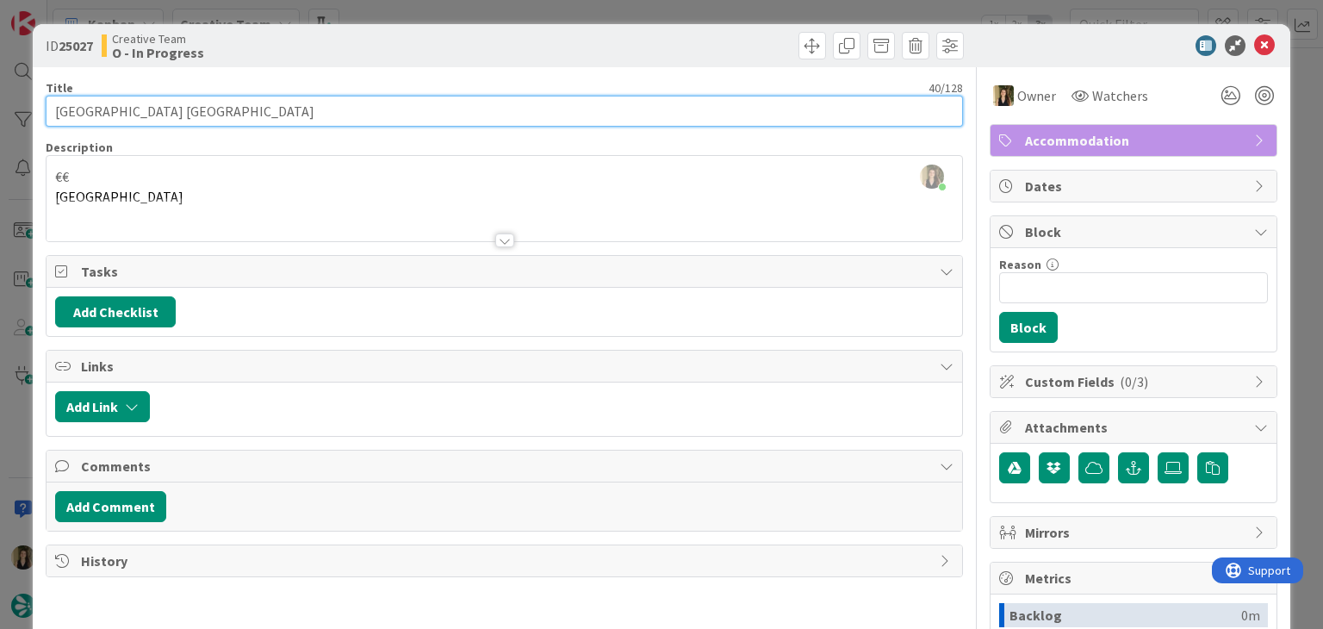
drag, startPoint x: 300, startPoint y: 113, endPoint x: 37, endPoint y: 119, distance: 262.7
click at [38, 119] on div "ID 25027 Creative Team O - In Progress Title 40 / 128 Wilde Aparthotels [GEOGRA…" at bounding box center [661, 462] width 1257 height 877
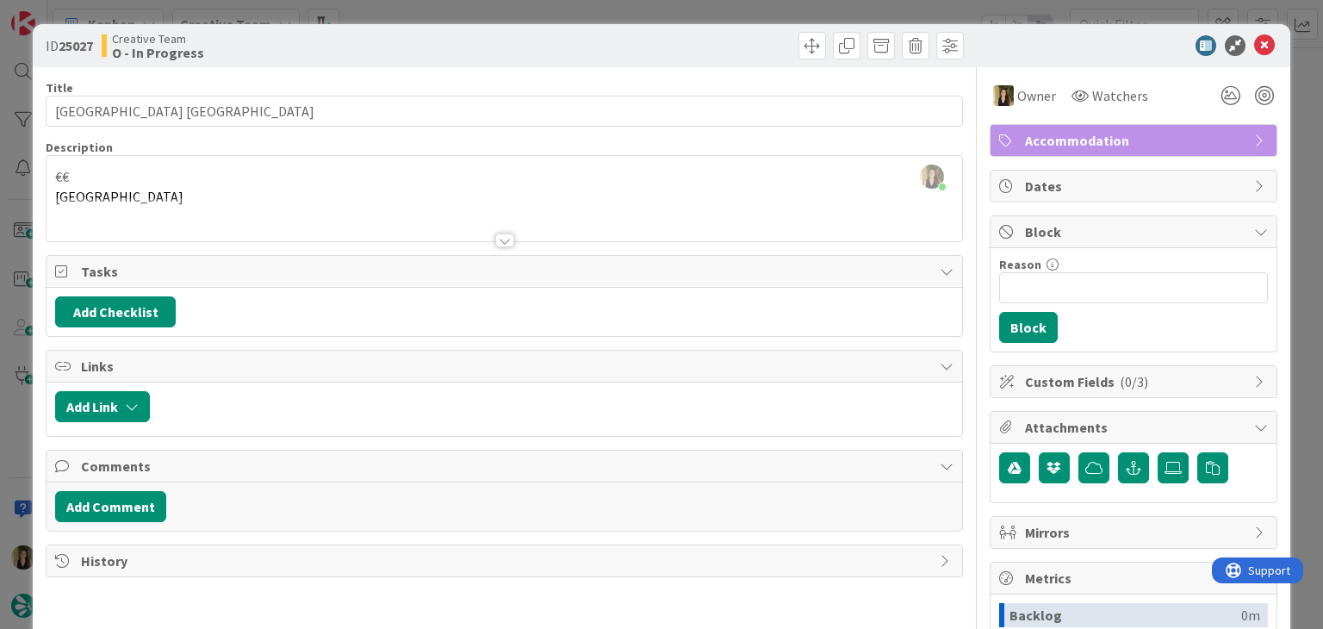
click at [583, 1] on div "ID 25027 Creative Team O - In Progress Title 40 / 128 Wilde Aparthotels [GEOGRA…" at bounding box center [661, 314] width 1323 height 629
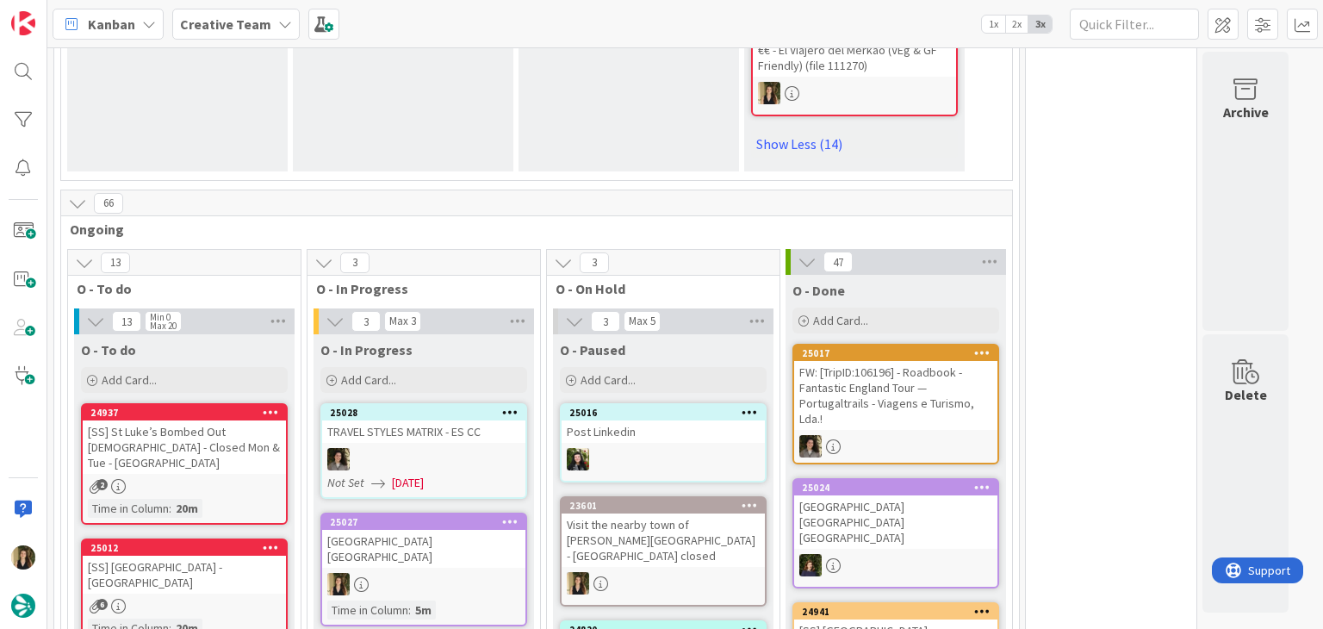
click at [512, 515] on icon at bounding box center [510, 521] width 16 height 12
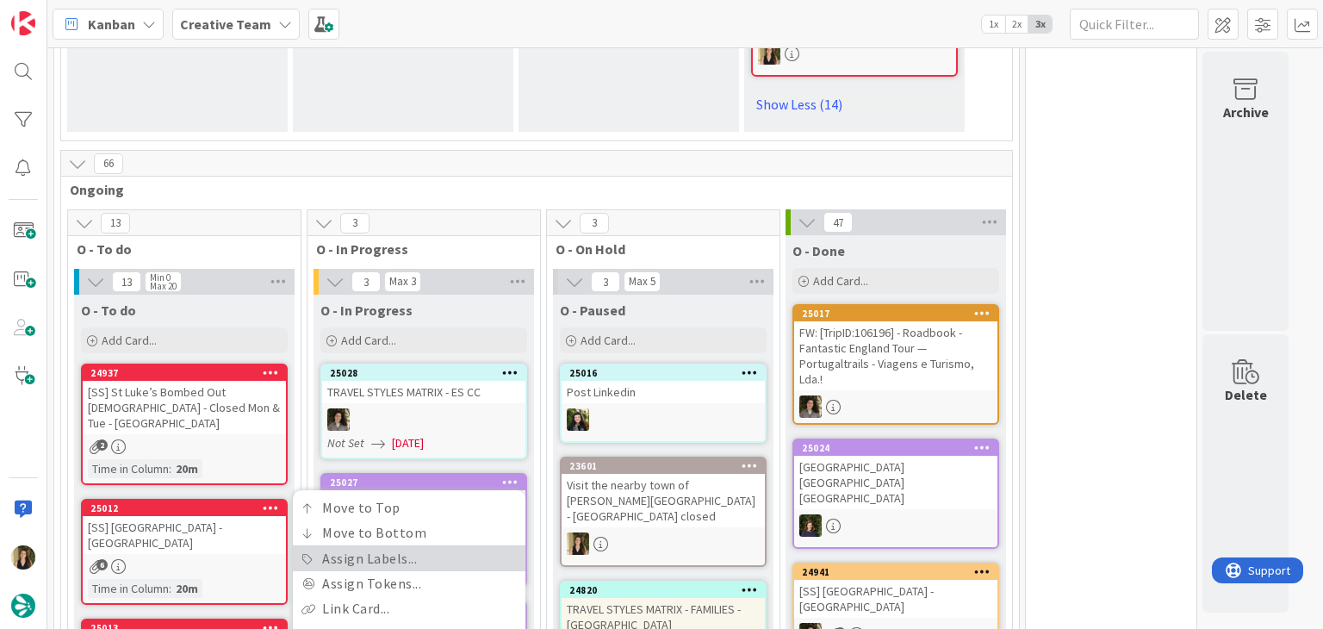
scroll to position [2951, 0]
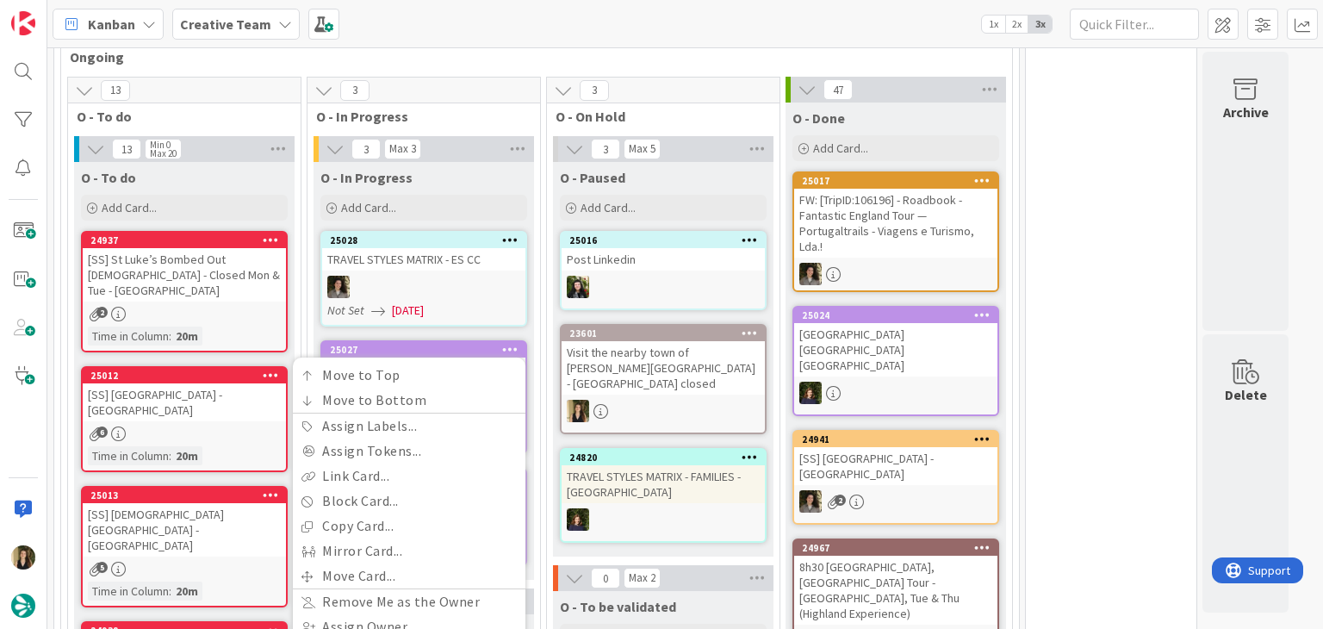
drag, startPoint x: 368, startPoint y: 593, endPoint x: 390, endPoint y: 566, distance: 34.8
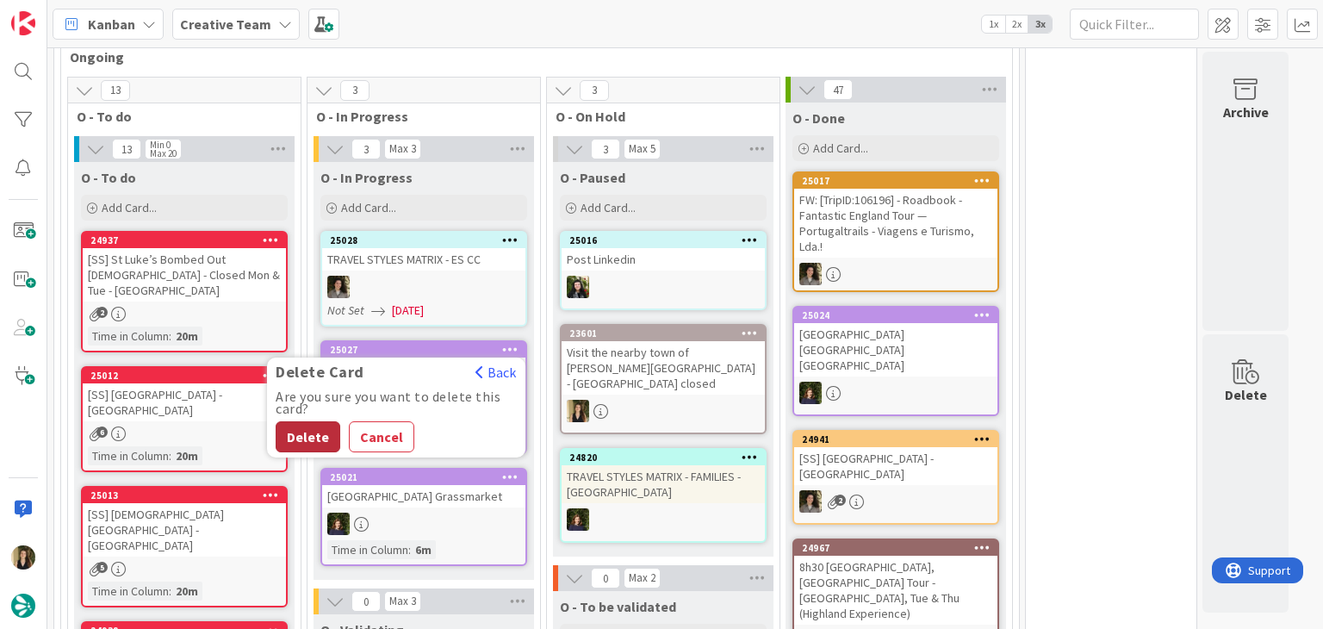
click at [315, 421] on button "Delete" at bounding box center [308, 436] width 65 height 31
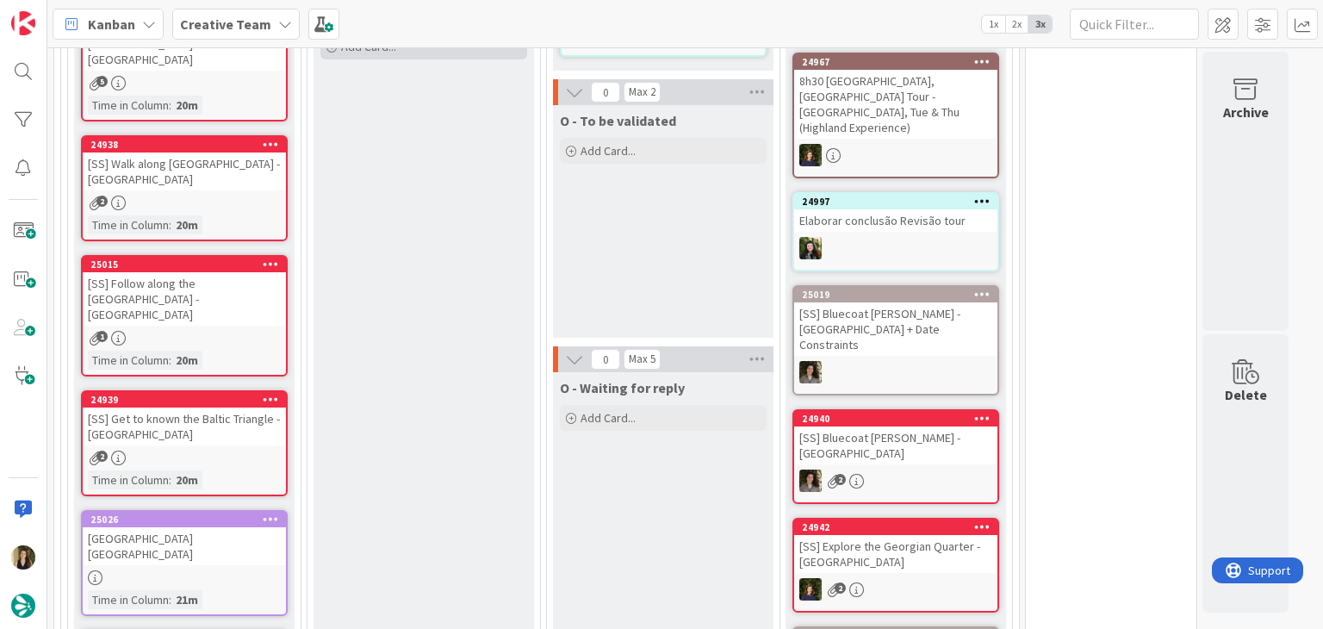
scroll to position [3467, 0]
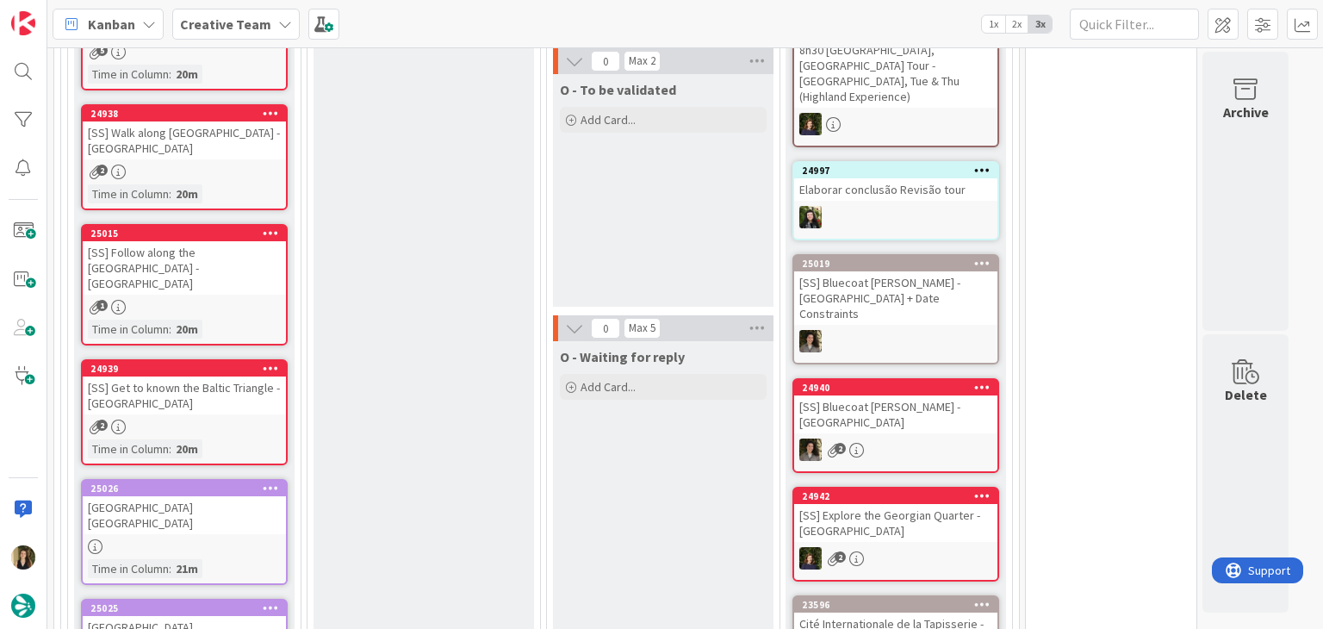
click at [256, 539] on div at bounding box center [184, 546] width 203 height 15
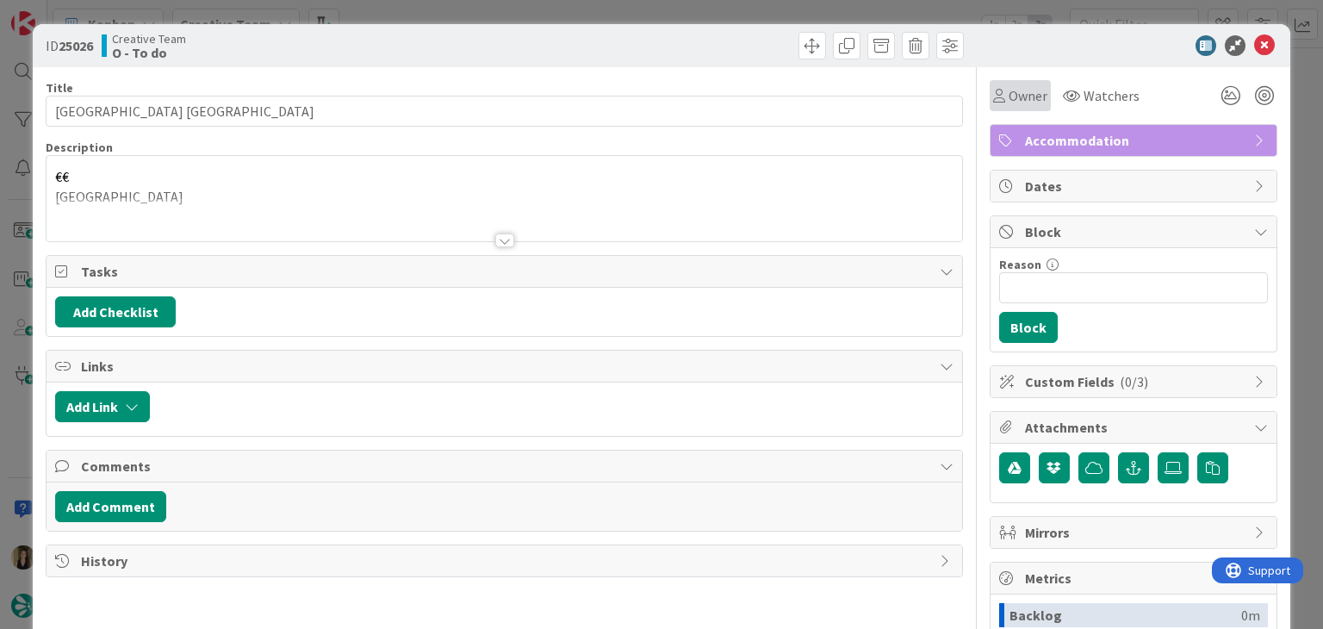
click at [1008, 102] on span "Owner" at bounding box center [1027, 95] width 39 height 21
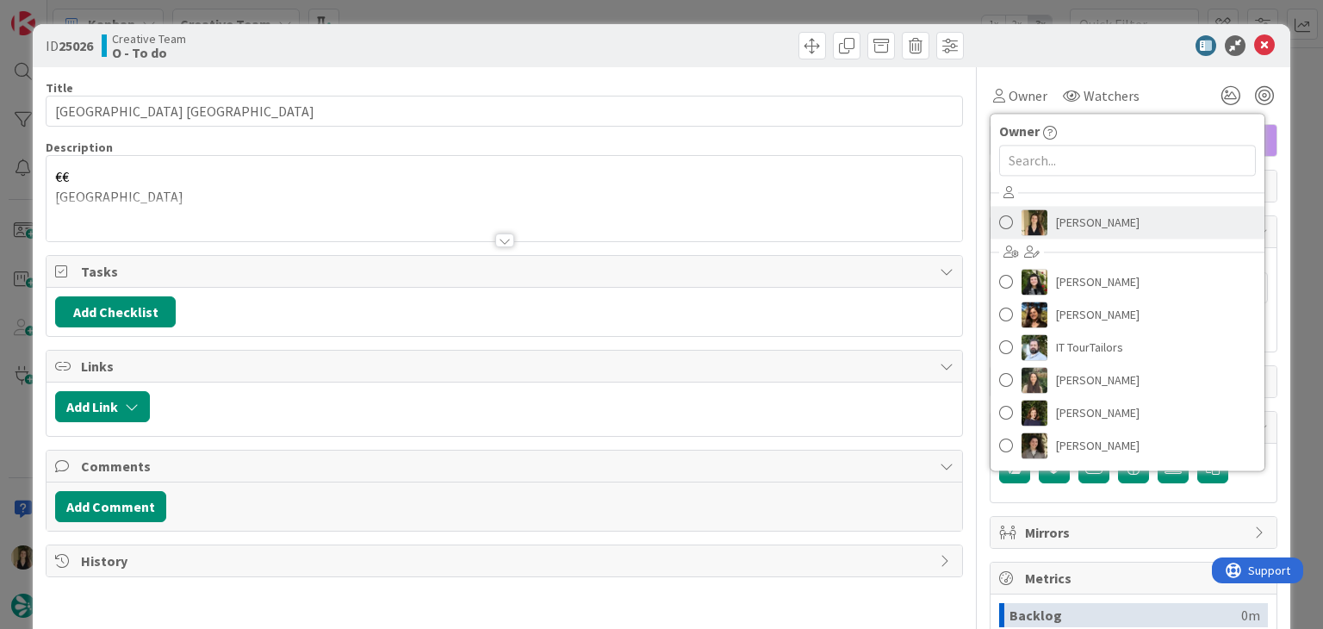
click at [1056, 221] on span "[PERSON_NAME]" at bounding box center [1098, 222] width 84 height 26
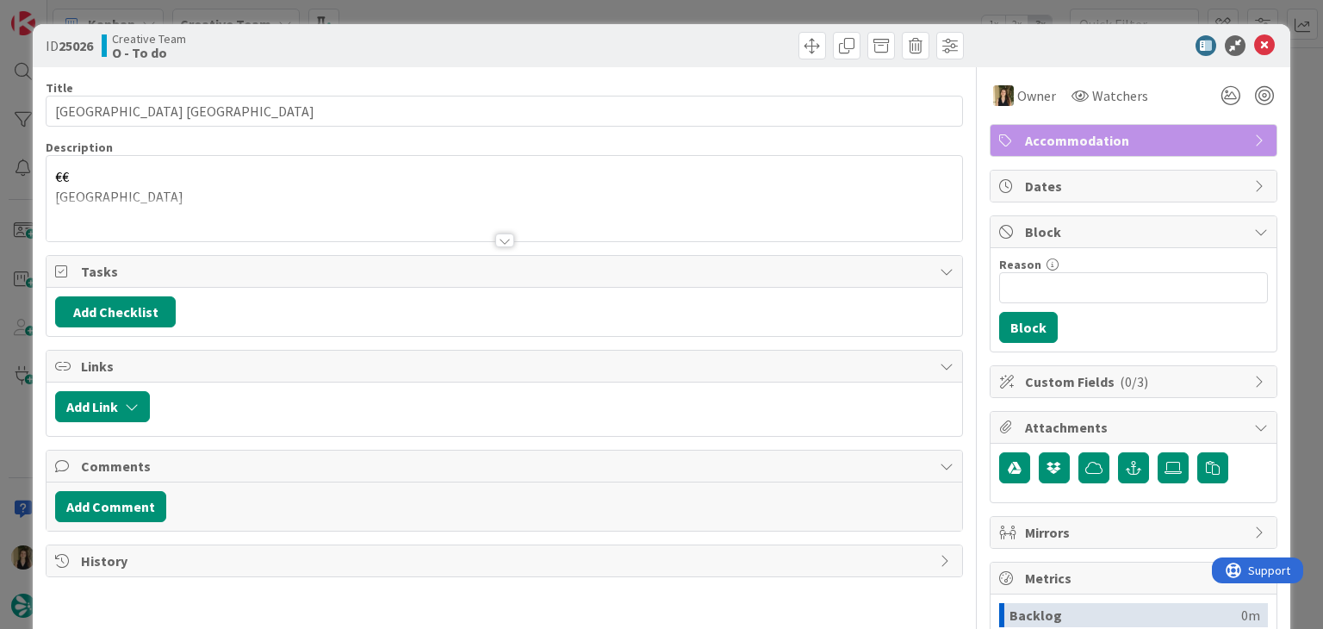
drag, startPoint x: 667, startPoint y: 13, endPoint x: 611, endPoint y: 36, distance: 59.8
click at [665, 13] on div "ID 25026 Creative Team O - To do Title 41 / 128 [GEOGRAPHIC_DATA] [GEOGRAPHIC_D…" at bounding box center [661, 314] width 1323 height 629
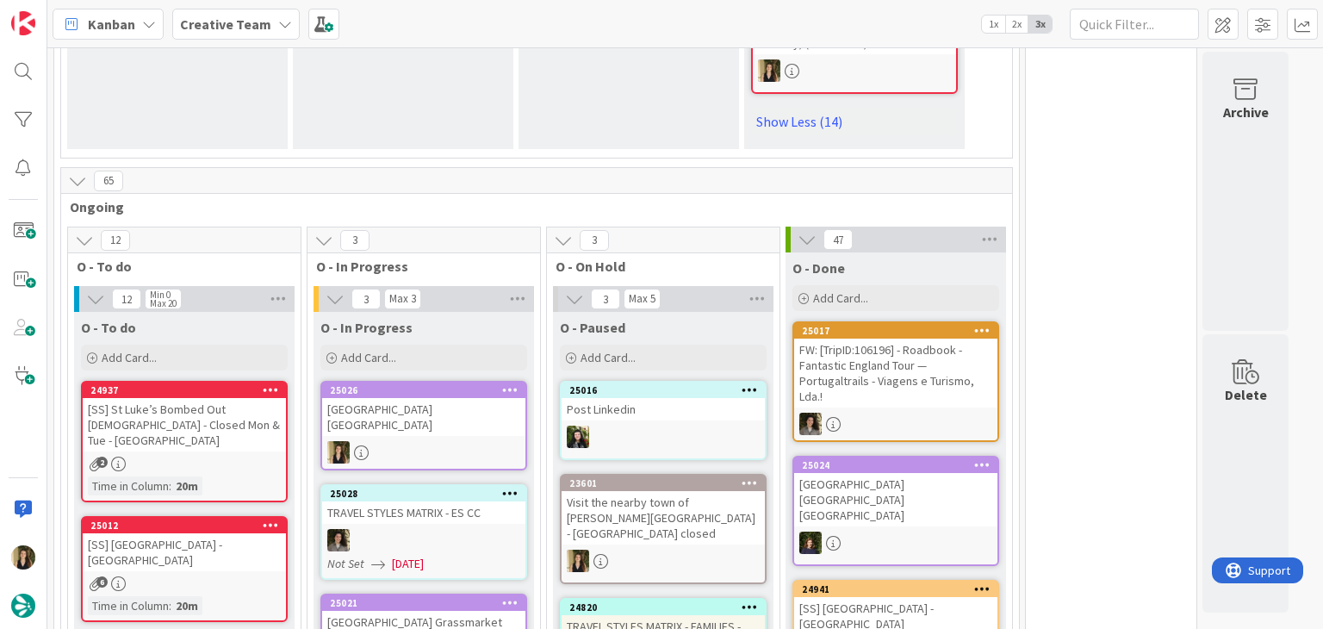
click at [444, 441] on div at bounding box center [423, 452] width 203 height 22
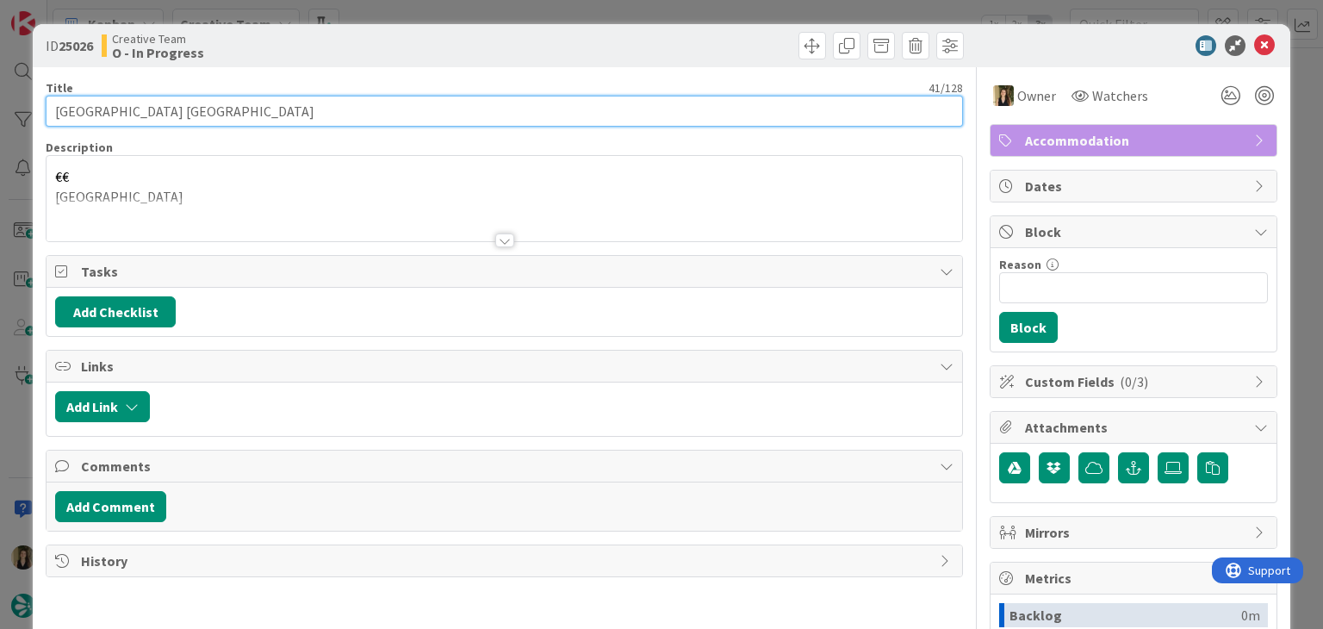
drag, startPoint x: 327, startPoint y: 110, endPoint x: 39, endPoint y: 115, distance: 288.6
click at [39, 115] on div "ID 25026 Creative Team O - In Progress Title 41 / 128 Wilde Aparthotels [GEOGRA…" at bounding box center [661, 462] width 1257 height 877
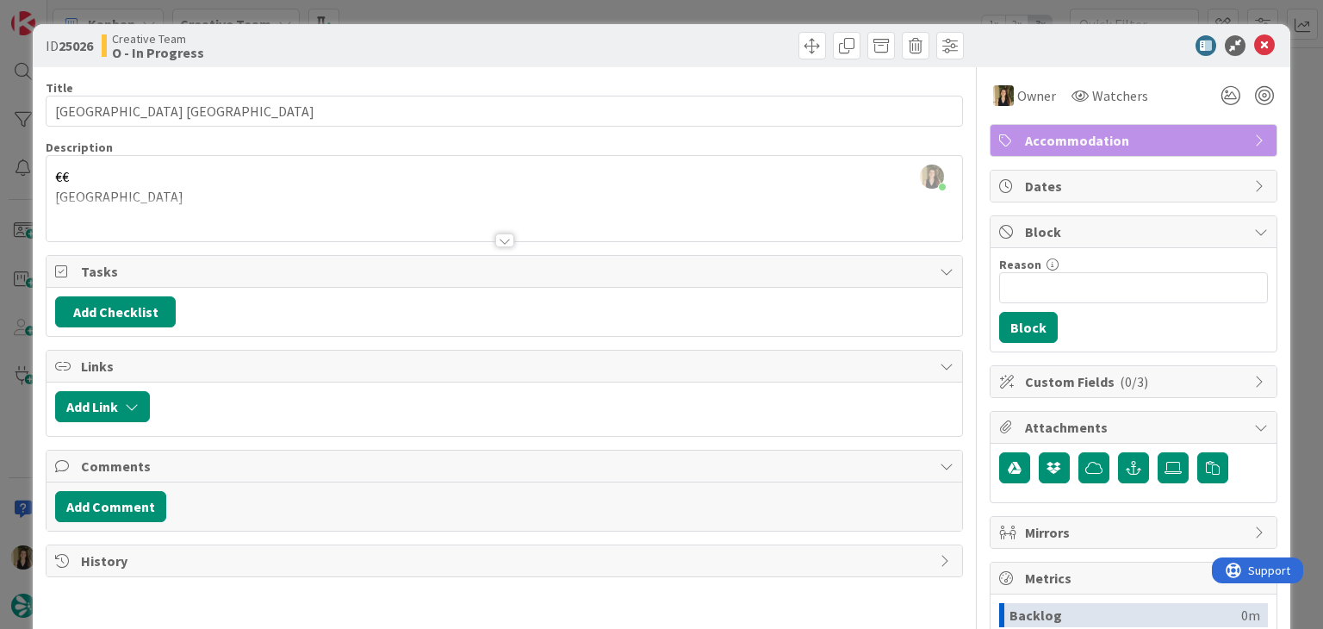
click at [523, 46] on div at bounding box center [736, 46] width 455 height 28
click at [539, 11] on div "ID 25026 Creative Team O - In Progress Title 41 / 128 Wilde Aparthotels [GEOGRA…" at bounding box center [661, 314] width 1323 height 629
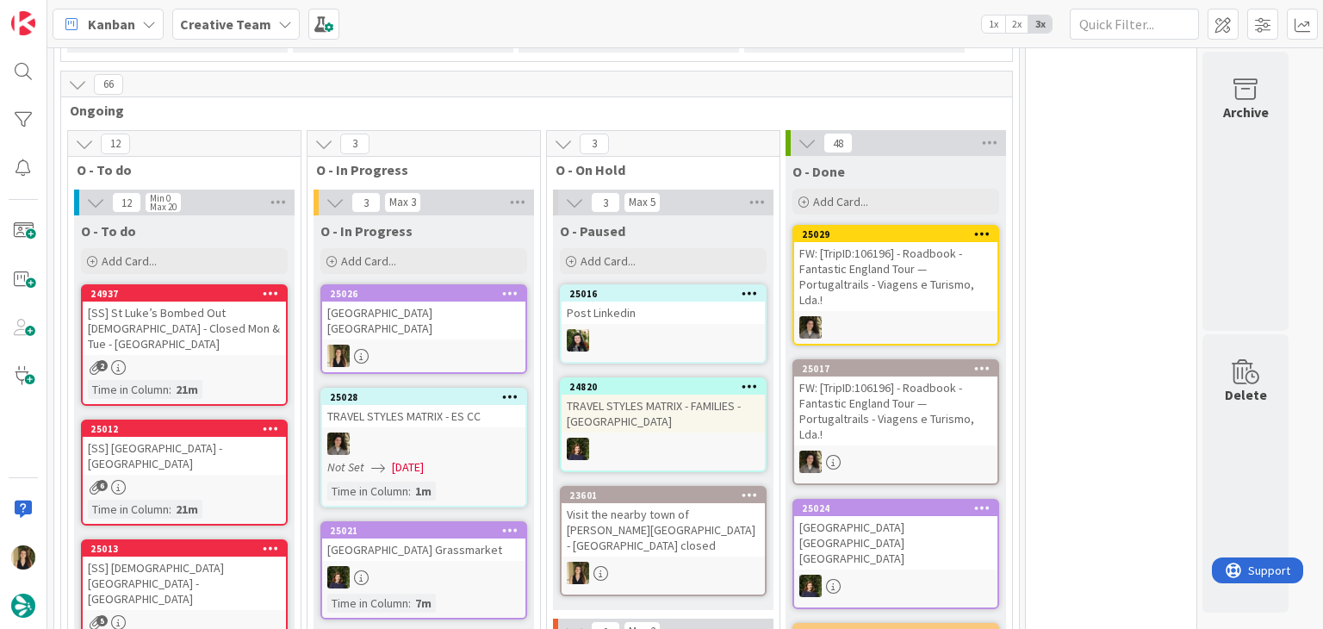
scroll to position [2907, 0]
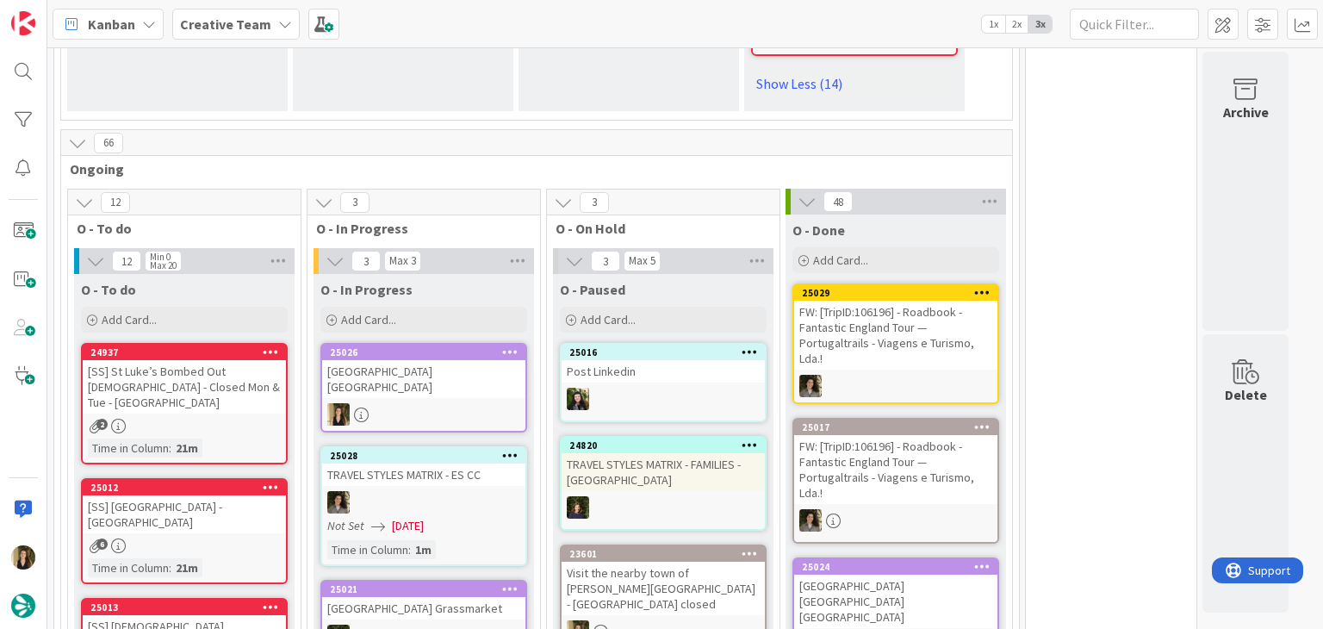
scroll to position [2820, 0]
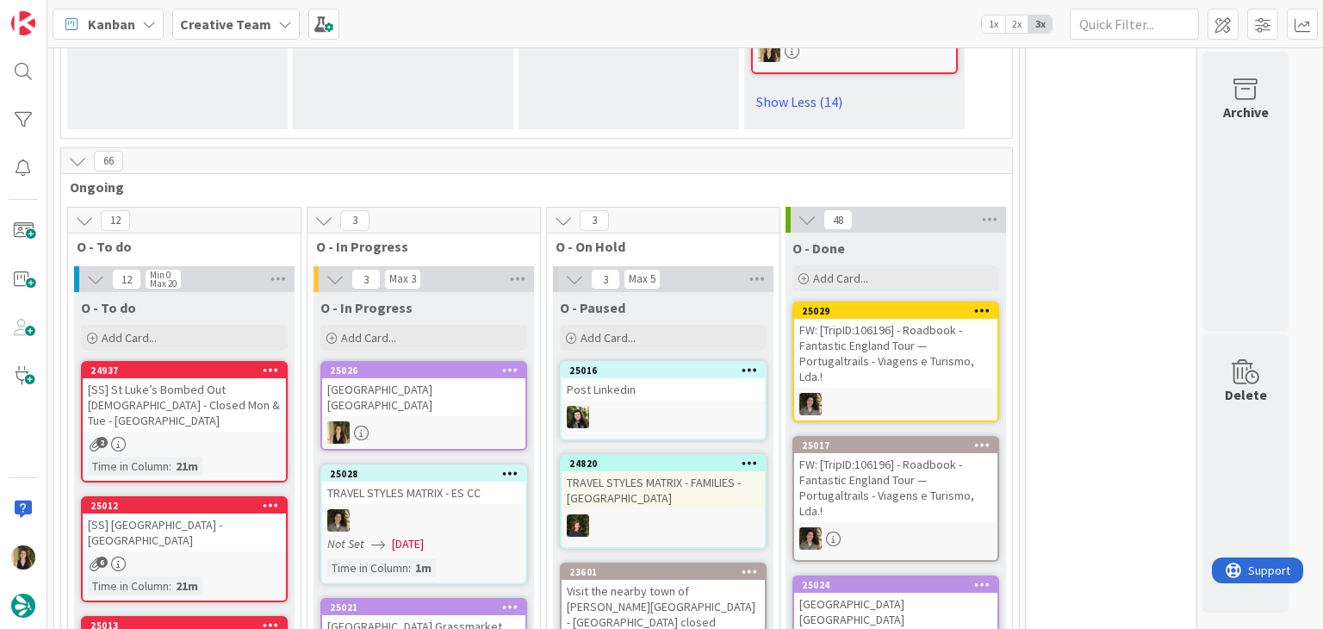
click at [452, 378] on div "[GEOGRAPHIC_DATA] [GEOGRAPHIC_DATA]" at bounding box center [423, 397] width 203 height 38
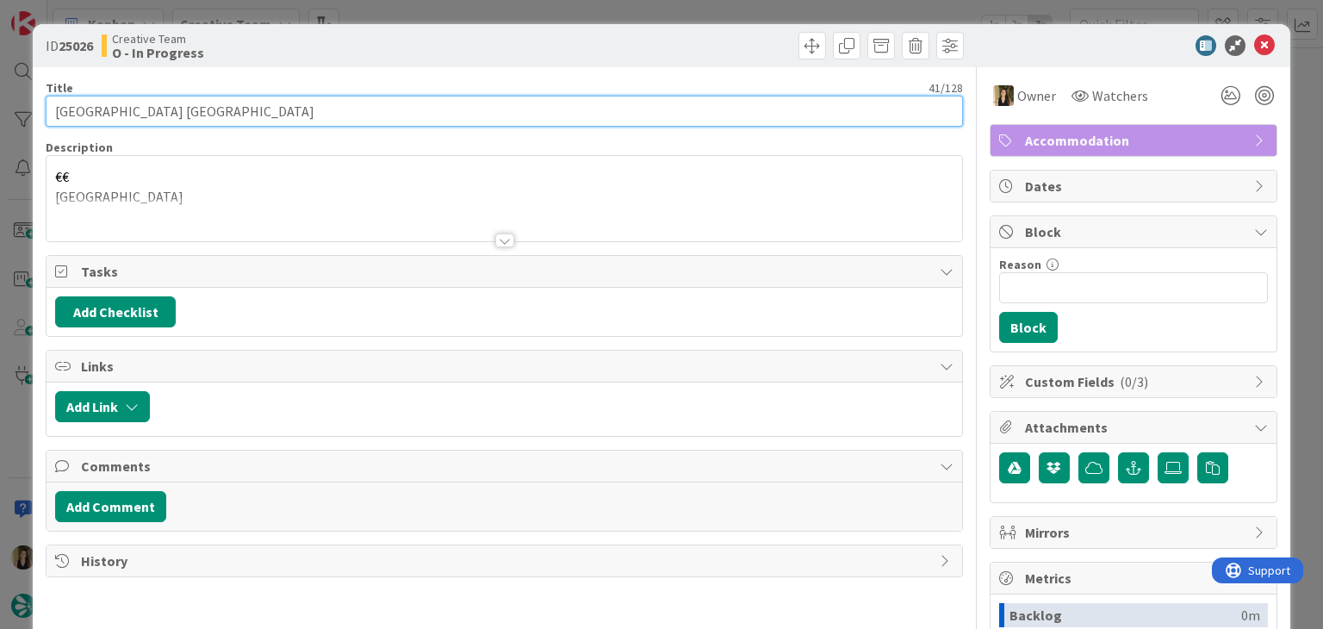
drag, startPoint x: 336, startPoint y: 116, endPoint x: 52, endPoint y: 115, distance: 284.2
click at [52, 115] on input "[GEOGRAPHIC_DATA] [GEOGRAPHIC_DATA]" at bounding box center [504, 111] width 916 height 31
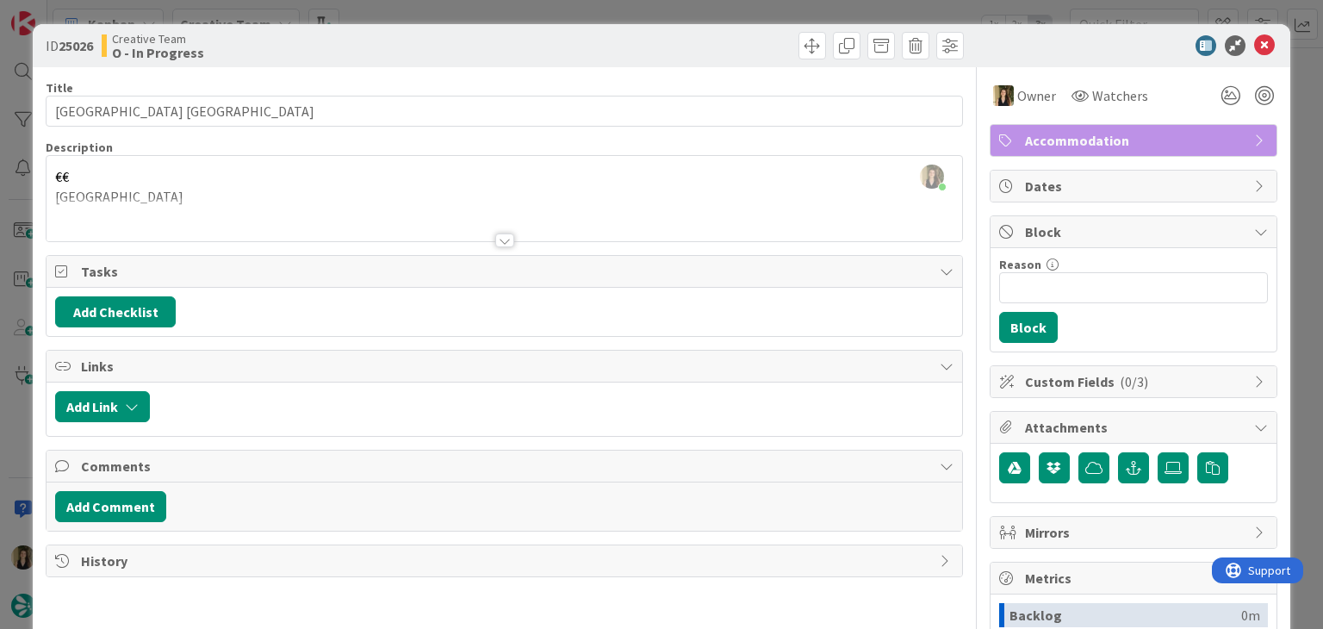
click at [1027, 51] on div at bounding box center [1124, 45] width 305 height 21
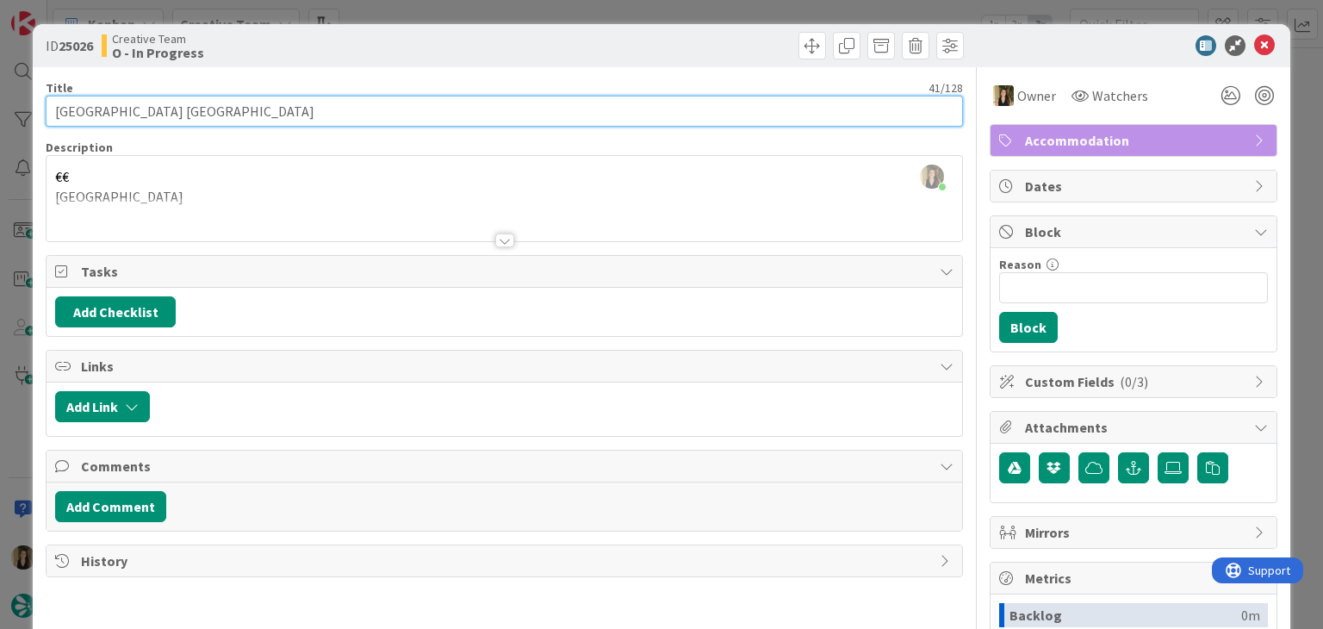
drag, startPoint x: 324, startPoint y: 113, endPoint x: 46, endPoint y: 108, distance: 278.2
click at [47, 109] on input "[GEOGRAPHIC_DATA] [GEOGRAPHIC_DATA]" at bounding box center [504, 111] width 916 height 31
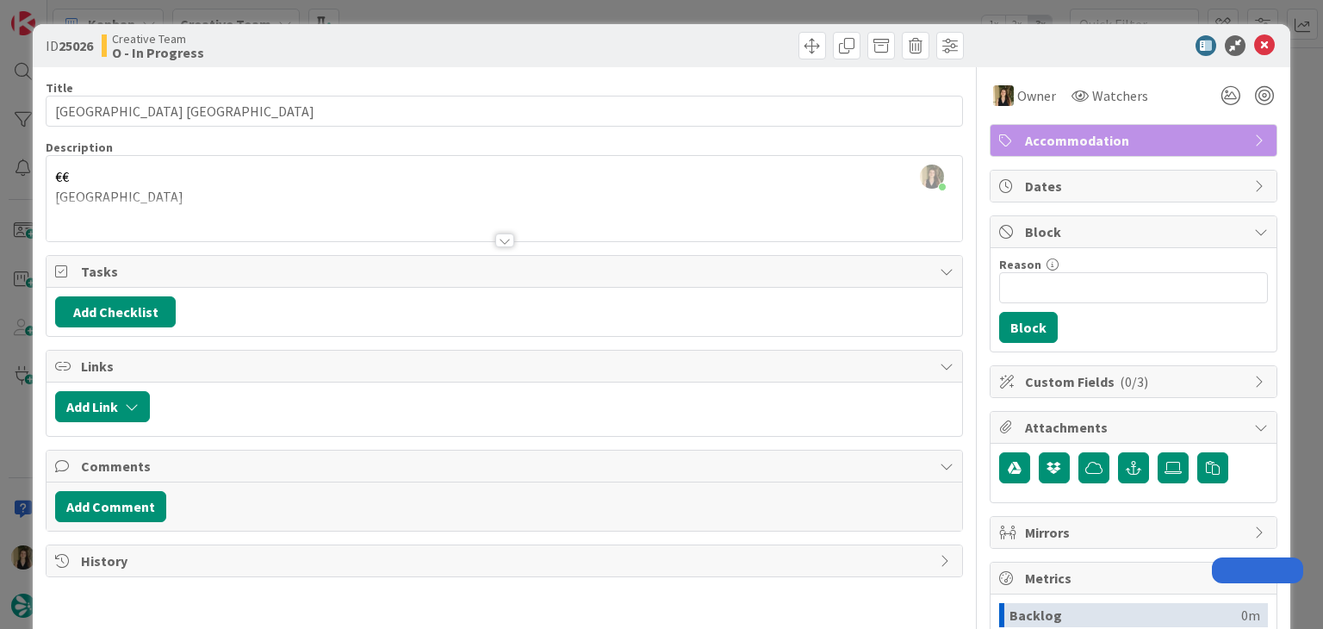
click at [551, 42] on div at bounding box center [736, 46] width 455 height 28
click at [558, 8] on div "ID 25026 Creative Team O - In Progress Title 41 / 128 Wilde Aparthotels London …" at bounding box center [661, 314] width 1323 height 629
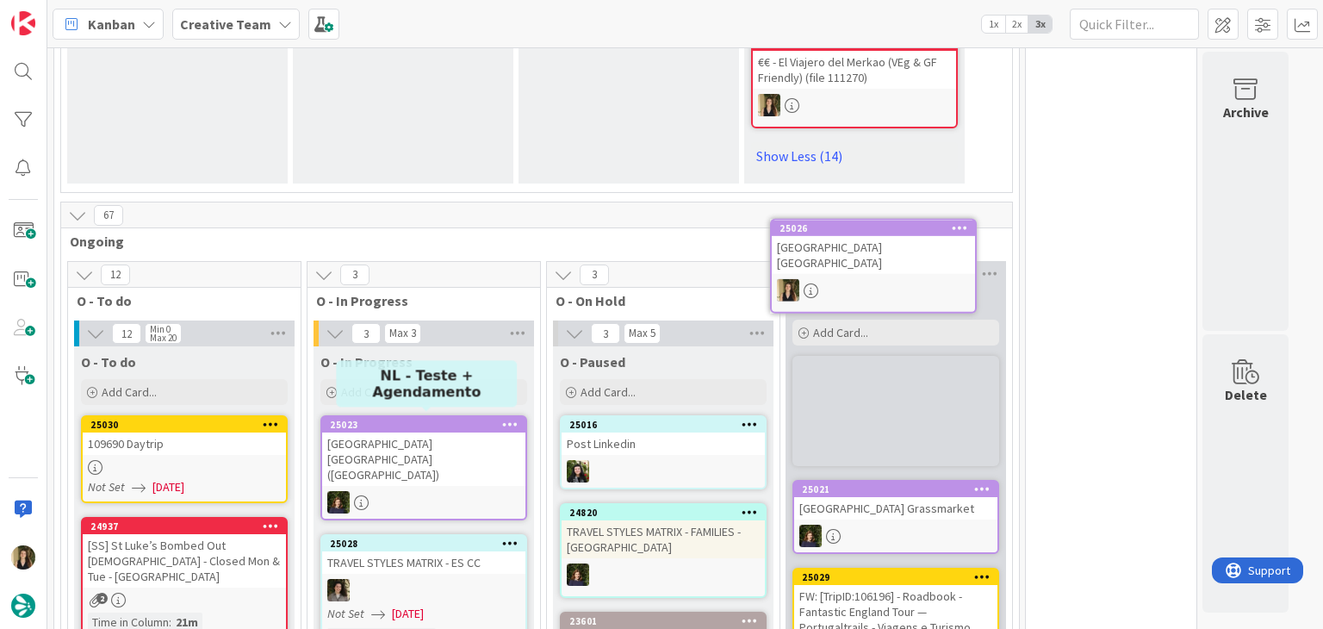
scroll to position [2764, 0]
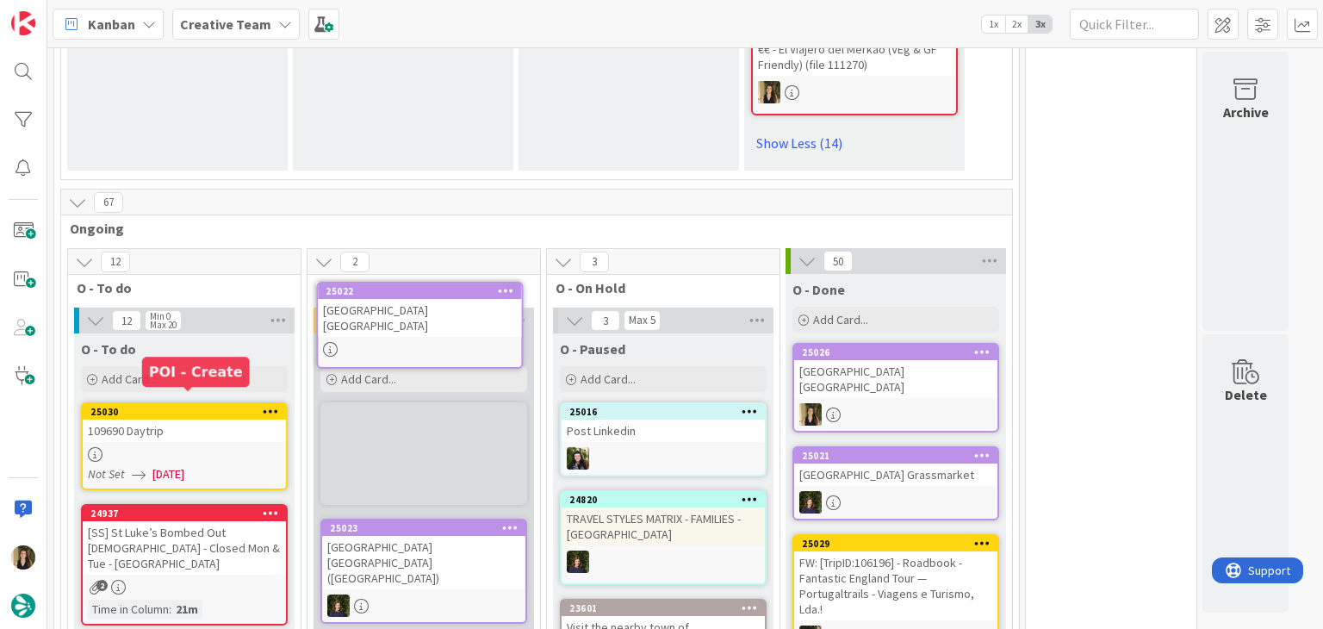
scroll to position [2776, 0]
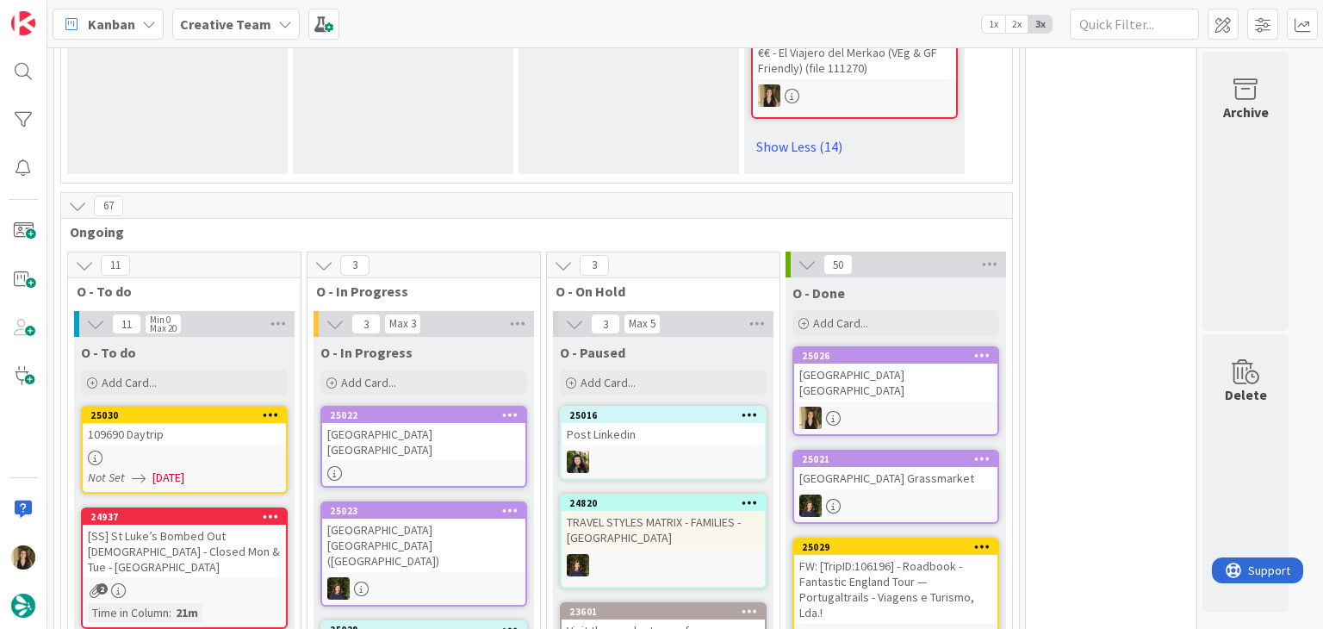
click at [467, 423] on div "[GEOGRAPHIC_DATA] [GEOGRAPHIC_DATA]" at bounding box center [423, 442] width 203 height 38
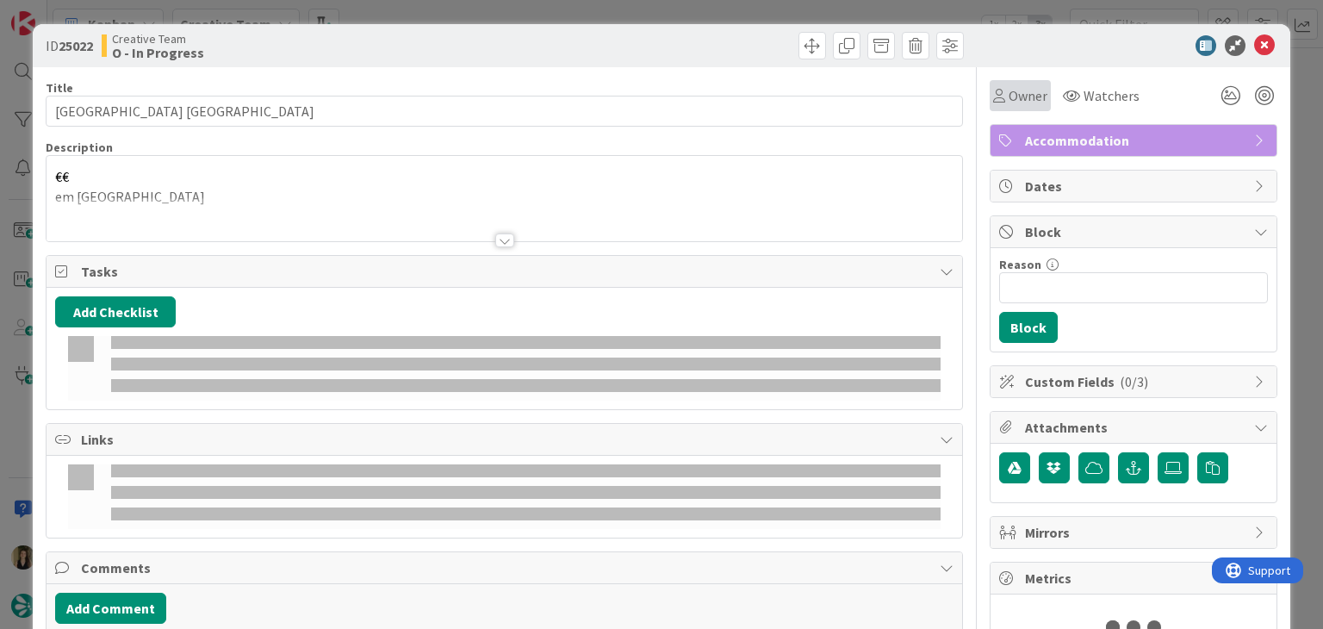
click at [1020, 89] on span "Owner" at bounding box center [1027, 95] width 39 height 21
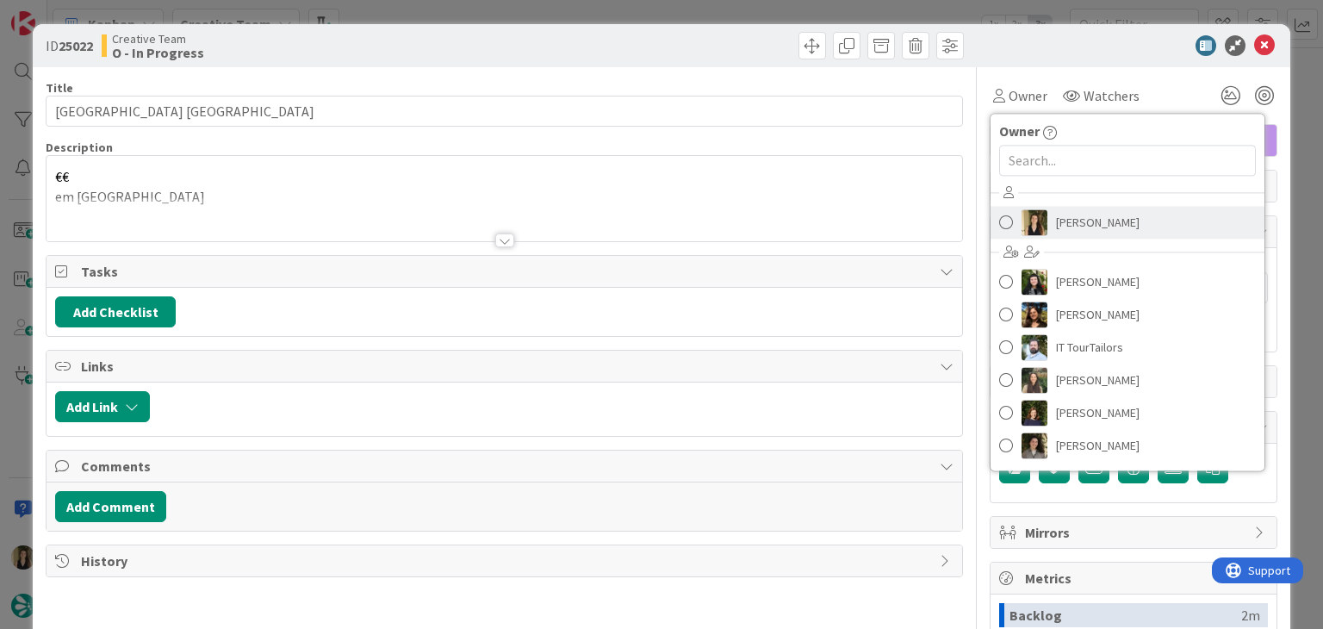
click at [1076, 220] on span "[PERSON_NAME]" at bounding box center [1098, 222] width 84 height 26
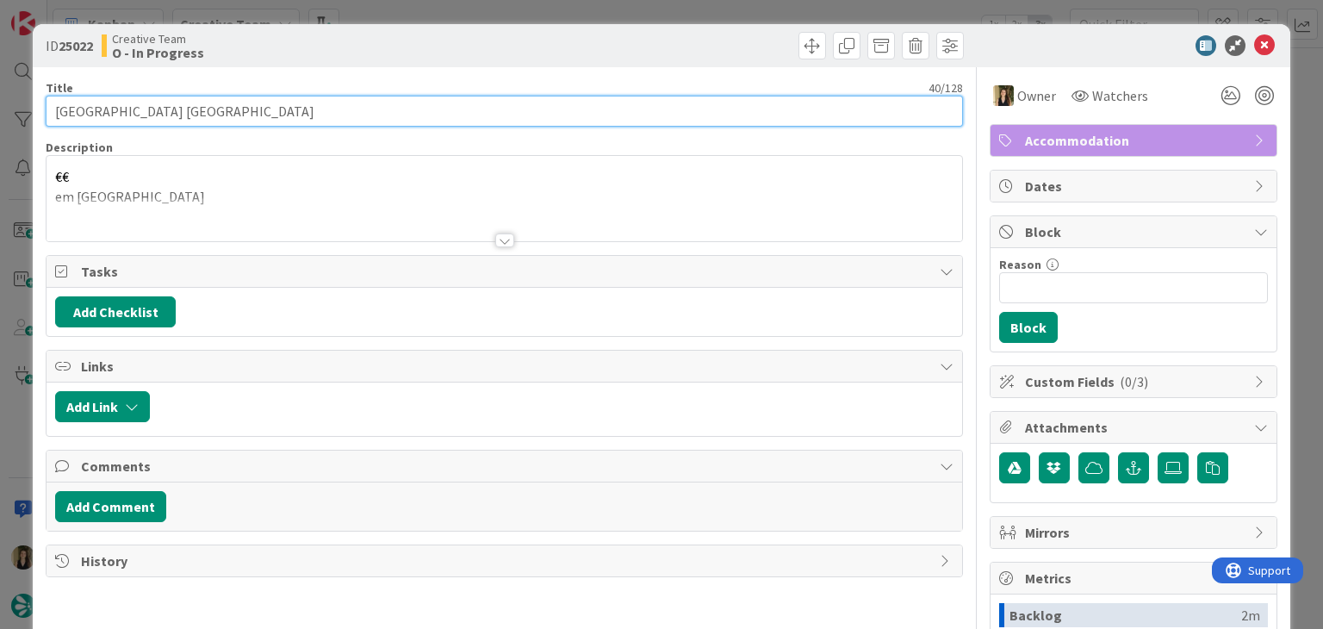
drag, startPoint x: 358, startPoint y: 102, endPoint x: 43, endPoint y: 103, distance: 315.2
click at [45, 103] on div "ID 25022 Creative Team O - In Progress Title 40 / 128 Wilde Aparthotels Manches…" at bounding box center [661, 462] width 1257 height 877
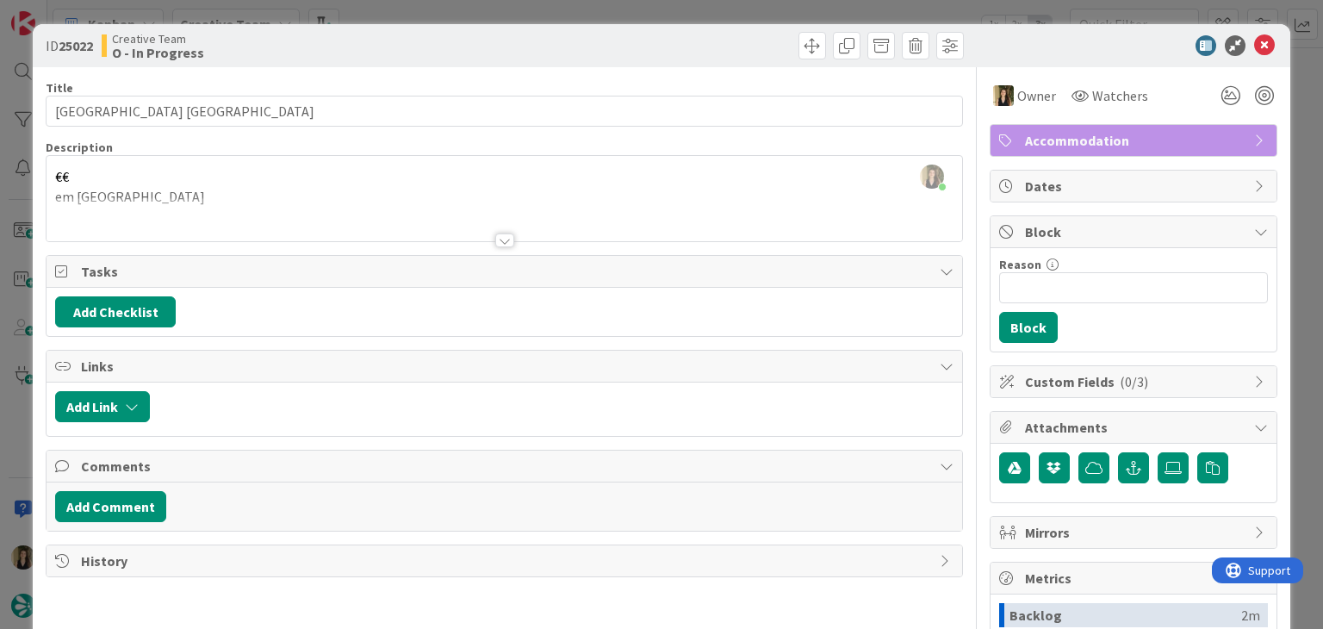
click at [436, 9] on div "ID 25022 Creative Team O - In Progress Title 40 / 128 Wilde Aparthotels Manches…" at bounding box center [661, 314] width 1323 height 629
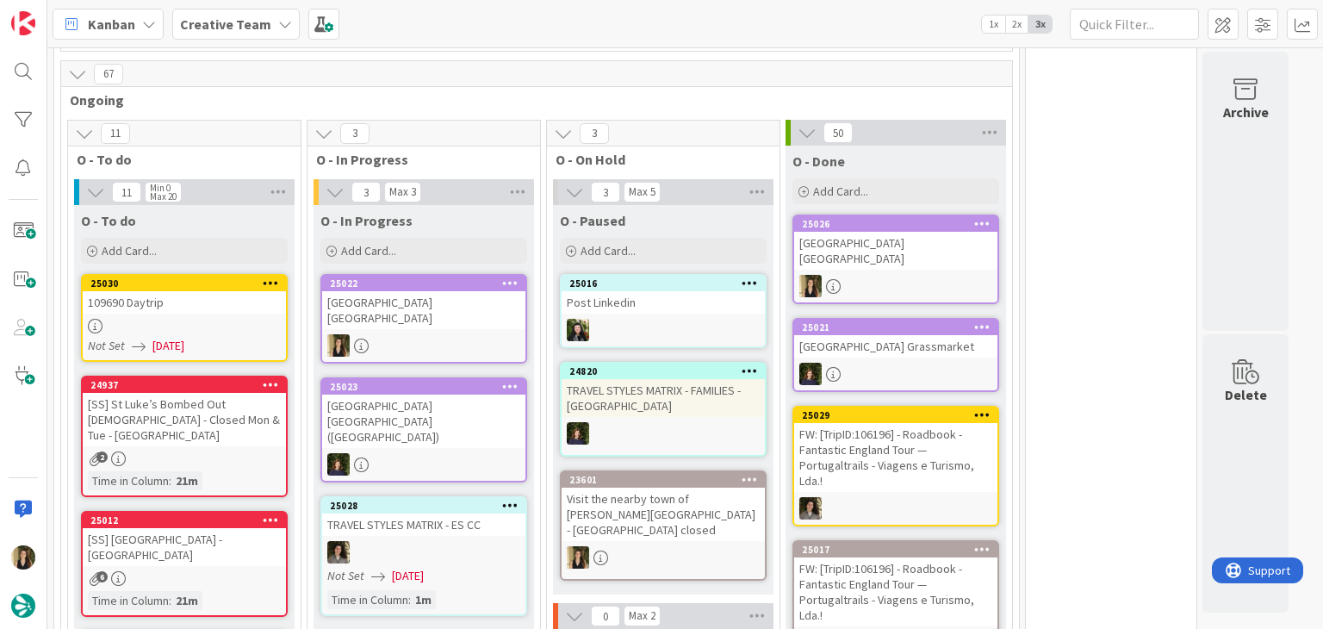
scroll to position [2862, 0]
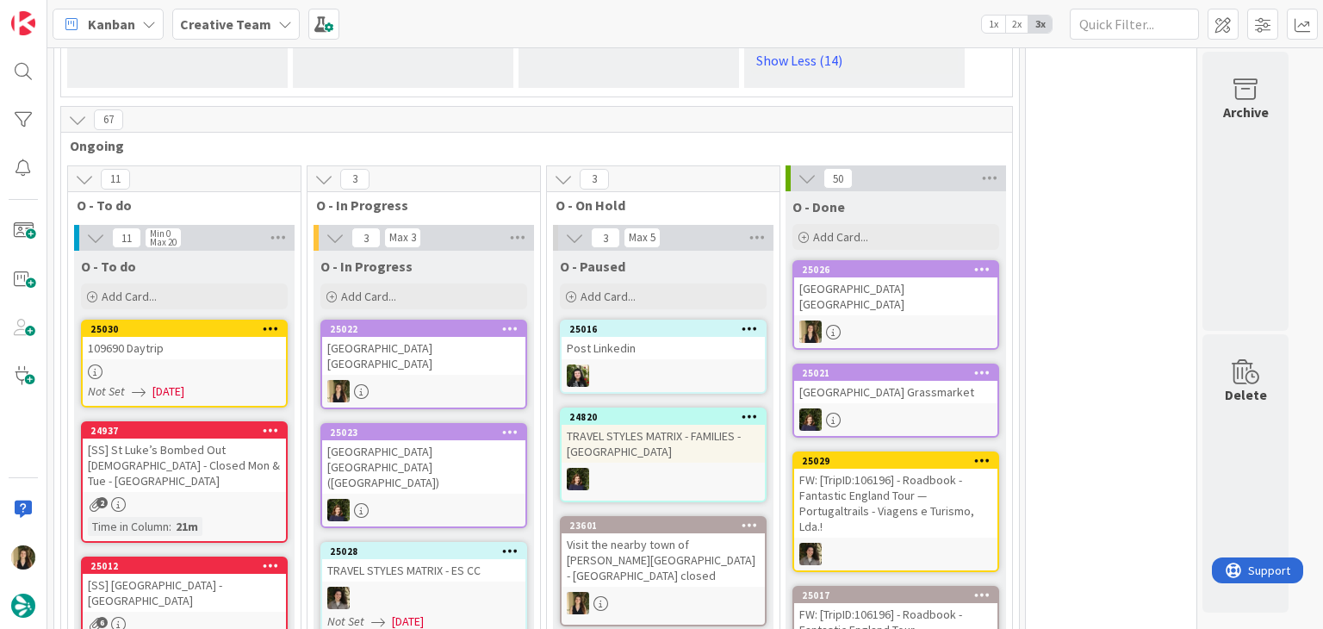
click at [452, 337] on div "[GEOGRAPHIC_DATA] [GEOGRAPHIC_DATA]" at bounding box center [423, 356] width 203 height 38
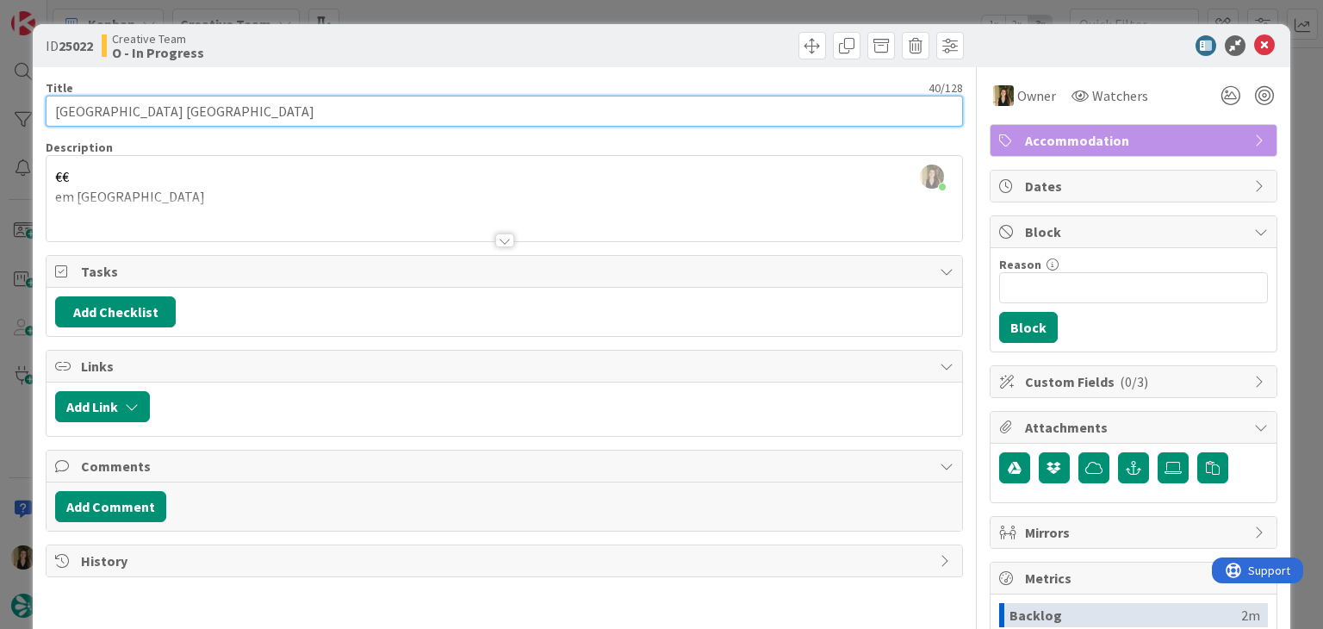
drag, startPoint x: 313, startPoint y: 112, endPoint x: 47, endPoint y: 115, distance: 266.1
click at [47, 116] on input "[GEOGRAPHIC_DATA] [GEOGRAPHIC_DATA]" at bounding box center [504, 111] width 916 height 31
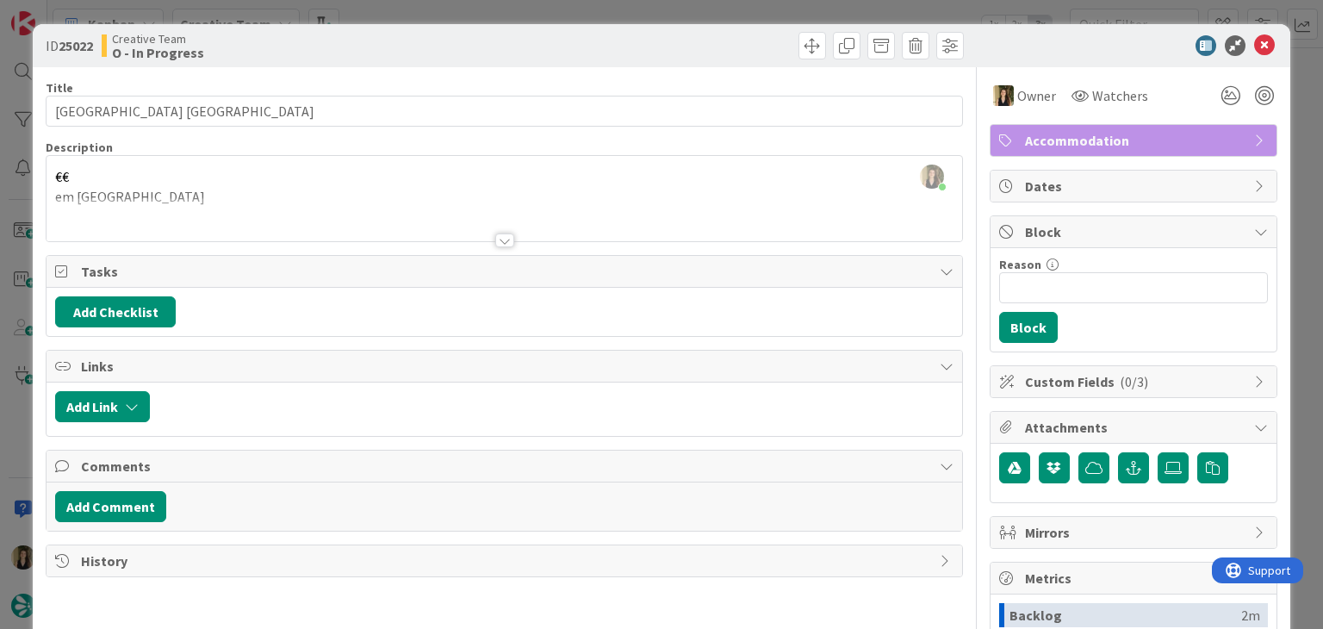
drag, startPoint x: 412, startPoint y: 58, endPoint x: 437, endPoint y: 19, distance: 46.6
click at [413, 56] on div "Creative Team O - In Progress" at bounding box center [301, 46] width 399 height 28
click at [447, 9] on div "ID 25022 Creative Team O - In Progress Title 40 / 128 Wilde Aparthotels Manches…" at bounding box center [661, 314] width 1323 height 629
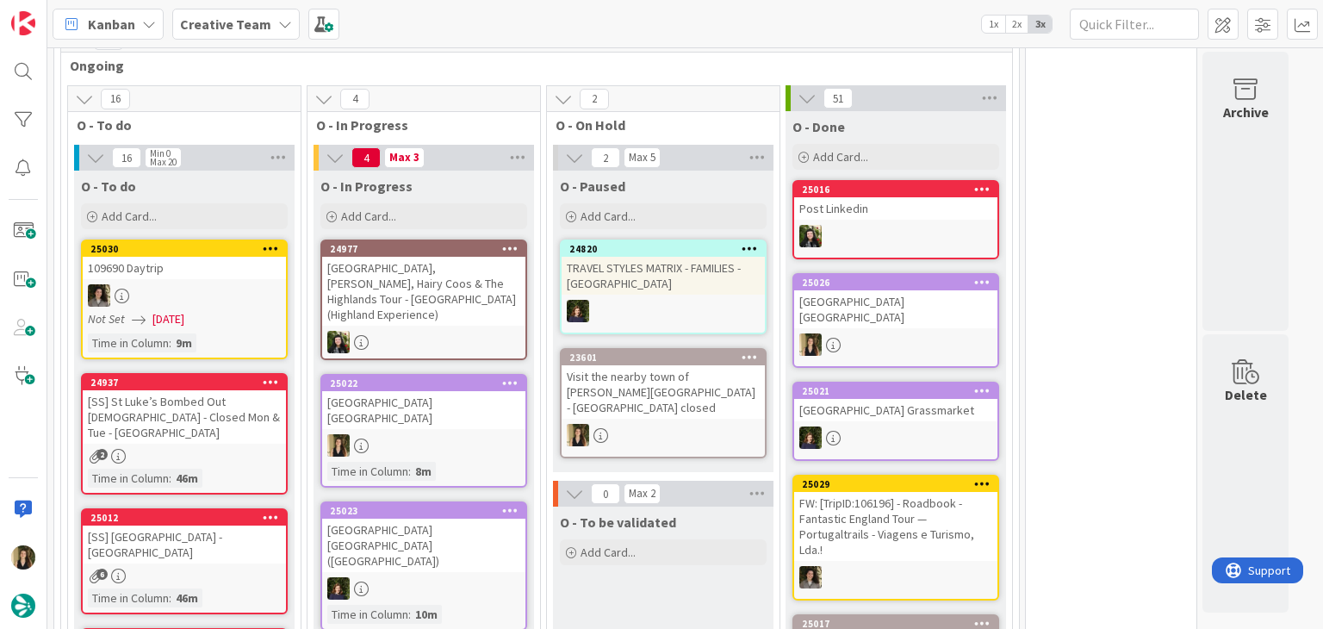
scroll to position [2948, 0]
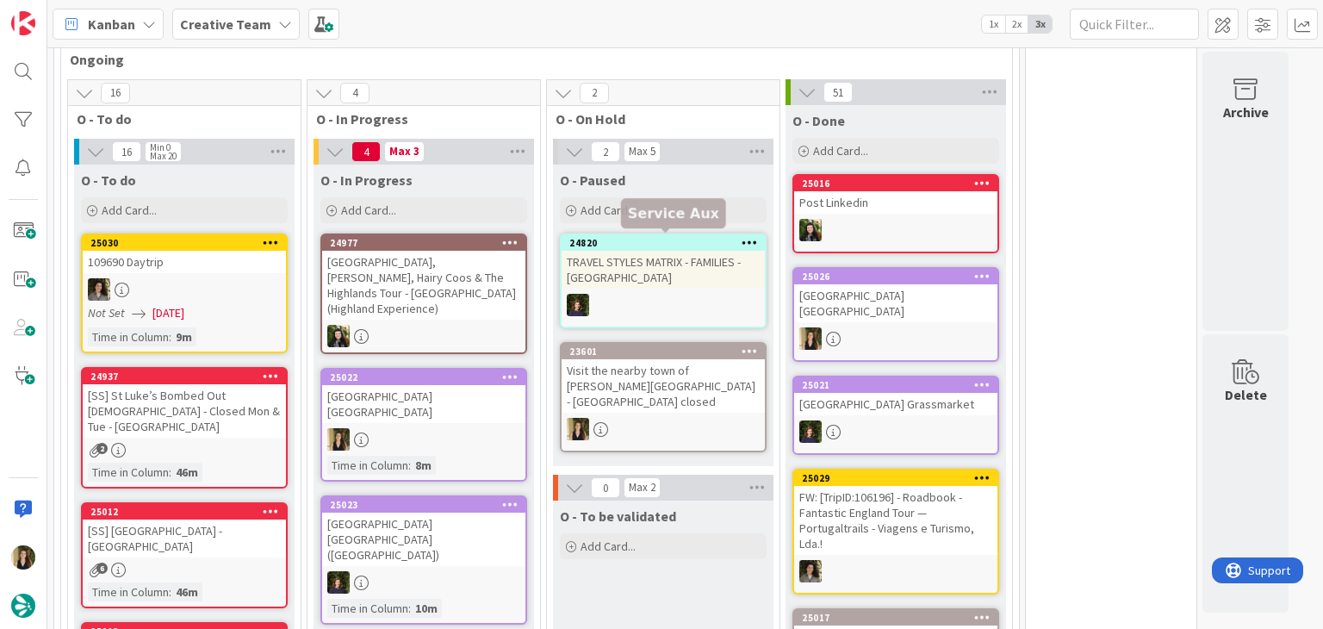
click at [476, 385] on div "[GEOGRAPHIC_DATA] [GEOGRAPHIC_DATA]" at bounding box center [423, 404] width 203 height 38
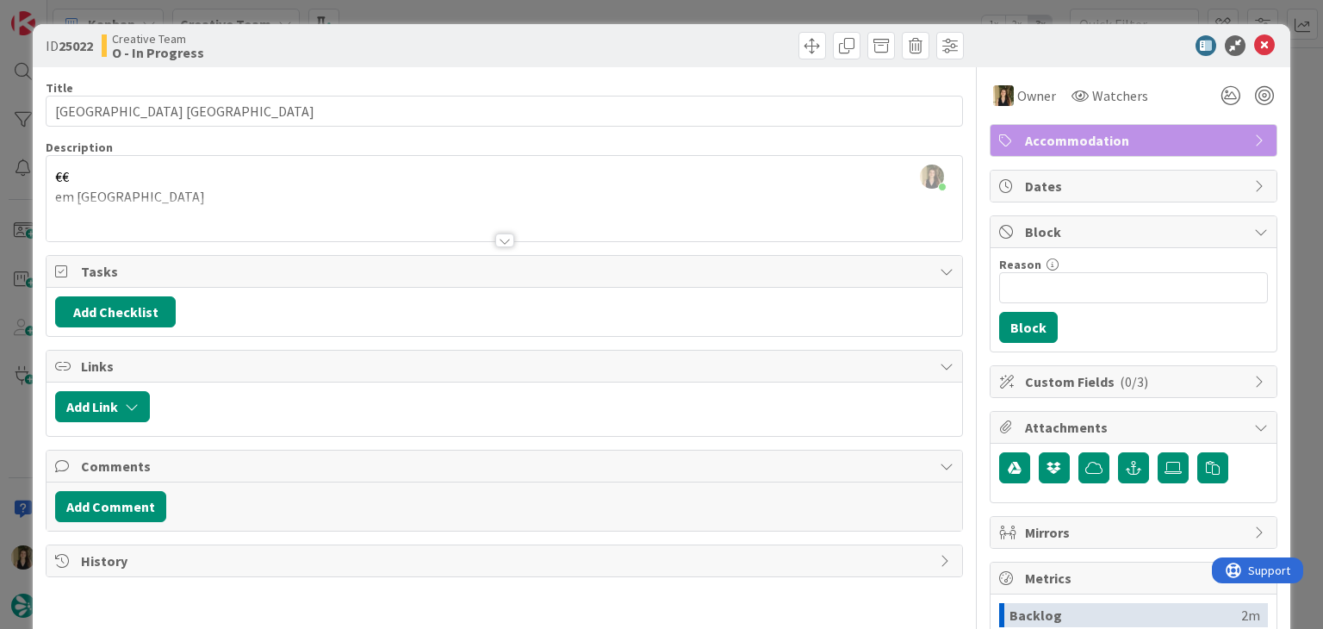
click at [682, 16] on div "ID 25022 Creative Team O - In Progress Title 40 / 128 Wilde Aparthotels Manches…" at bounding box center [661, 314] width 1323 height 629
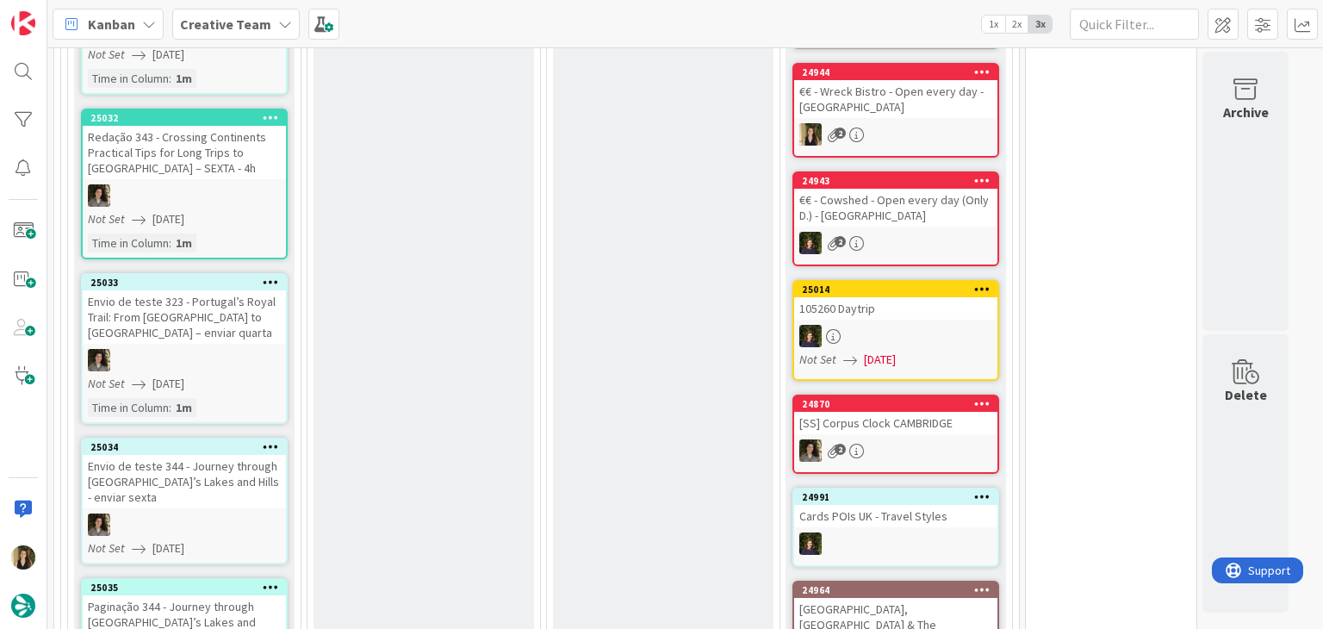
scroll to position [4584, 0]
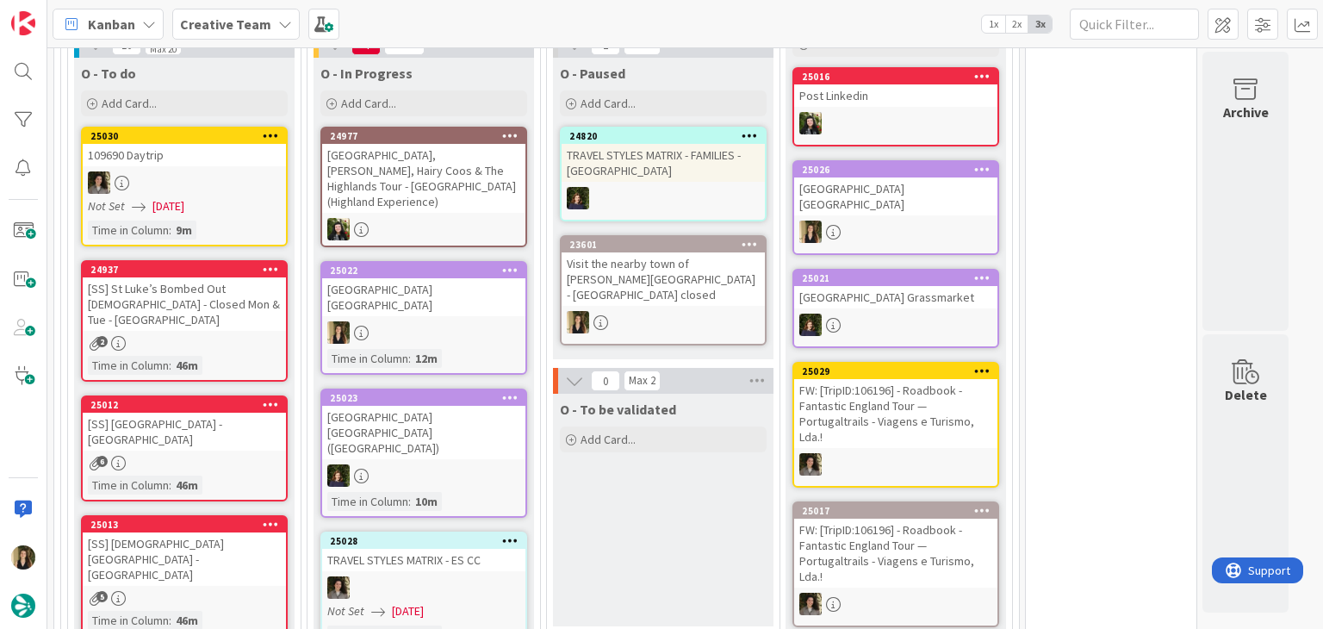
scroll to position [2776, 0]
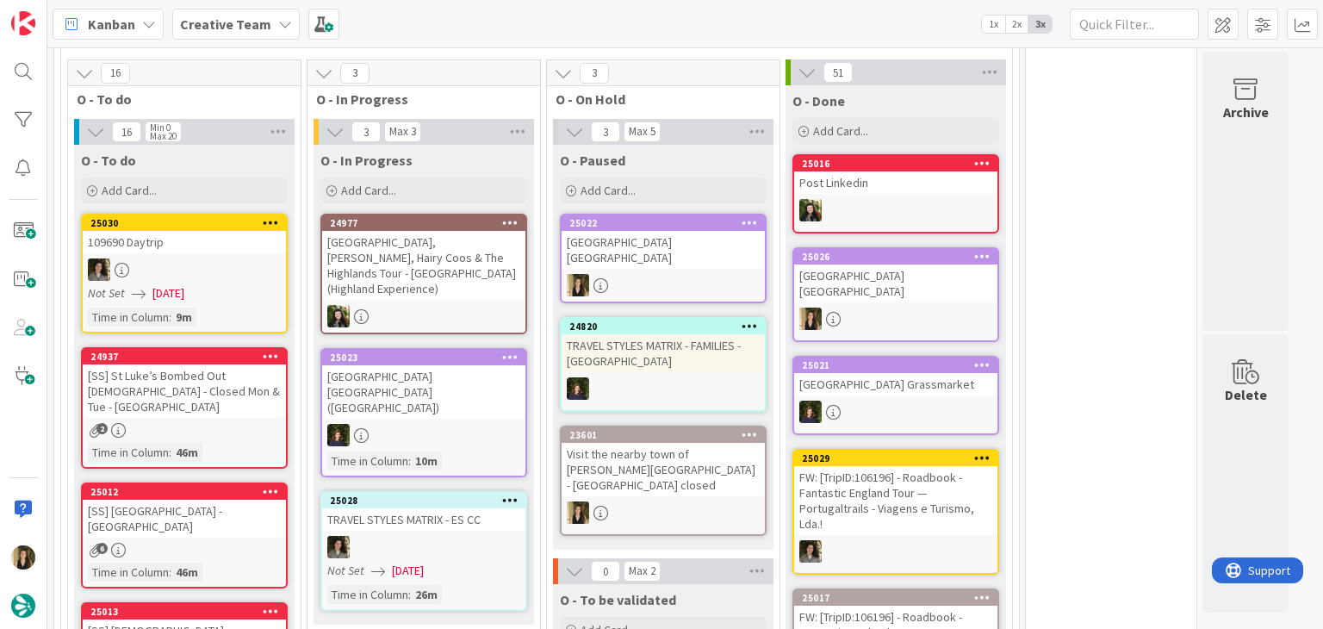
scroll to position [2899, 0]
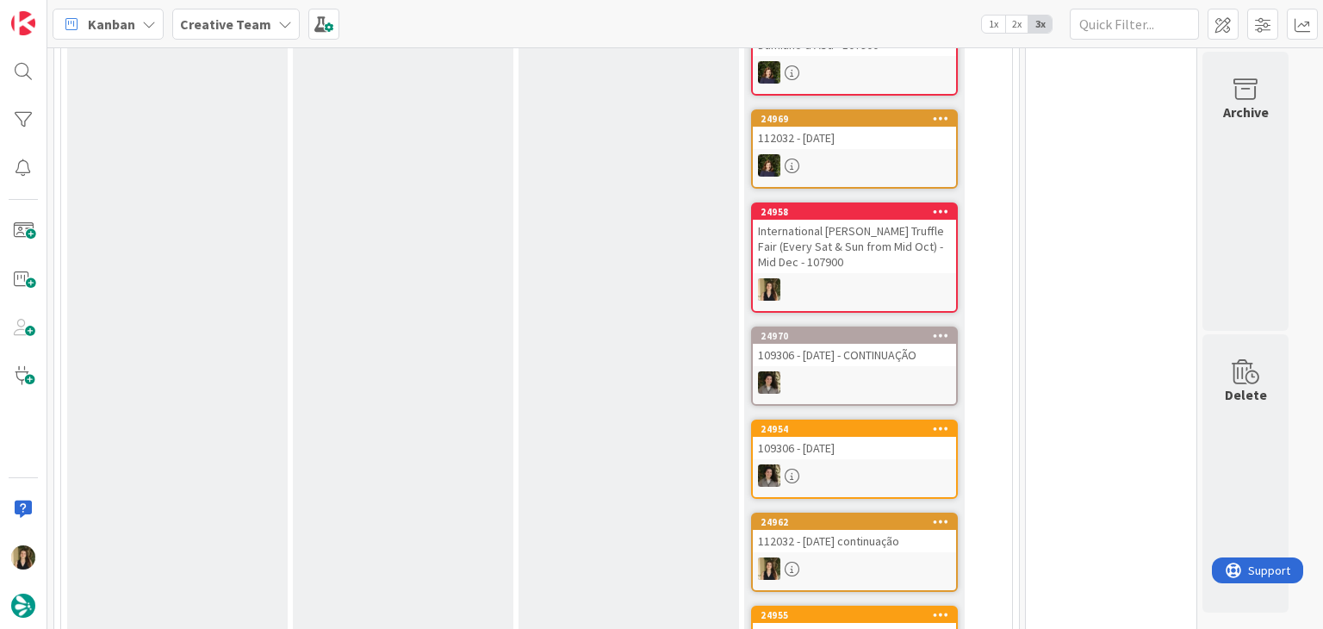
scroll to position [832, 0]
